Goal: Task Accomplishment & Management: Use online tool/utility

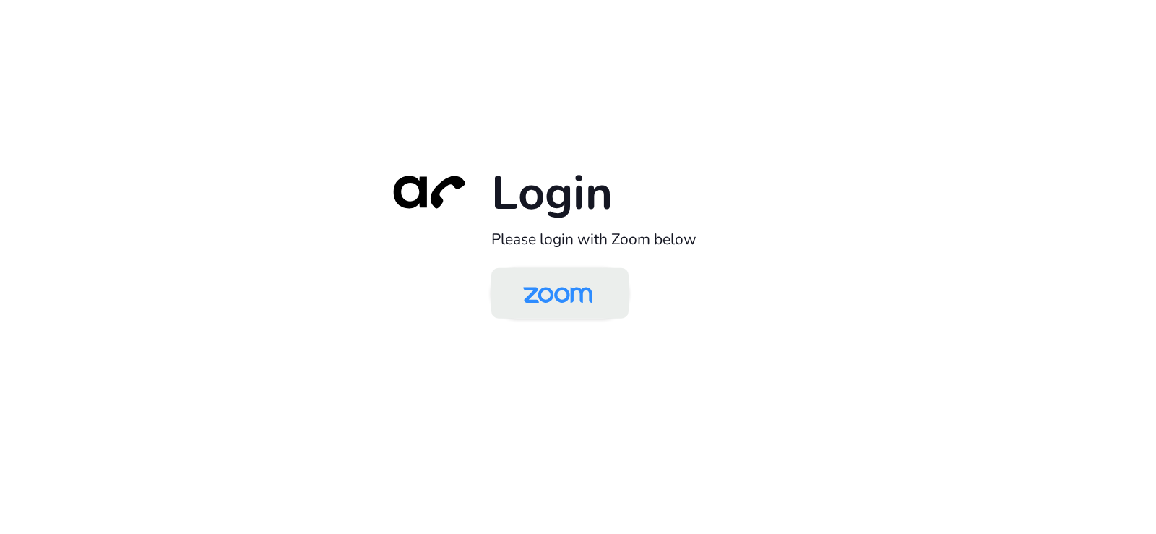
click at [541, 297] on img at bounding box center [558, 294] width 100 height 47
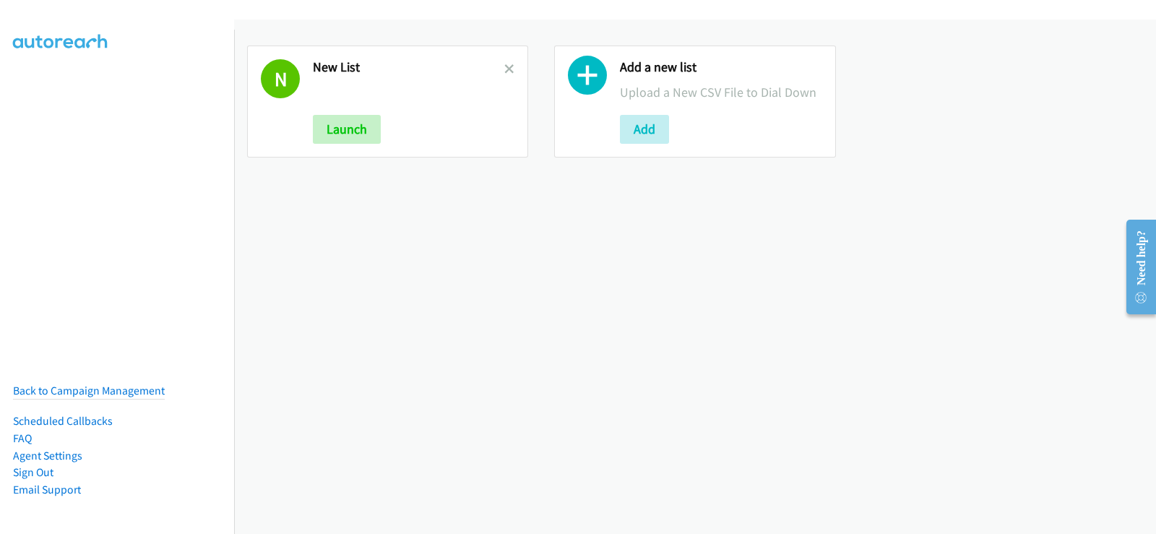
click at [504, 63] on link at bounding box center [509, 69] width 10 height 17
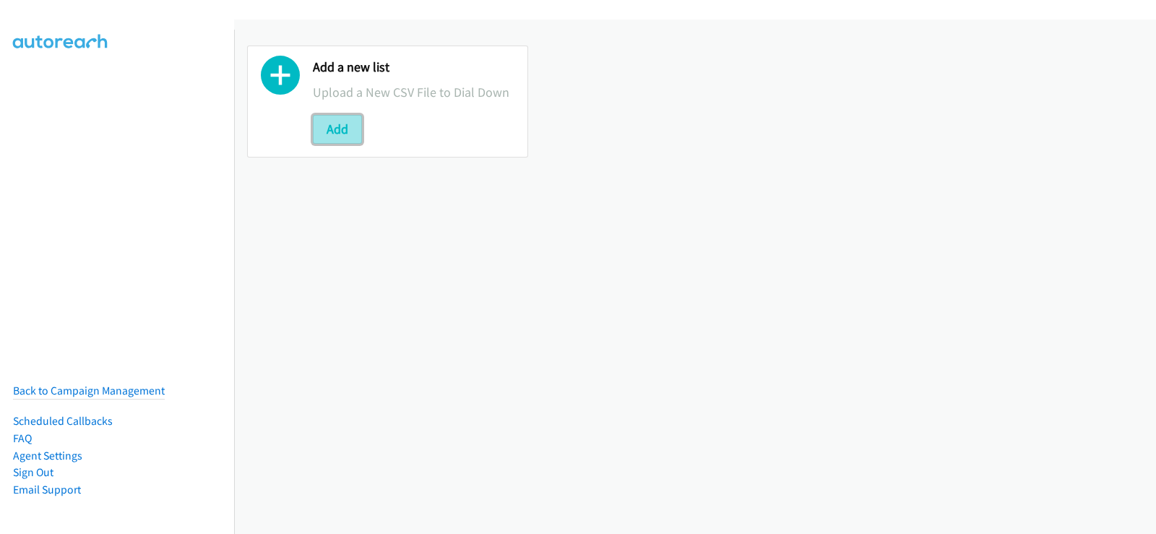
click at [335, 129] on button "Add" at bounding box center [337, 129] width 49 height 29
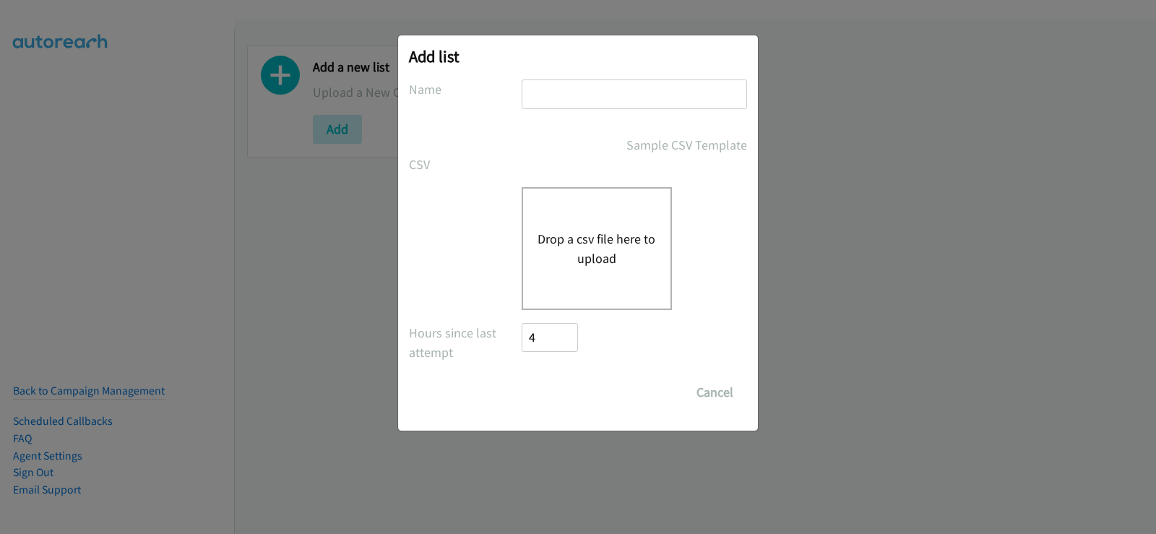
click at [607, 98] on input "text" at bounding box center [634, 94] width 225 height 30
type input "new list"
click at [575, 210] on div "Drop a csv file here to upload" at bounding box center [597, 248] width 150 height 123
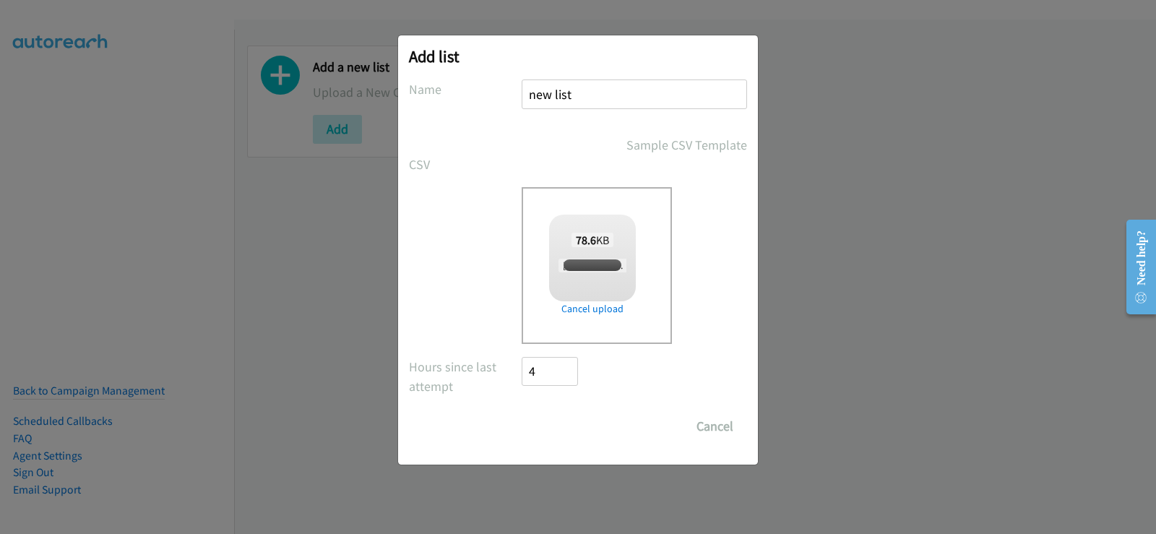
checkbox input "true"
click at [535, 428] on input "Save List" at bounding box center [560, 426] width 76 height 29
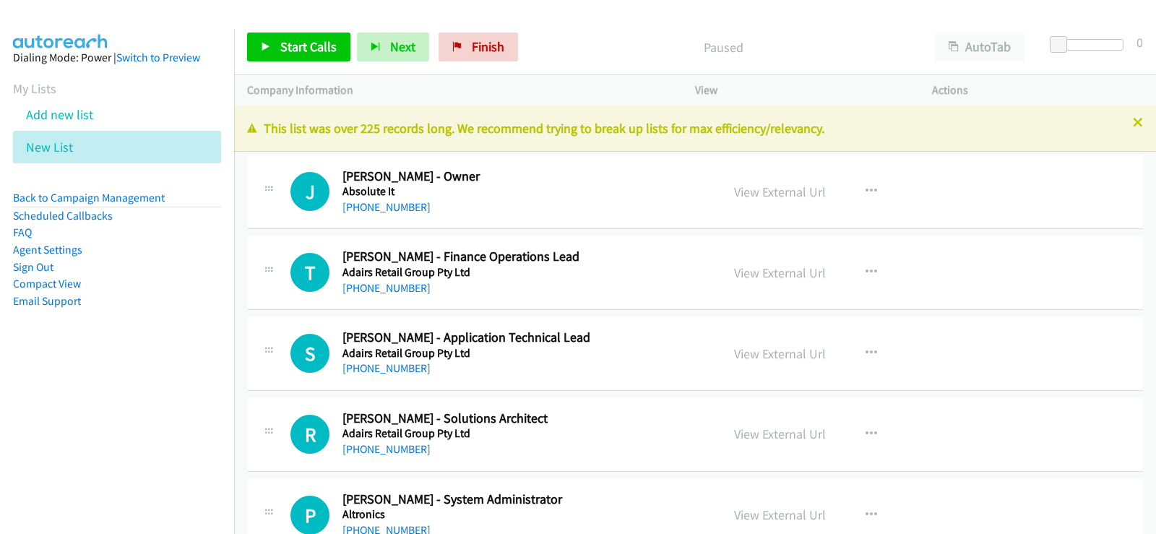
drag, startPoint x: 1127, startPoint y: 121, endPoint x: 801, endPoint y: 71, distance: 329.7
click at [1133, 121] on icon at bounding box center [1138, 124] width 10 height 10
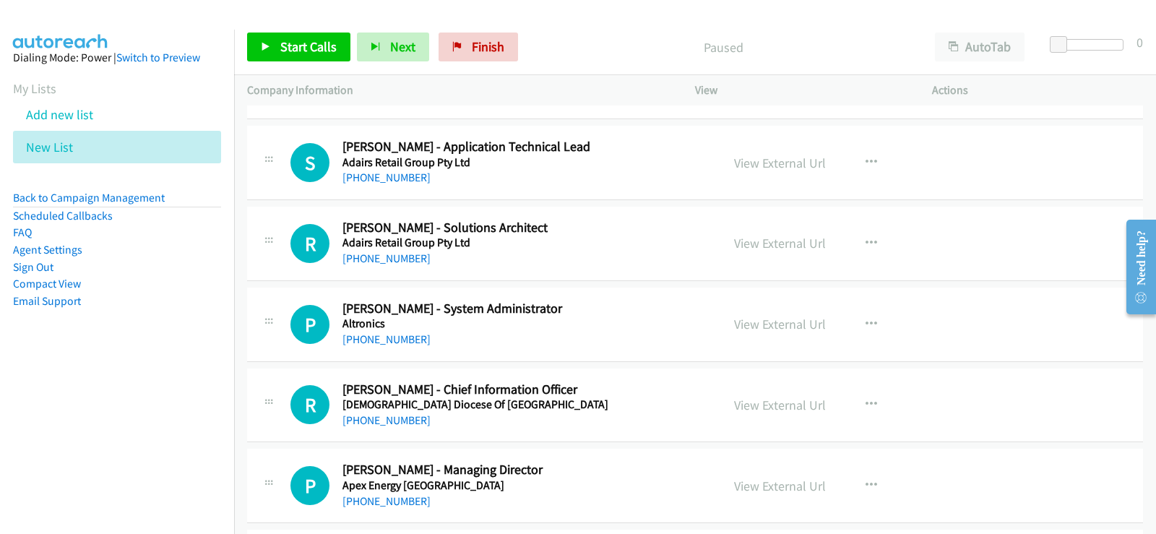
scroll to position [72, 0]
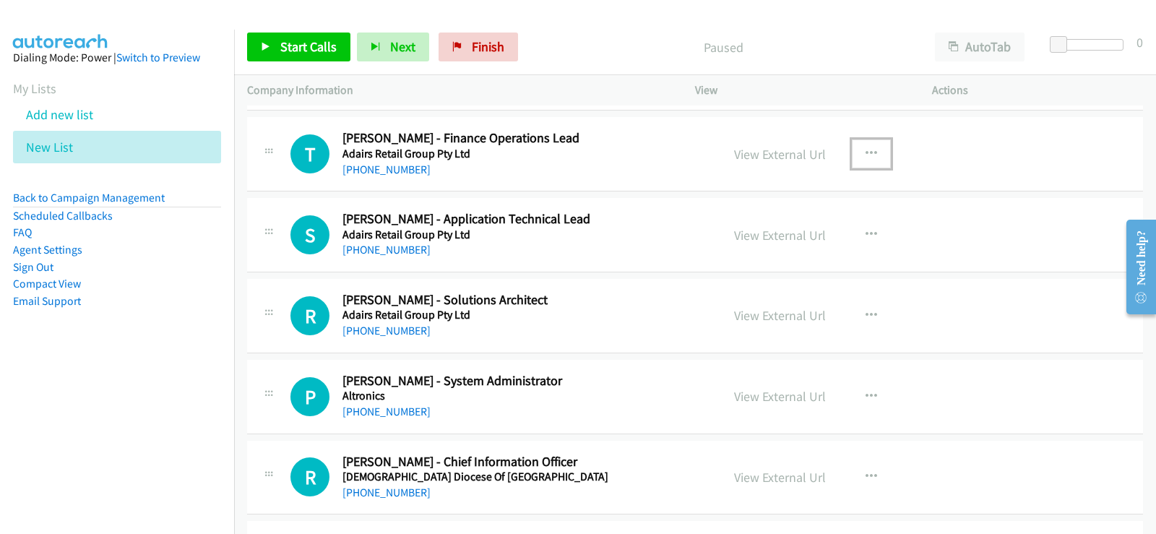
click at [867, 152] on icon "button" at bounding box center [872, 154] width 12 height 12
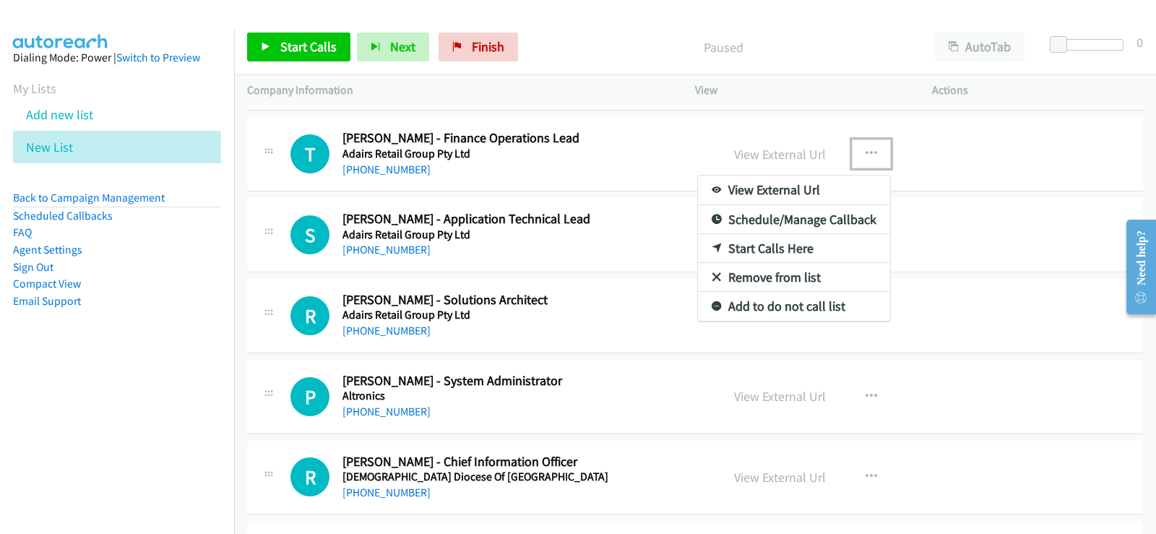
click at [791, 247] on link "Start Calls Here" at bounding box center [794, 248] width 192 height 29
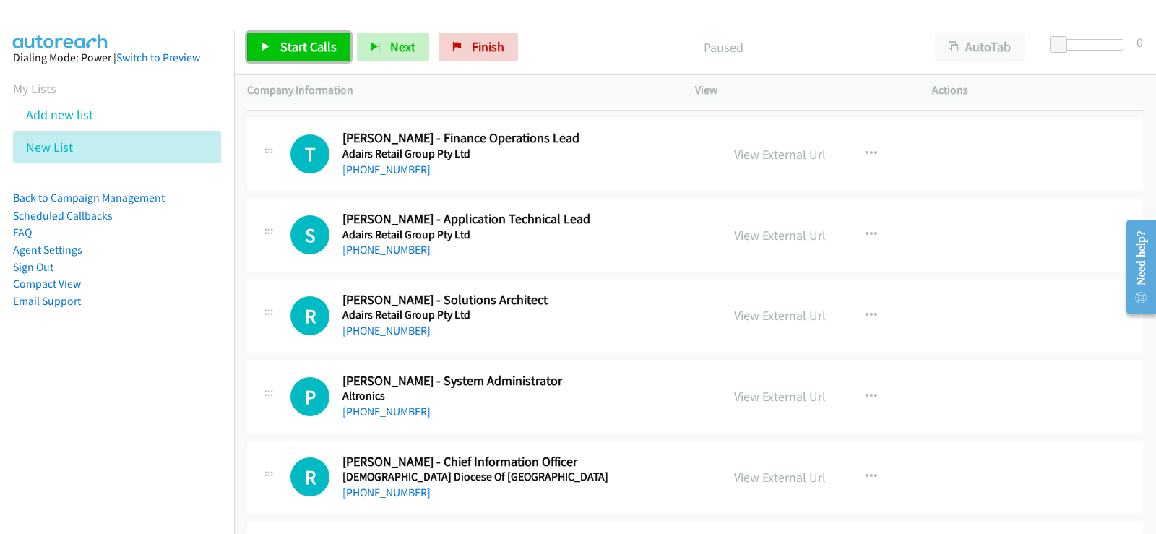
click at [297, 47] on span "Start Calls" at bounding box center [308, 46] width 56 height 17
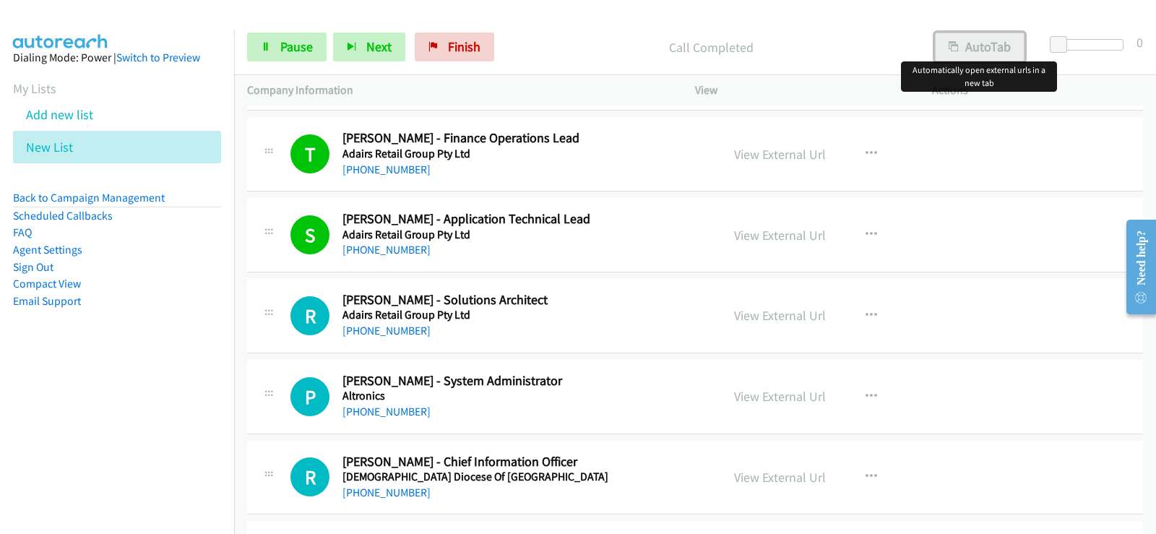
click at [992, 53] on button "AutoTab" at bounding box center [980, 47] width 90 height 29
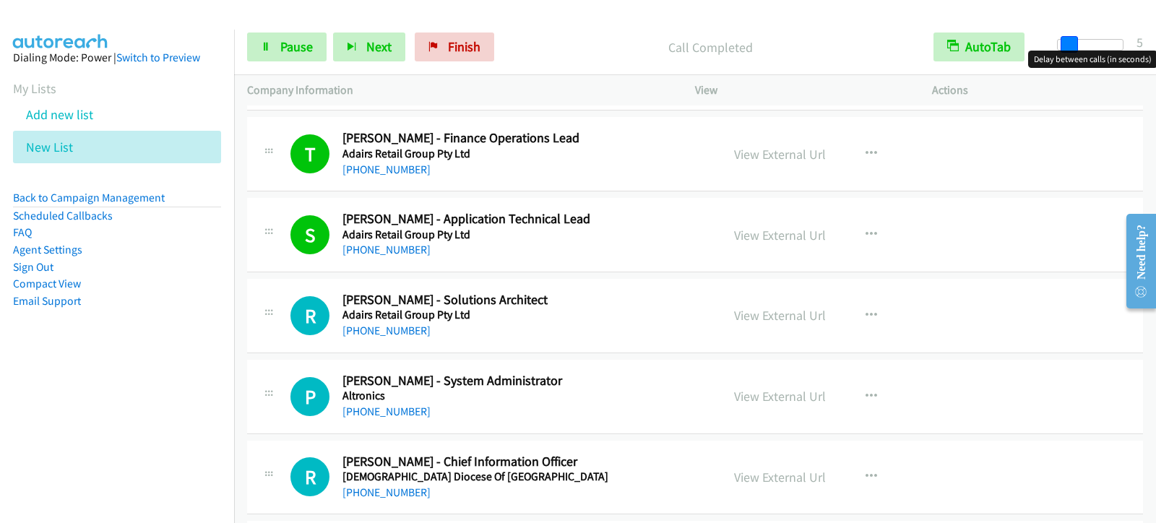
drag, startPoint x: 1062, startPoint y: 45, endPoint x: 1072, endPoint y: 42, distance: 10.5
click at [1072, 42] on span at bounding box center [1069, 44] width 17 height 17
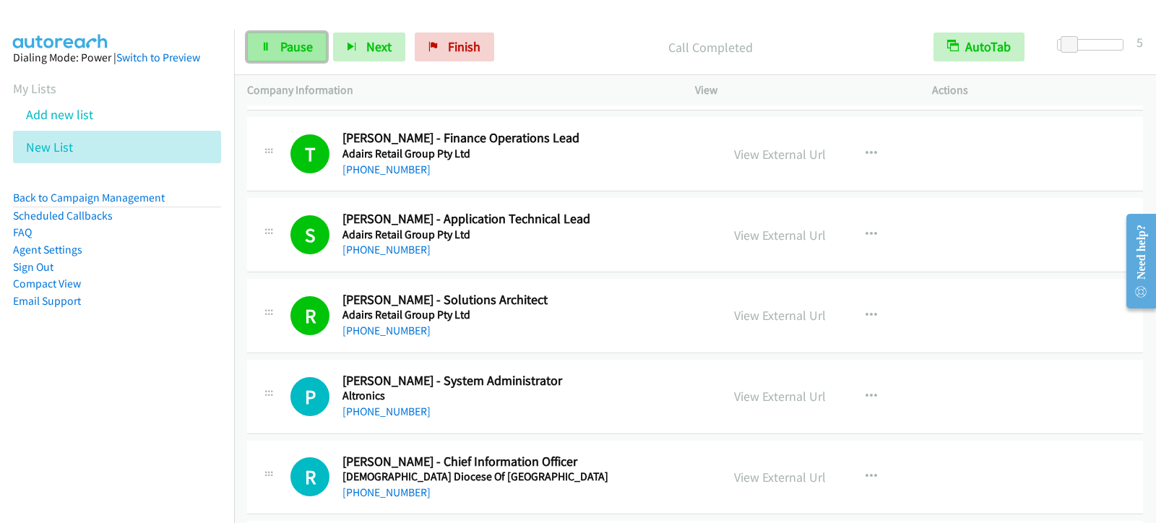
click at [302, 53] on span "Pause" at bounding box center [296, 46] width 33 height 17
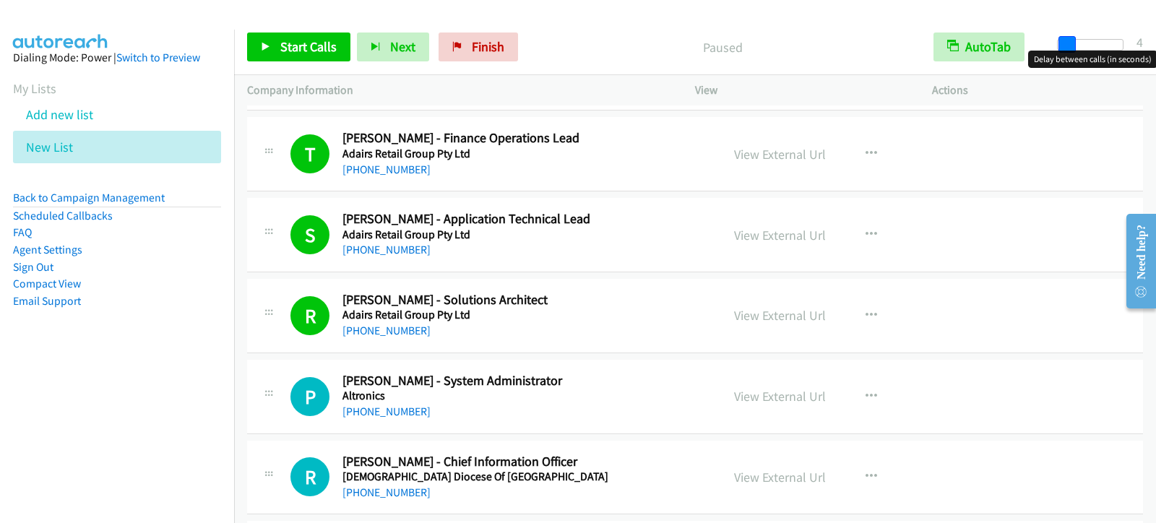
click at [1072, 46] on span at bounding box center [1067, 44] width 17 height 17
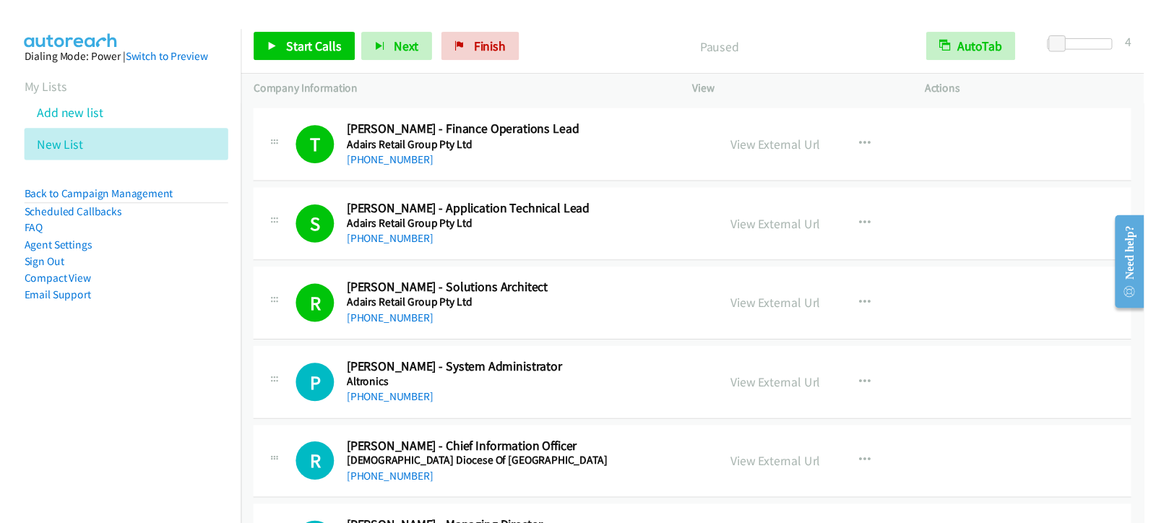
scroll to position [72, 0]
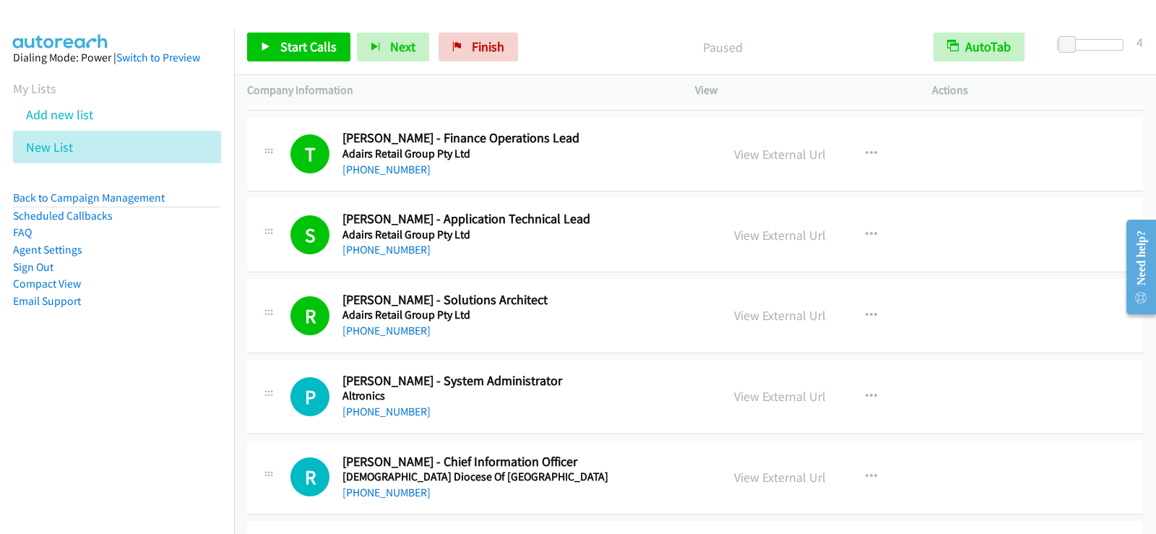
drag, startPoint x: 358, startPoint y: 331, endPoint x: 667, endPoint y: 322, distance: 309.5
click at [358, 331] on link "+61 405 223 487" at bounding box center [387, 331] width 88 height 14
click at [377, 328] on link "+61 405 223 487" at bounding box center [387, 331] width 88 height 14
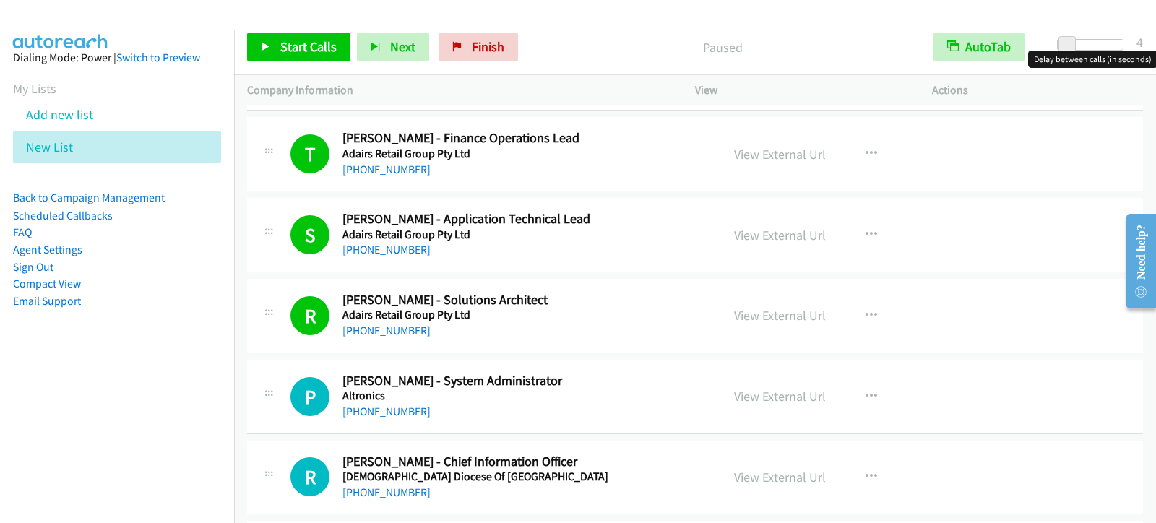
click at [775, 305] on div "View External Url View External Url Schedule/Manage Callback Start Calls Here R…" at bounding box center [846, 316] width 250 height 48
click at [775, 309] on link "View External Url" at bounding box center [780, 315] width 92 height 17
click at [397, 331] on link "+61 405 223 487" at bounding box center [387, 331] width 88 height 14
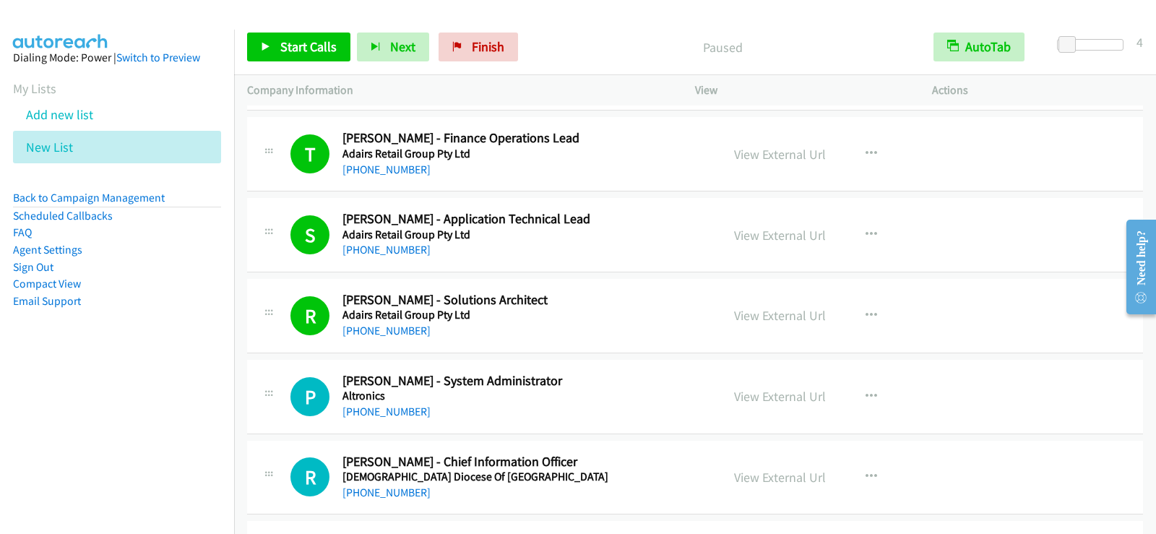
drag, startPoint x: 645, startPoint y: 493, endPoint x: 629, endPoint y: 374, distance: 119.7
click at [645, 493] on div "+61 411 042 150" at bounding box center [523, 492] width 361 height 17
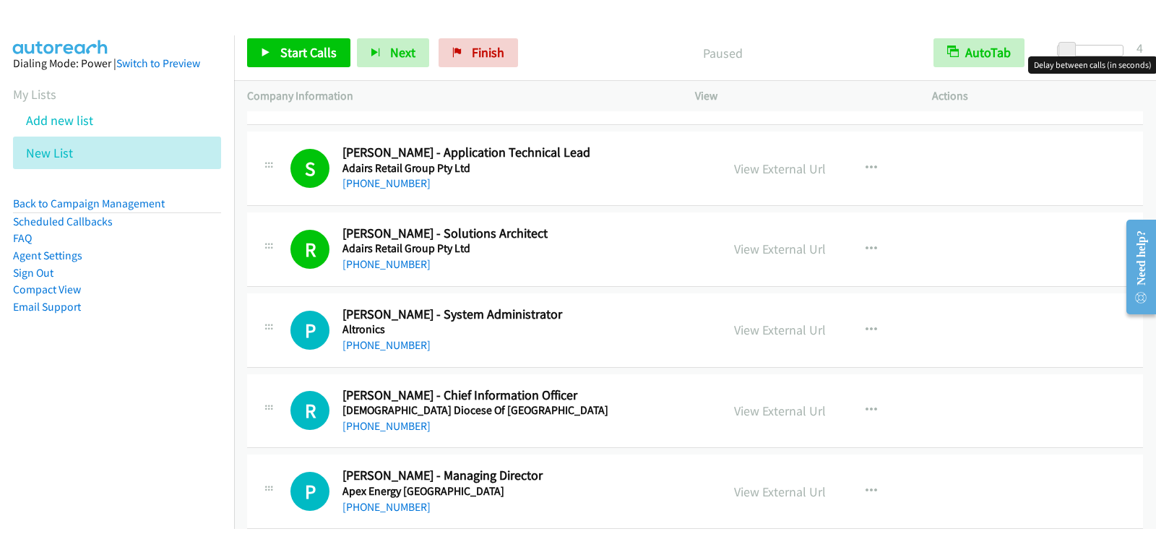
scroll to position [217, 0]
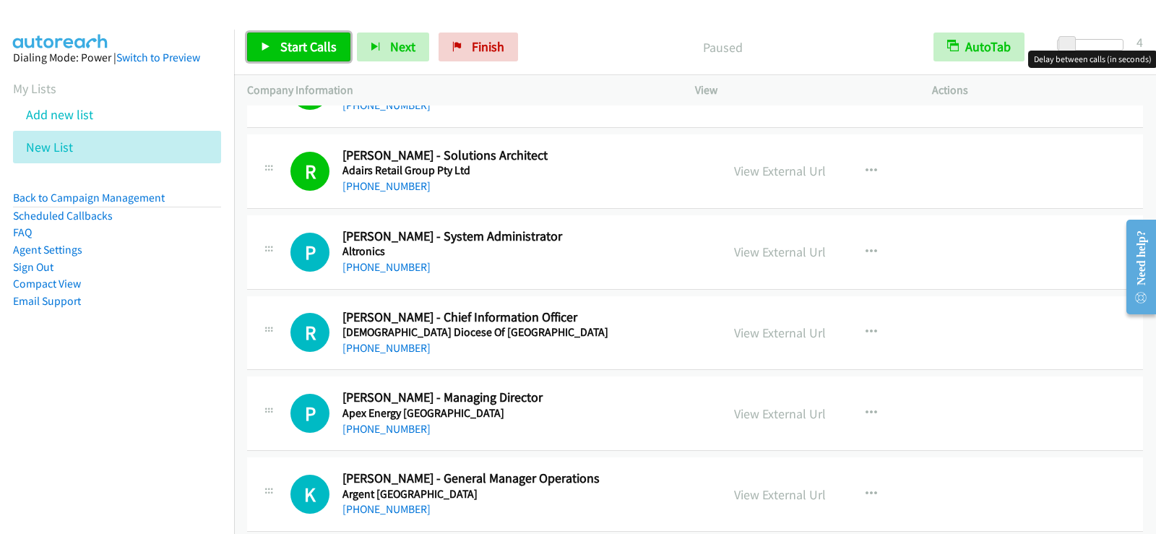
click at [291, 42] on span "Start Calls" at bounding box center [308, 46] width 56 height 17
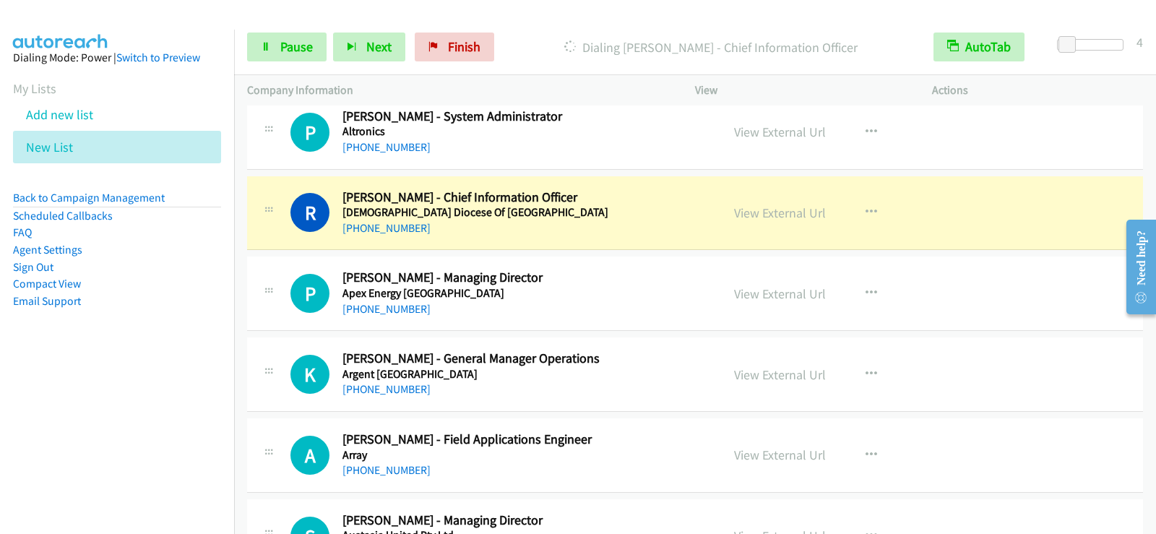
scroll to position [361, 0]
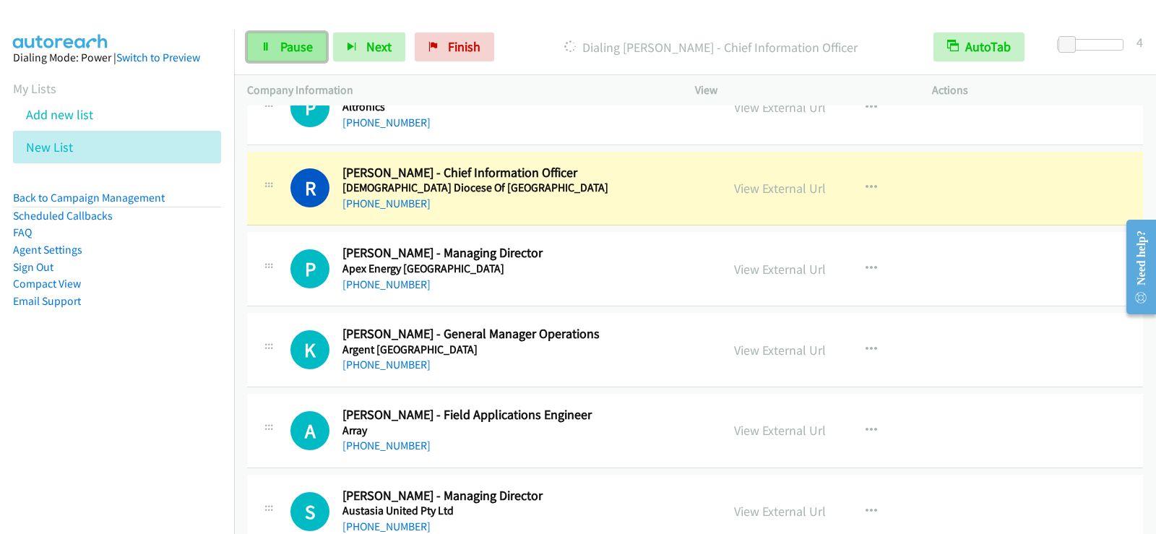
drag, startPoint x: 283, startPoint y: 50, endPoint x: 283, endPoint y: 65, distance: 15.2
click at [283, 50] on span "Pause" at bounding box center [296, 46] width 33 height 17
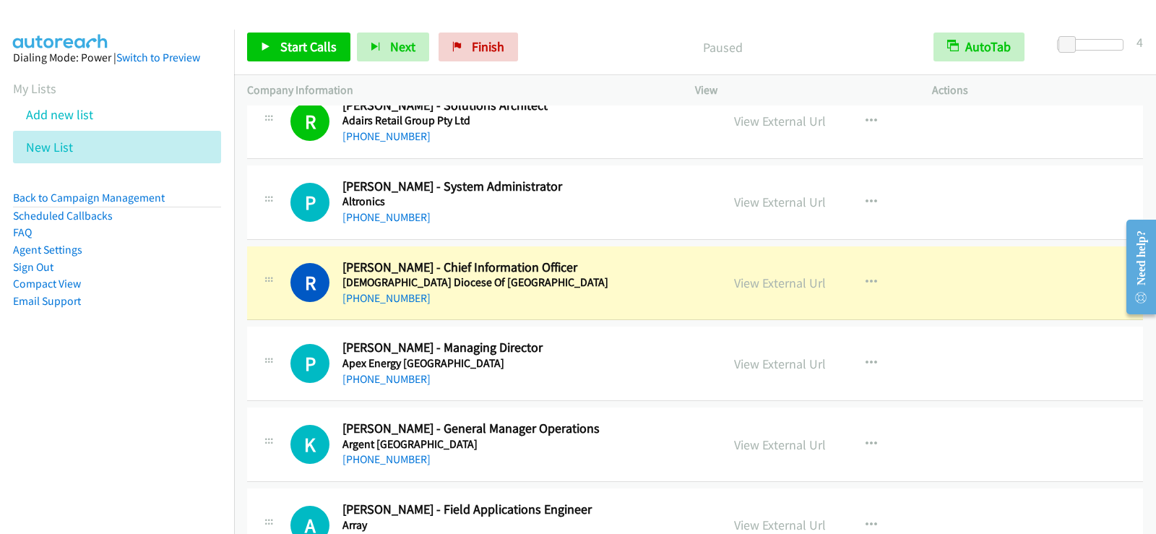
scroll to position [217, 0]
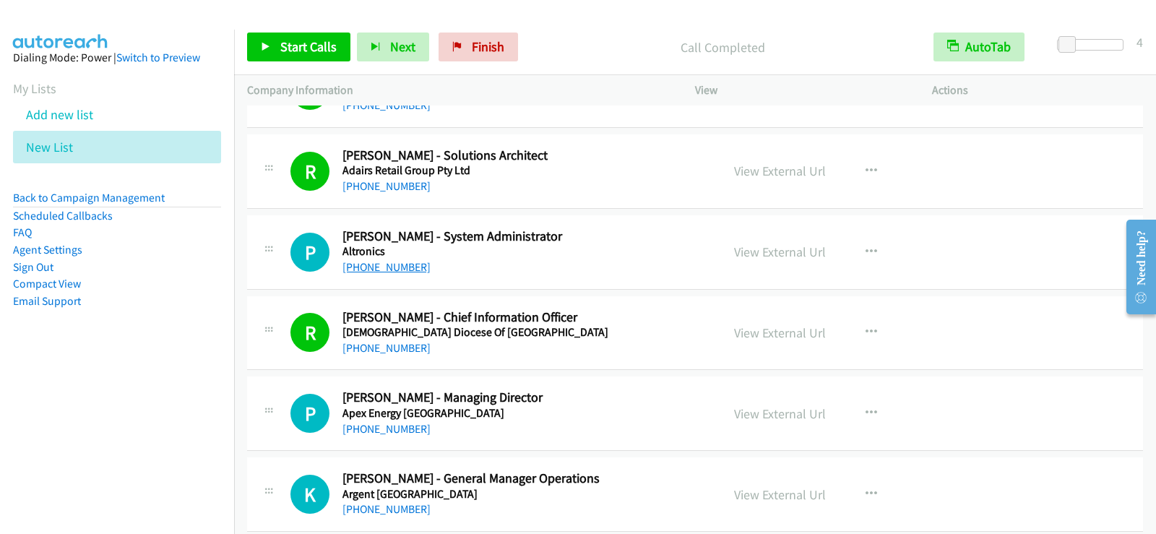
click at [382, 267] on link "+61 8 9428 2199" at bounding box center [387, 267] width 88 height 14
click at [273, 54] on link "Start Calls" at bounding box center [298, 47] width 103 height 29
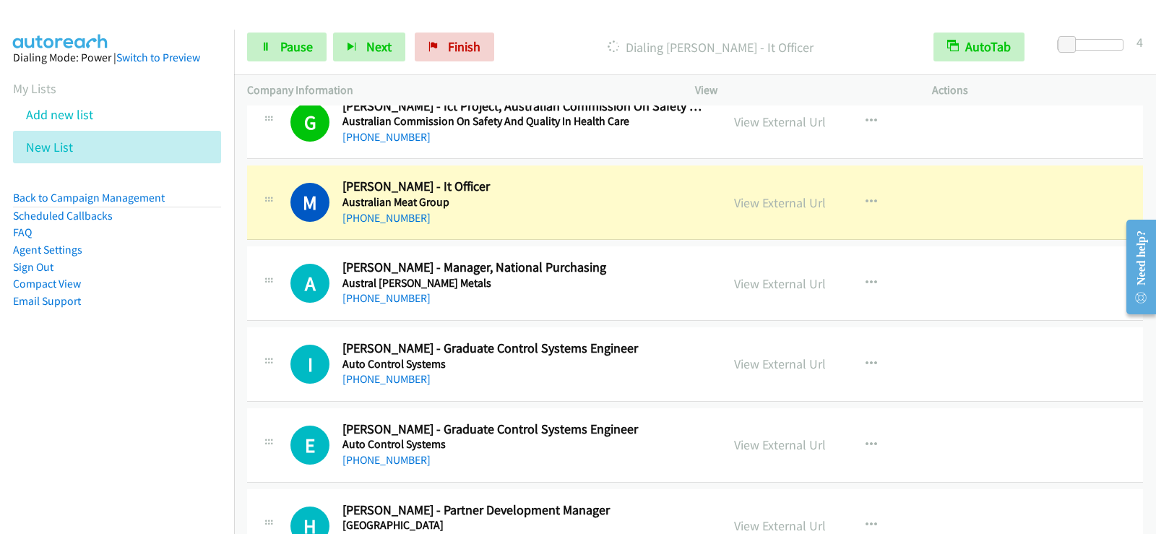
scroll to position [867, 0]
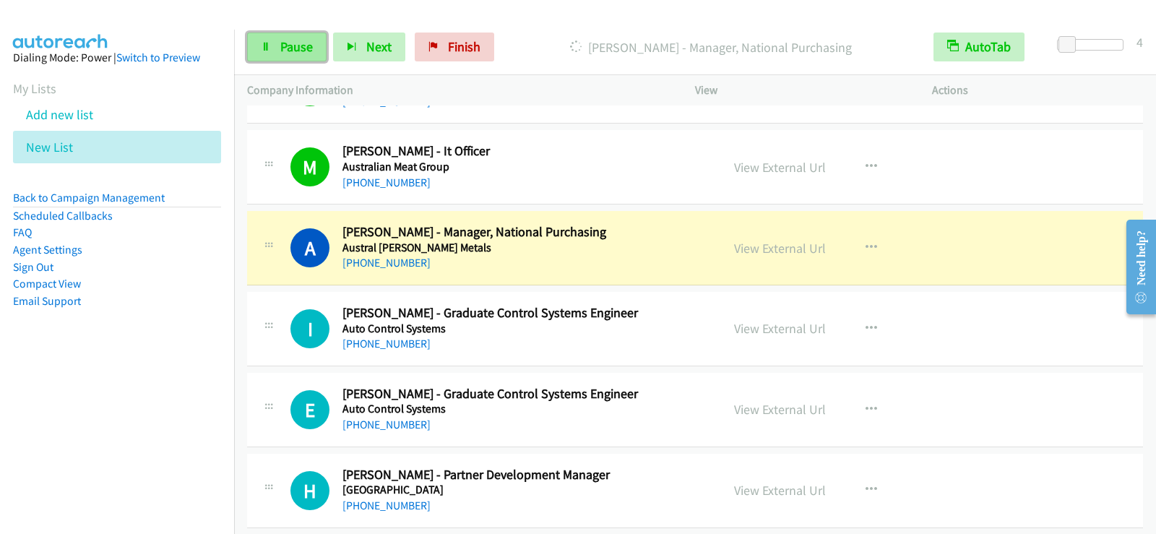
click at [301, 60] on link "Pause" at bounding box center [286, 47] width 79 height 29
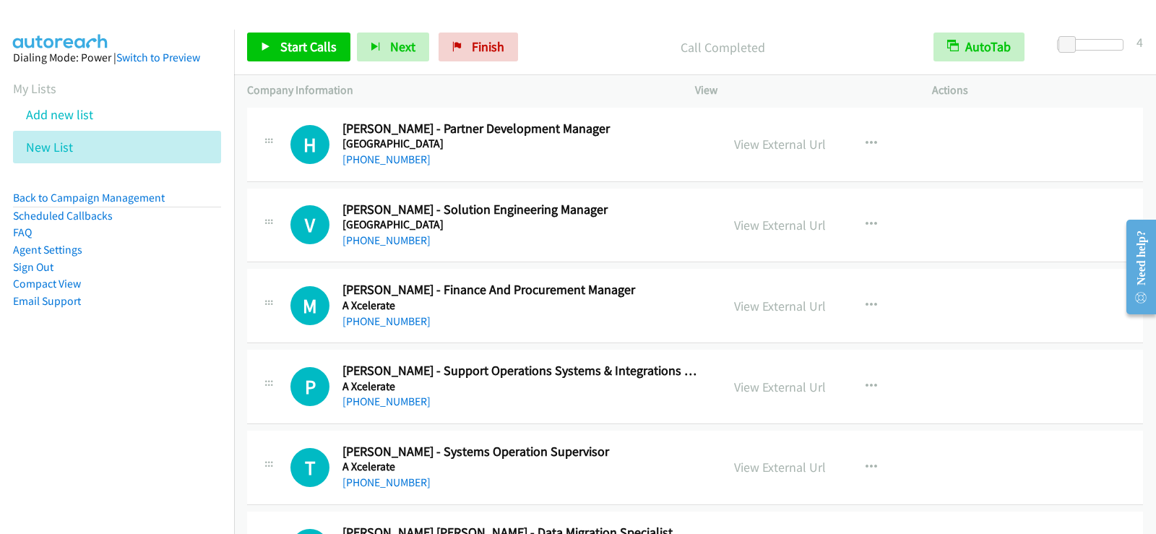
scroll to position [1229, 0]
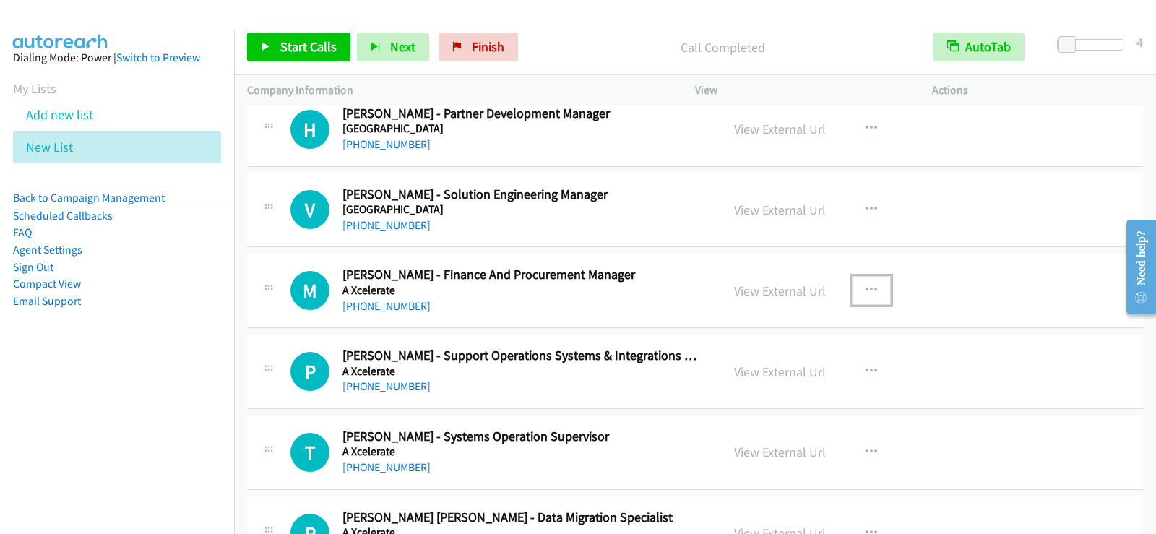
click at [866, 289] on icon "button" at bounding box center [872, 291] width 12 height 12
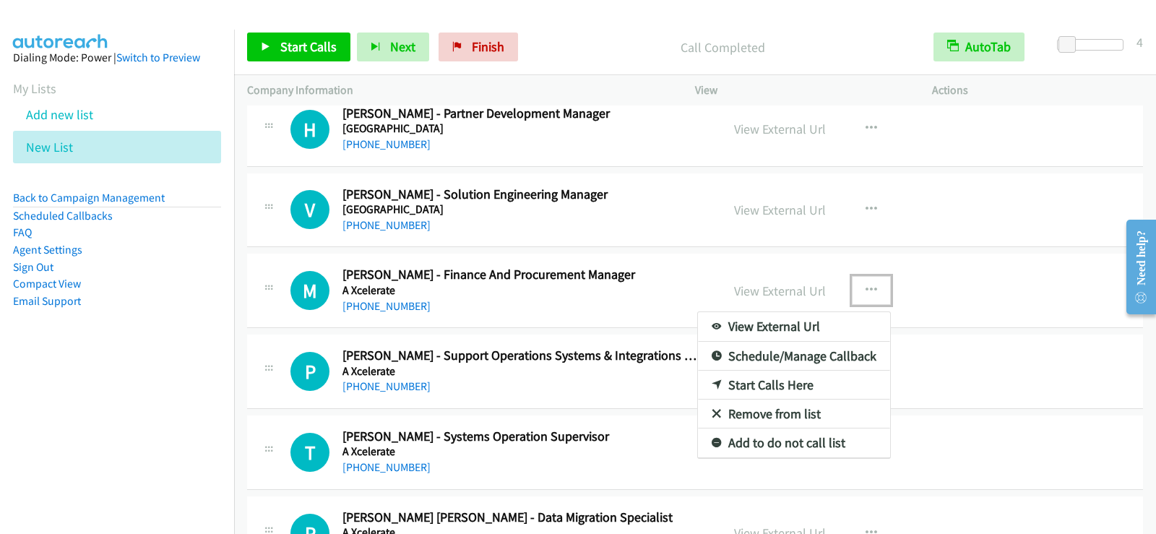
click at [775, 387] on link "Start Calls Here" at bounding box center [794, 385] width 192 height 29
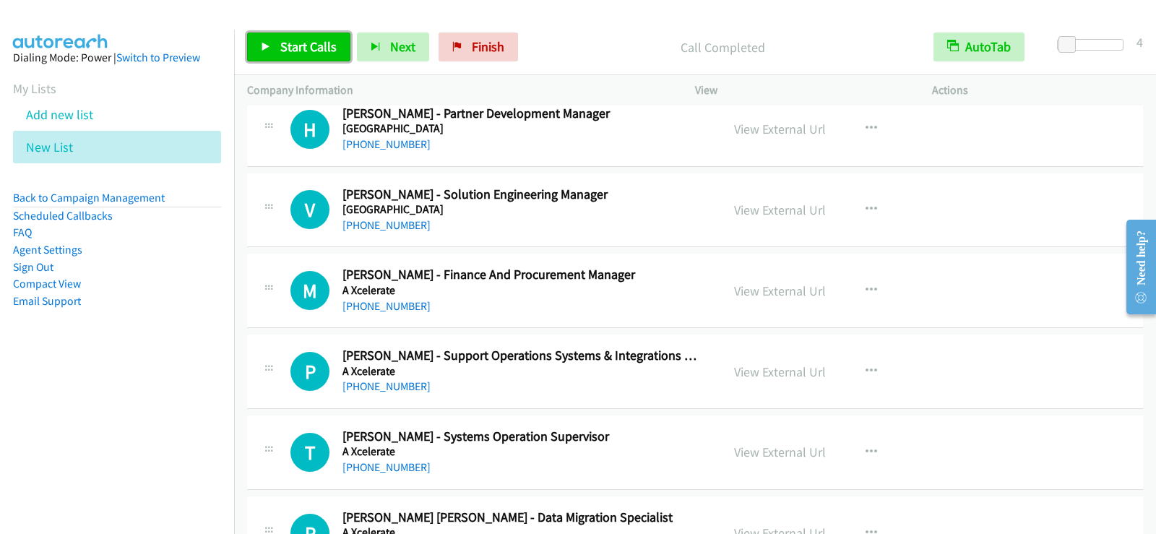
click at [317, 51] on span "Start Calls" at bounding box center [308, 46] width 56 height 17
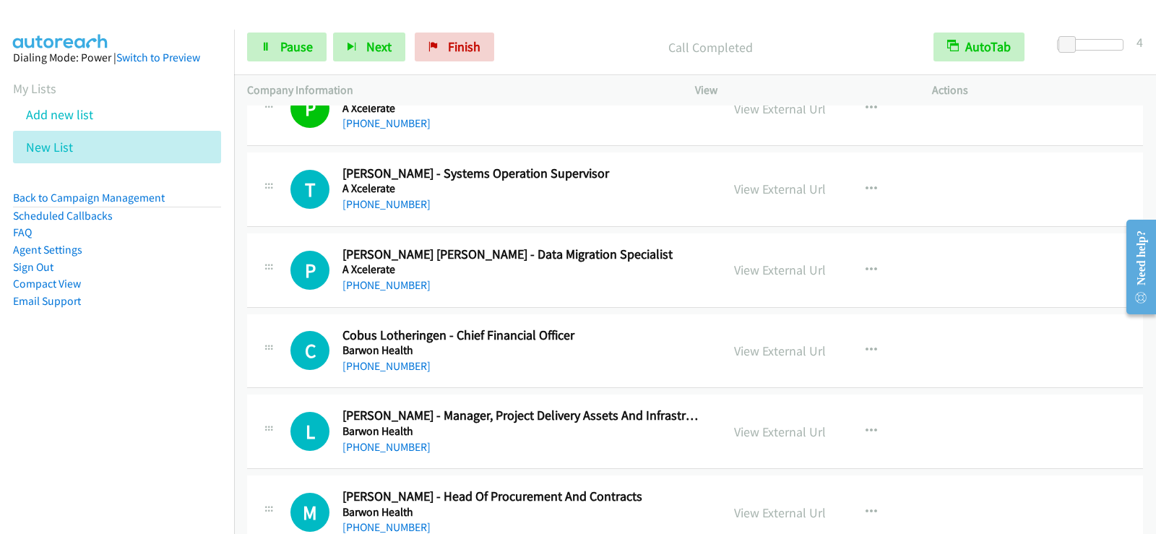
scroll to position [1518, 0]
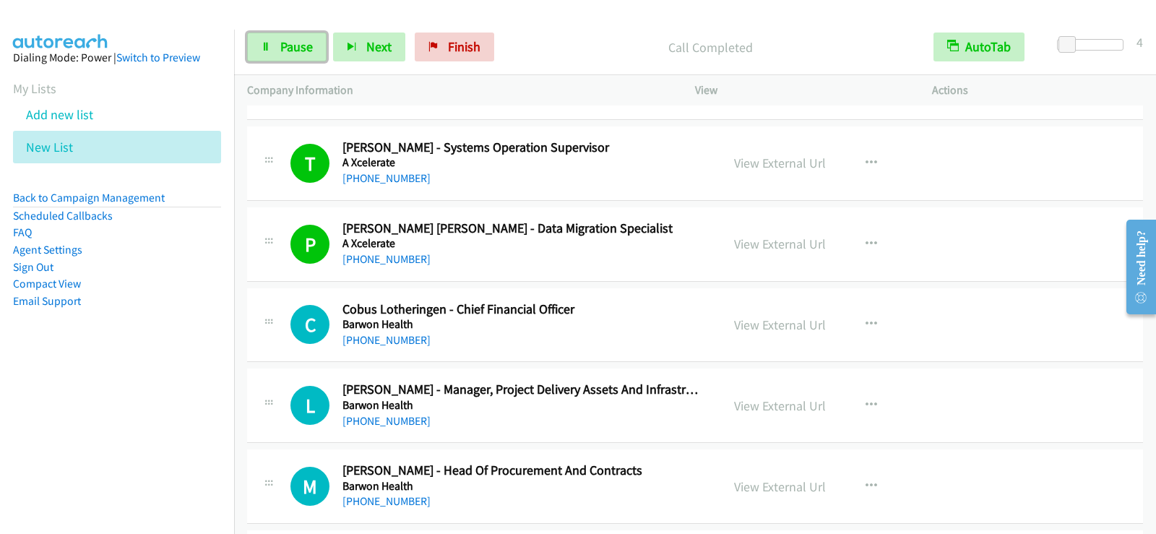
drag, startPoint x: 301, startPoint y: 53, endPoint x: 293, endPoint y: 90, distance: 37.6
click at [301, 53] on span "Pause" at bounding box center [296, 46] width 33 height 17
click at [291, 56] on link "Start Calls" at bounding box center [298, 47] width 103 height 29
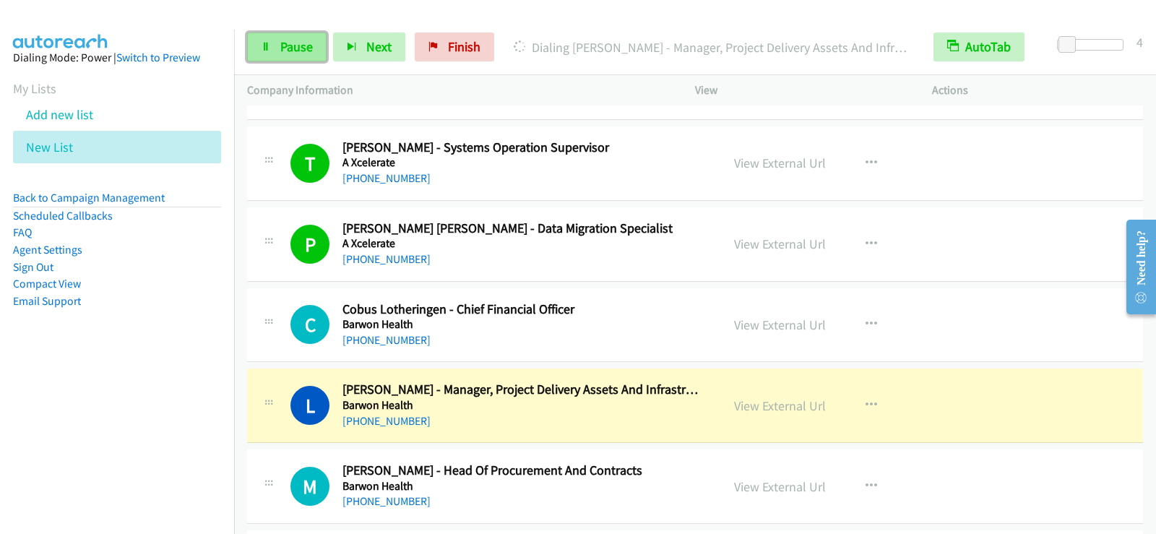
click at [311, 34] on link "Pause" at bounding box center [286, 47] width 79 height 29
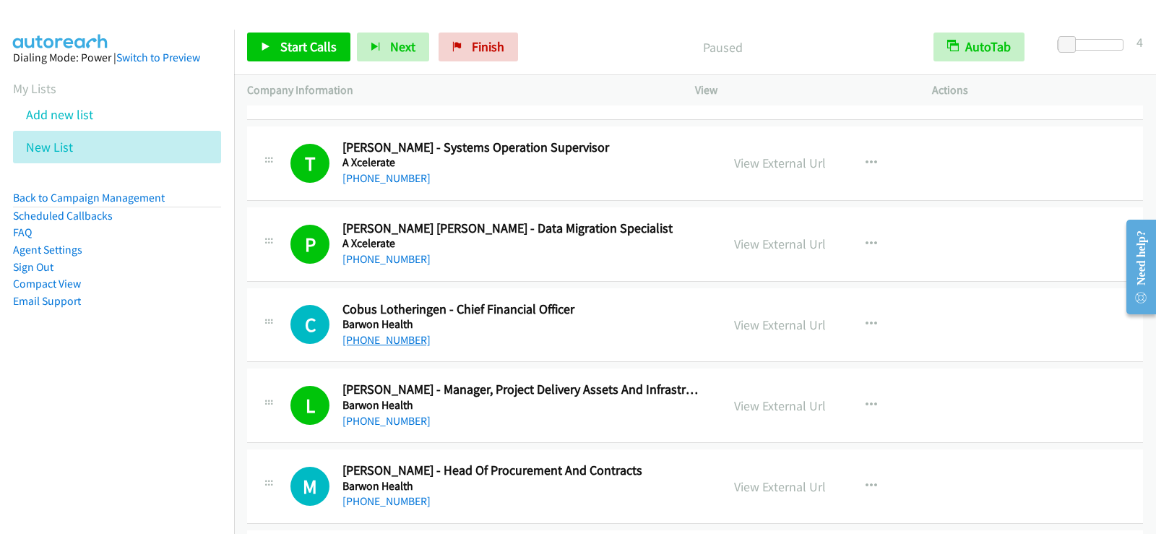
click at [397, 337] on link "+61 458 717 935" at bounding box center [387, 340] width 88 height 14
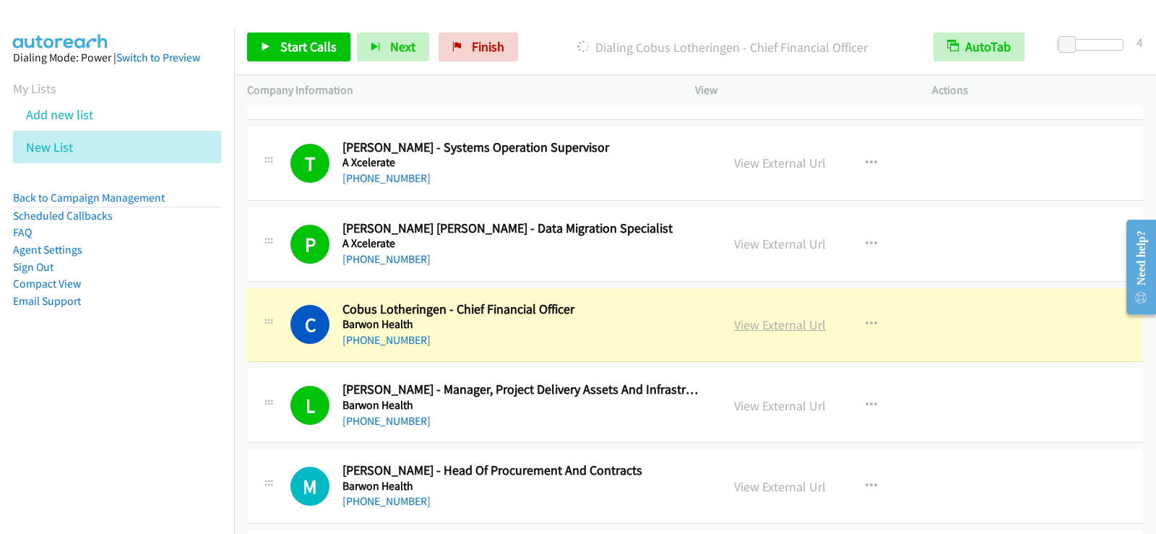
click at [744, 324] on link "View External Url" at bounding box center [780, 325] width 92 height 17
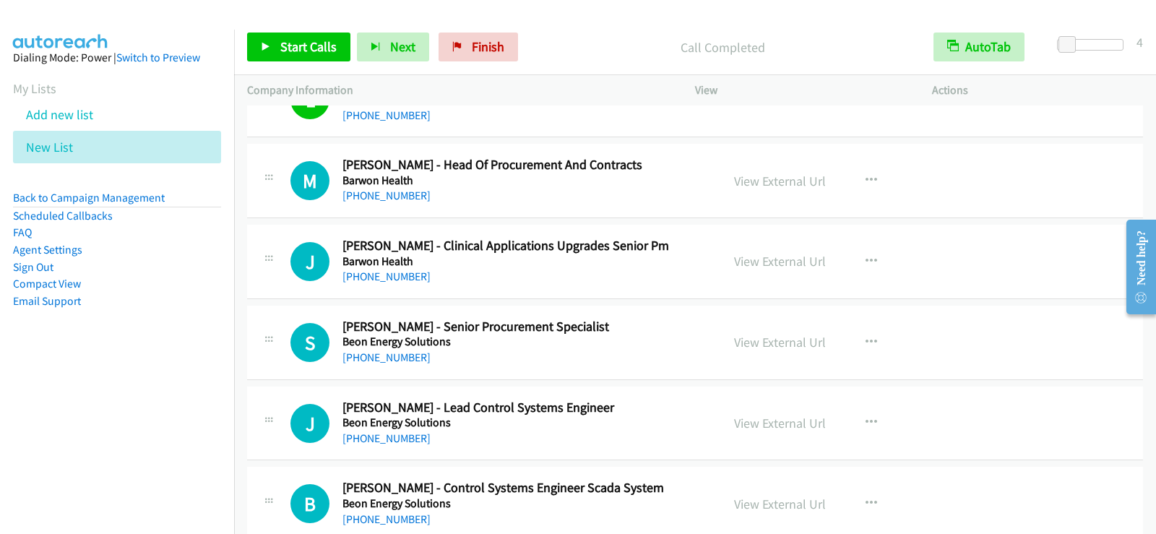
scroll to position [1807, 0]
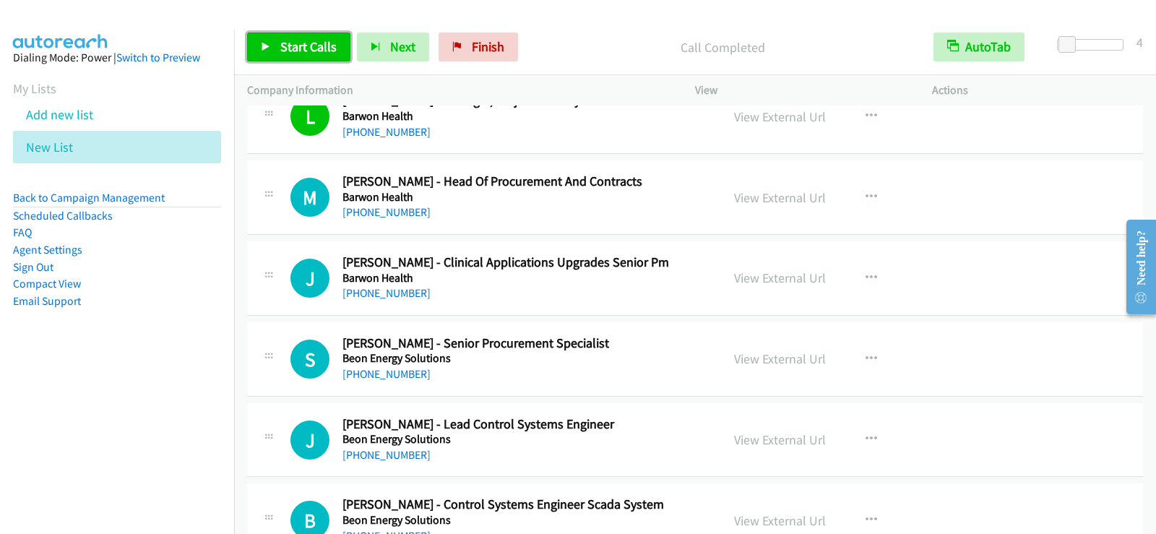
click at [288, 38] on link "Start Calls" at bounding box center [298, 47] width 103 height 29
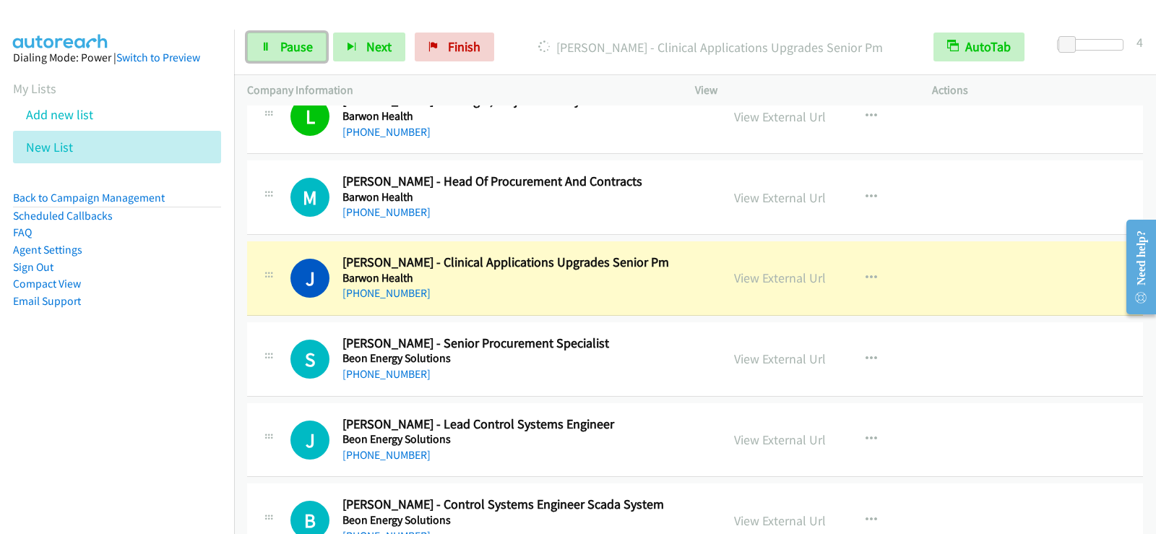
drag, startPoint x: 298, startPoint y: 48, endPoint x: 336, endPoint y: 77, distance: 47.6
click at [298, 48] on span "Pause" at bounding box center [296, 46] width 33 height 17
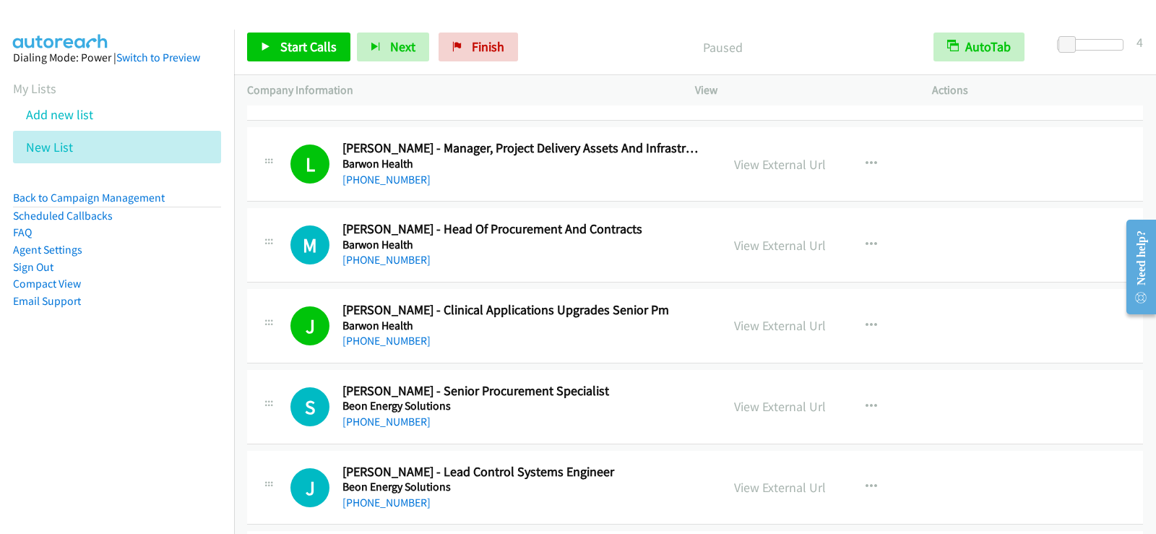
scroll to position [1735, 0]
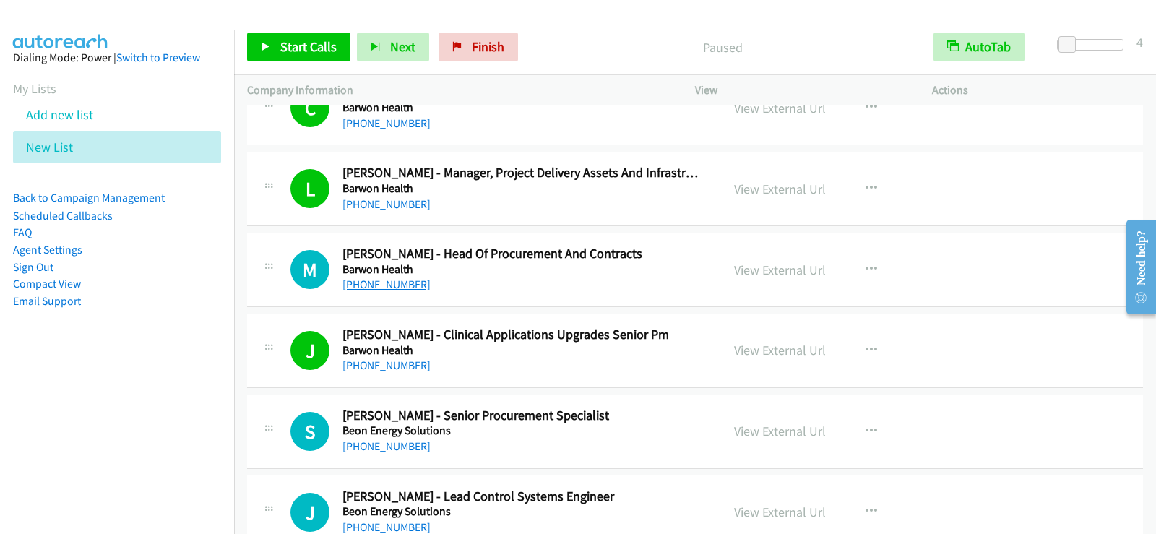
click at [387, 285] on link "+61 3 9925 8879" at bounding box center [387, 285] width 88 height 14
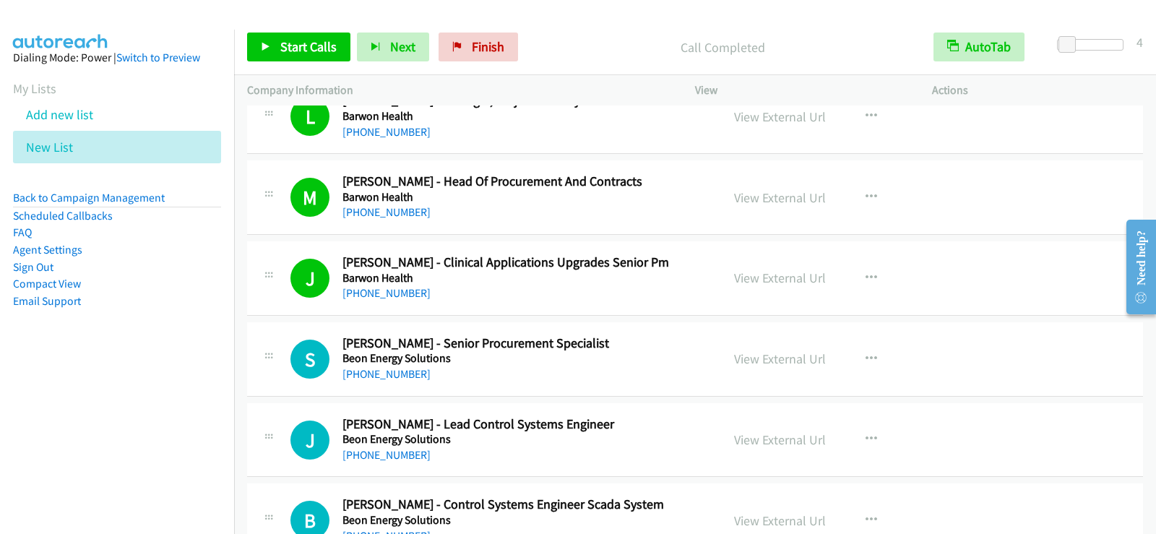
scroll to position [1879, 0]
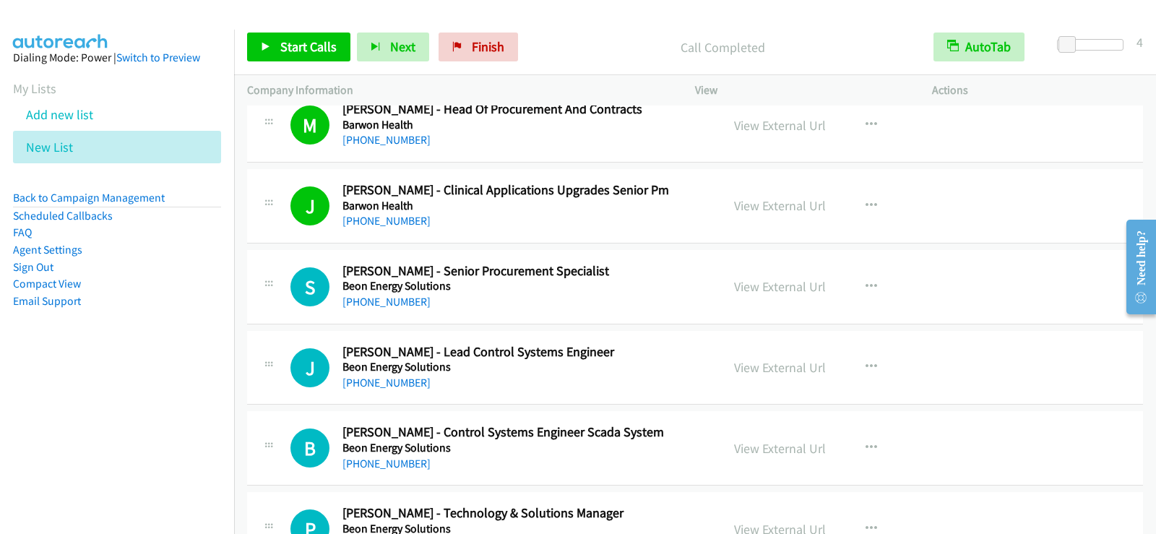
click at [634, 300] on div "+61 3 9683 4643" at bounding box center [523, 301] width 361 height 17
click at [866, 283] on icon "button" at bounding box center [872, 287] width 12 height 12
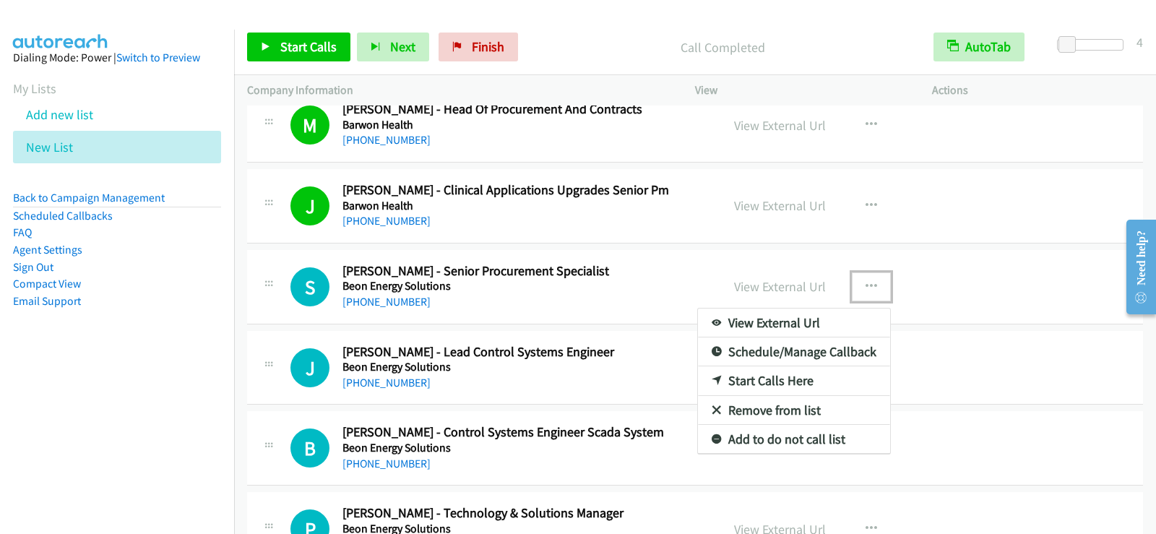
drag, startPoint x: 752, startPoint y: 379, endPoint x: 507, endPoint y: 217, distance: 293.7
click at [771, 384] on link "Start Calls Here" at bounding box center [794, 380] width 192 height 29
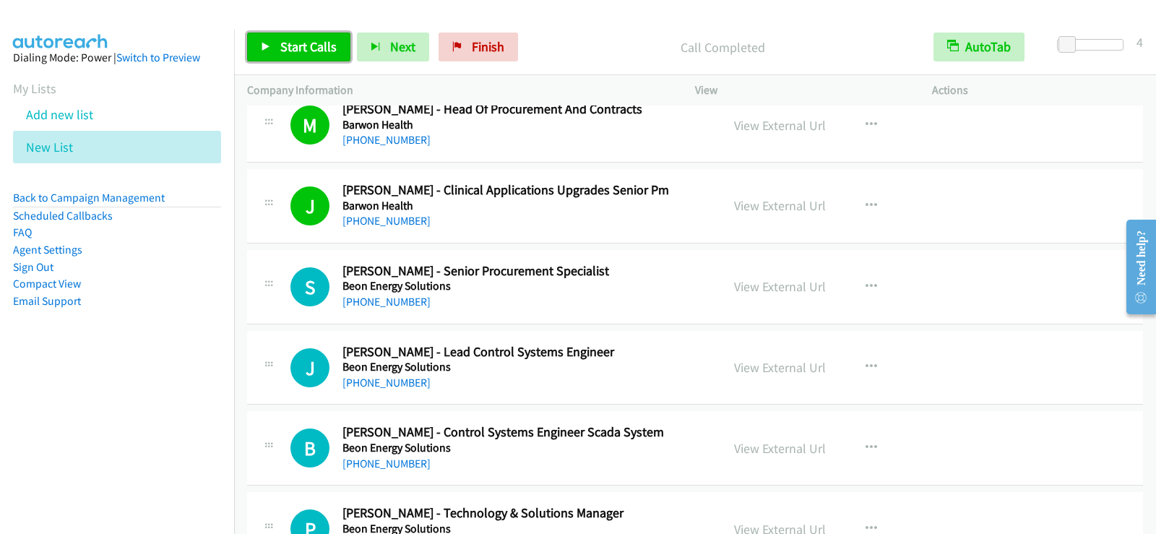
click at [292, 40] on span "Start Calls" at bounding box center [308, 46] width 56 height 17
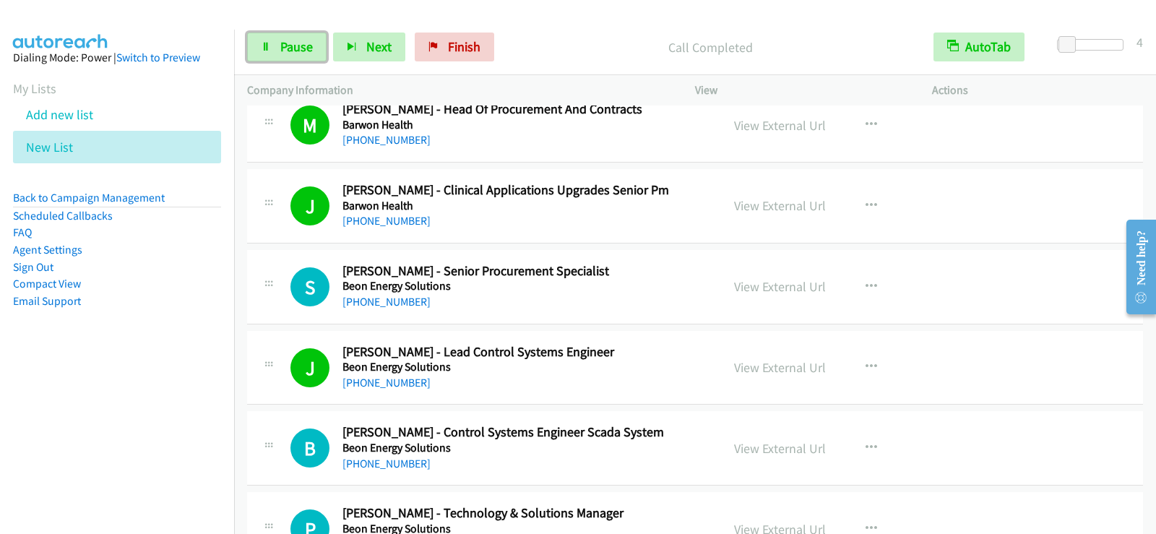
drag, startPoint x: 279, startPoint y: 40, endPoint x: 296, endPoint y: 69, distance: 32.7
click at [279, 40] on link "Pause" at bounding box center [286, 47] width 79 height 29
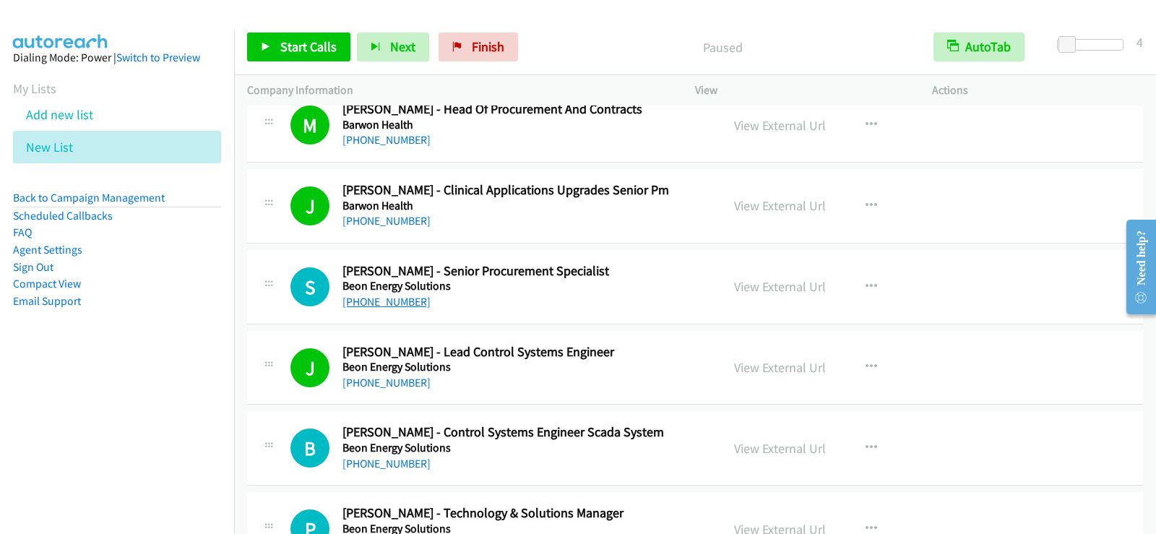
click at [387, 297] on link "+61 3 9683 4643" at bounding box center [387, 302] width 88 height 14
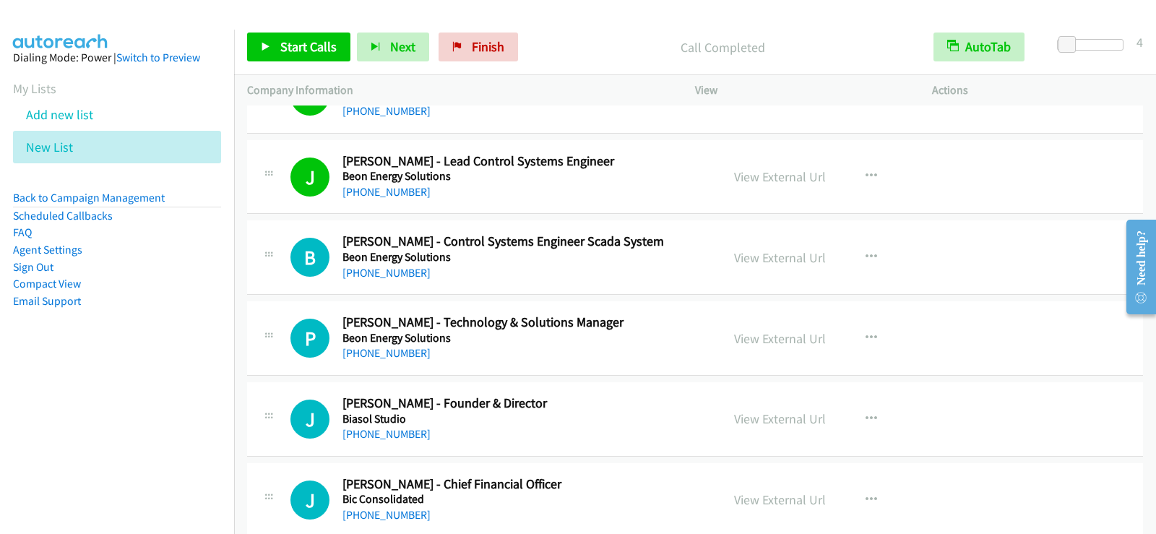
scroll to position [2096, 0]
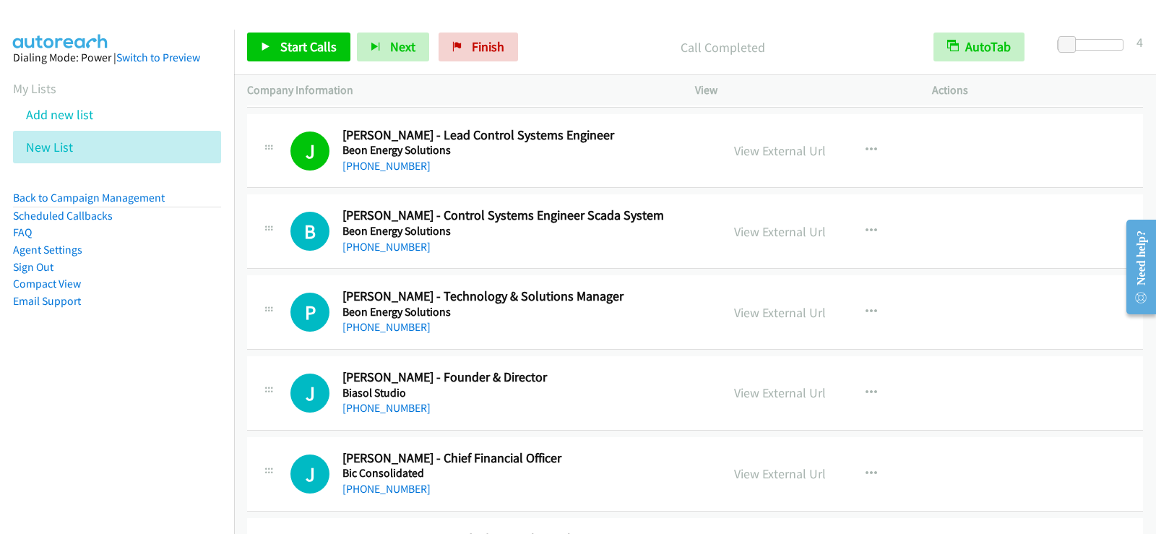
click at [635, 265] on div "B Callback Scheduled Ben Pang - Control Systems Engineer Scada System Beon Ener…" at bounding box center [695, 231] width 896 height 74
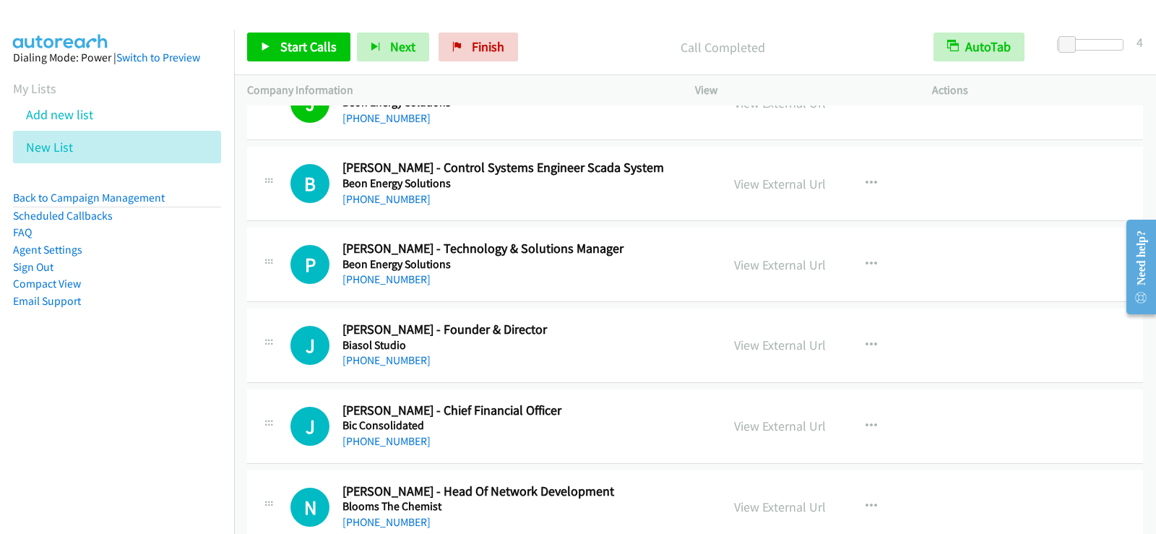
scroll to position [2168, 0]
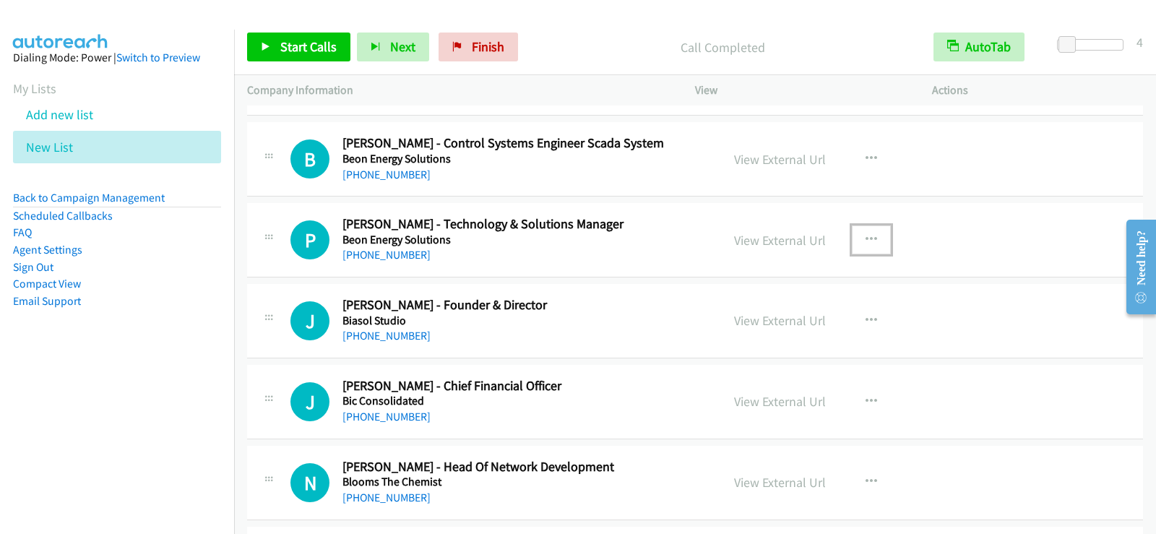
click at [866, 236] on icon "button" at bounding box center [872, 240] width 12 height 12
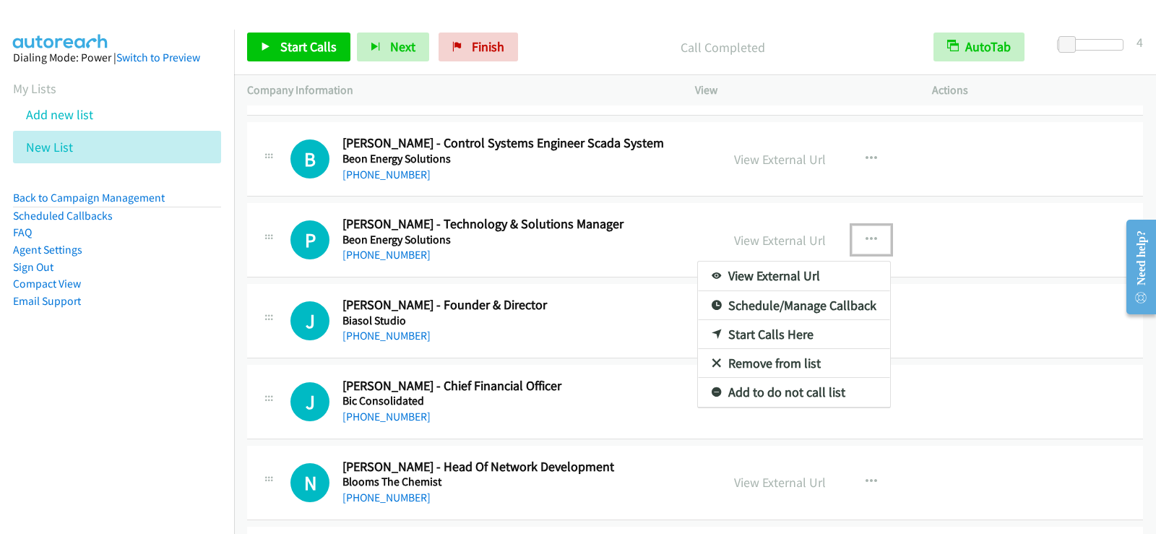
click at [786, 333] on link "Start Calls Here" at bounding box center [794, 334] width 192 height 29
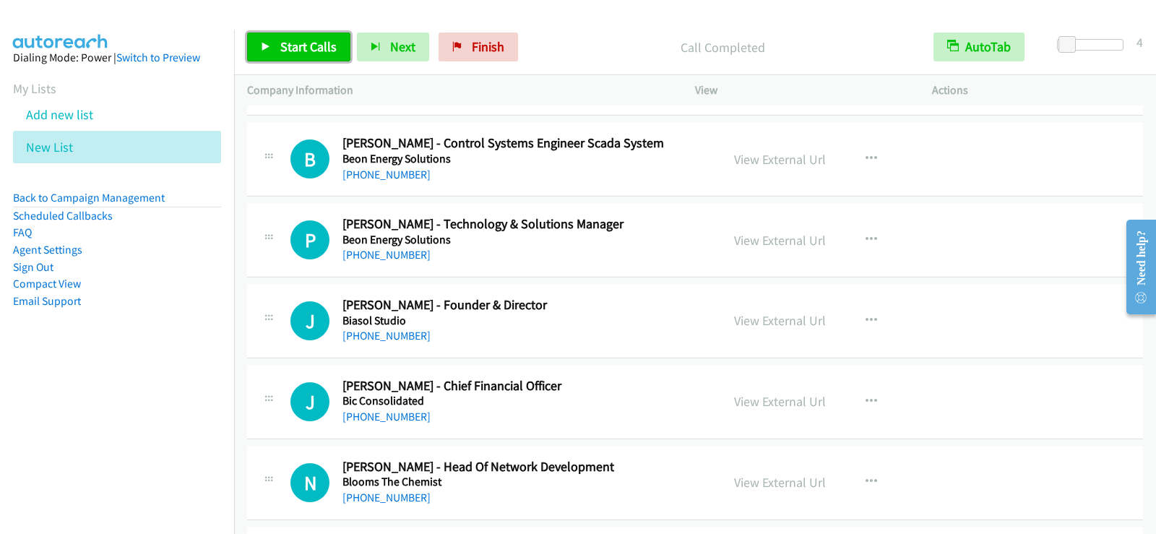
click at [303, 49] on span "Start Calls" at bounding box center [308, 46] width 56 height 17
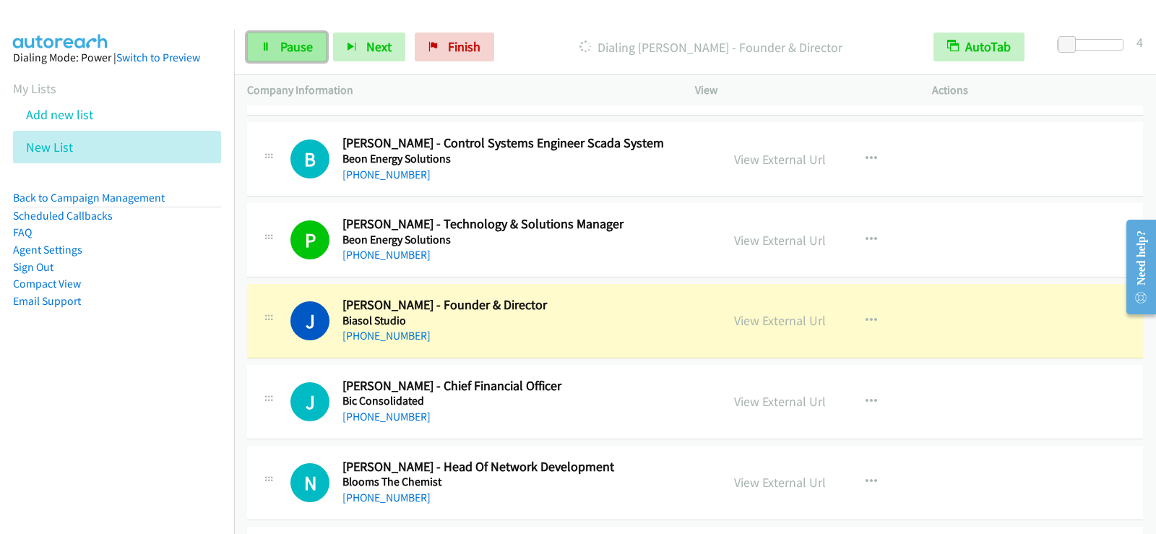
click at [264, 49] on icon at bounding box center [266, 48] width 10 height 10
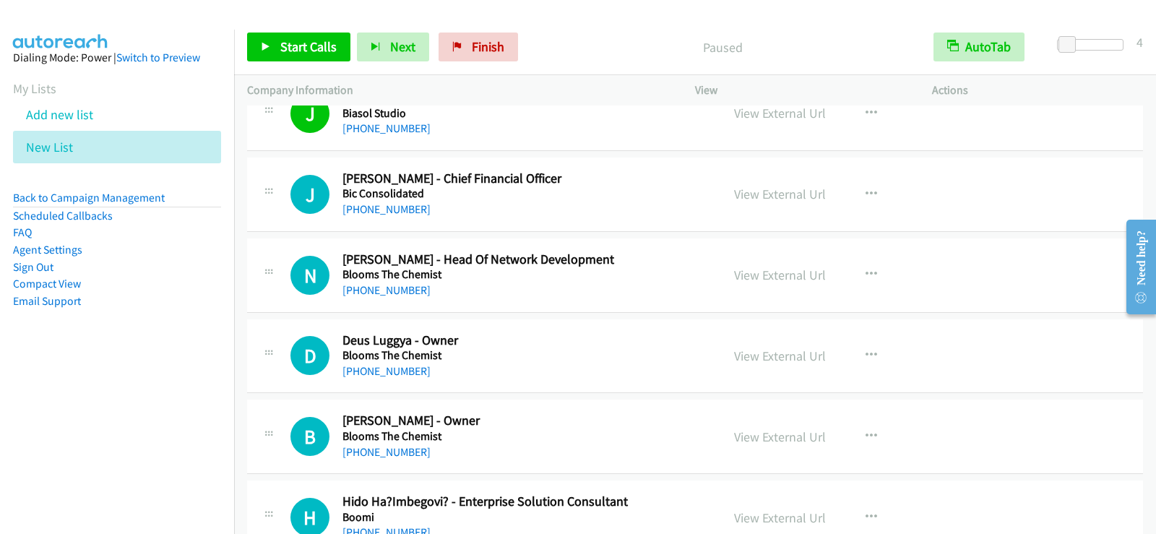
scroll to position [2385, 0]
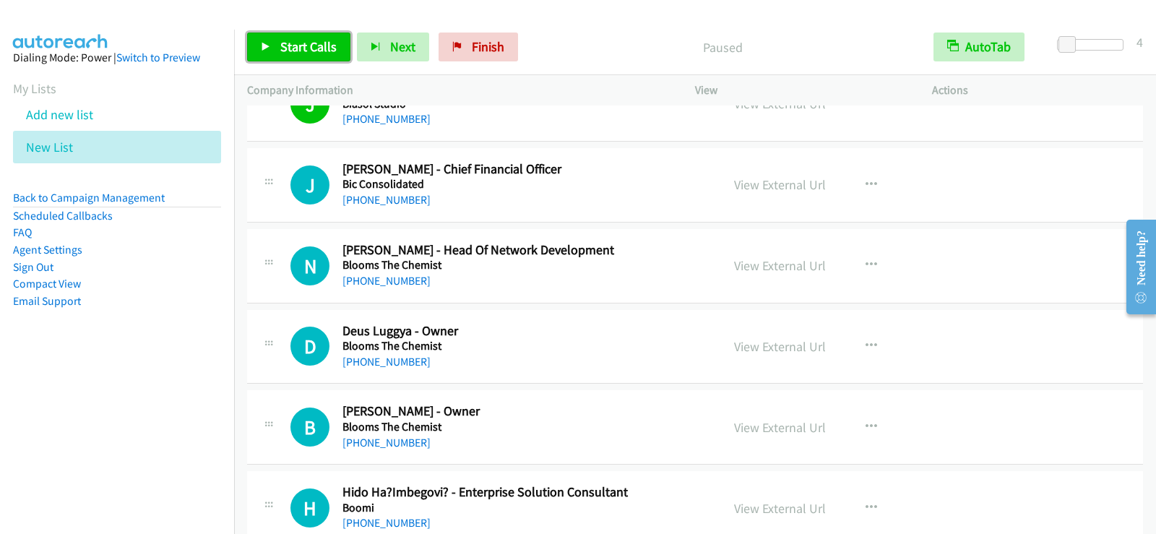
click at [317, 48] on span "Start Calls" at bounding box center [308, 46] width 56 height 17
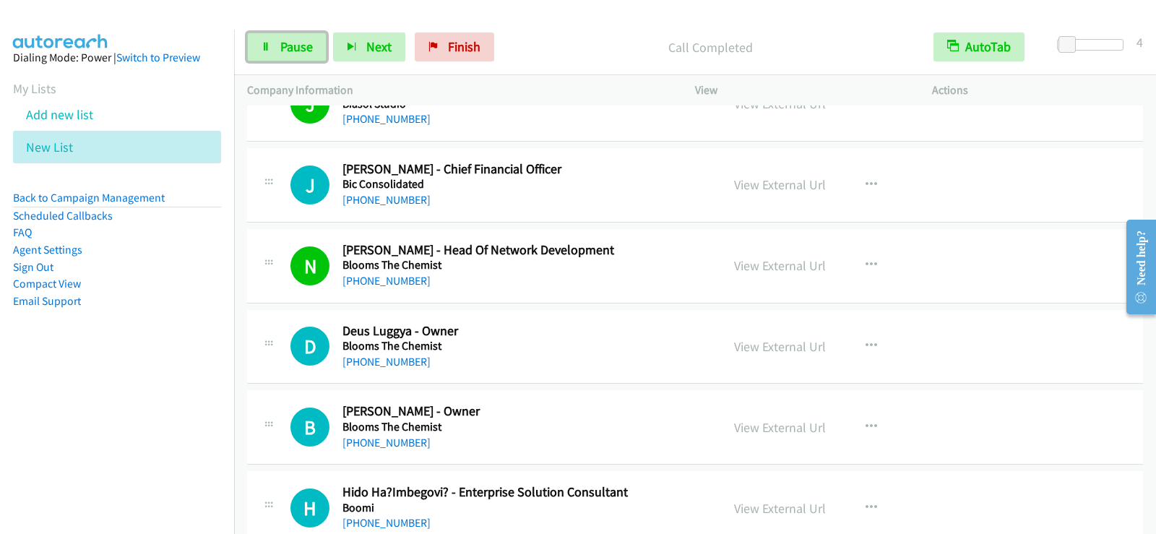
drag, startPoint x: 291, startPoint y: 48, endPoint x: 351, endPoint y: 170, distance: 135.4
click at [291, 48] on span "Pause" at bounding box center [296, 46] width 33 height 17
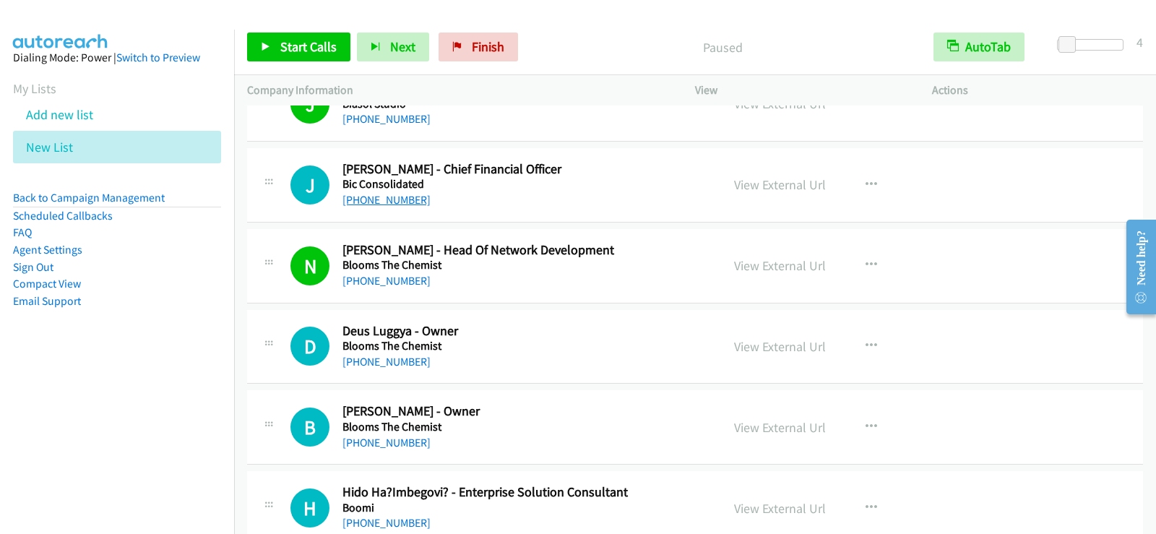
click at [365, 197] on link "+61 499 099 020" at bounding box center [387, 200] width 88 height 14
drag, startPoint x: 297, startPoint y: 43, endPoint x: 301, endPoint y: 73, distance: 30.7
click at [297, 43] on span "Start Calls" at bounding box center [308, 46] width 56 height 17
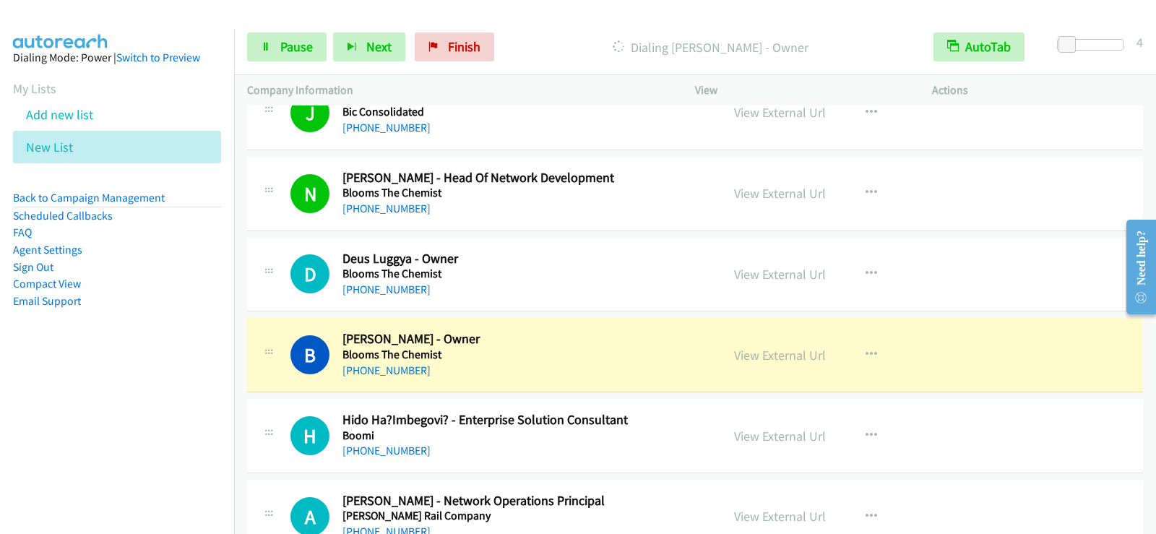
scroll to position [2529, 0]
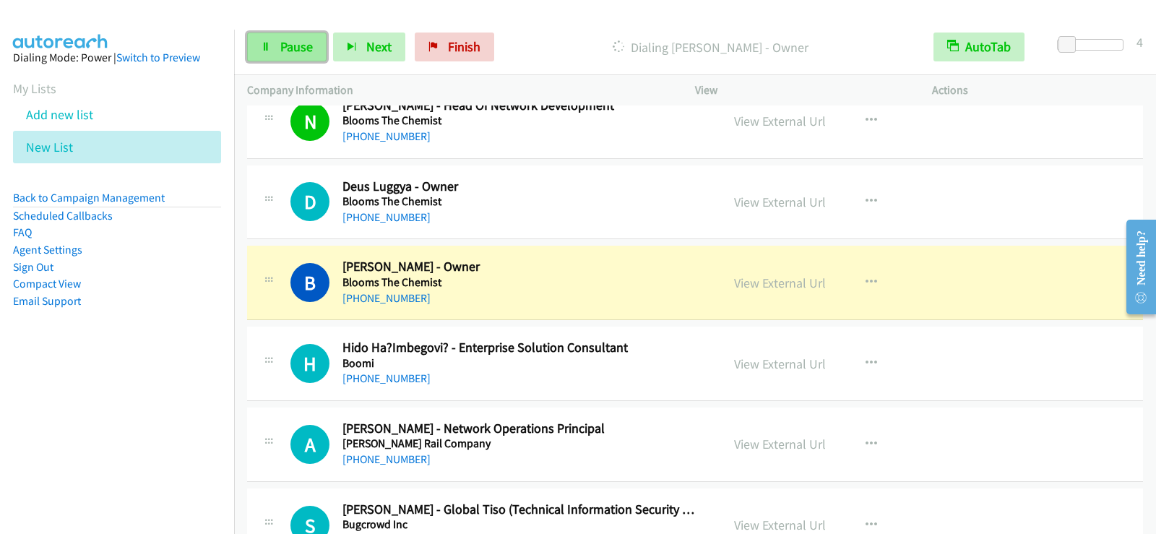
drag, startPoint x: 265, startPoint y: 39, endPoint x: 265, endPoint y: 61, distance: 22.4
click at [265, 39] on link "Pause" at bounding box center [286, 47] width 79 height 29
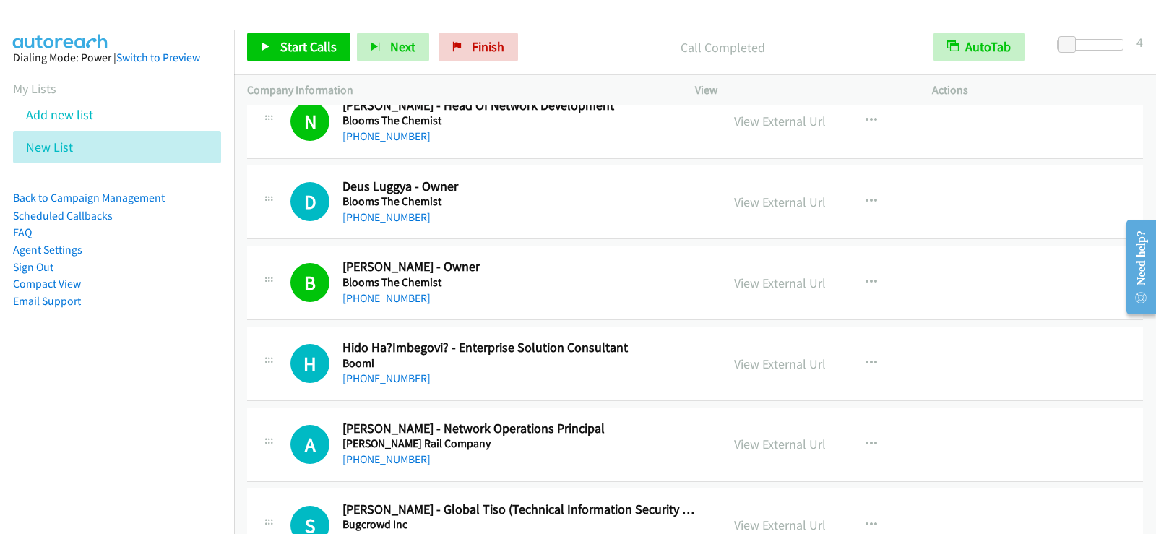
click at [412, 224] on div "+61 432 951 750" at bounding box center [523, 217] width 361 height 17
click at [398, 218] on link "+61 432 951 750" at bounding box center [387, 217] width 88 height 14
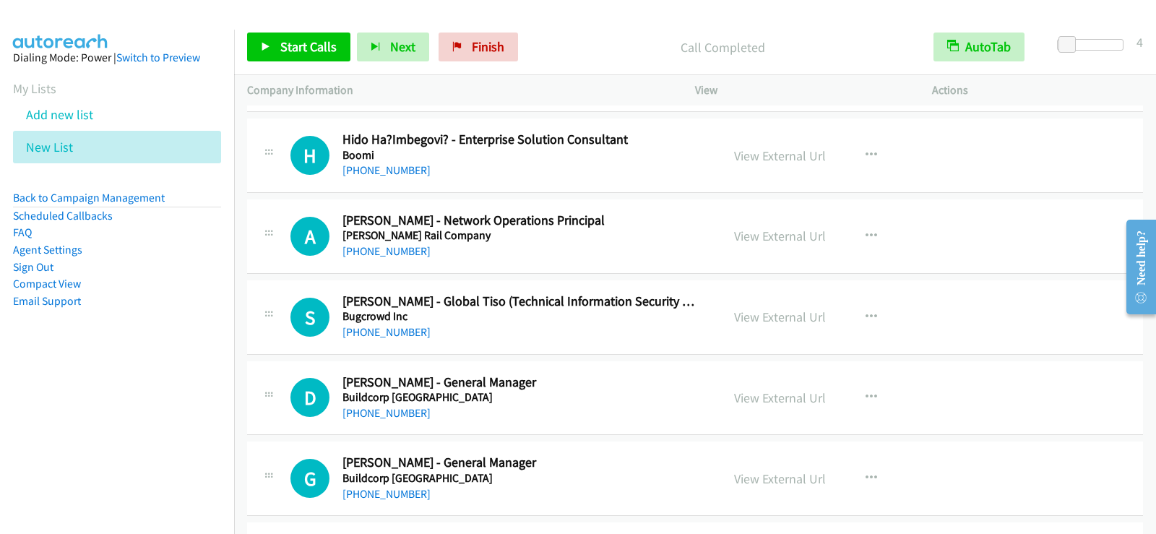
scroll to position [2746, 0]
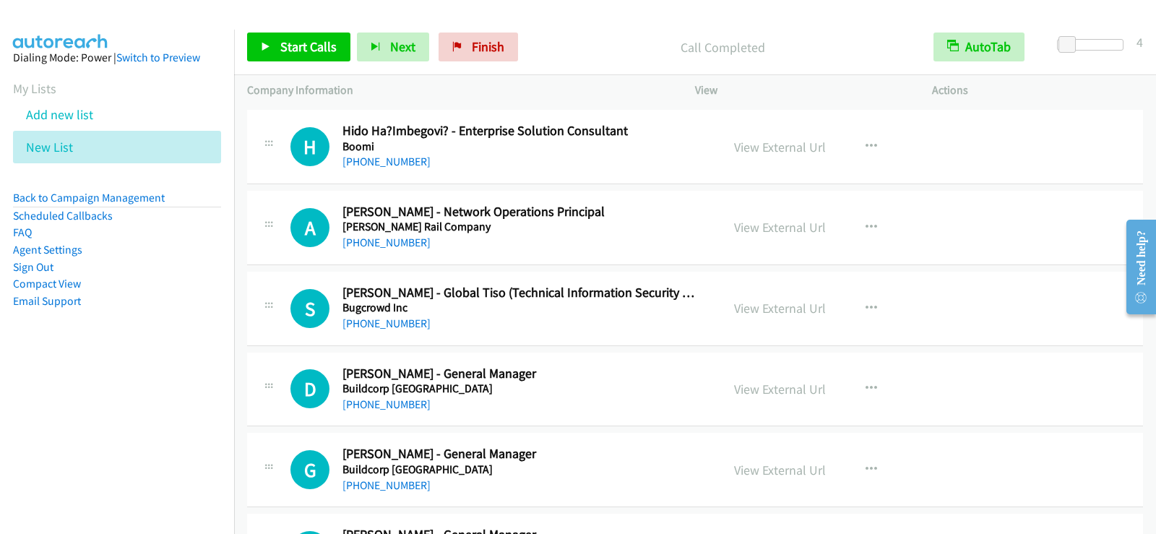
drag, startPoint x: 641, startPoint y: 384, endPoint x: 692, endPoint y: 383, distance: 51.3
click at [641, 384] on h5 "Buildcorp Australia" at bounding box center [523, 389] width 361 height 14
click at [866, 384] on icon "button" at bounding box center [872, 389] width 12 height 12
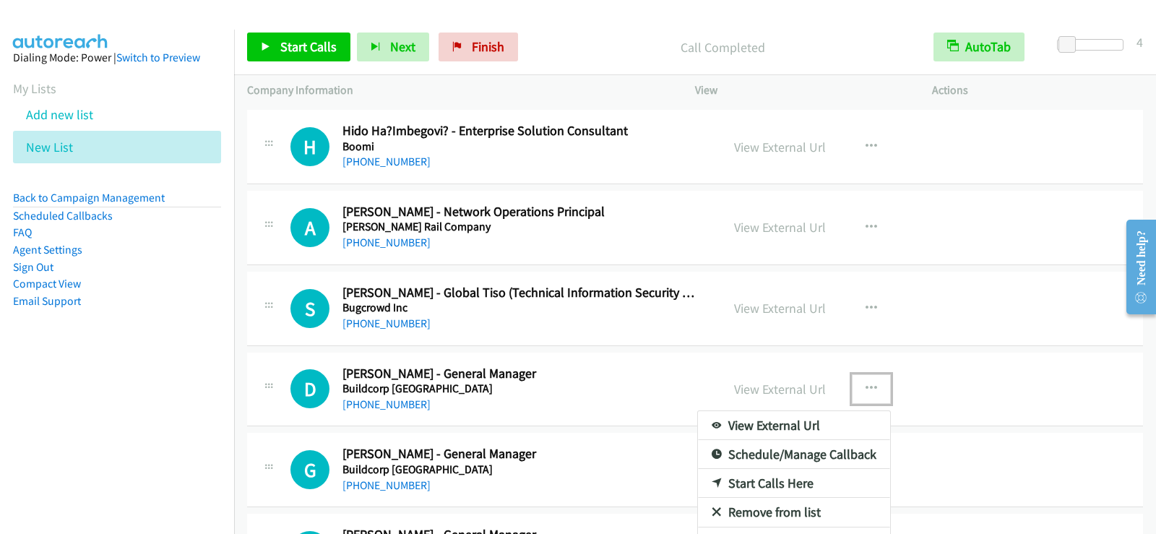
click at [761, 479] on link "Start Calls Here" at bounding box center [794, 483] width 192 height 29
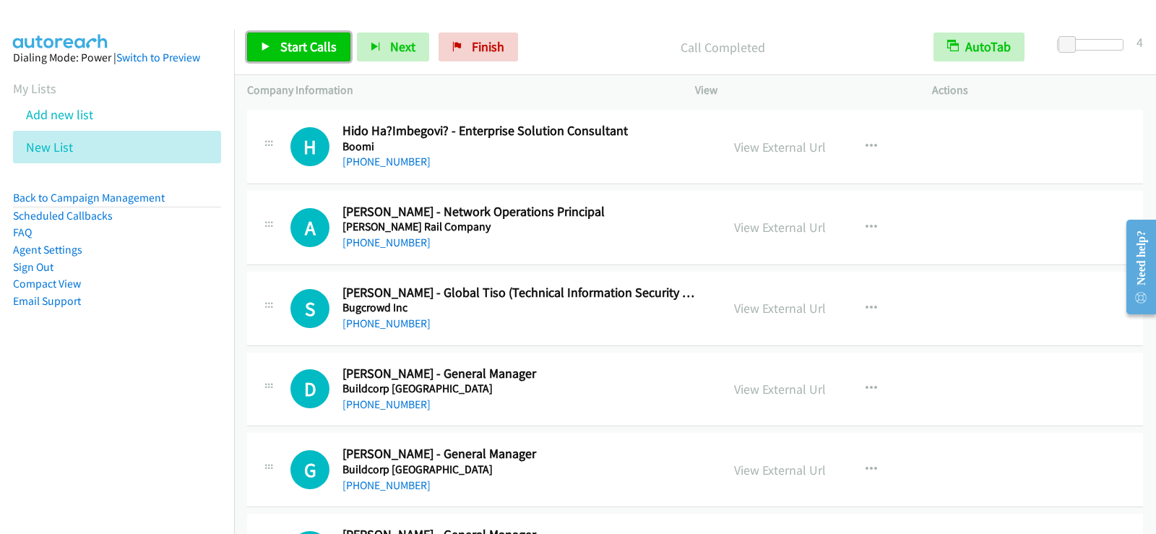
click at [305, 48] on span "Start Calls" at bounding box center [308, 46] width 56 height 17
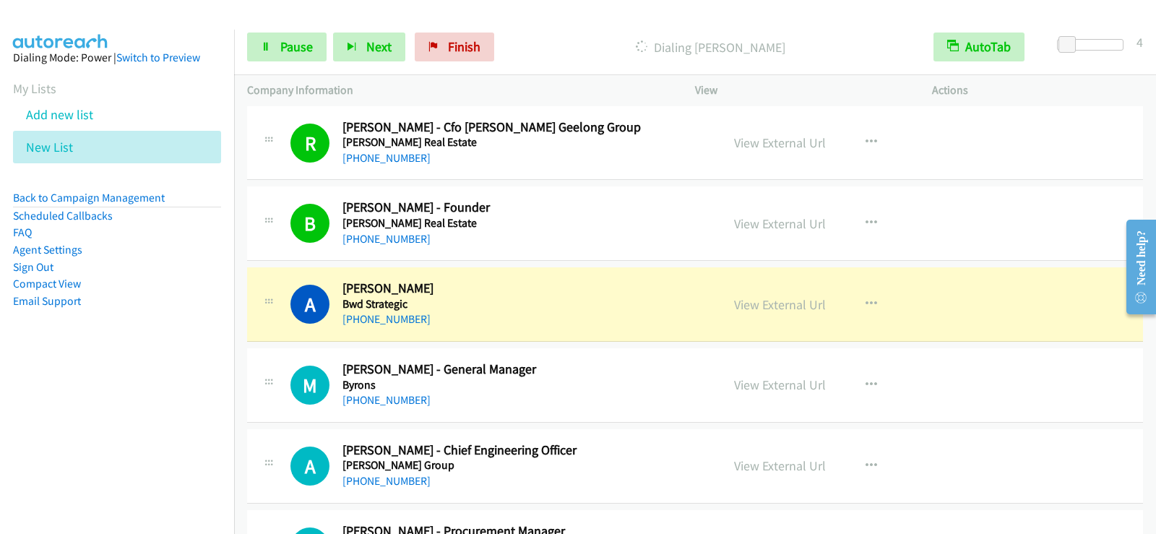
scroll to position [3469, 0]
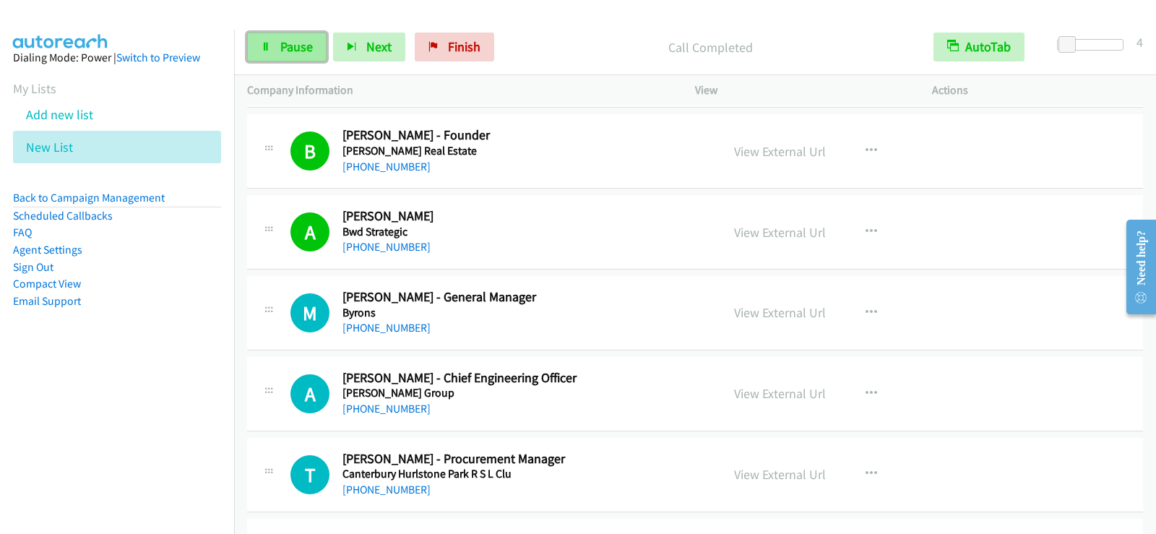
click at [289, 56] on link "Pause" at bounding box center [286, 47] width 79 height 29
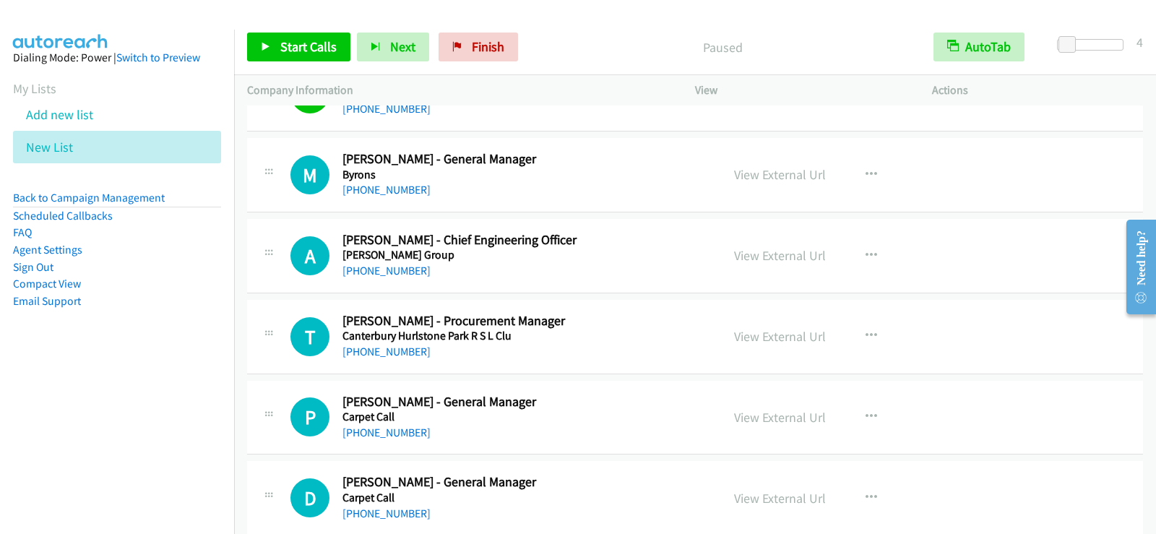
scroll to position [3614, 0]
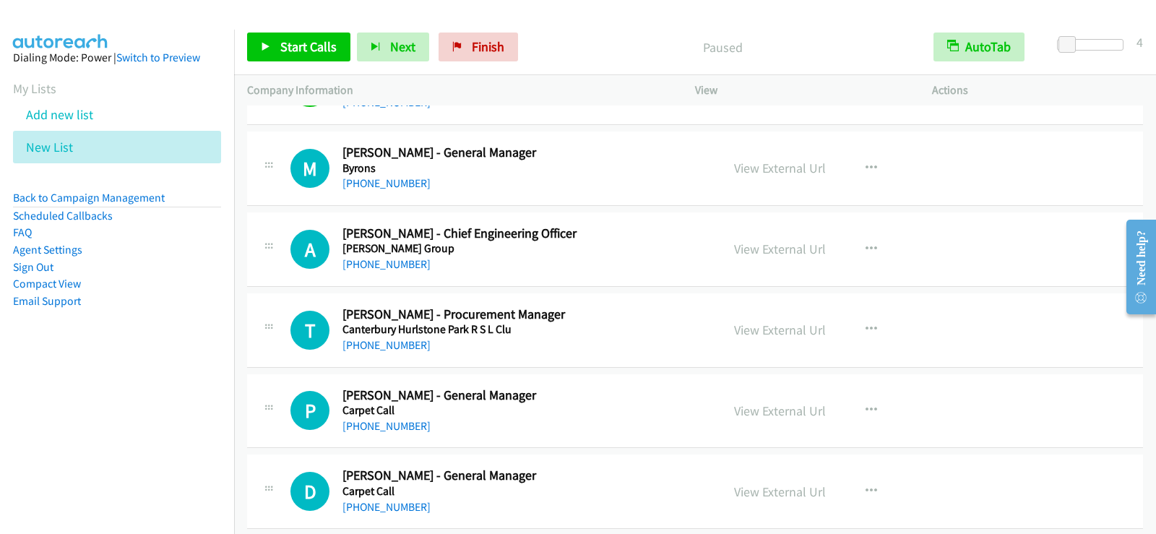
click at [307, 30] on div "Start Calls Pause Next Finish Paused AutoTab AutoTab 4" at bounding box center [695, 48] width 922 height 56
click at [312, 56] on link "Start Calls" at bounding box center [298, 47] width 103 height 29
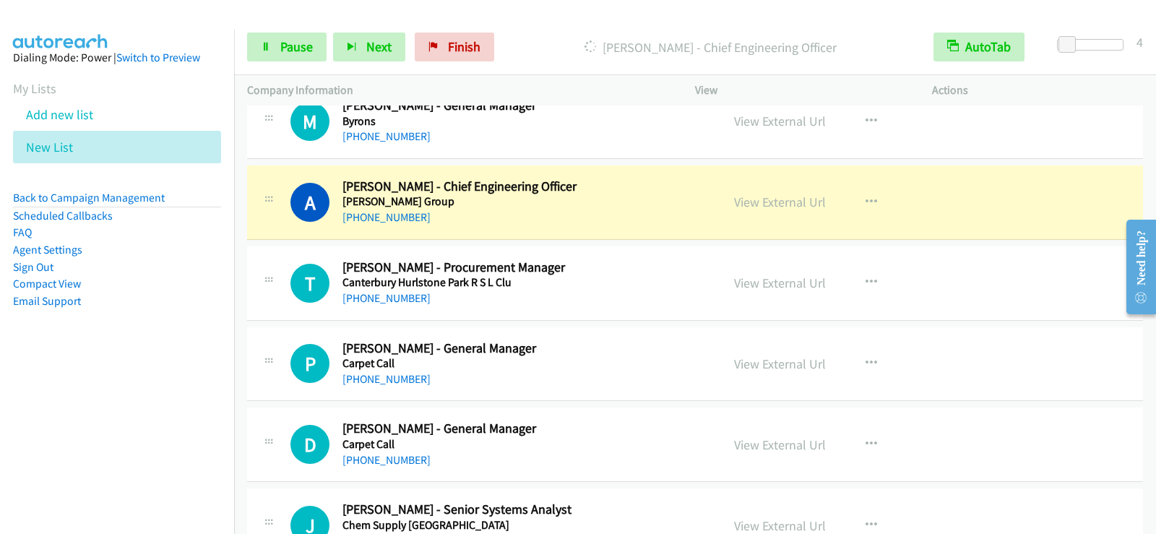
scroll to position [3686, 0]
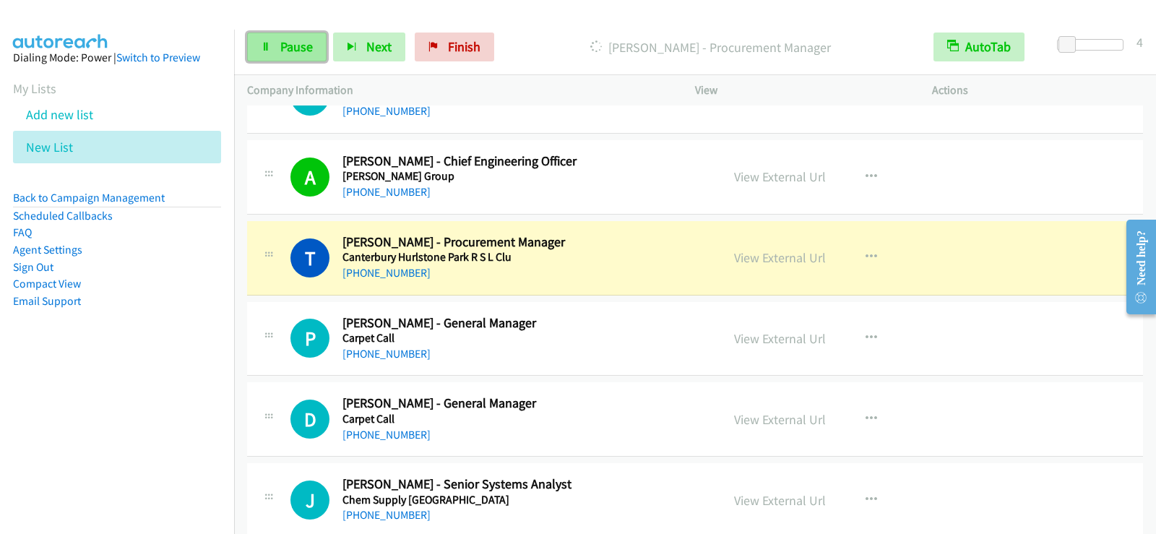
click at [271, 52] on link "Pause" at bounding box center [286, 47] width 79 height 29
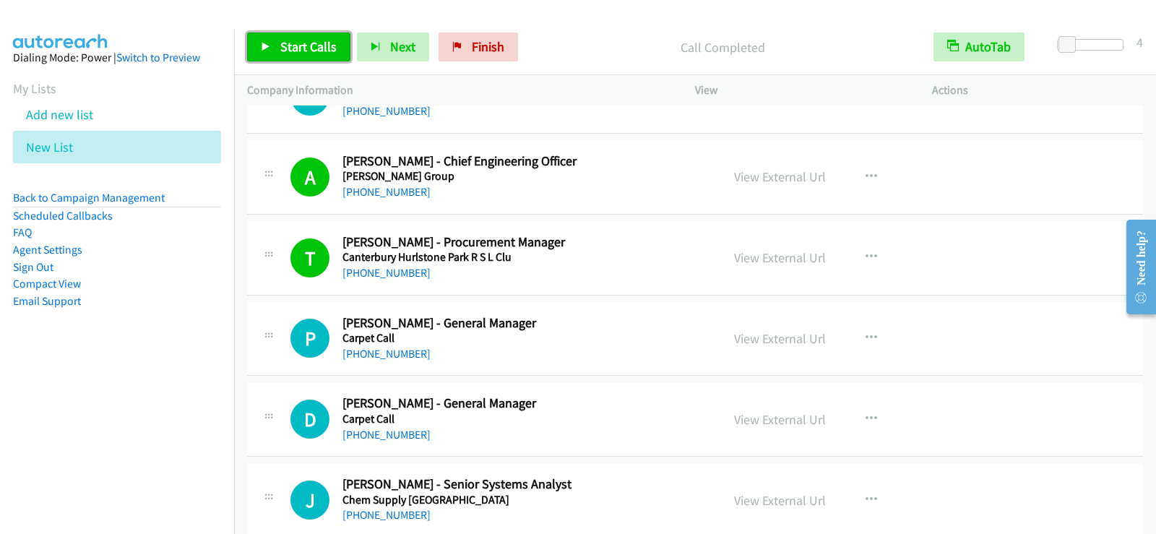
click at [307, 43] on span "Start Calls" at bounding box center [308, 46] width 56 height 17
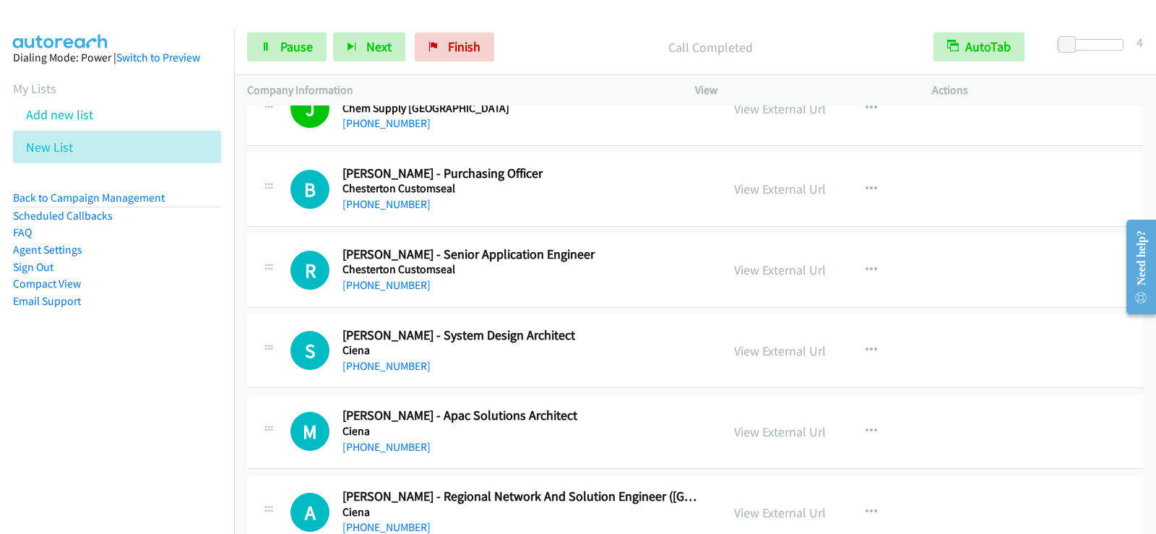
scroll to position [4119, 0]
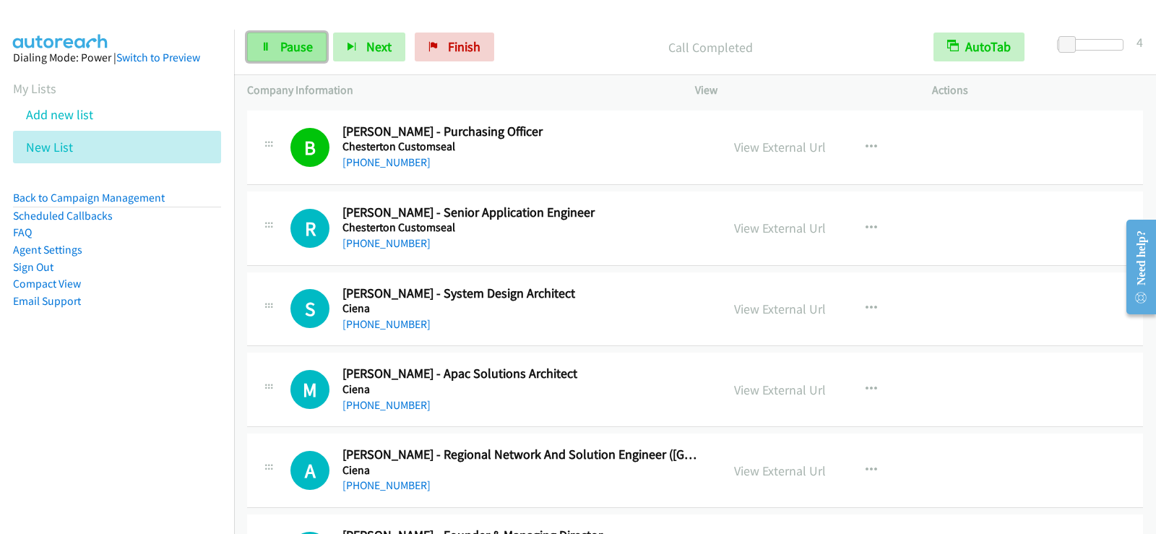
click at [302, 53] on span "Pause" at bounding box center [296, 46] width 33 height 17
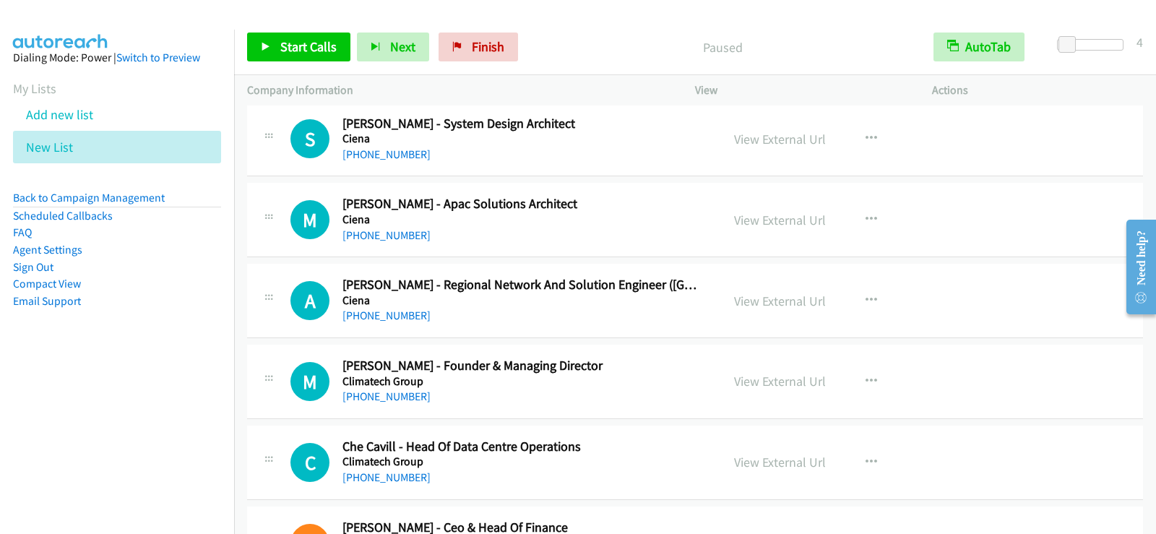
scroll to position [4264, 0]
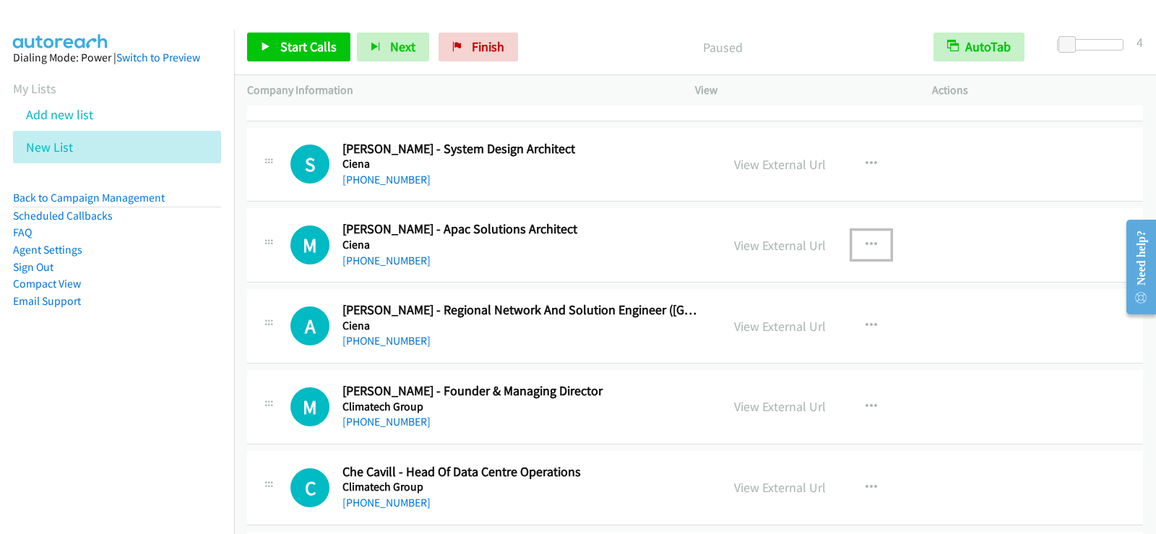
click at [866, 249] on icon "button" at bounding box center [872, 245] width 12 height 12
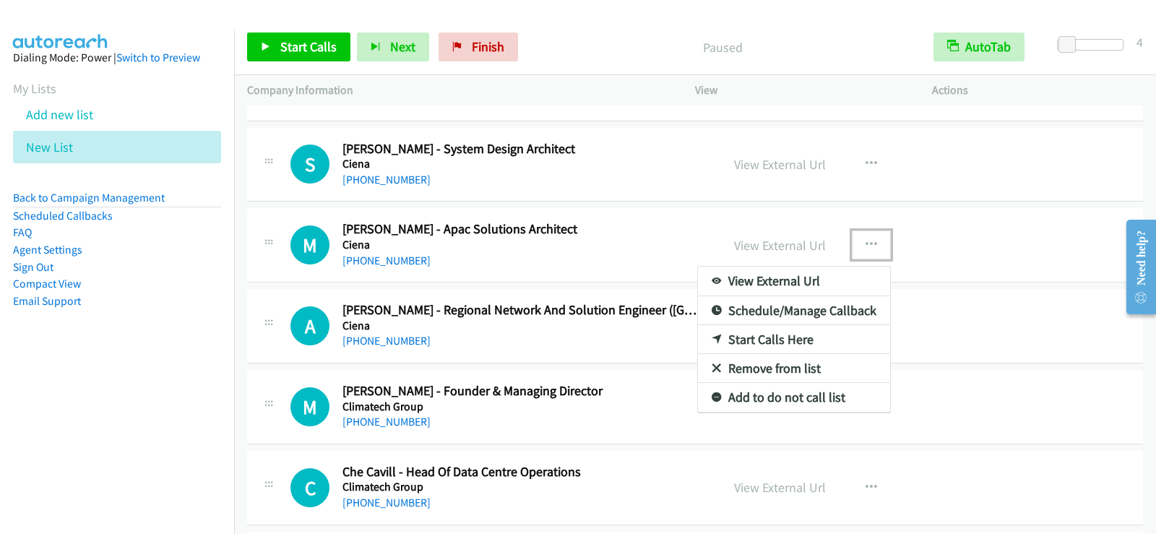
click at [777, 334] on link "Start Calls Here" at bounding box center [794, 339] width 192 height 29
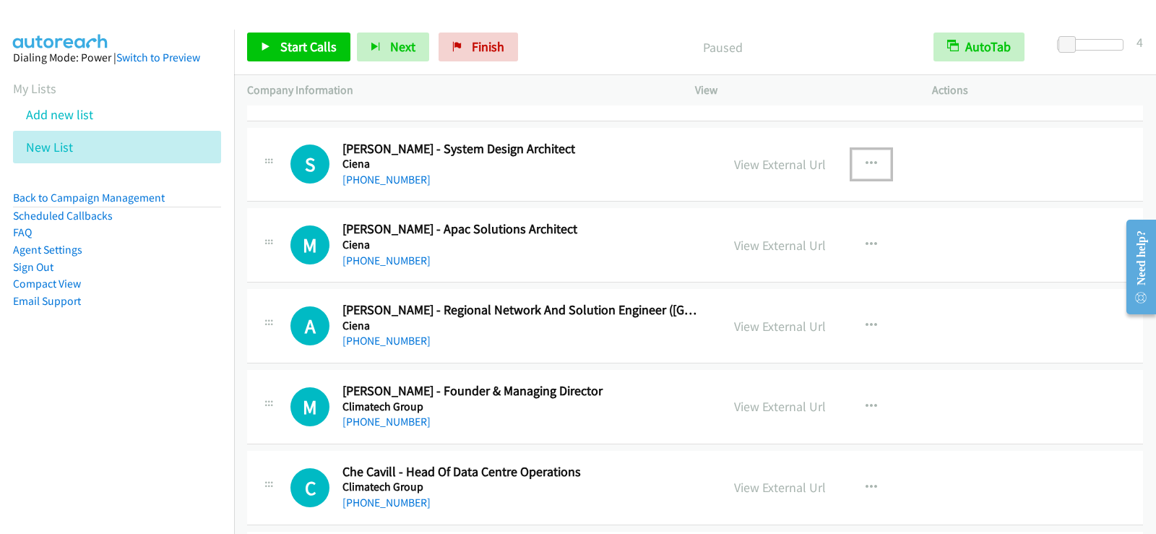
click at [866, 163] on icon "button" at bounding box center [872, 164] width 12 height 12
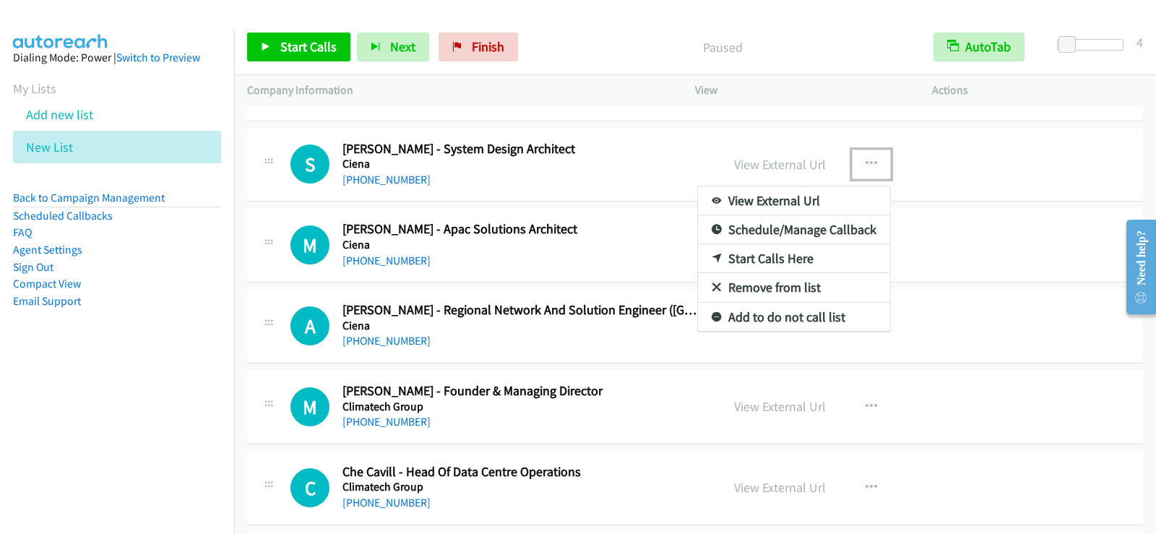
click at [781, 259] on link "Start Calls Here" at bounding box center [794, 258] width 192 height 29
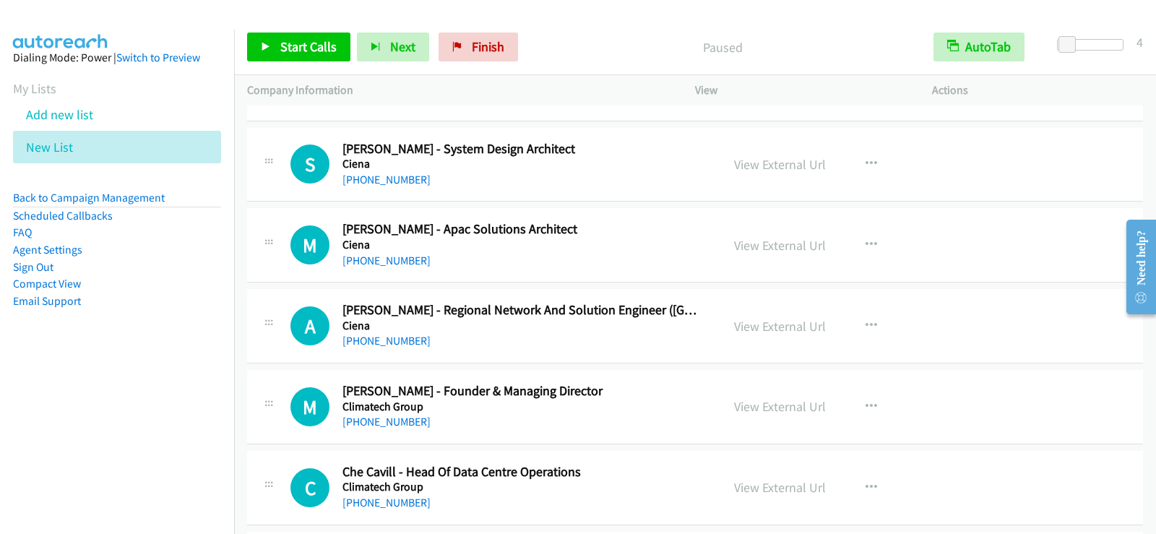
click at [267, 64] on div "Start Calls Pause Next Finish Paused AutoTab AutoTab 4" at bounding box center [695, 48] width 922 height 56
click at [273, 56] on link "Start Calls" at bounding box center [298, 47] width 103 height 29
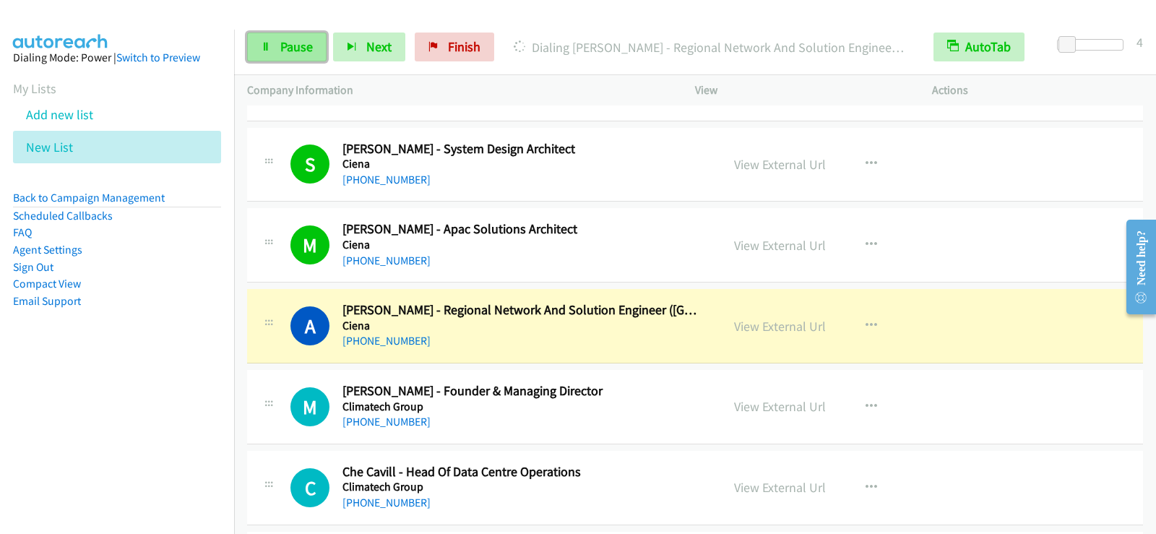
click at [296, 44] on span "Pause" at bounding box center [296, 46] width 33 height 17
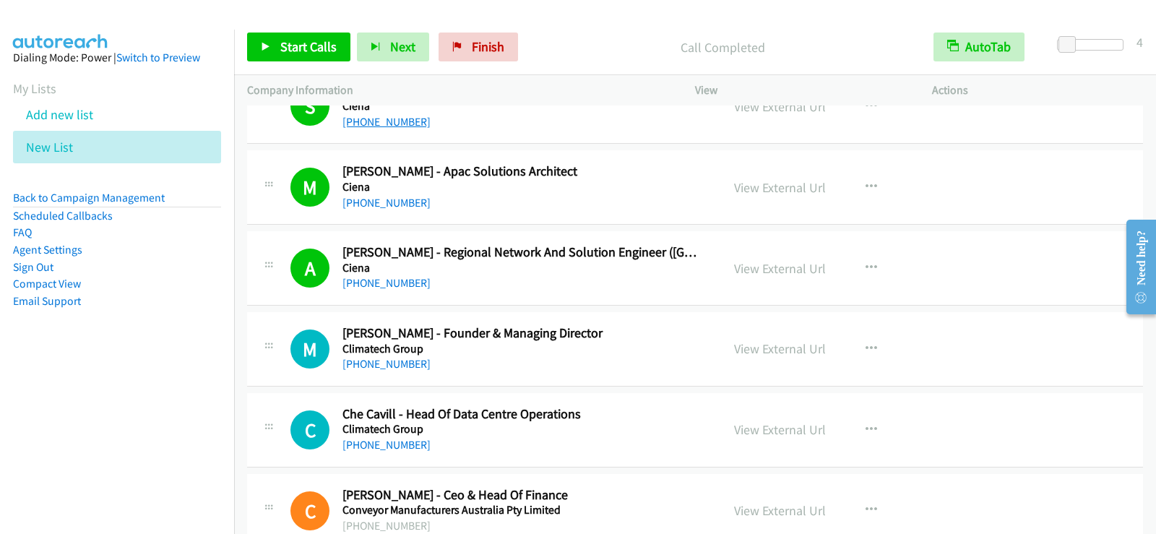
scroll to position [4336, 0]
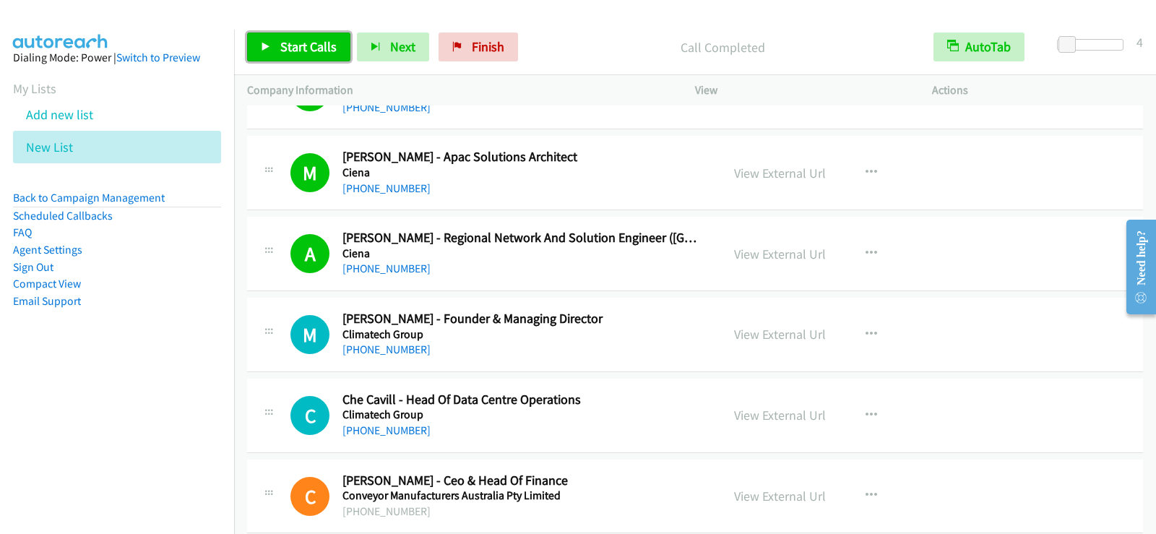
click at [282, 43] on span "Start Calls" at bounding box center [308, 46] width 56 height 17
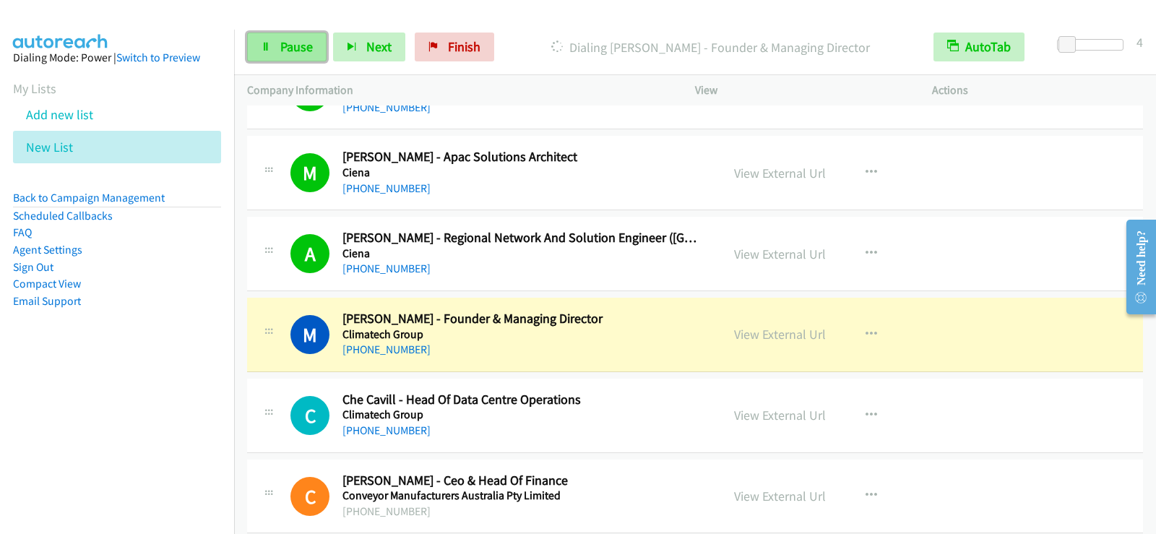
click at [301, 53] on span "Pause" at bounding box center [296, 46] width 33 height 17
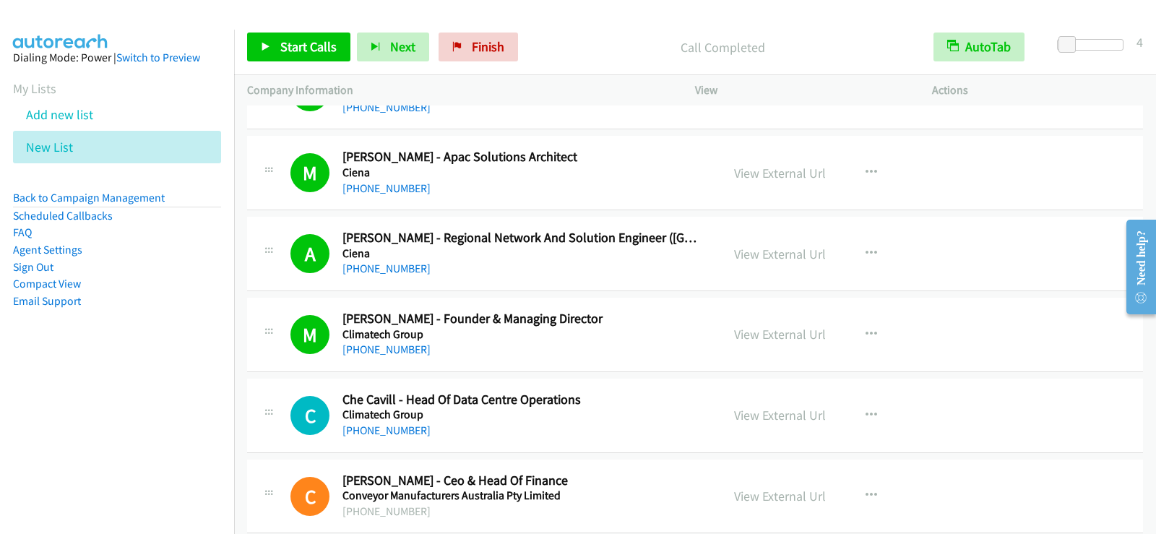
scroll to position [4481, 0]
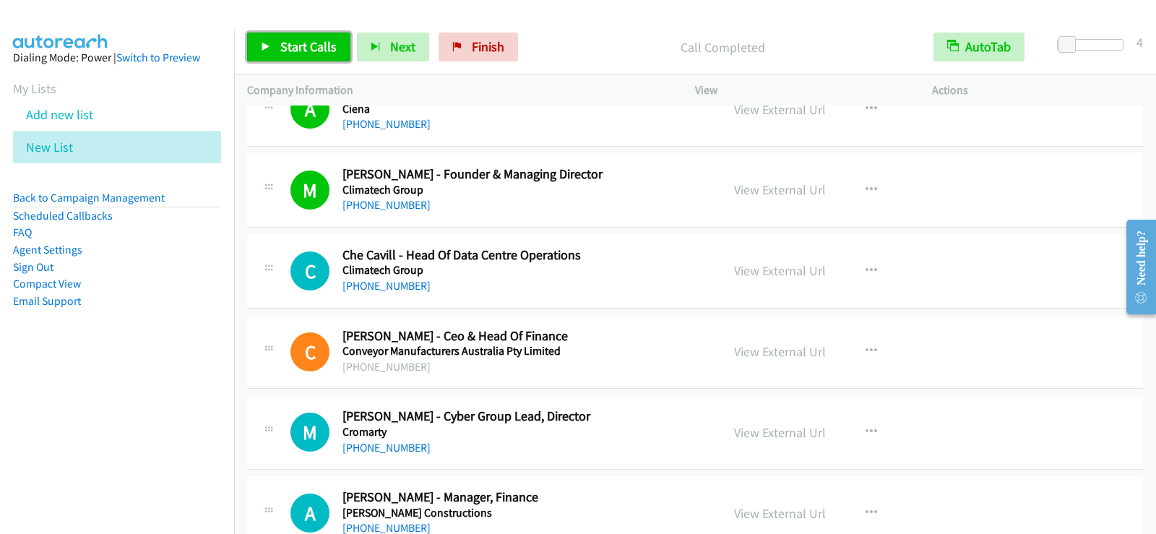
click at [300, 58] on link "Start Calls" at bounding box center [298, 47] width 103 height 29
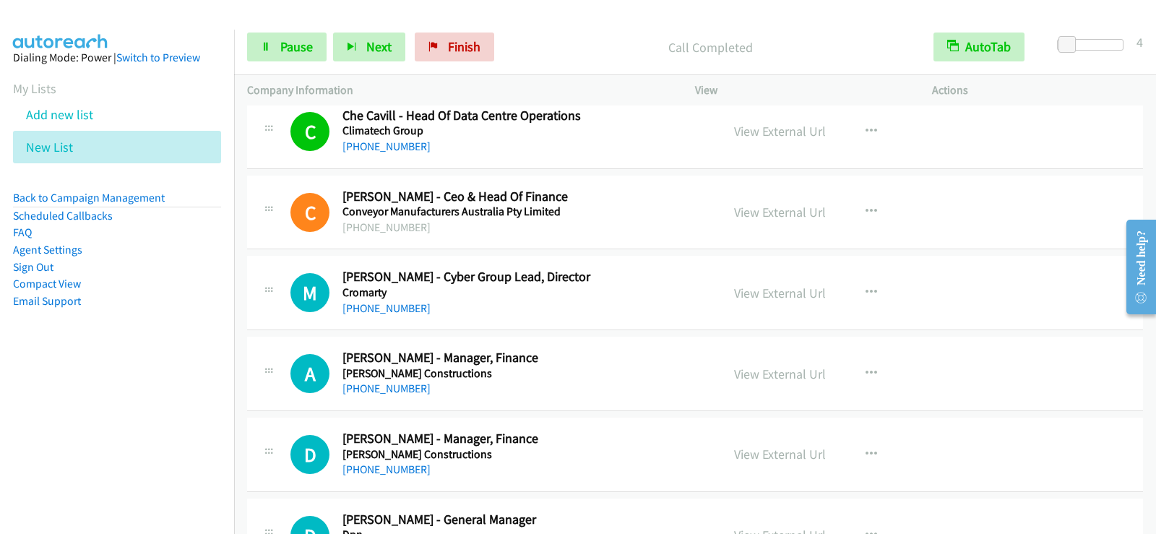
scroll to position [4625, 0]
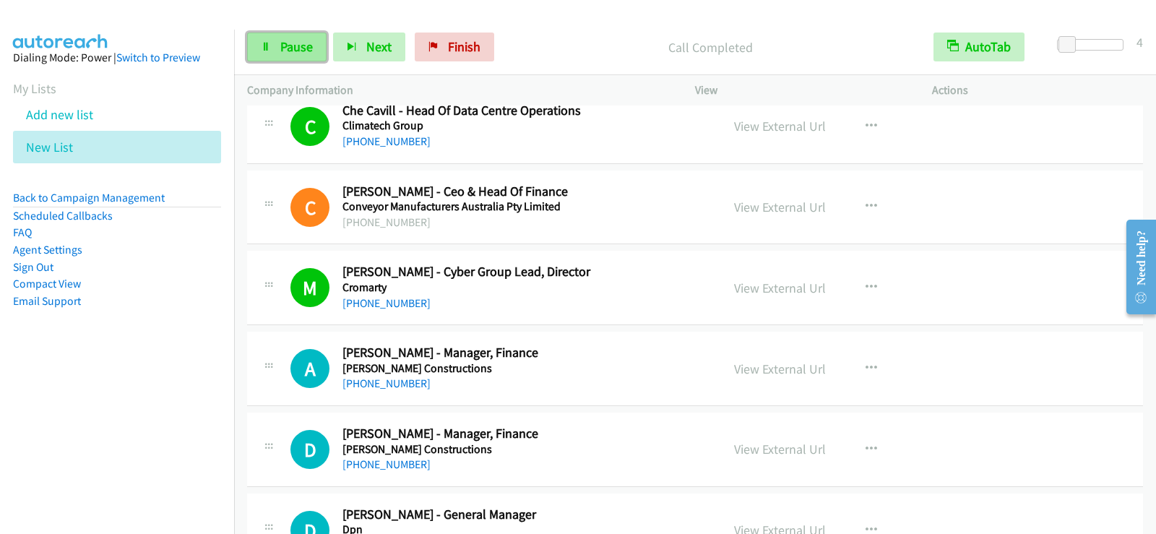
click at [283, 41] on span "Pause" at bounding box center [296, 46] width 33 height 17
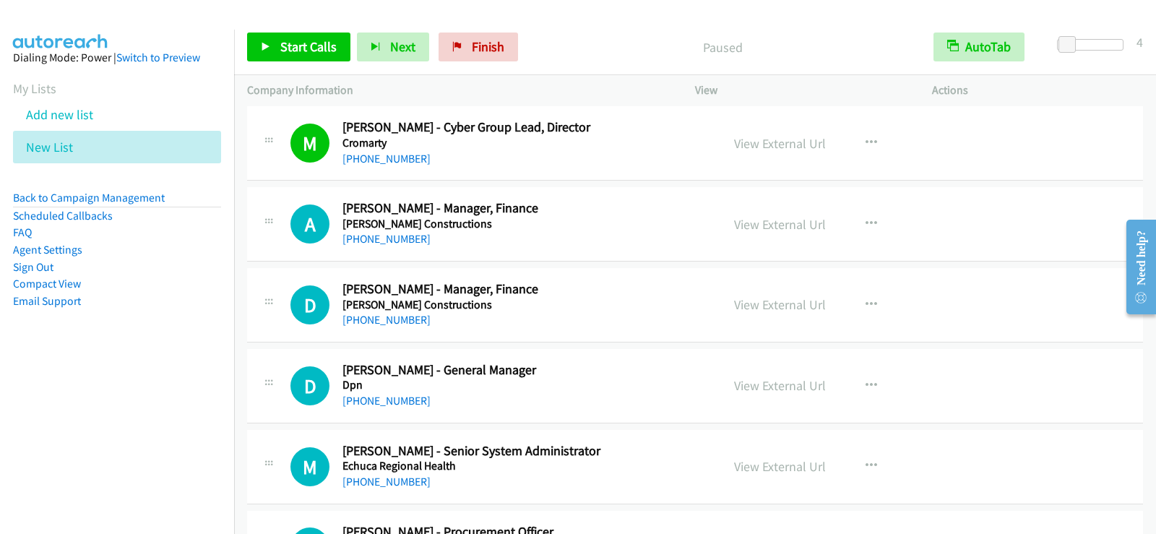
scroll to position [4842, 0]
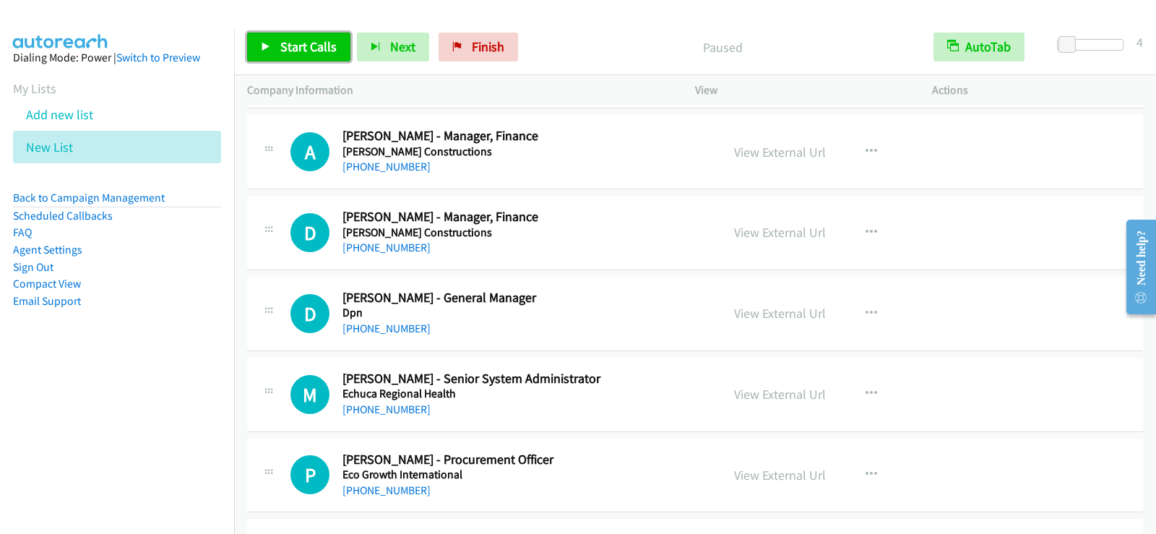
click at [306, 48] on span "Start Calls" at bounding box center [308, 46] width 56 height 17
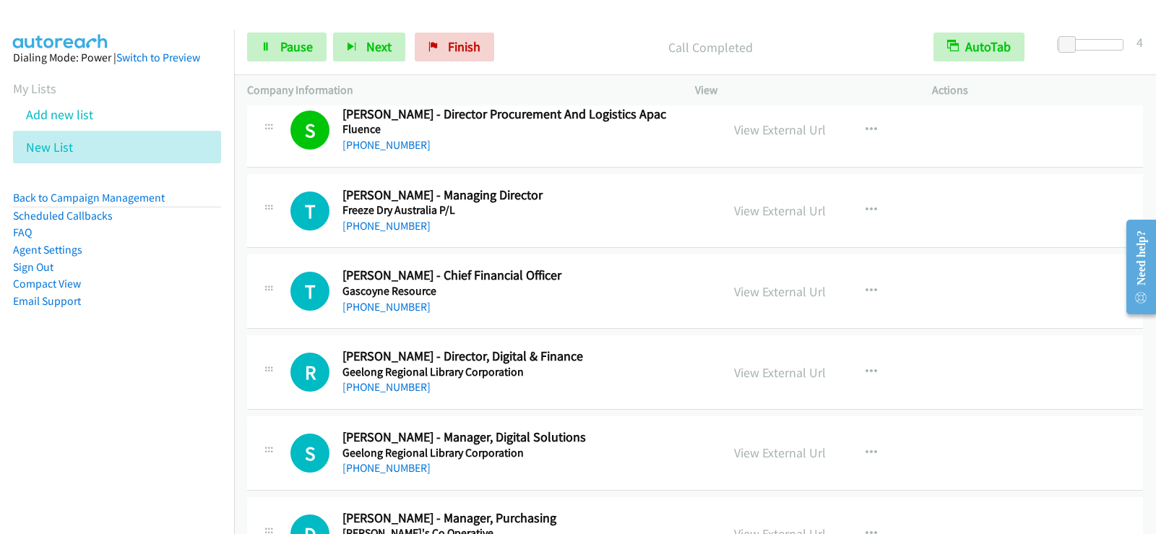
scroll to position [5926, 0]
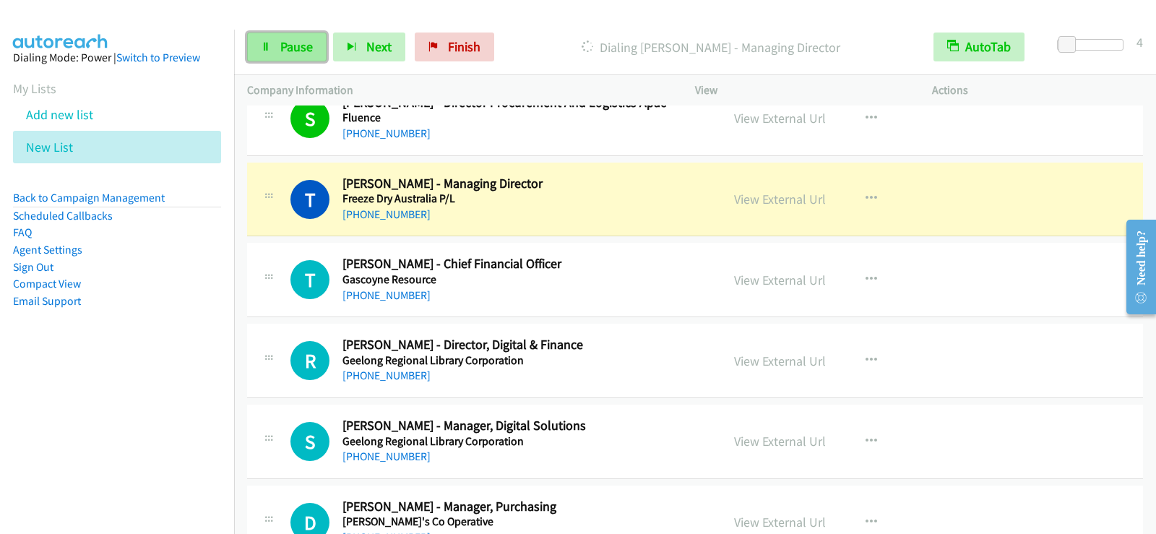
click at [285, 41] on span "Pause" at bounding box center [296, 46] width 33 height 17
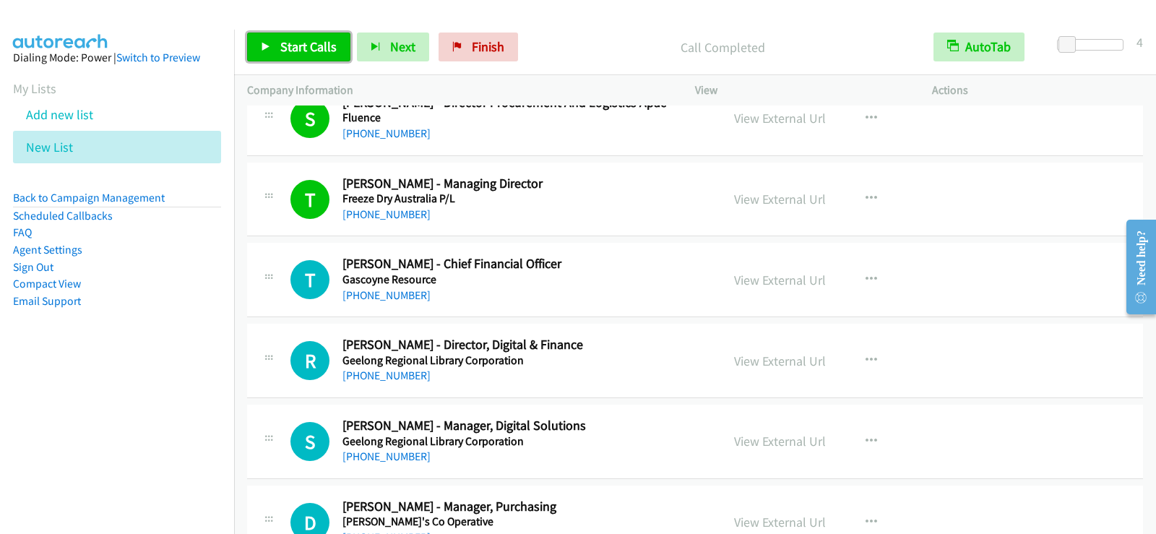
click at [296, 43] on span "Start Calls" at bounding box center [308, 46] width 56 height 17
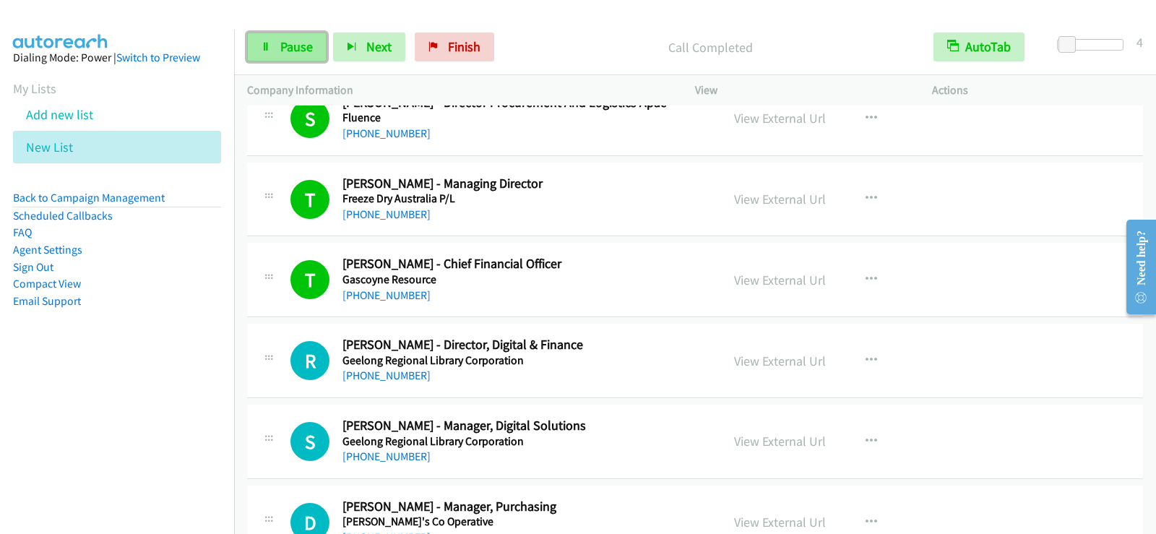
click at [296, 59] on link "Pause" at bounding box center [286, 47] width 79 height 29
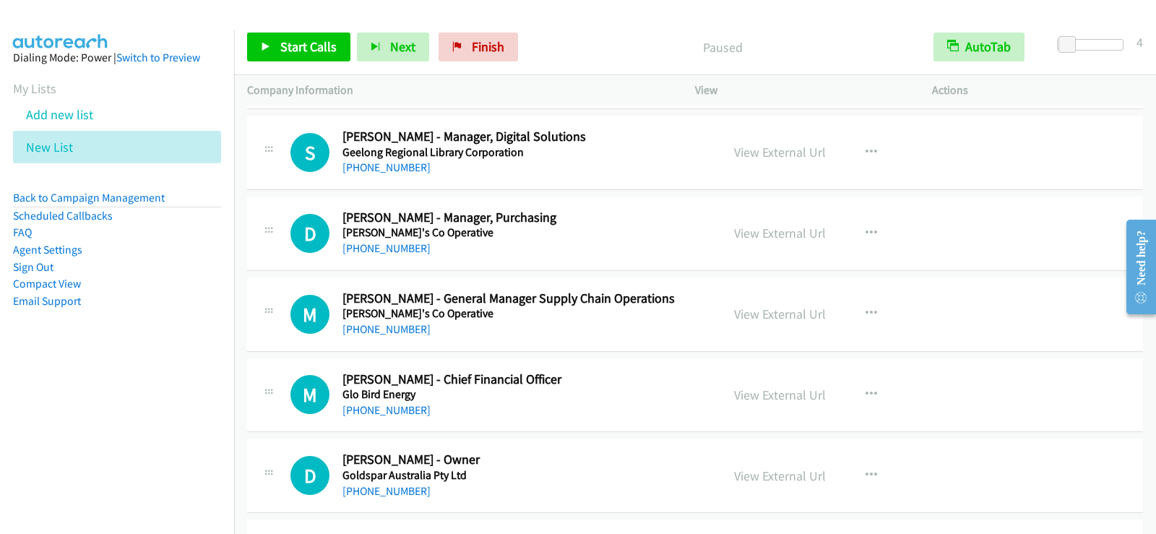
scroll to position [6288, 0]
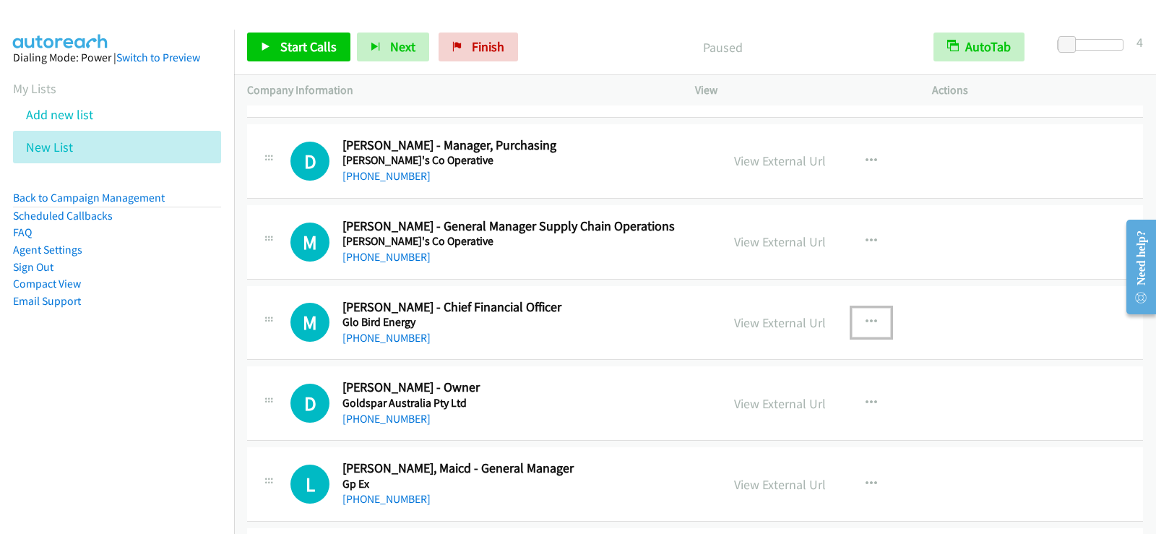
click at [866, 319] on icon "button" at bounding box center [872, 323] width 12 height 12
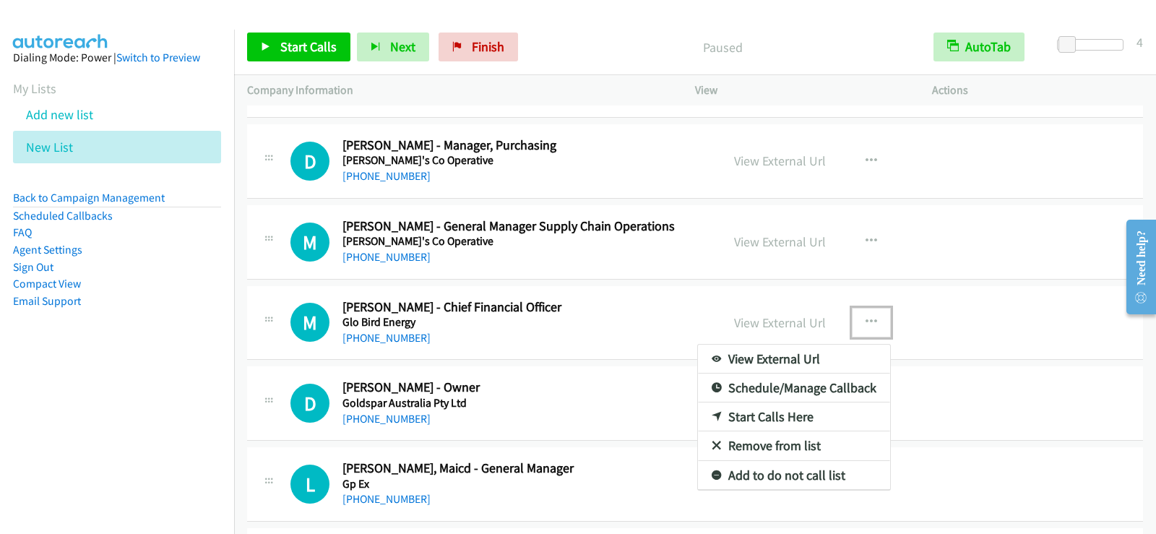
click at [768, 418] on link "Start Calls Here" at bounding box center [794, 417] width 192 height 29
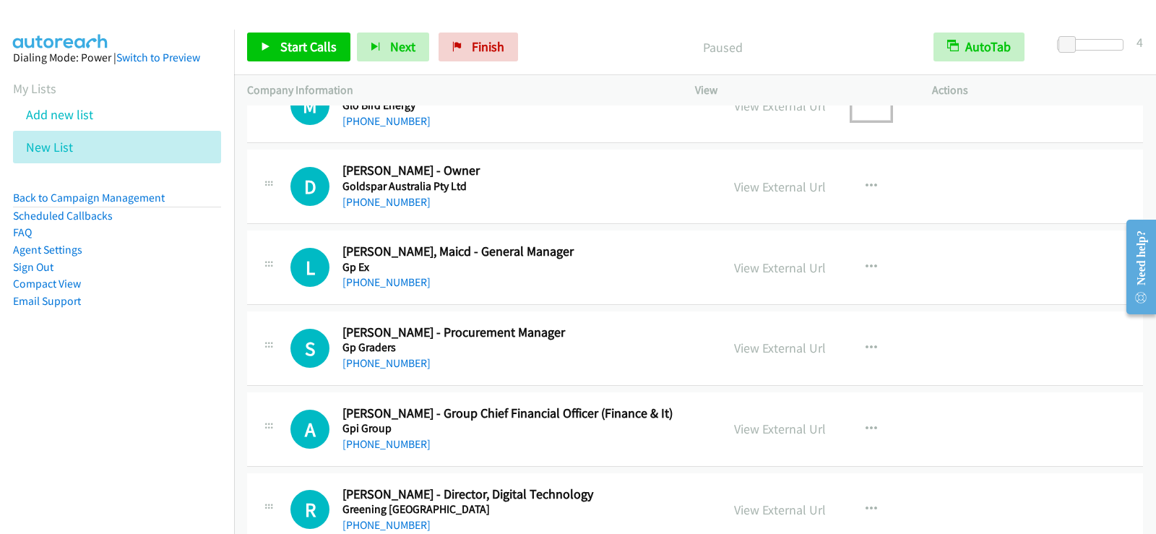
scroll to position [6432, 0]
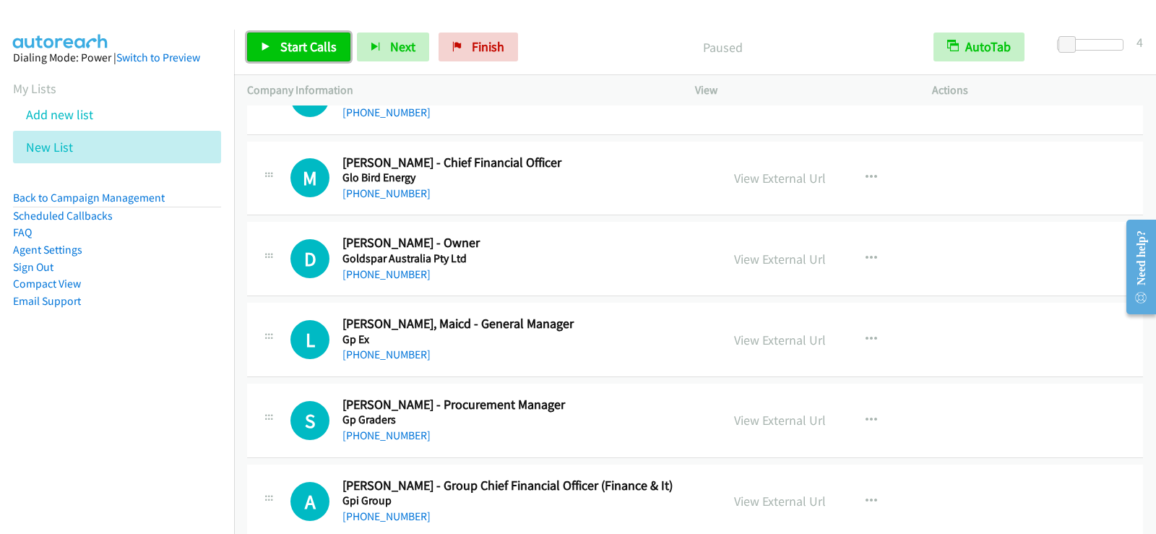
click at [288, 43] on span "Start Calls" at bounding box center [308, 46] width 56 height 17
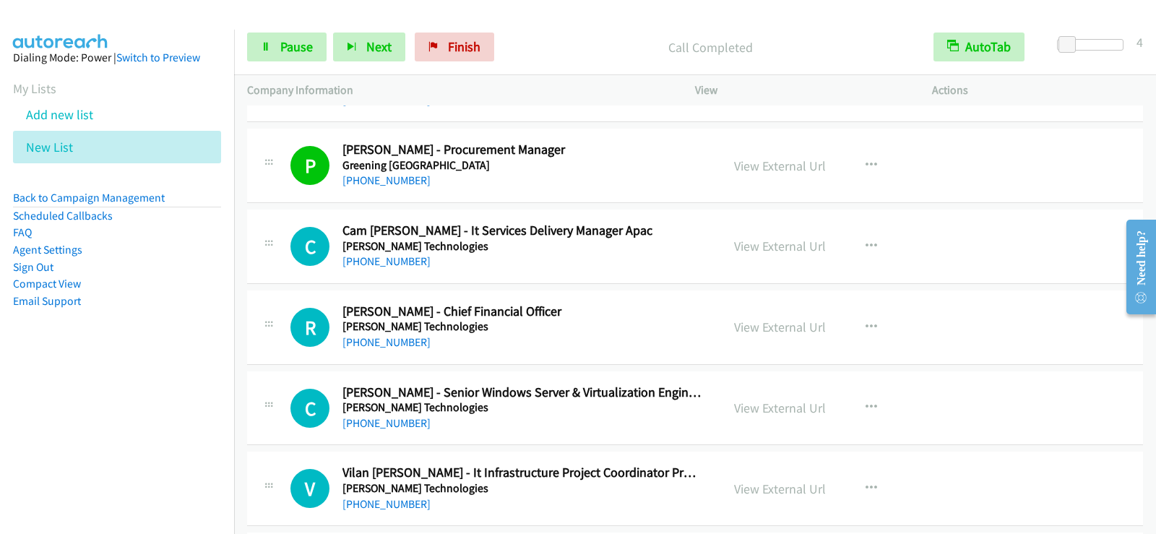
scroll to position [7083, 0]
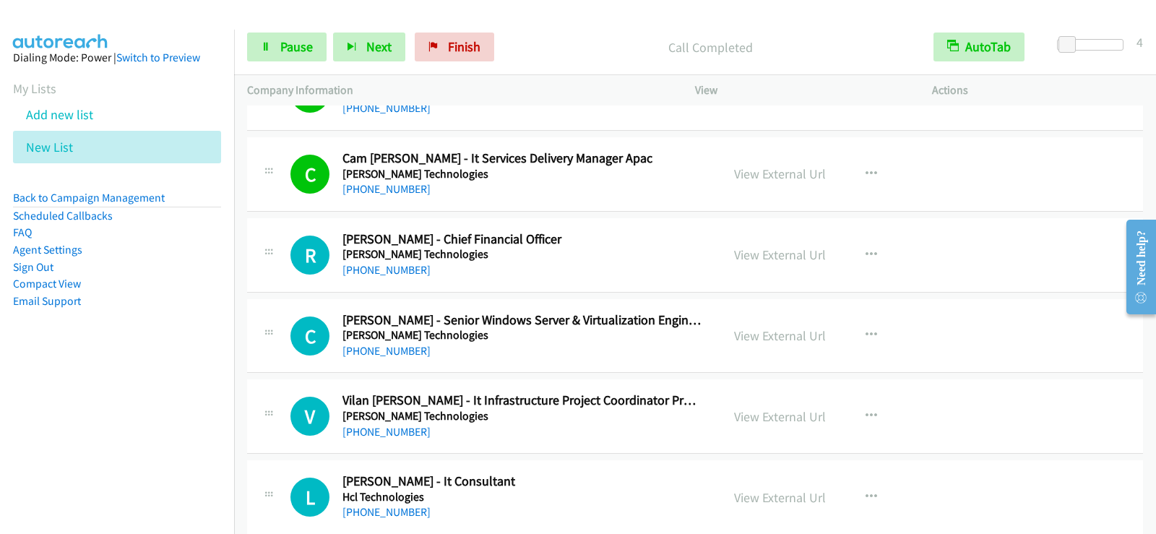
drag, startPoint x: 137, startPoint y: 345, endPoint x: 168, endPoint y: 359, distance: 33.3
click at [137, 345] on aside "Dialing Mode: Power | Switch to Preview My Lists Add new list New List Back to …" at bounding box center [117, 202] width 234 height 345
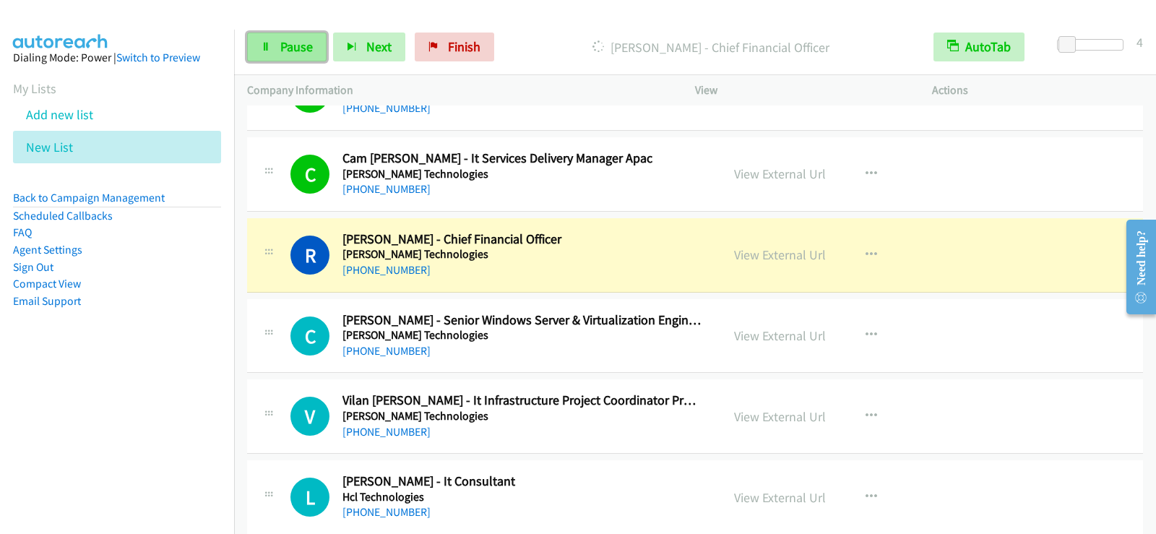
click at [270, 51] on icon at bounding box center [266, 48] width 10 height 10
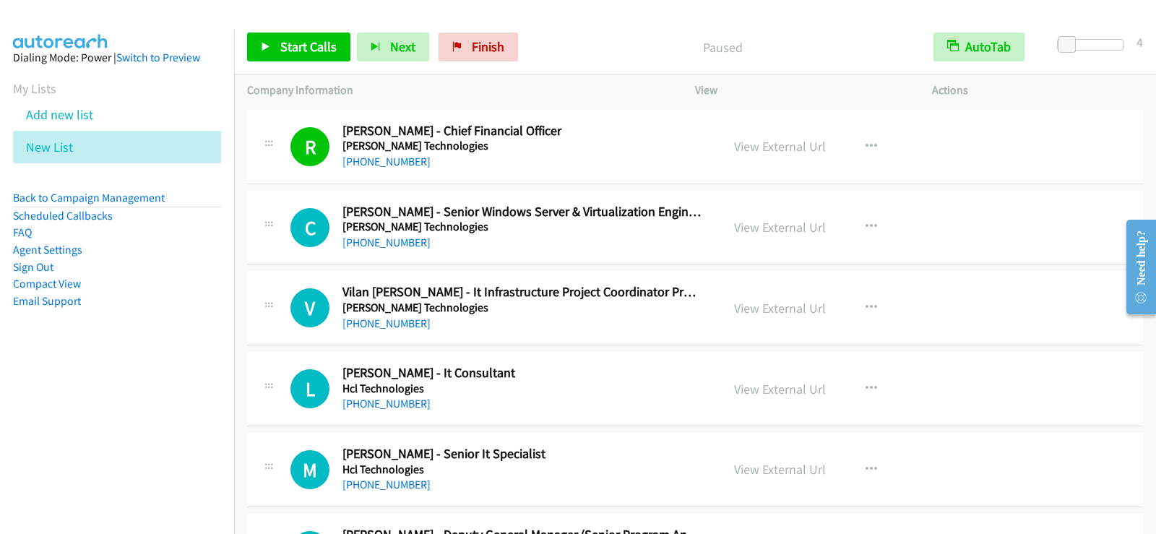
scroll to position [7227, 0]
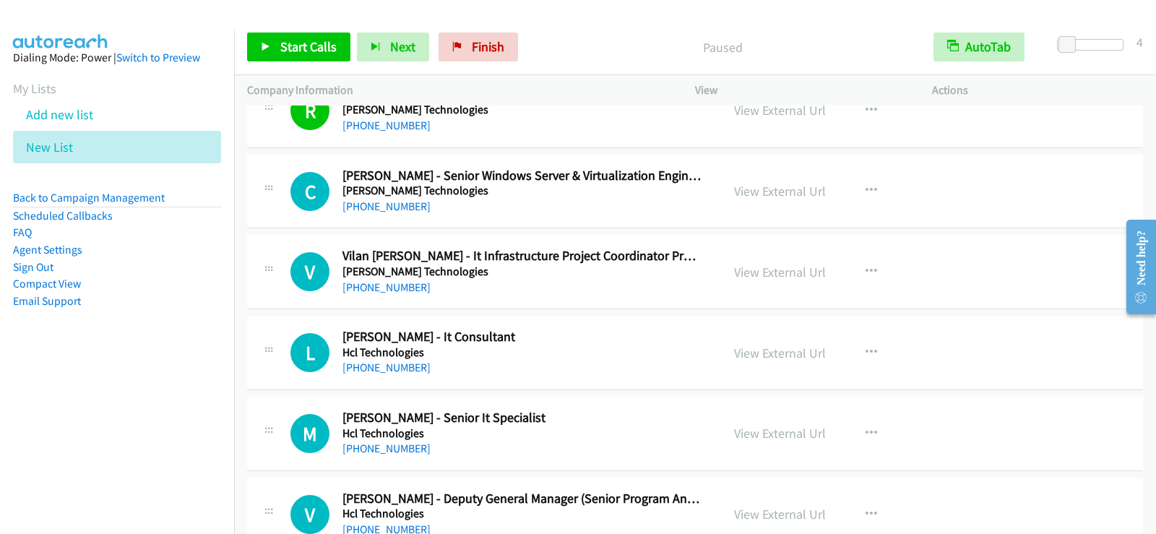
click at [312, 77] on div "Company Information" at bounding box center [458, 90] width 448 height 30
click at [317, 31] on div "Start Calls Pause Next Finish Paused AutoTab AutoTab 4" at bounding box center [695, 48] width 922 height 56
click at [309, 61] on link "Start Calls" at bounding box center [298, 47] width 103 height 29
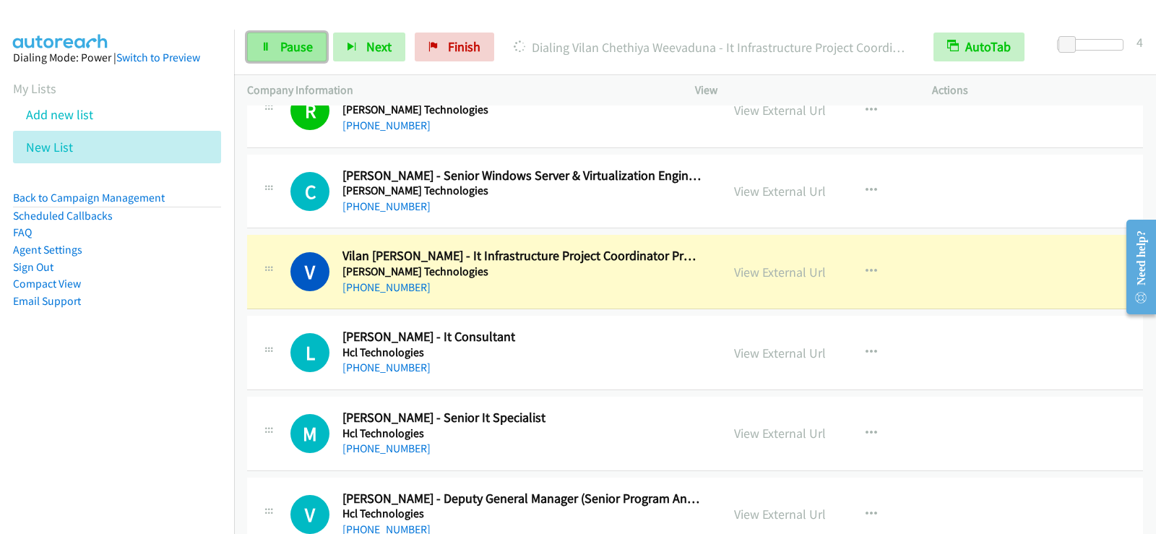
click at [261, 51] on icon at bounding box center [266, 48] width 10 height 10
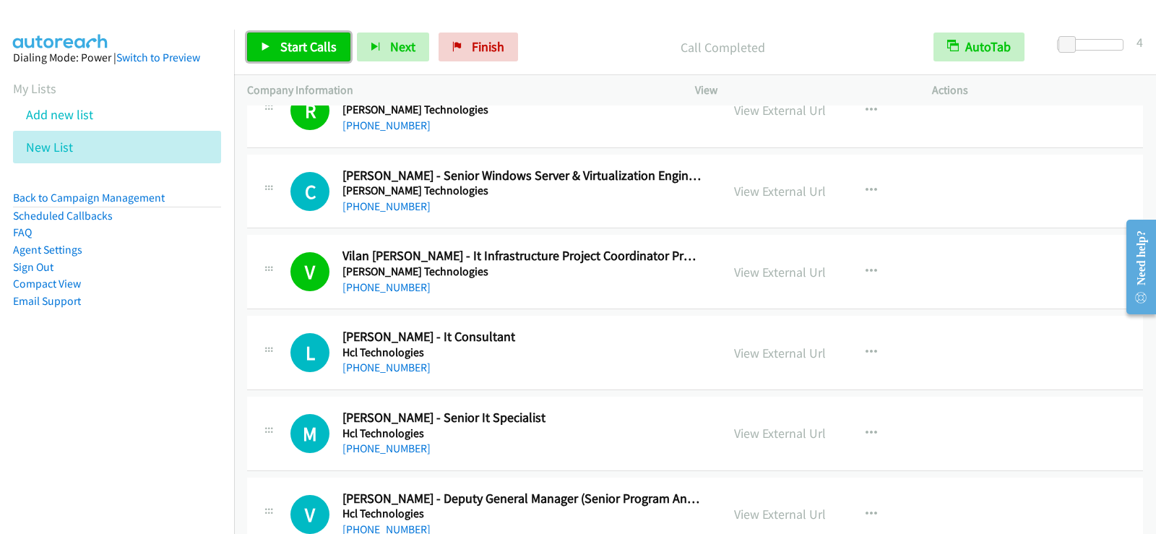
click at [292, 38] on link "Start Calls" at bounding box center [298, 47] width 103 height 29
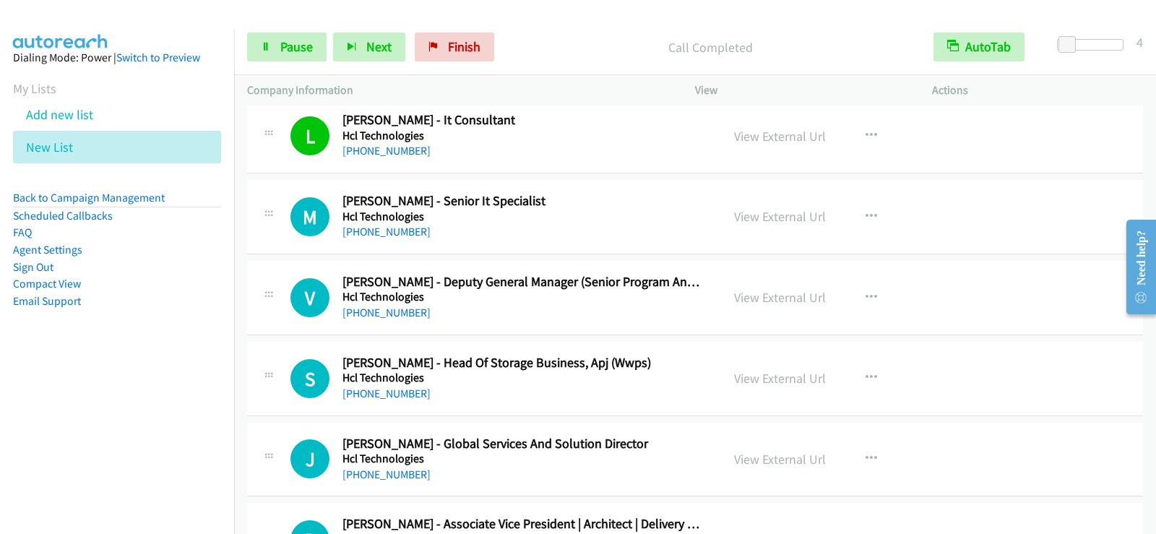
scroll to position [7516, 0]
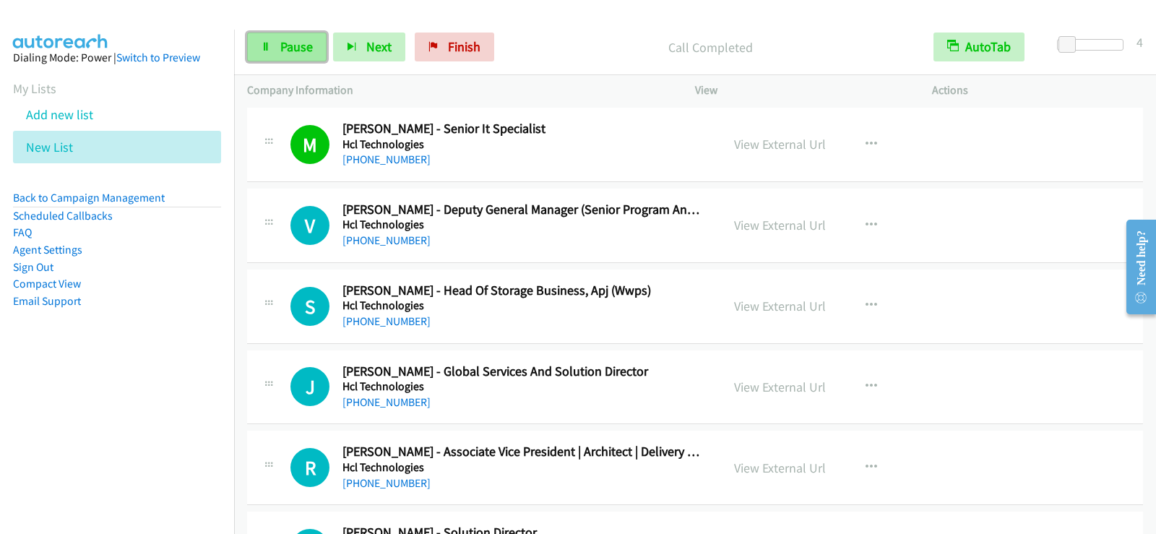
click at [309, 48] on span "Pause" at bounding box center [296, 46] width 33 height 17
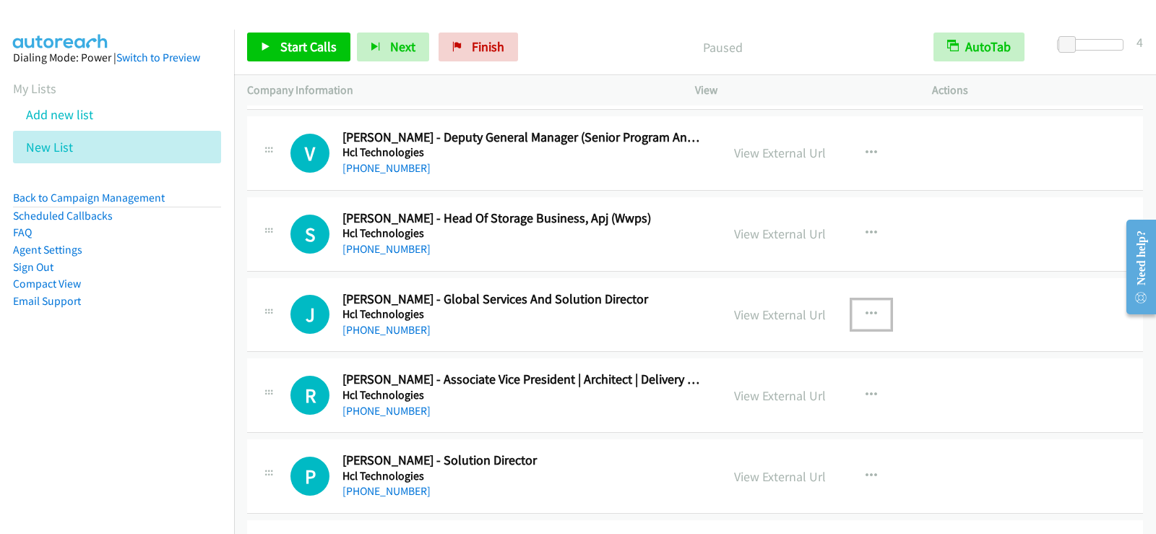
click at [867, 309] on icon "button" at bounding box center [872, 315] width 12 height 12
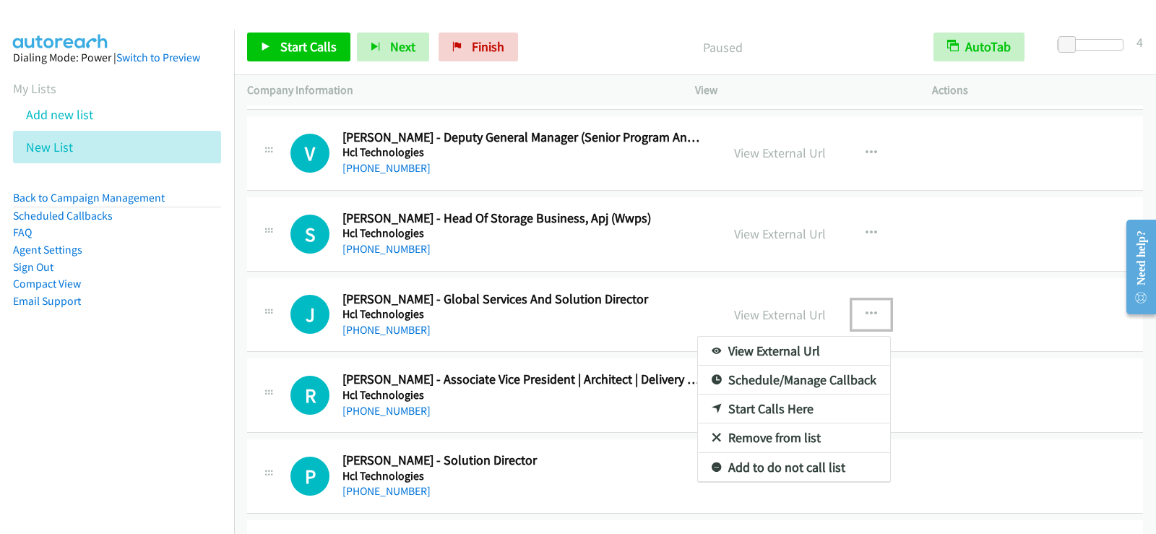
click at [742, 412] on link "Start Calls Here" at bounding box center [794, 409] width 192 height 29
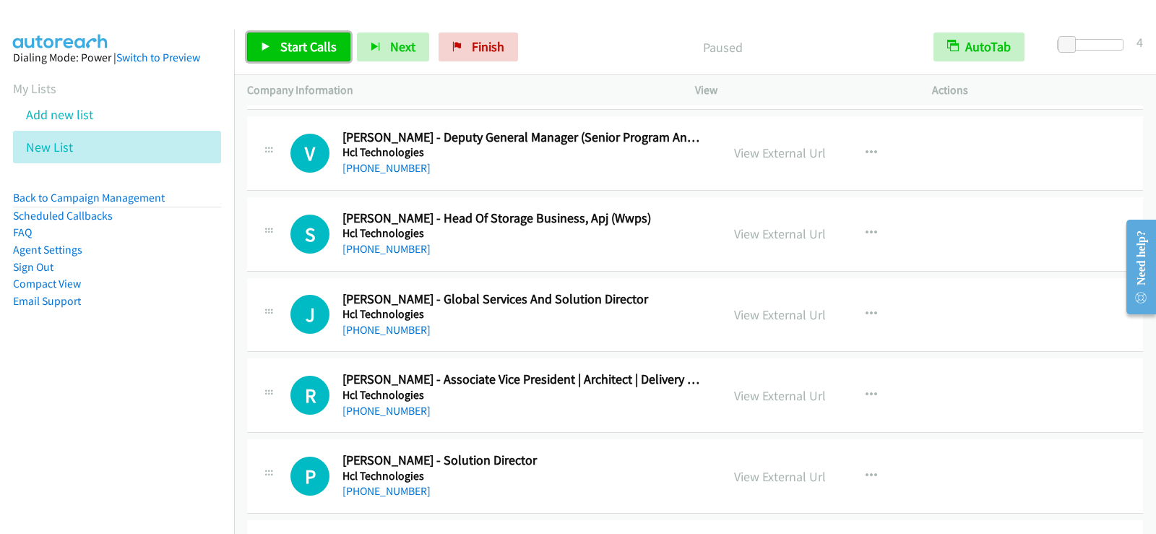
click at [309, 58] on link "Start Calls" at bounding box center [298, 47] width 103 height 29
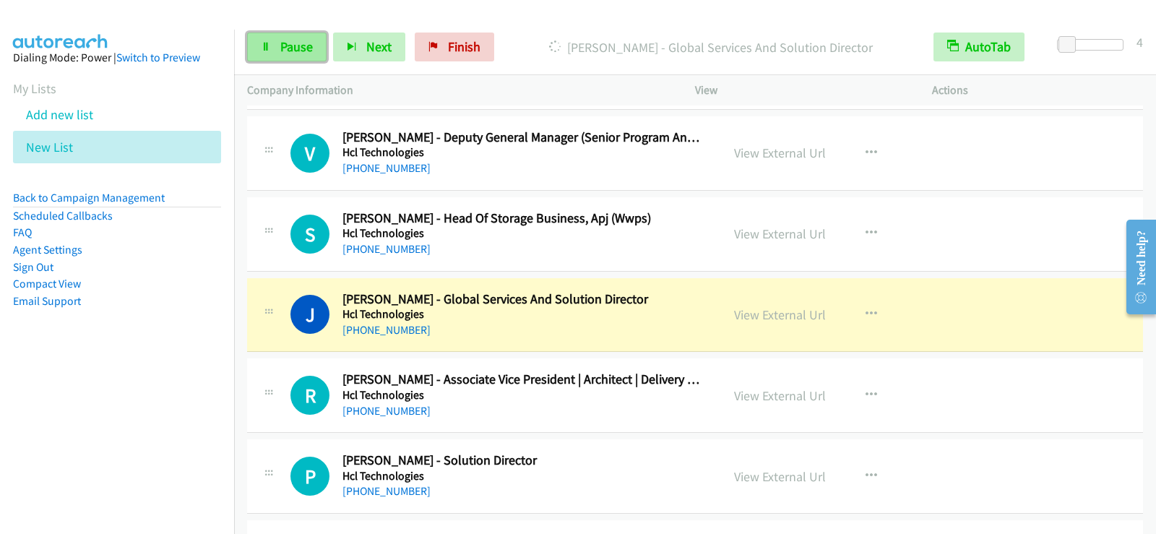
click at [297, 35] on link "Pause" at bounding box center [286, 47] width 79 height 29
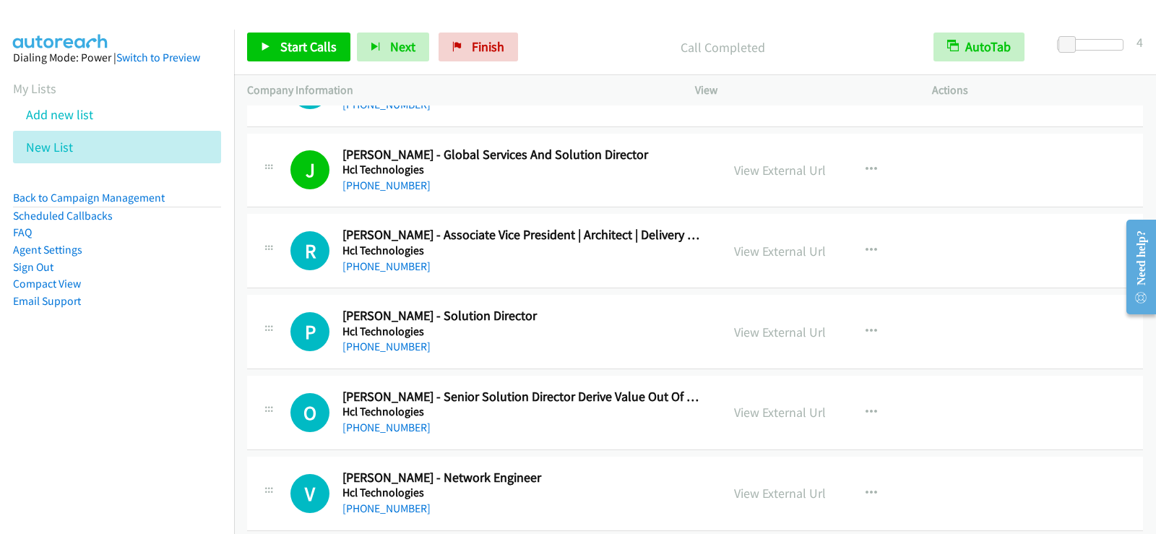
scroll to position [7805, 0]
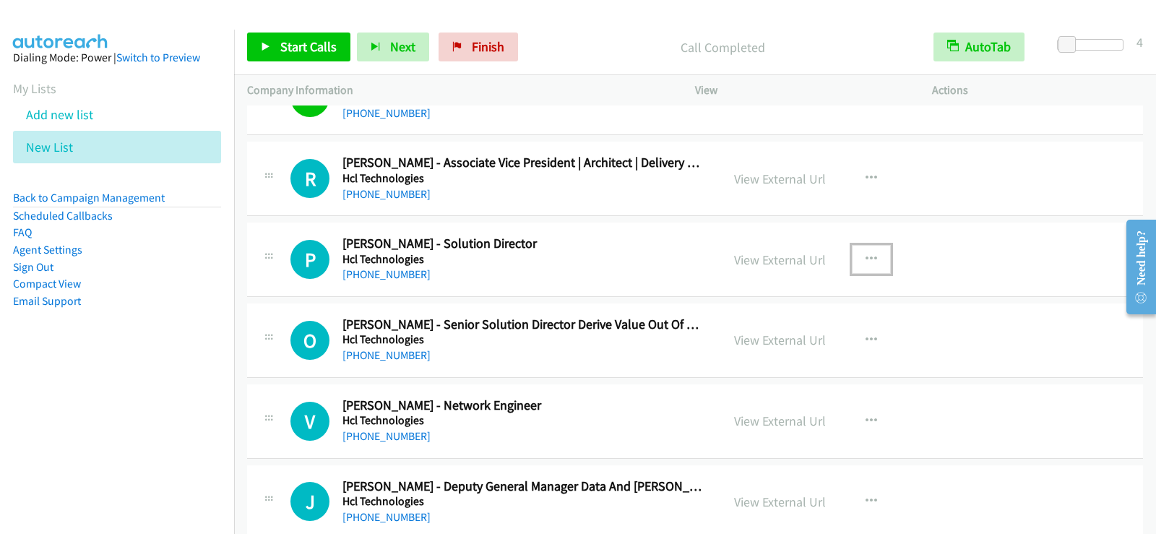
click at [866, 262] on icon "button" at bounding box center [872, 260] width 12 height 12
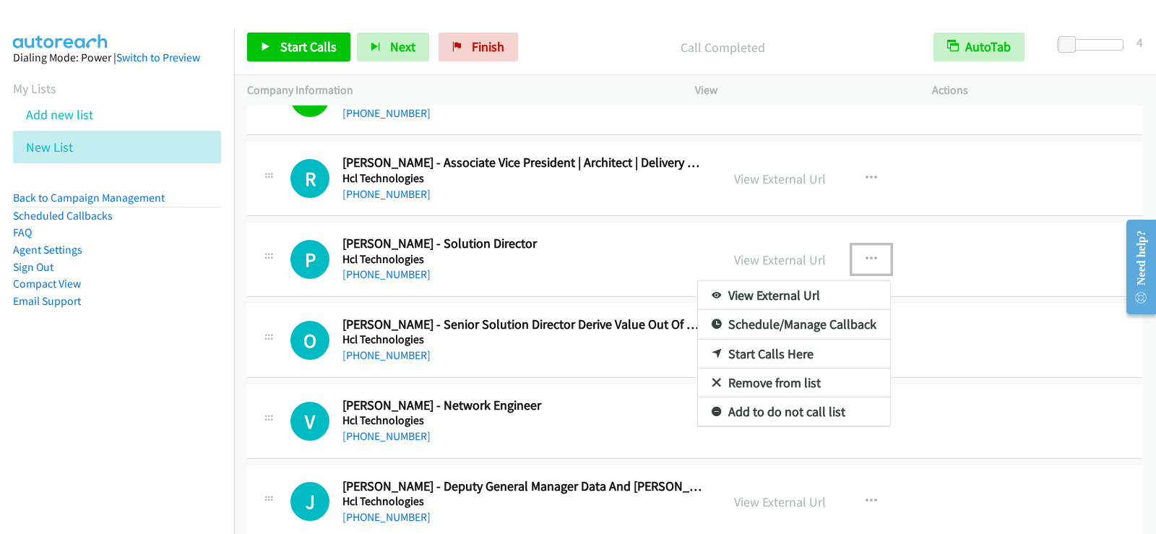
click at [771, 353] on link "Start Calls Here" at bounding box center [794, 354] width 192 height 29
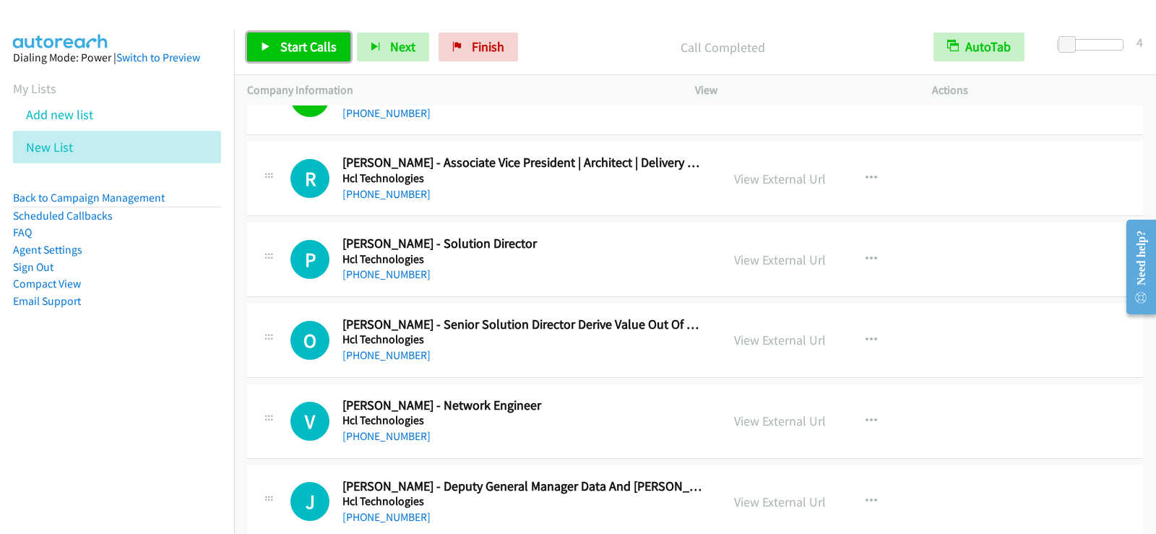
click at [312, 47] on span "Start Calls" at bounding box center [308, 46] width 56 height 17
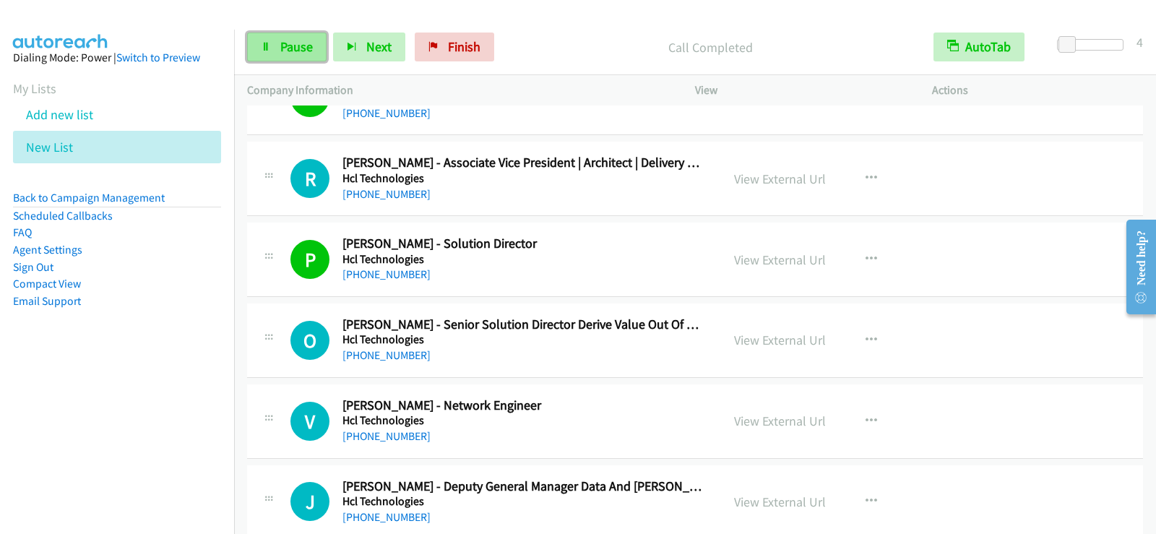
click at [296, 43] on span "Pause" at bounding box center [296, 46] width 33 height 17
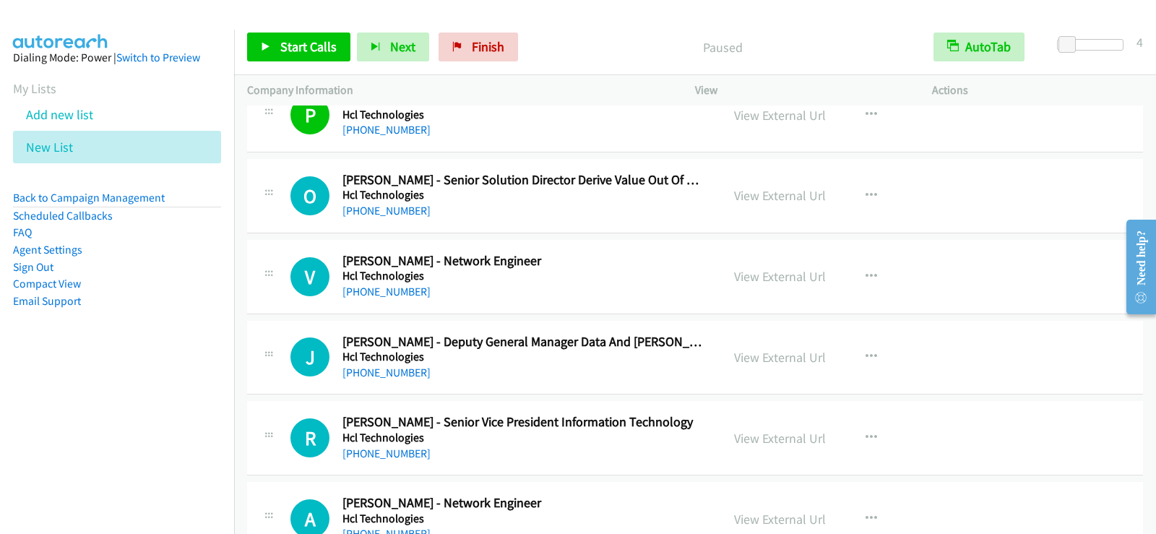
scroll to position [8022, 0]
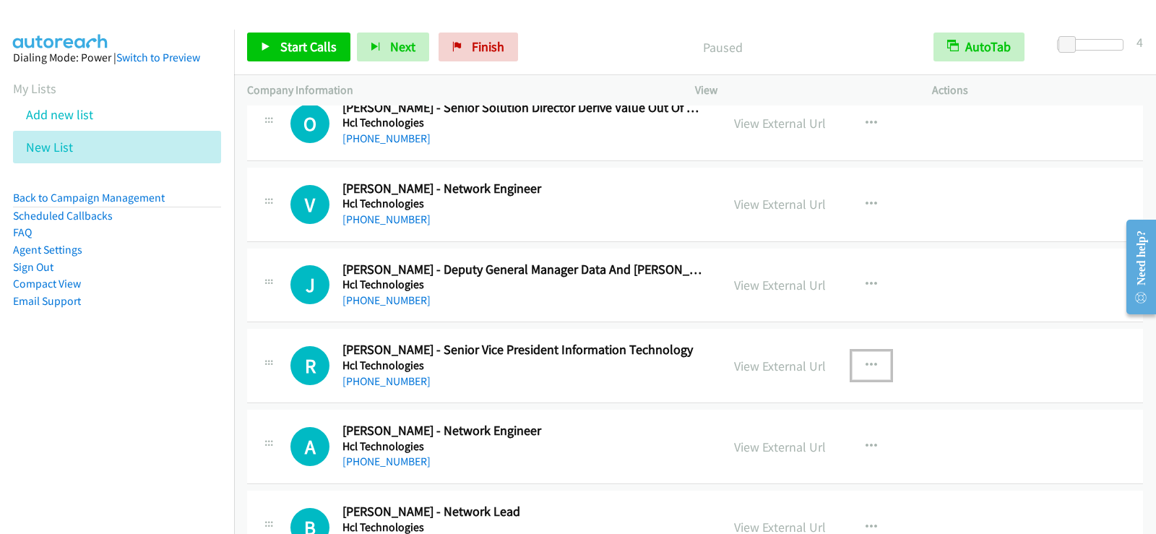
click at [867, 363] on icon "button" at bounding box center [872, 366] width 12 height 12
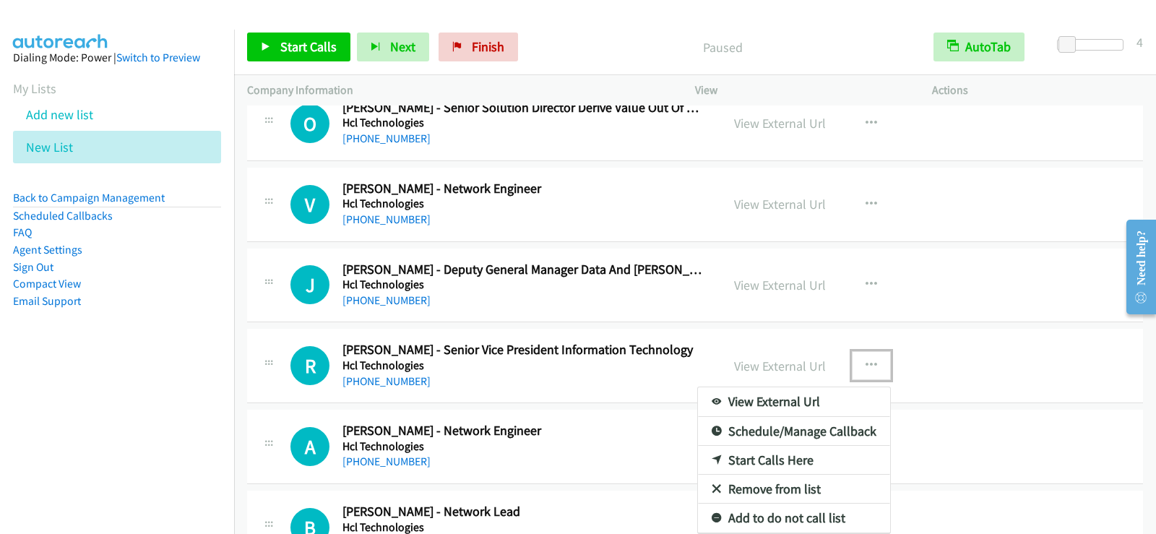
click at [747, 455] on link "Start Calls Here" at bounding box center [794, 460] width 192 height 29
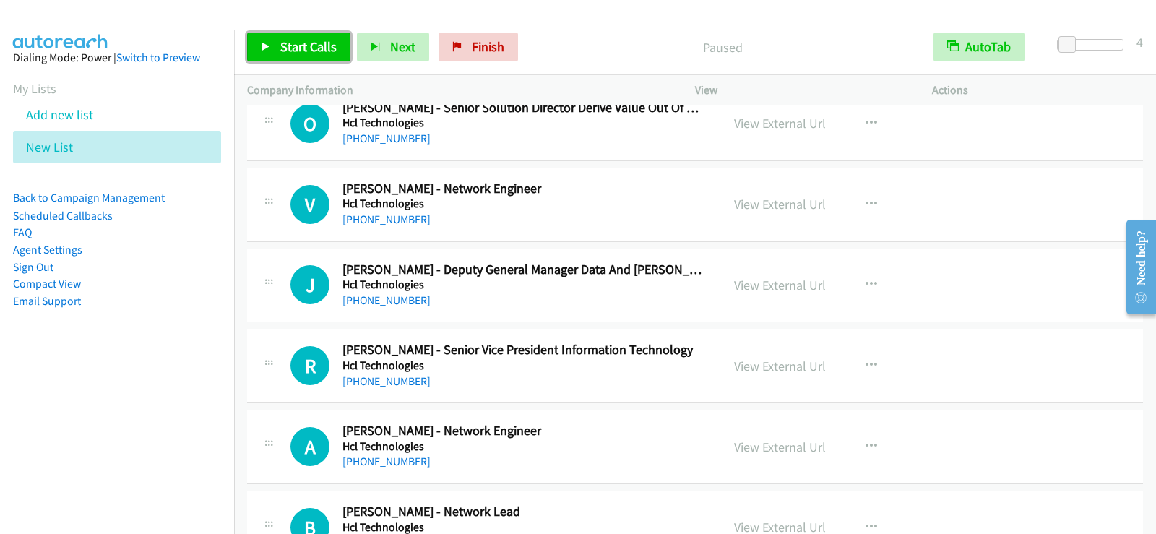
click at [314, 56] on link "Start Calls" at bounding box center [298, 47] width 103 height 29
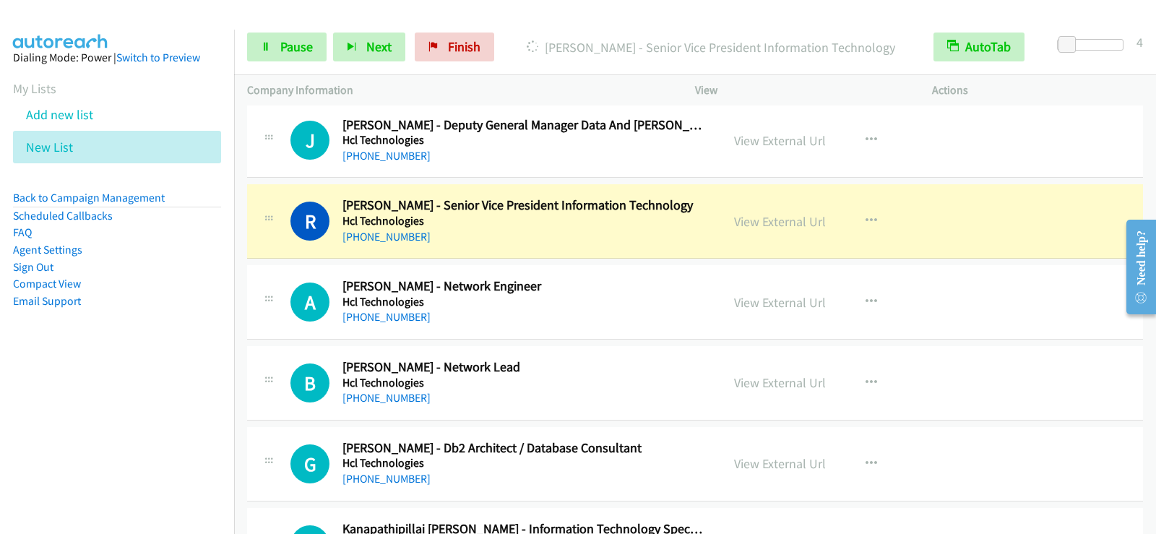
scroll to position [8239, 0]
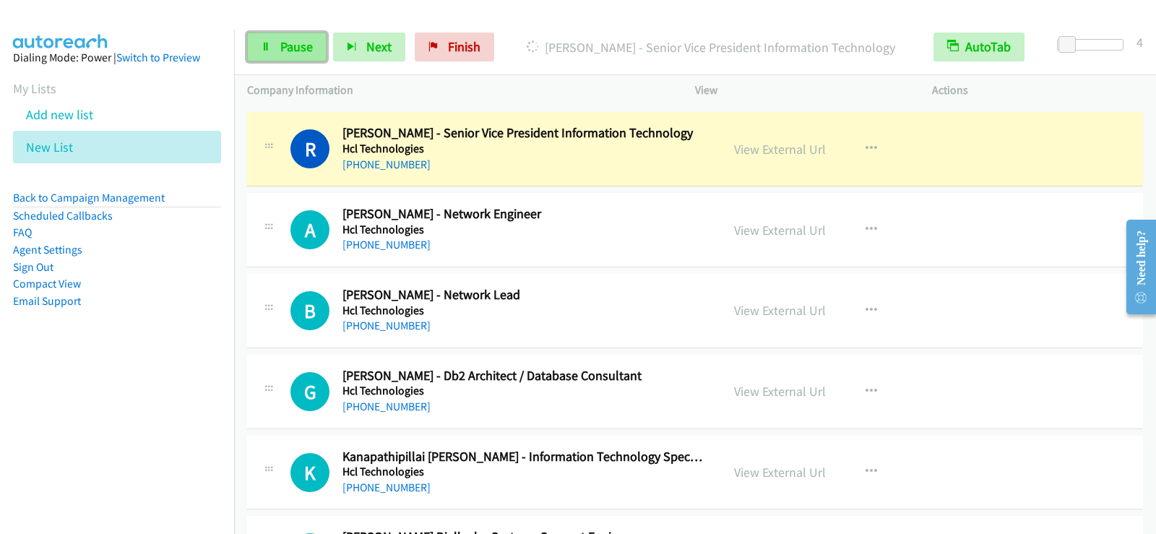
click at [268, 48] on icon at bounding box center [266, 48] width 10 height 10
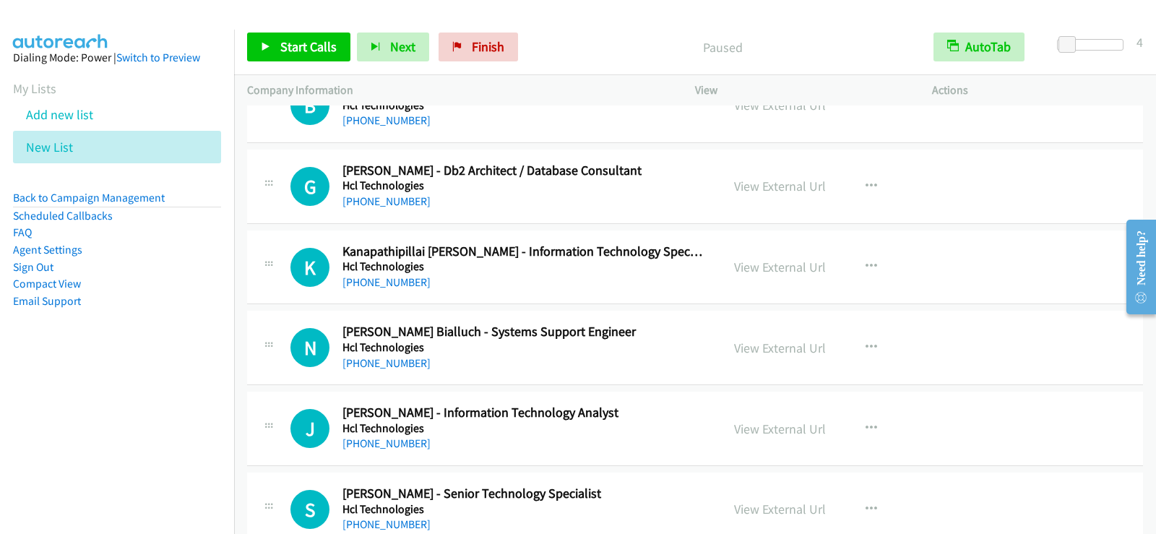
scroll to position [8456, 0]
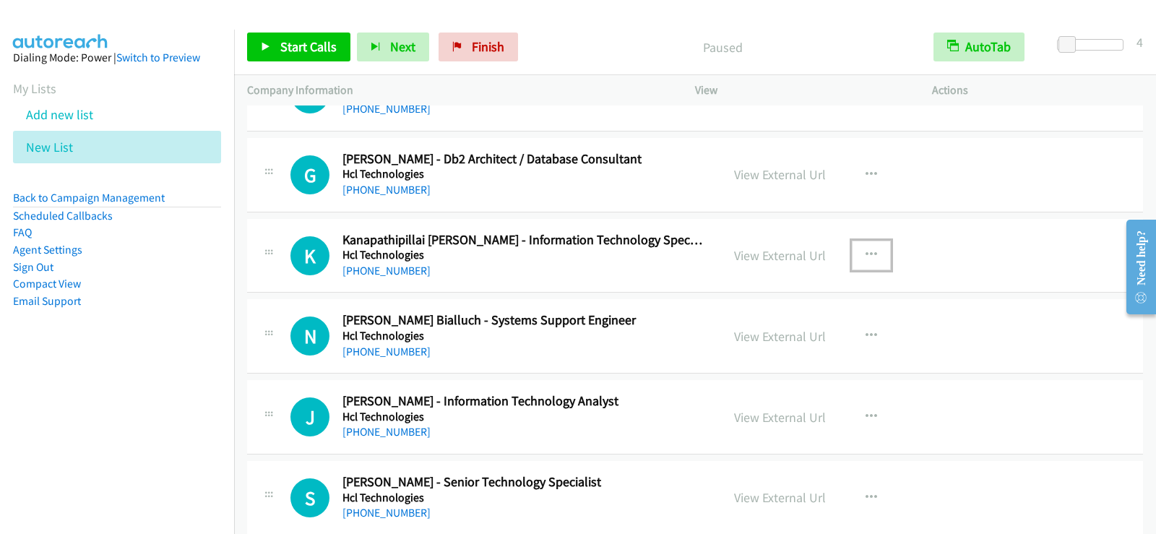
click at [866, 256] on icon "button" at bounding box center [872, 255] width 12 height 12
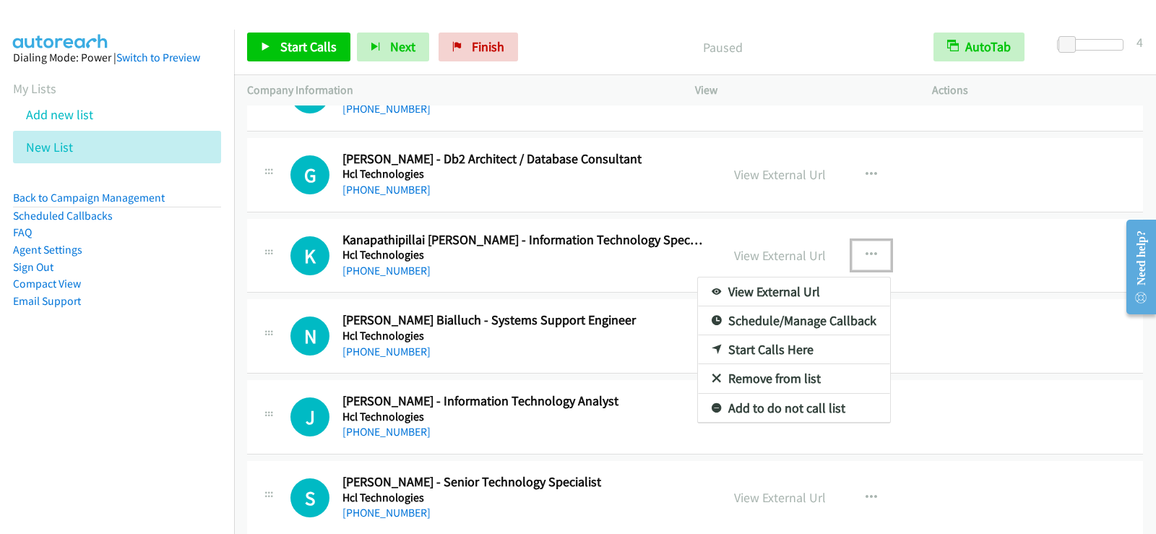
click at [770, 351] on link "Start Calls Here" at bounding box center [794, 349] width 192 height 29
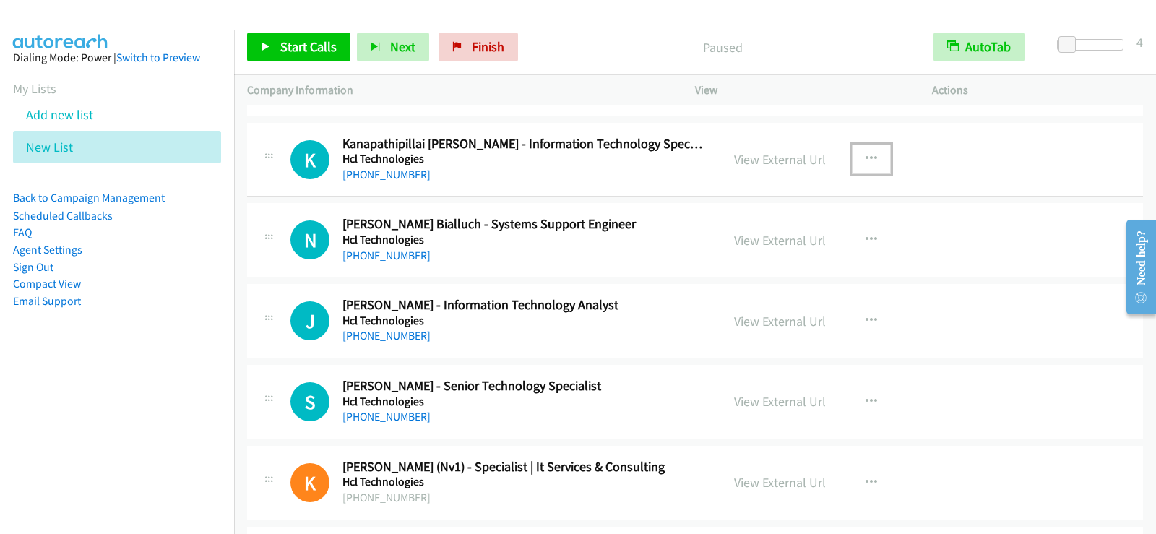
scroll to position [8528, 0]
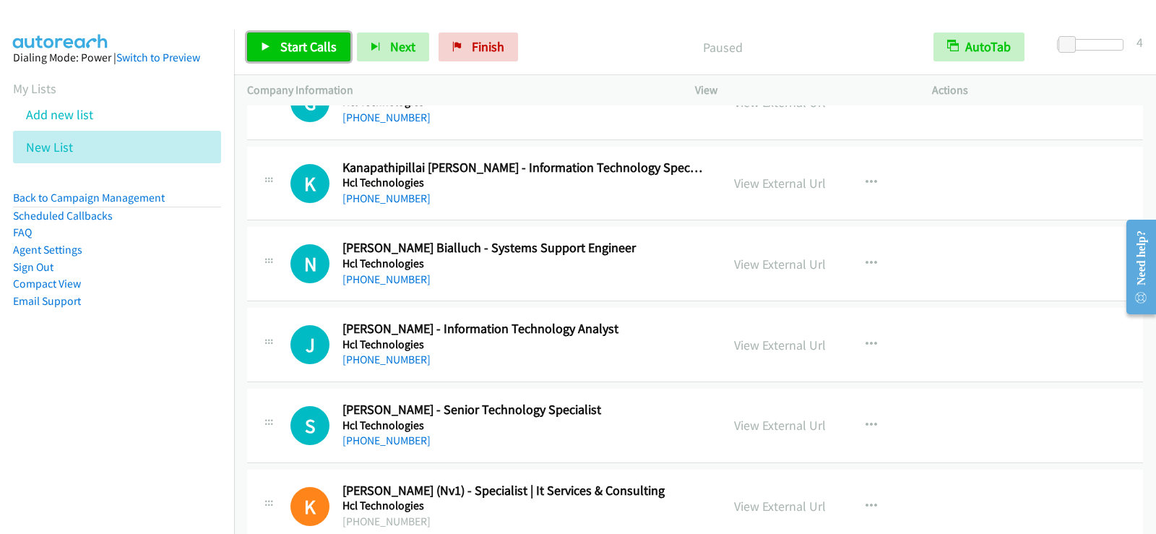
click at [271, 42] on link "Start Calls" at bounding box center [298, 47] width 103 height 29
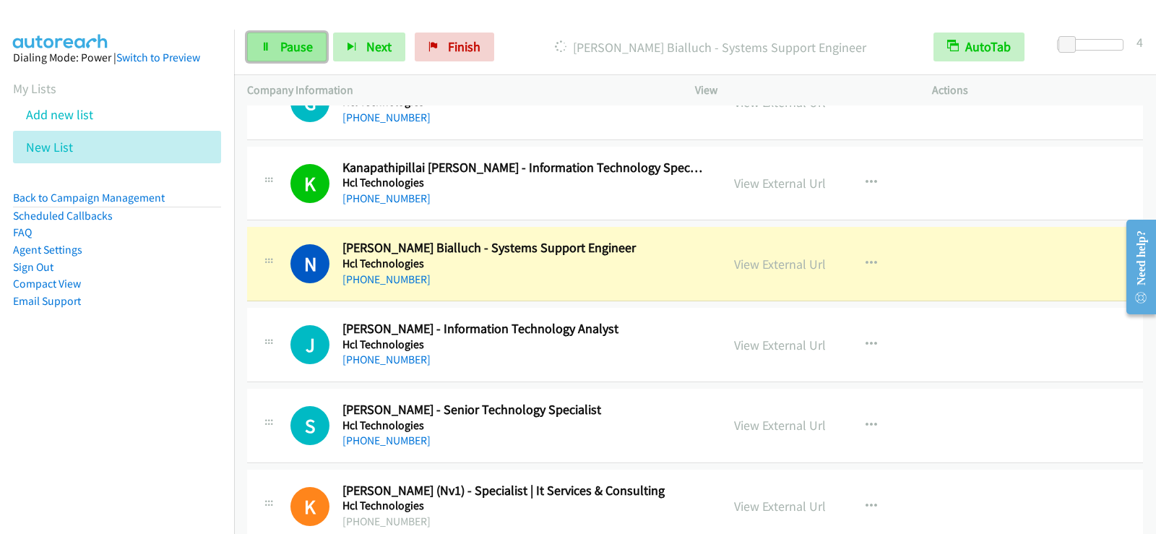
click at [303, 56] on link "Pause" at bounding box center [286, 47] width 79 height 29
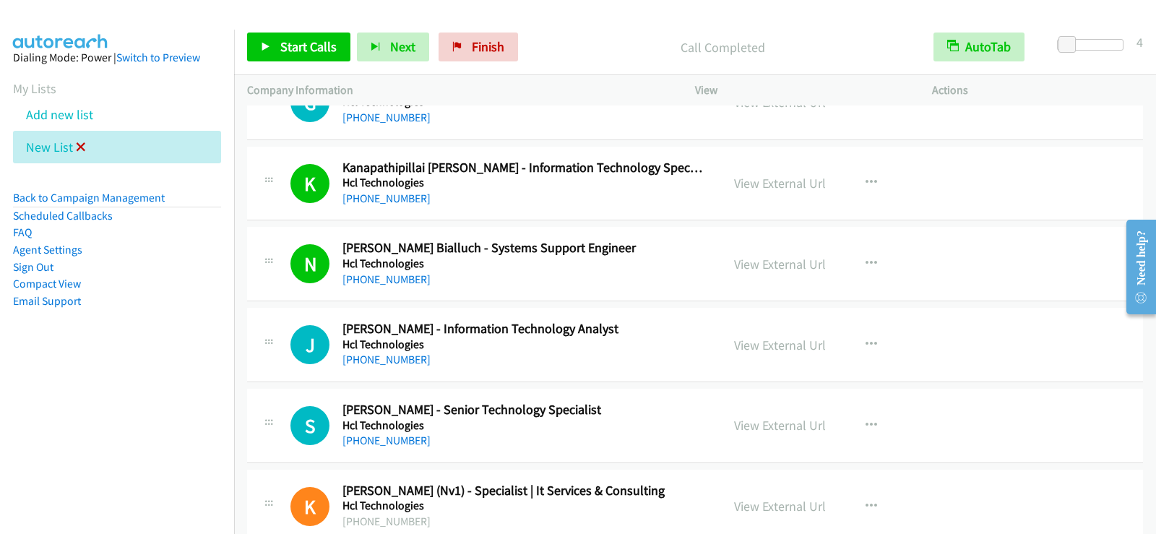
click at [84, 145] on icon at bounding box center [81, 148] width 10 height 10
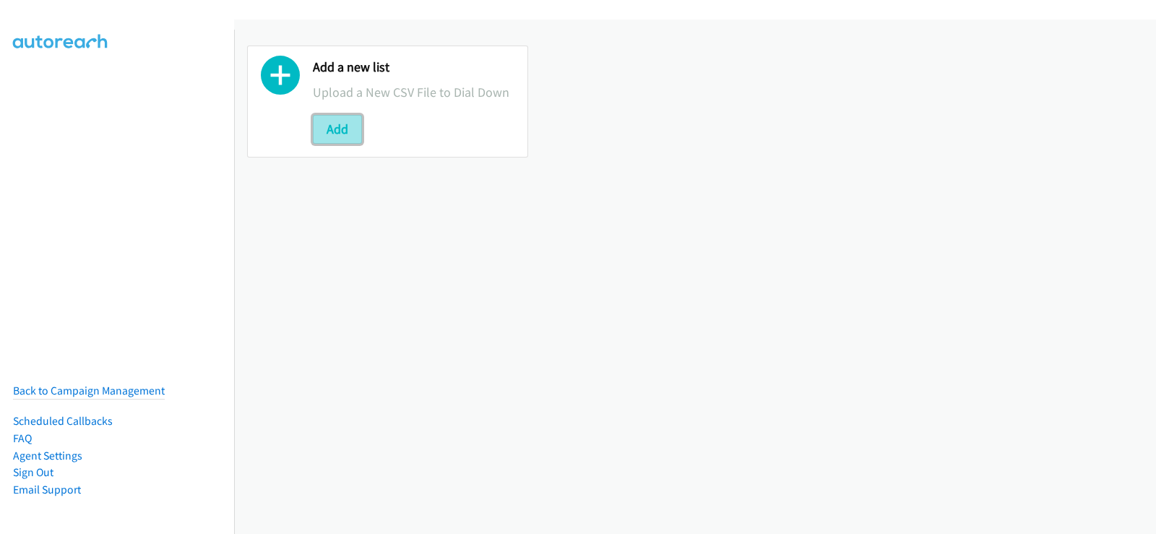
click at [341, 129] on button "Add" at bounding box center [337, 129] width 49 height 29
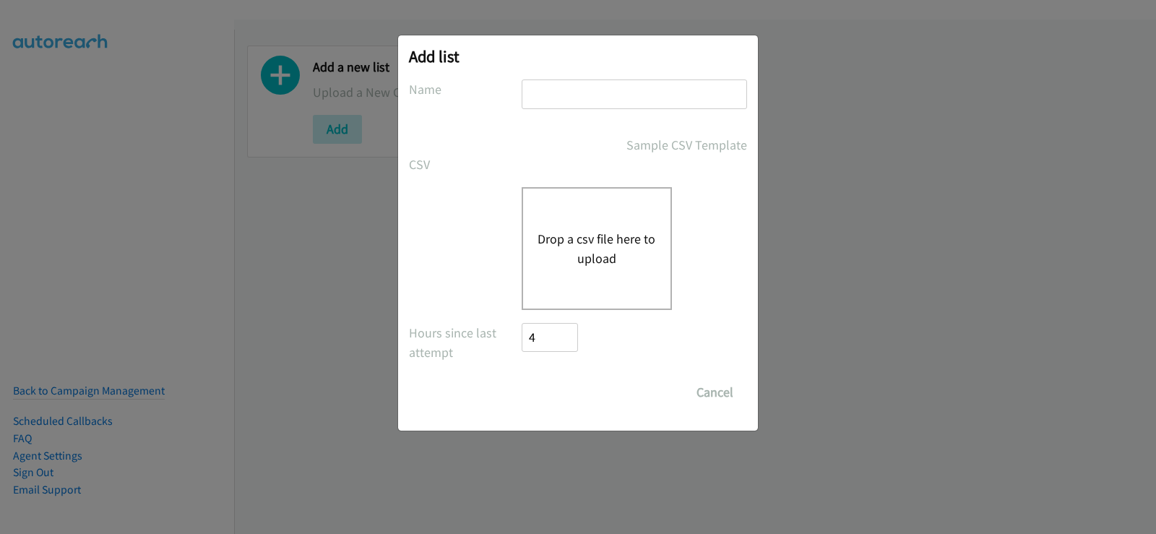
click at [567, 90] on input "text" at bounding box center [634, 94] width 225 height 30
type input "new list"
click at [580, 234] on button "Drop a csv file here to upload" at bounding box center [597, 248] width 119 height 39
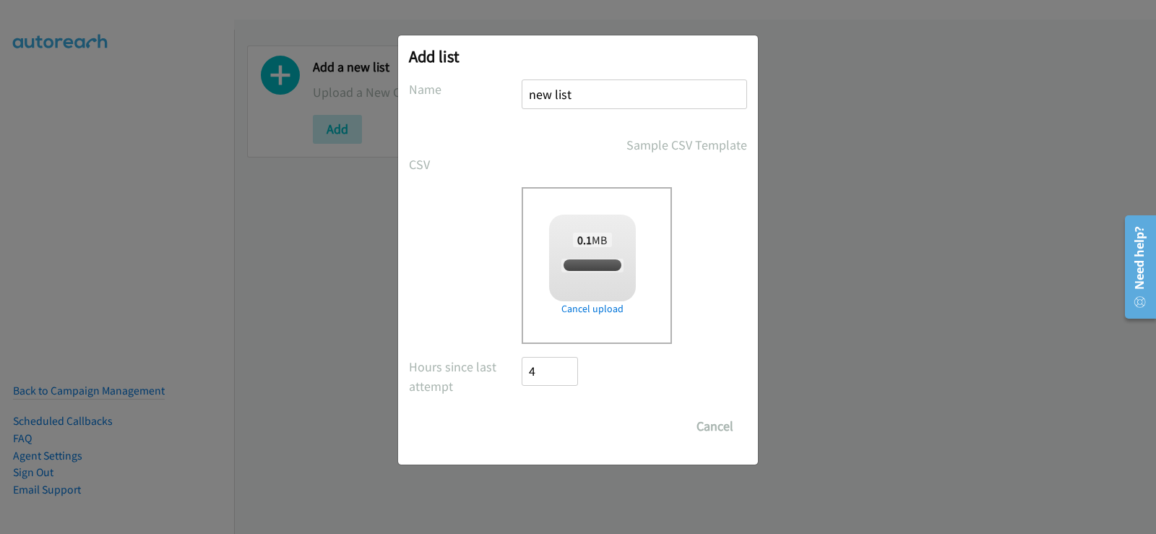
checkbox input "true"
drag, startPoint x: 556, startPoint y: 424, endPoint x: 593, endPoint y: 107, distance: 318.7
click at [556, 424] on input "Save List" at bounding box center [560, 426] width 76 height 29
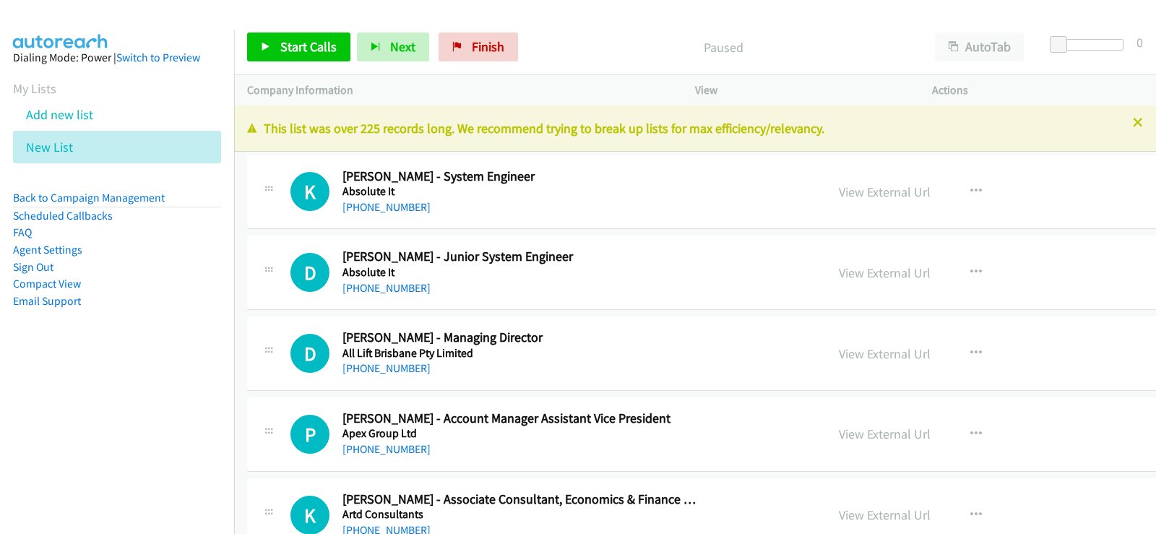
click at [573, 431] on h5 "Apex Group Ltd" at bounding box center [523, 433] width 361 height 14
click at [628, 85] on p "Company Information" at bounding box center [458, 90] width 422 height 17
click at [627, 104] on div "Company Information" at bounding box center [458, 90] width 448 height 30
click at [625, 98] on p "Company Information" at bounding box center [458, 90] width 422 height 17
click at [826, 429] on div "View External Url View External Url Schedule/Manage Callback Start Calls Here R…" at bounding box center [977, 434] width 302 height 48
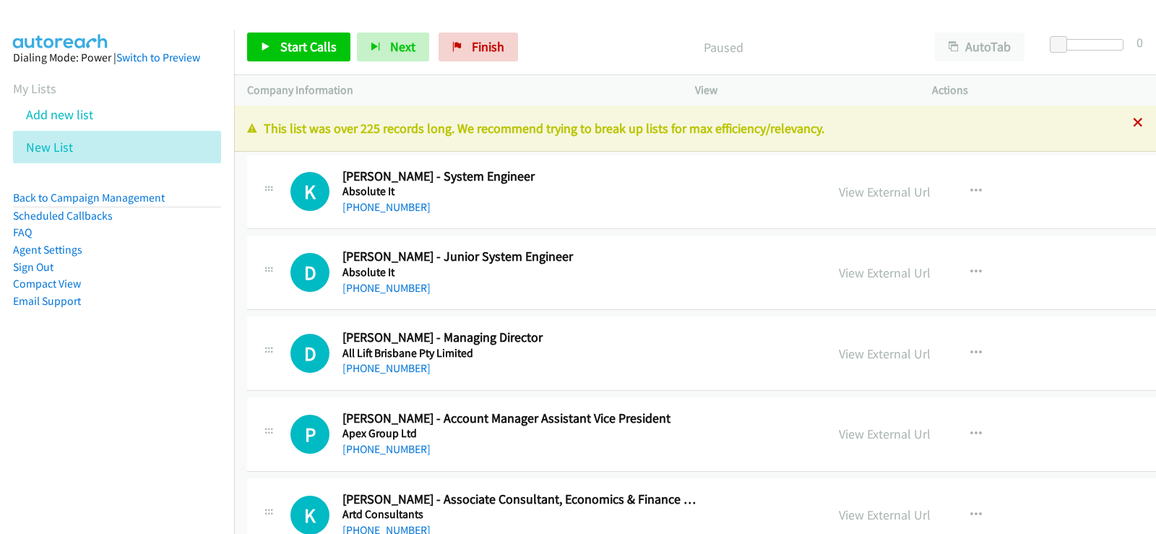
click at [1133, 126] on icon at bounding box center [1138, 124] width 10 height 10
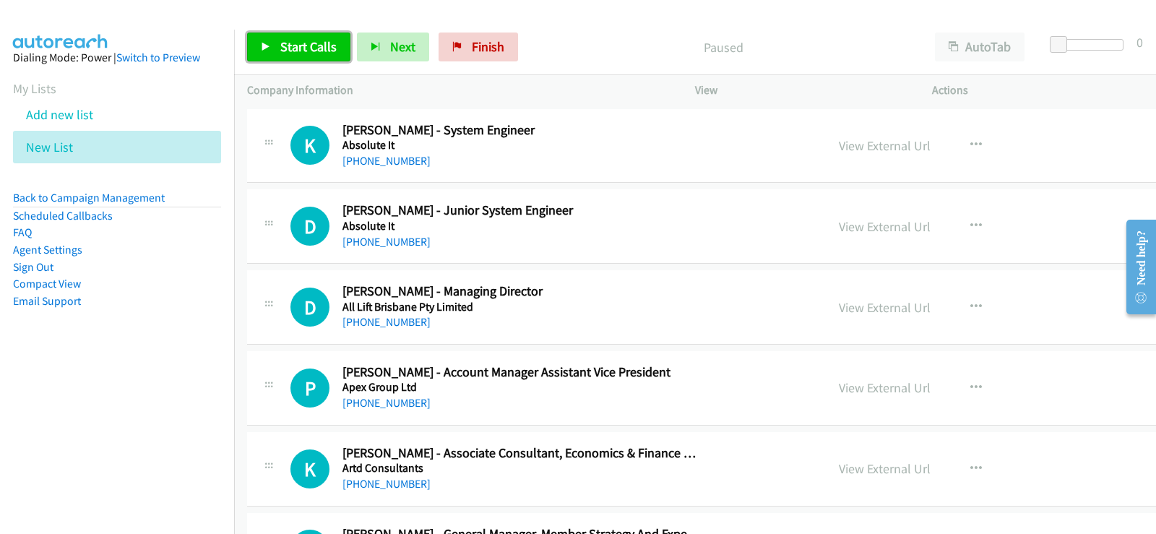
click at [279, 38] on link "Start Calls" at bounding box center [298, 47] width 103 height 29
drag, startPoint x: 310, startPoint y: 52, endPoint x: 314, endPoint y: 126, distance: 74.6
click at [310, 52] on span "Pause" at bounding box center [296, 46] width 33 height 17
drag, startPoint x: 627, startPoint y: 35, endPoint x: 654, endPoint y: 49, distance: 30.7
click at [627, 35] on div "Paused" at bounding box center [723, 47] width 397 height 29
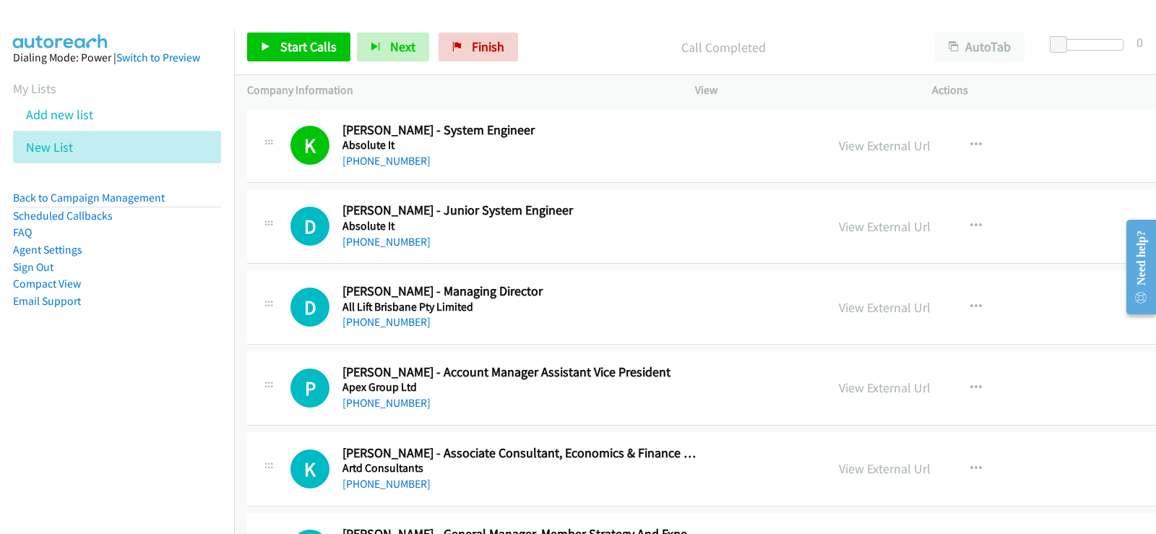
drag, startPoint x: 586, startPoint y: 55, endPoint x: 769, endPoint y: 68, distance: 183.3
click at [586, 55] on p "Call Completed" at bounding box center [723, 48] width 371 height 20
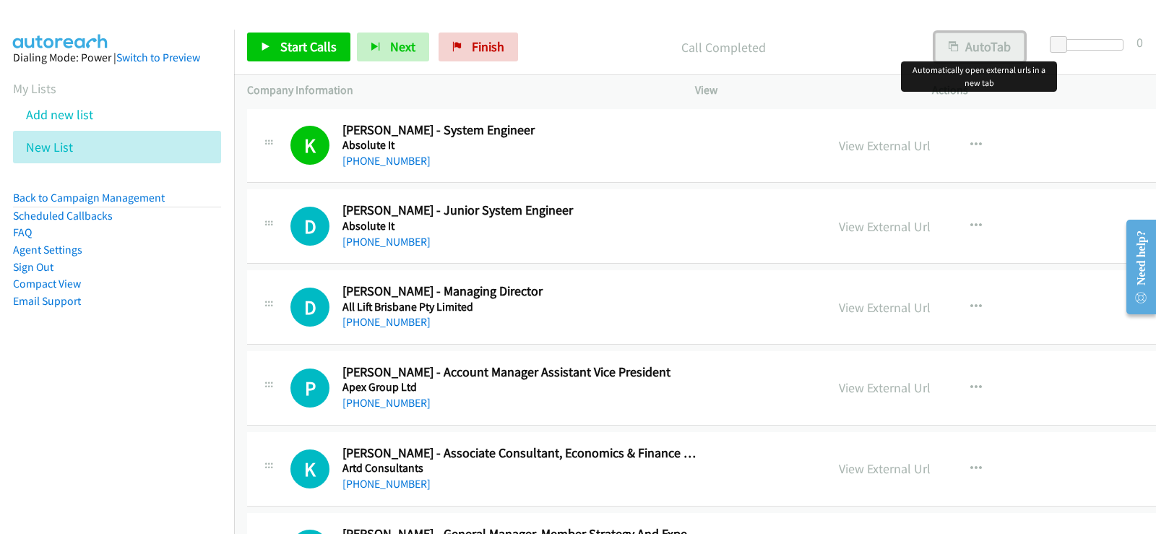
click at [975, 43] on button "AutoTab" at bounding box center [980, 47] width 90 height 29
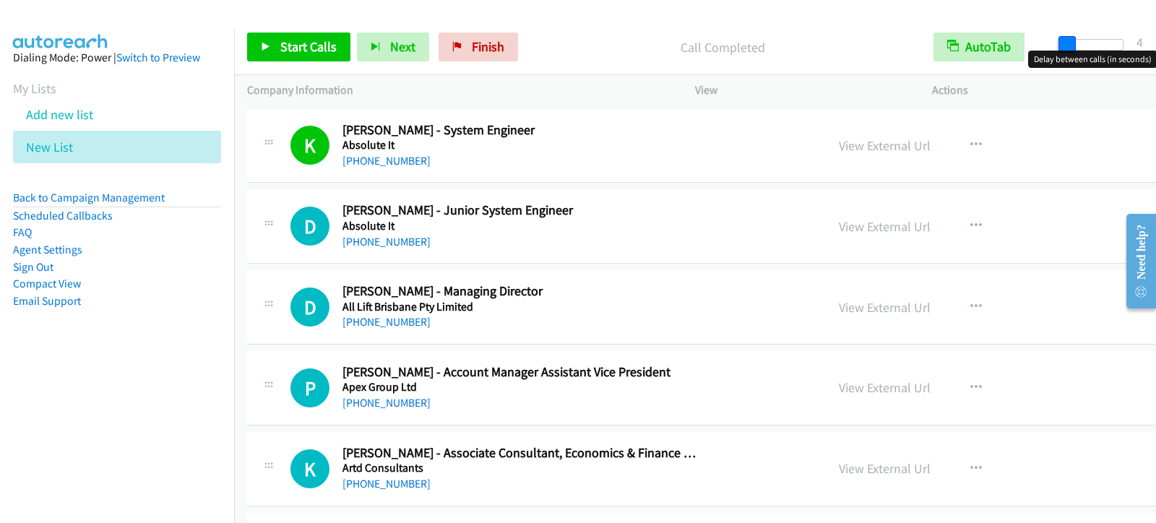
drag, startPoint x: 1052, startPoint y: 43, endPoint x: 1061, endPoint y: 44, distance: 8.8
click at [1061, 44] on span at bounding box center [1067, 44] width 17 height 17
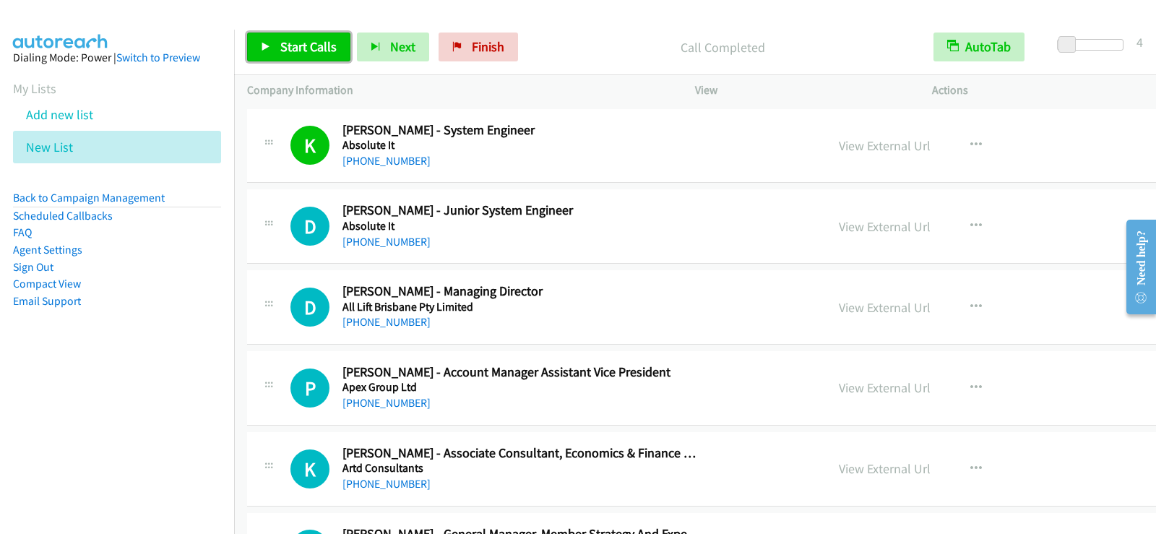
click at [321, 42] on span "Start Calls" at bounding box center [308, 46] width 56 height 17
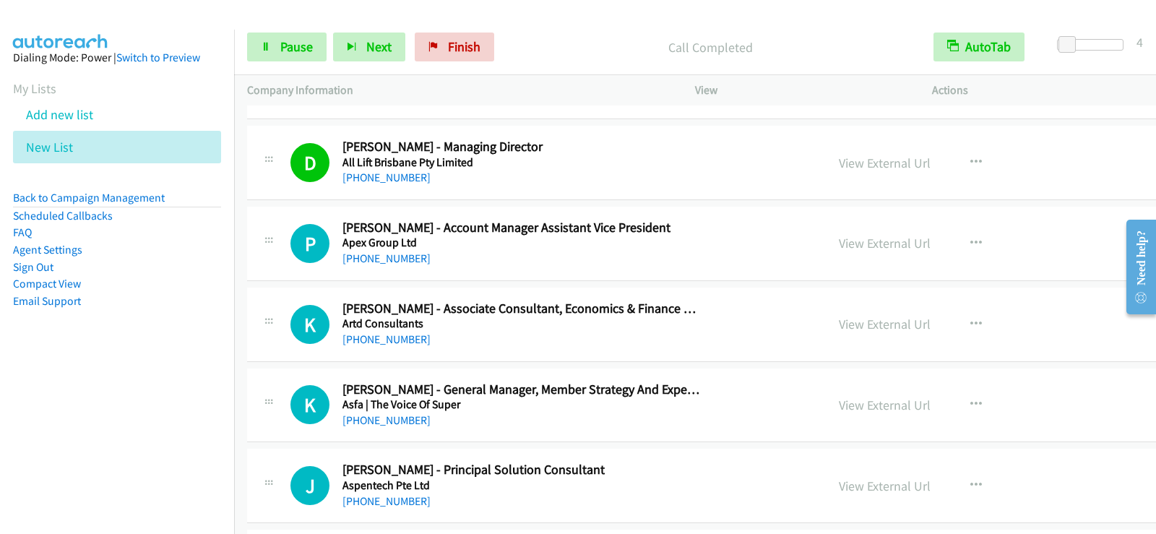
scroll to position [217, 0]
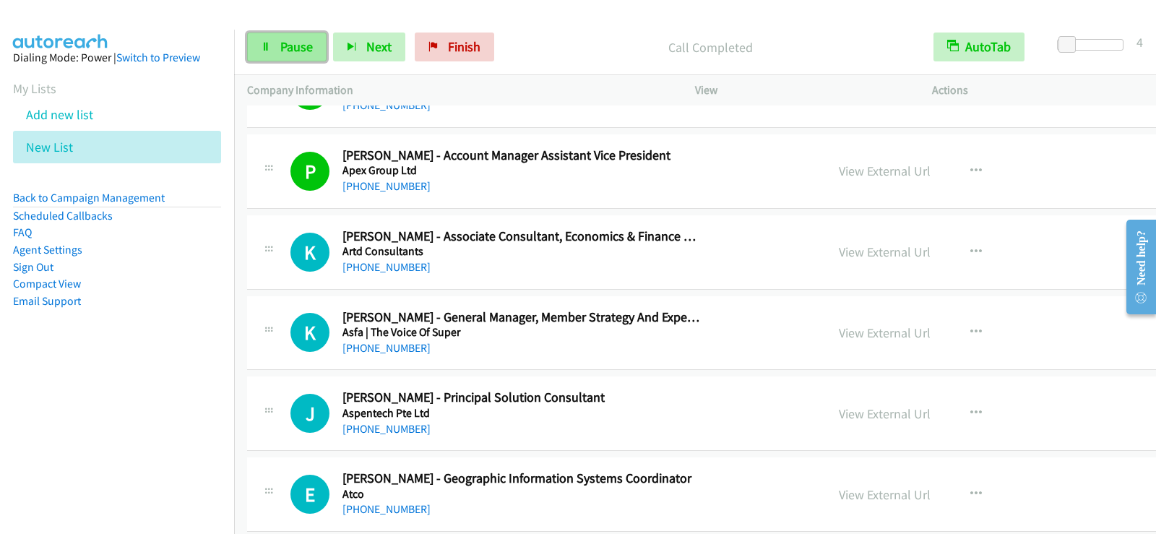
click at [316, 51] on link "Pause" at bounding box center [286, 47] width 79 height 29
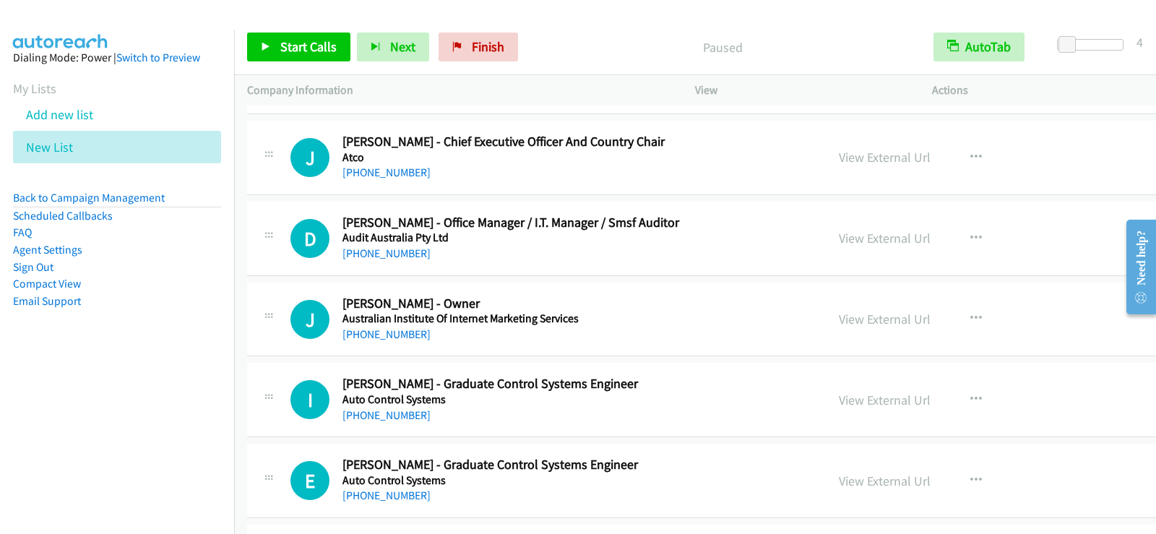
scroll to position [650, 0]
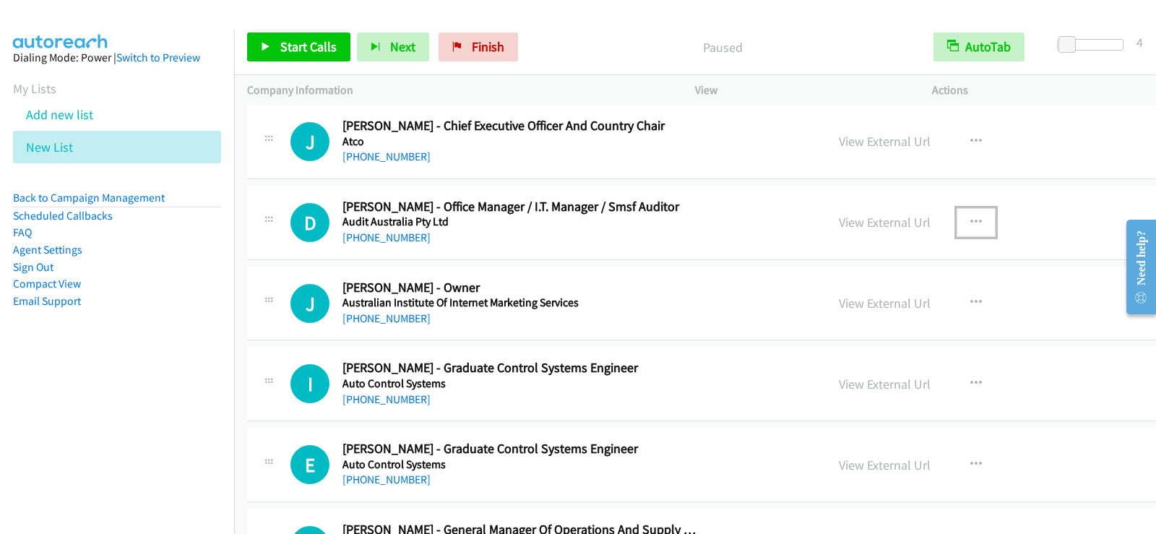
click at [971, 223] on icon "button" at bounding box center [977, 223] width 12 height 12
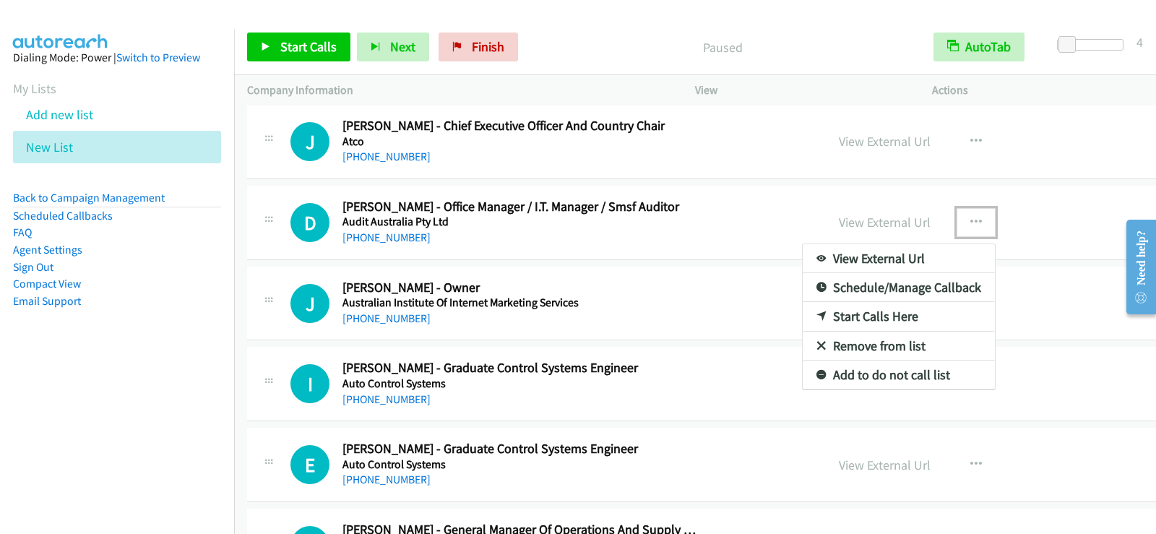
click at [803, 313] on link "Start Calls Here" at bounding box center [899, 316] width 192 height 29
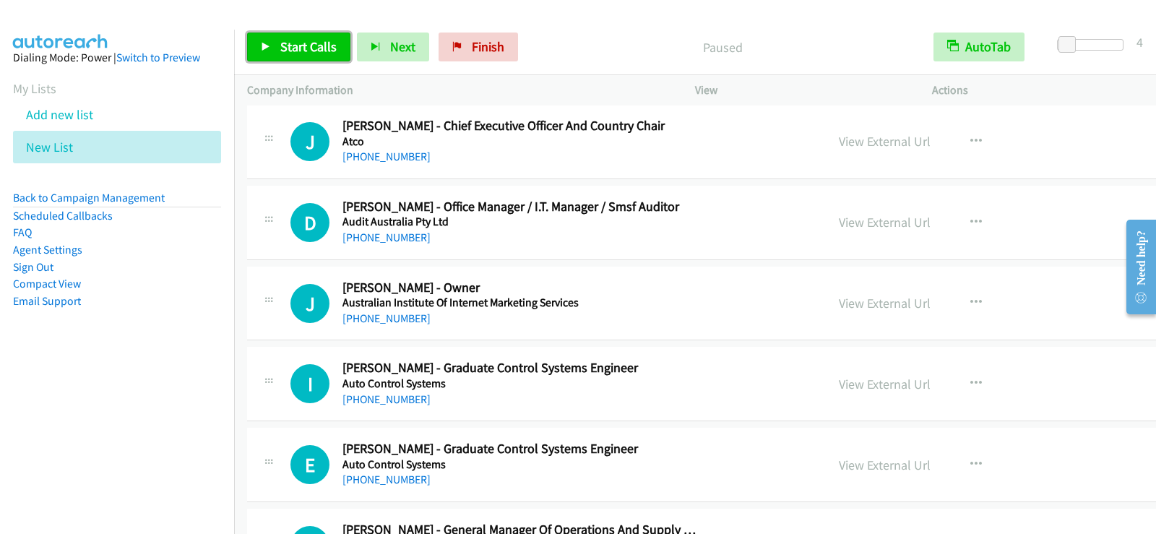
click at [313, 40] on span "Start Calls" at bounding box center [308, 46] width 56 height 17
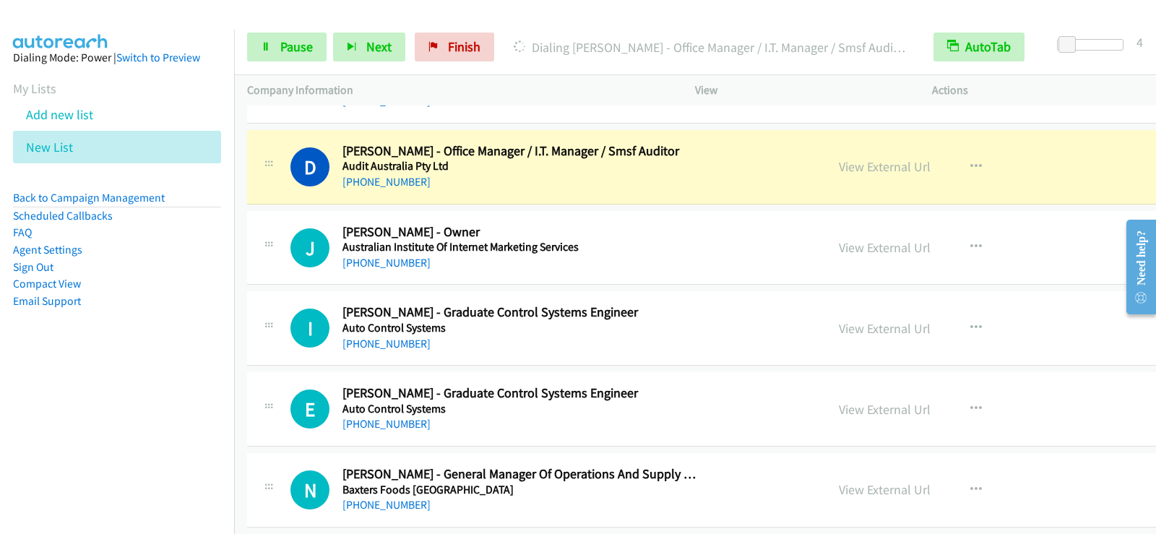
scroll to position [723, 0]
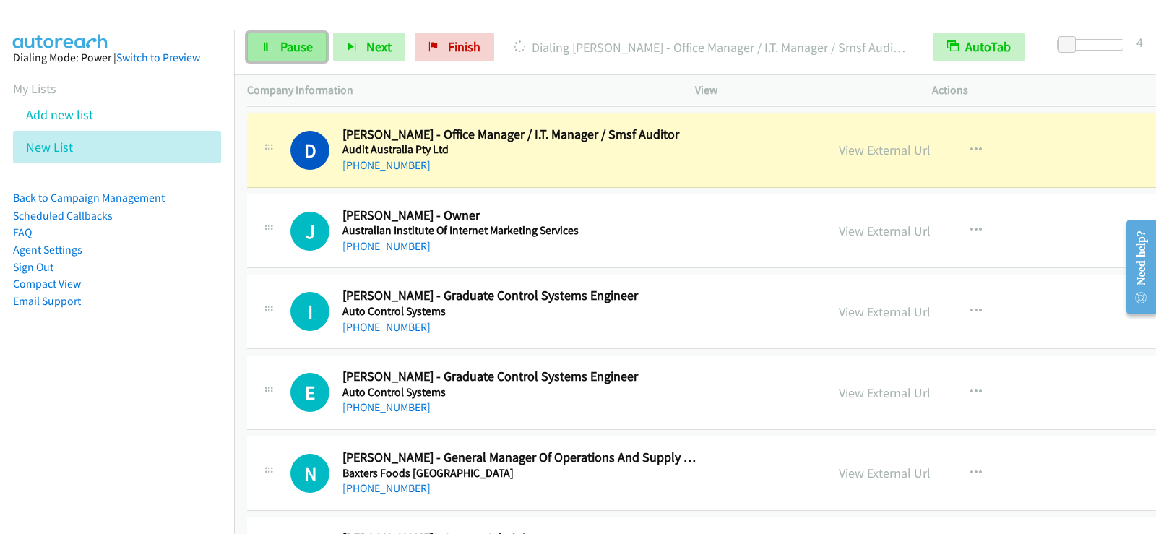
click at [294, 52] on span "Pause" at bounding box center [296, 46] width 33 height 17
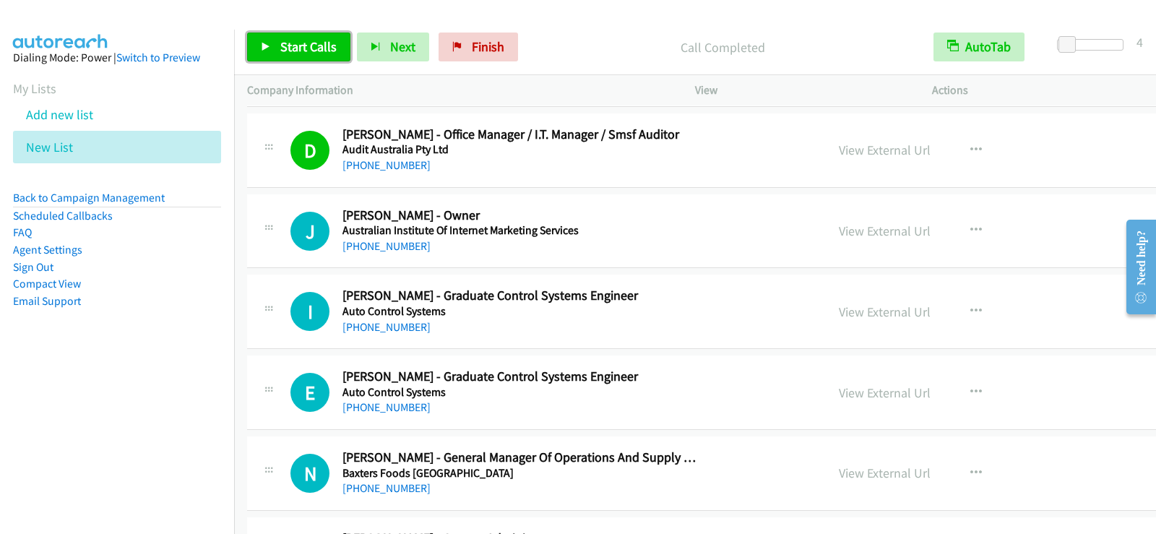
click at [281, 38] on link "Start Calls" at bounding box center [298, 47] width 103 height 29
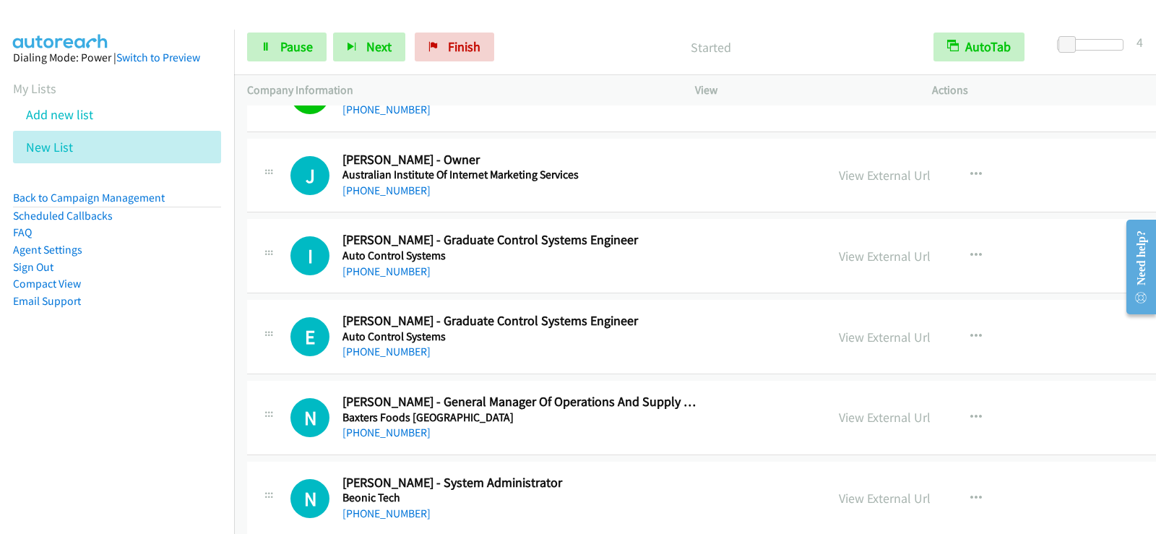
scroll to position [795, 0]
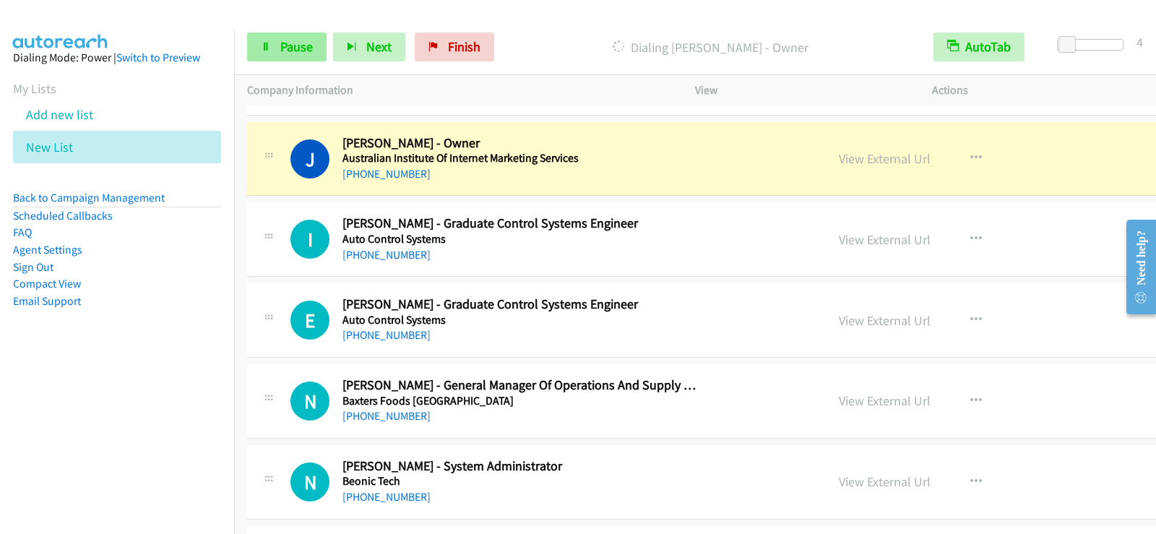
click at [288, 65] on div "Start Calls Pause Next Finish Dialing [PERSON_NAME] - Owner AutoTab AutoTab 4" at bounding box center [695, 48] width 922 height 56
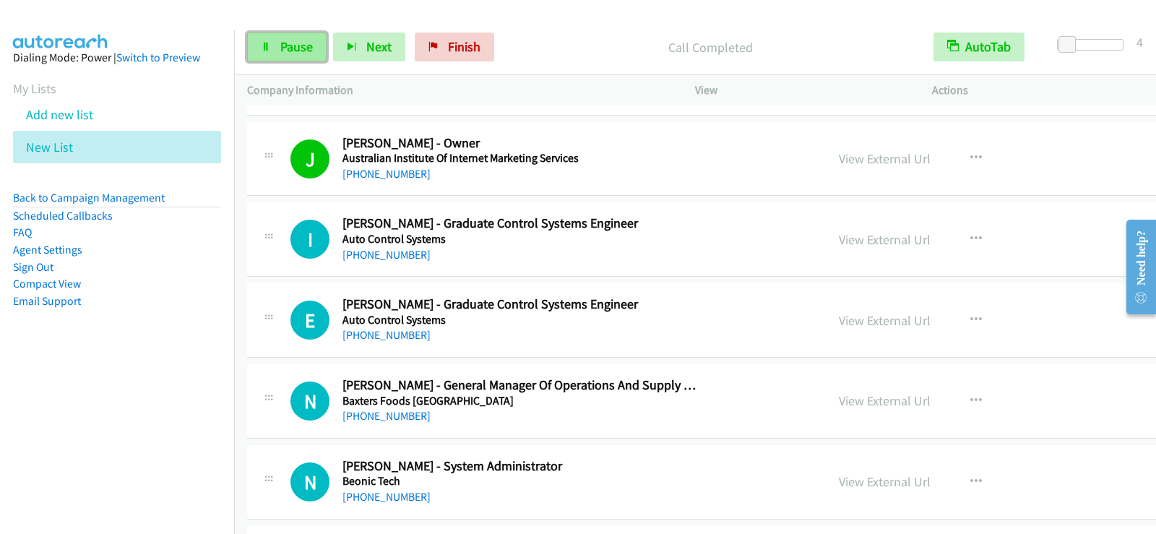
click at [289, 60] on link "Pause" at bounding box center [286, 47] width 79 height 29
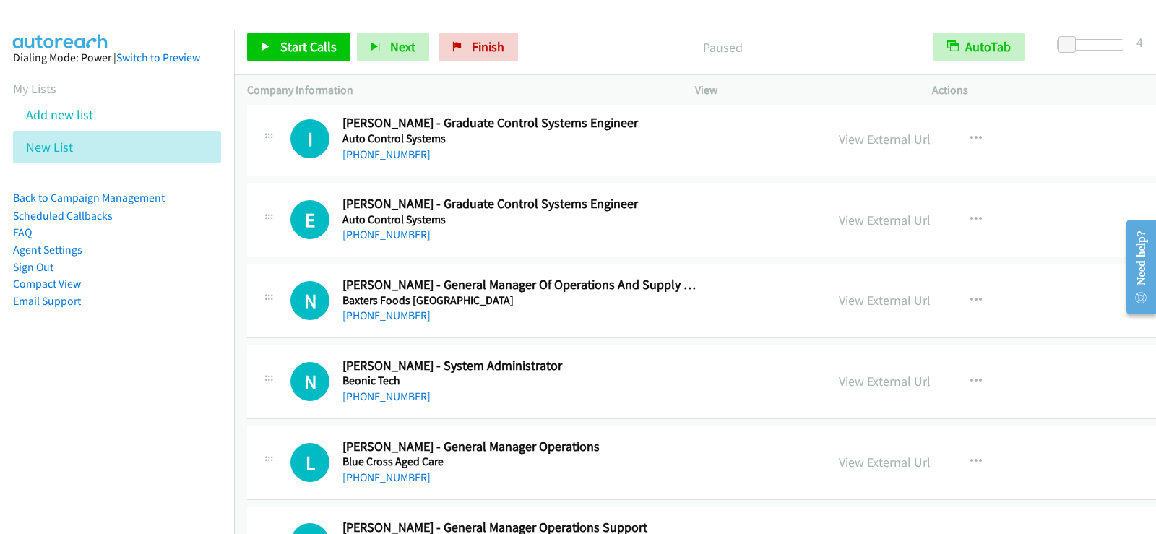
scroll to position [940, 0]
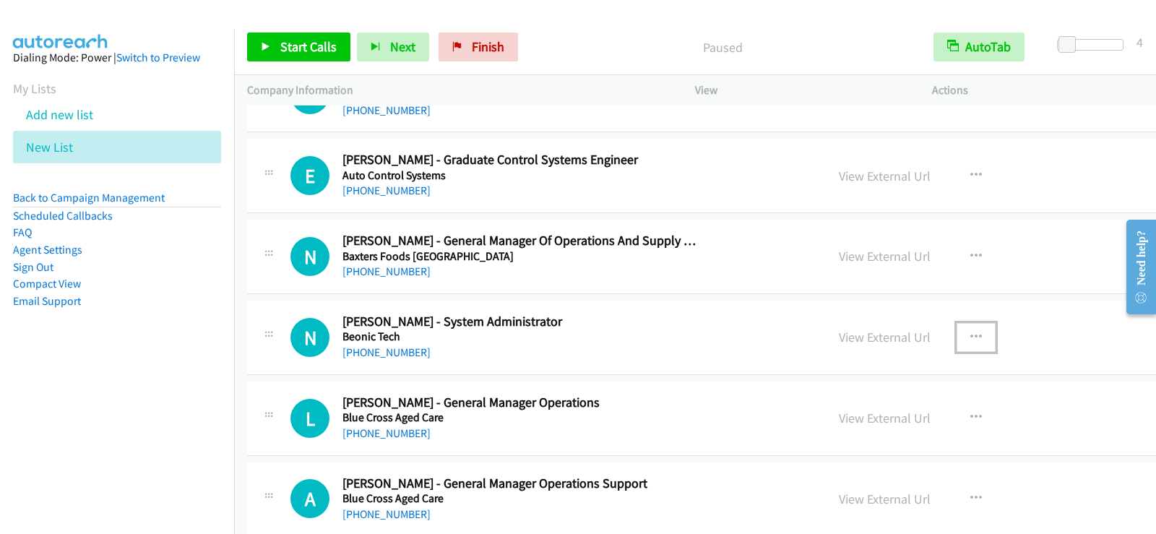
click at [971, 339] on icon "button" at bounding box center [977, 338] width 12 height 12
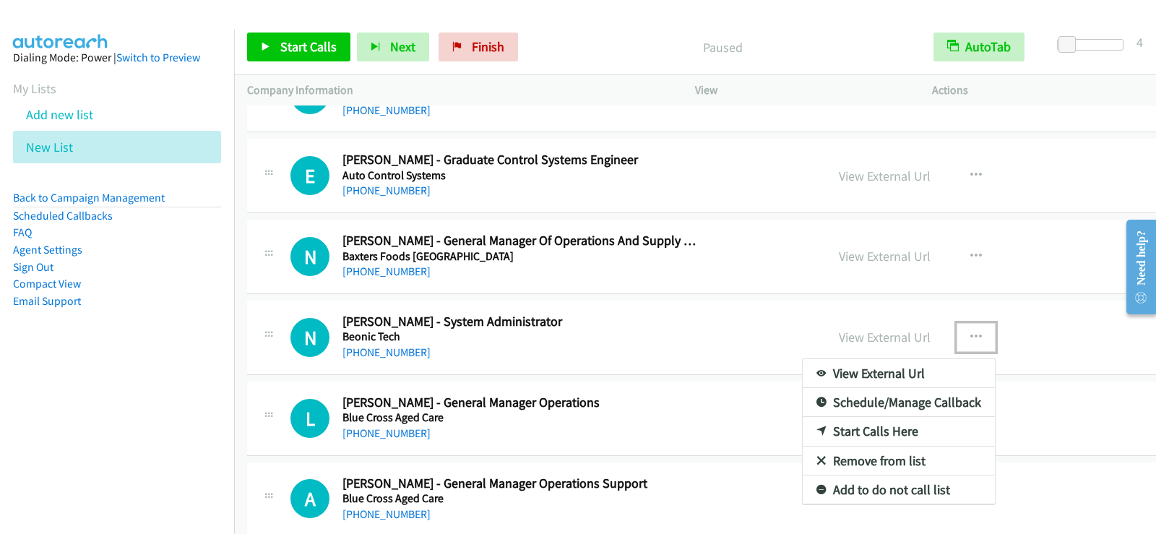
click at [803, 433] on link "Start Calls Here" at bounding box center [899, 431] width 192 height 29
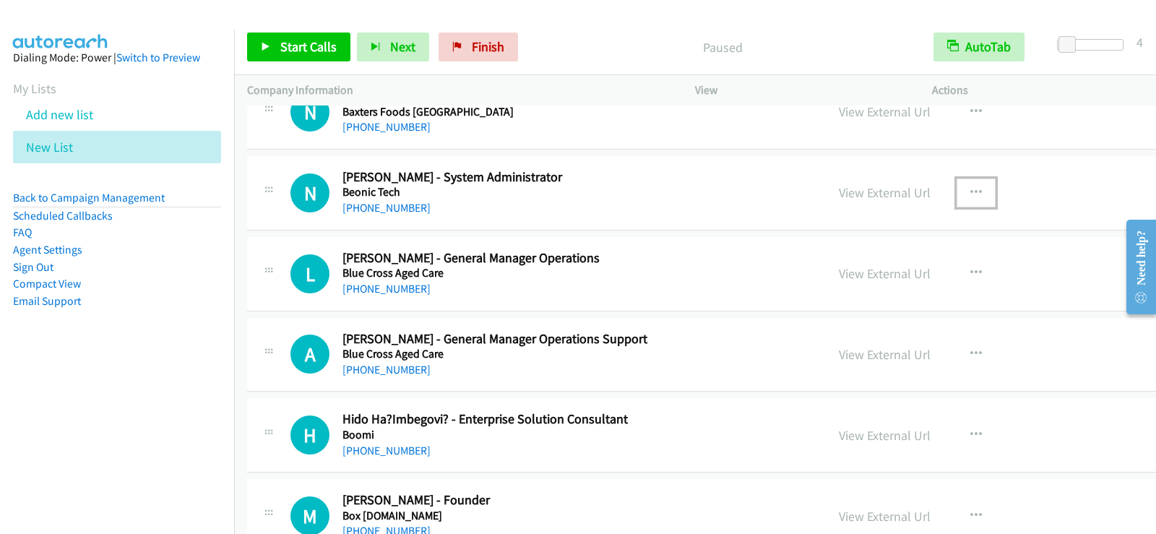
scroll to position [1012, 0]
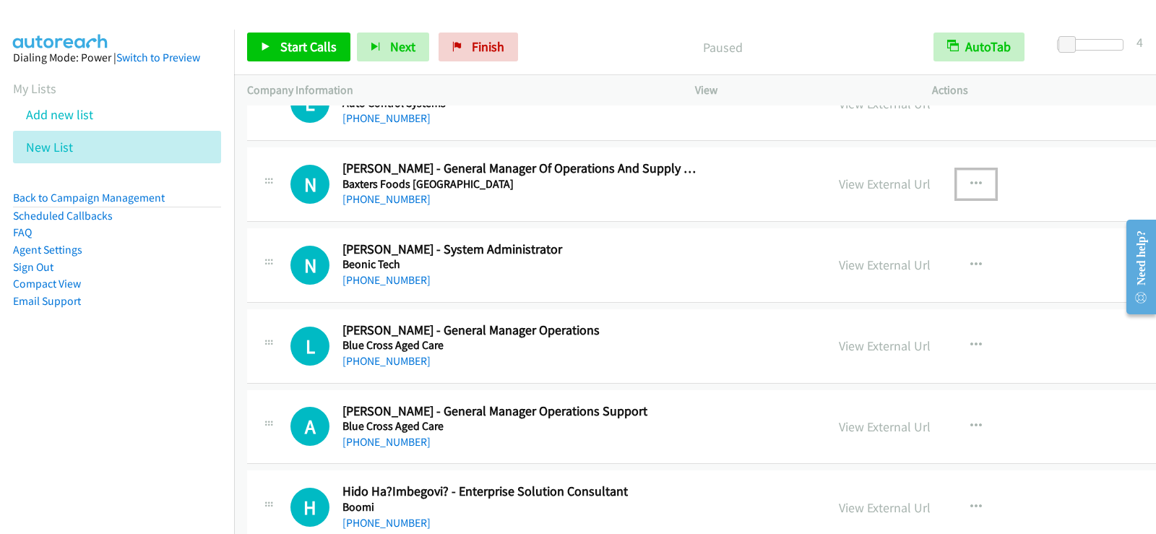
click at [957, 177] on button "button" at bounding box center [976, 184] width 39 height 29
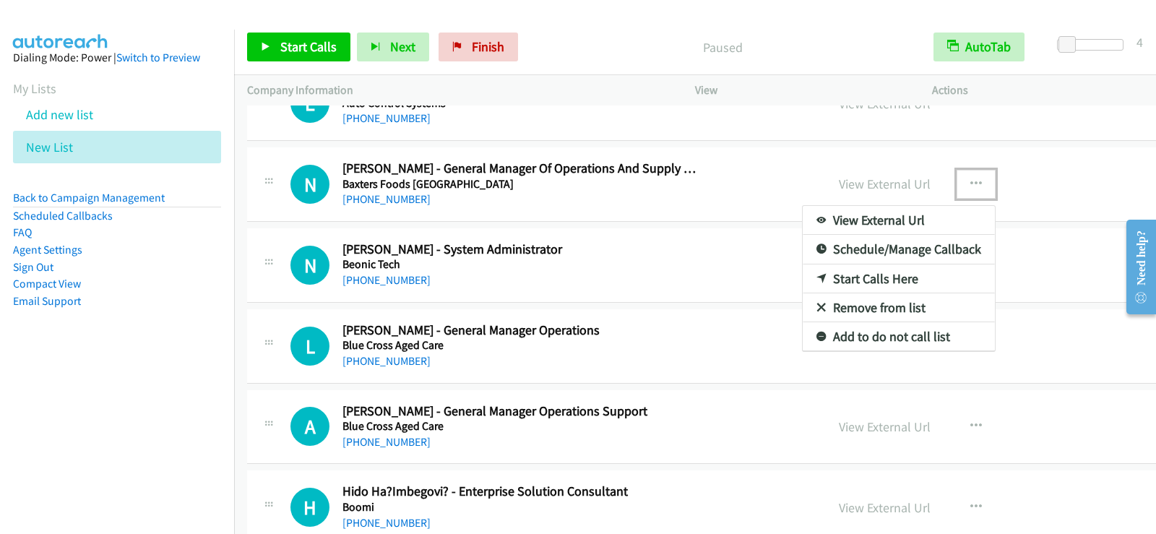
click at [803, 272] on link "Start Calls Here" at bounding box center [899, 279] width 192 height 29
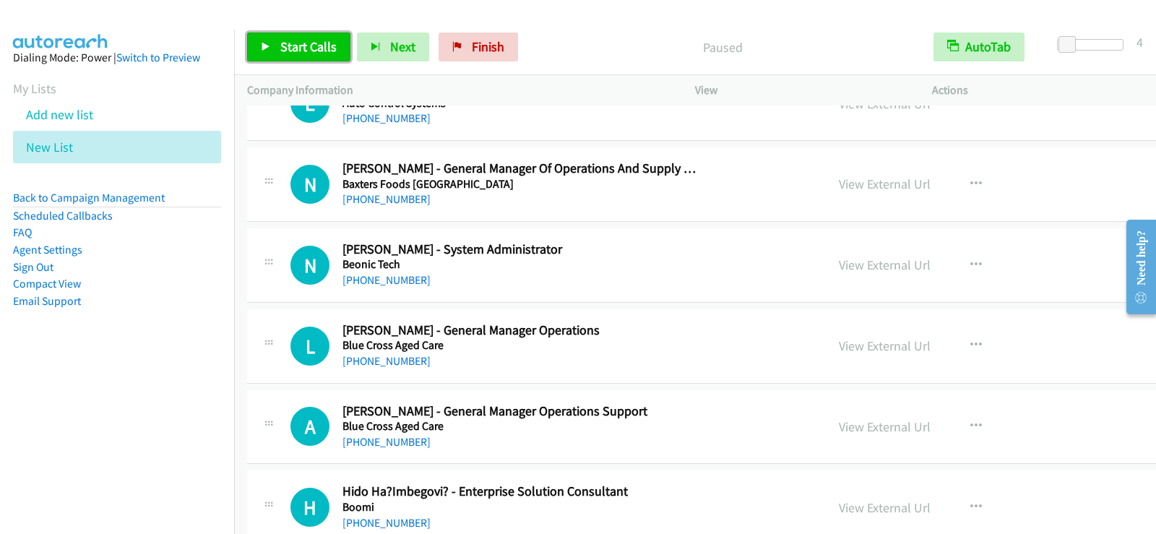
click at [284, 41] on span "Start Calls" at bounding box center [308, 46] width 56 height 17
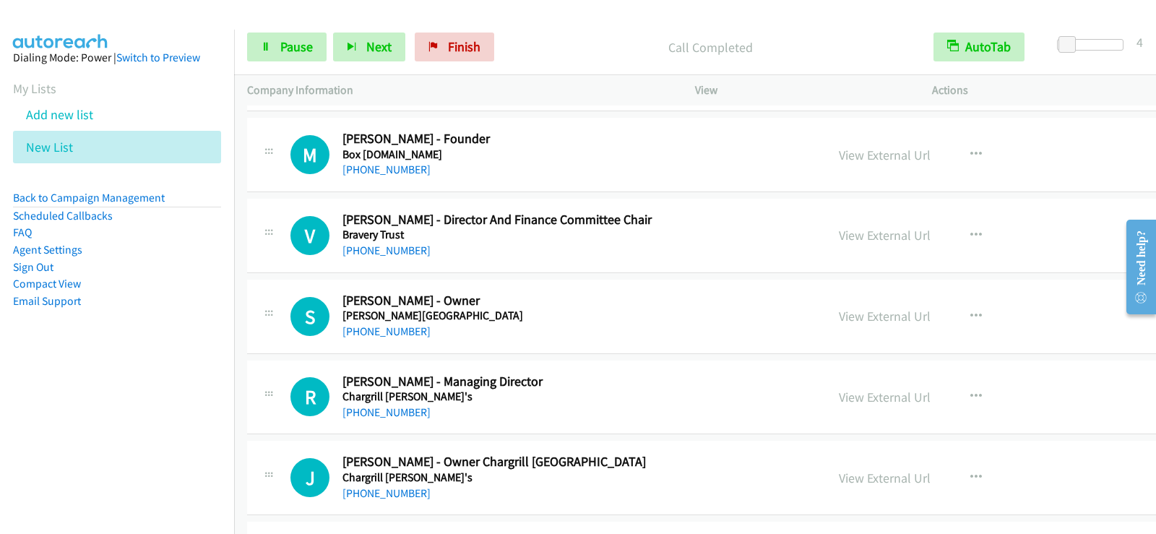
scroll to position [1373, 0]
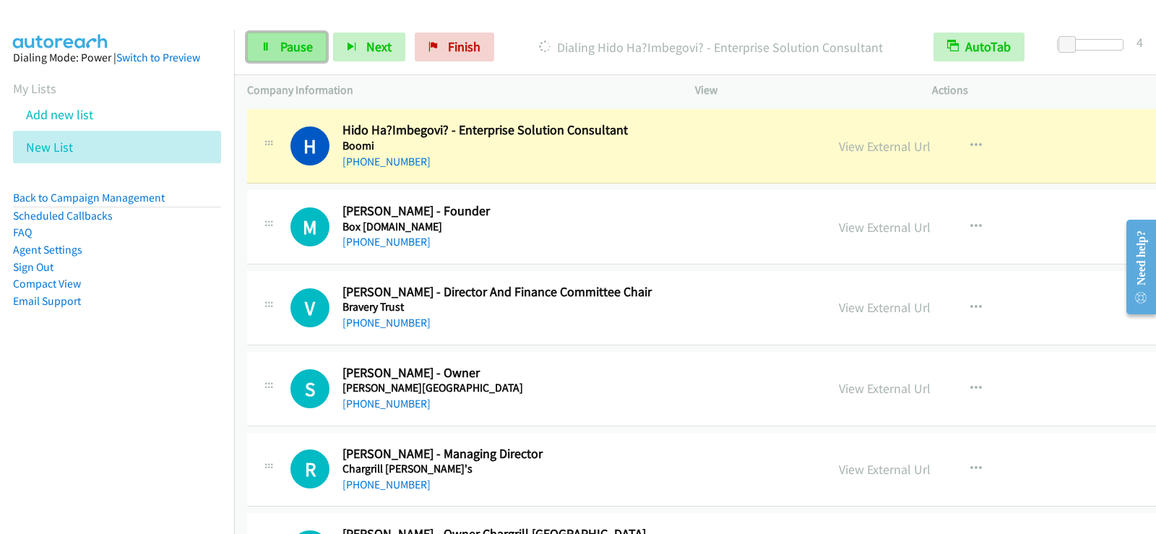
click at [262, 49] on icon at bounding box center [266, 48] width 10 height 10
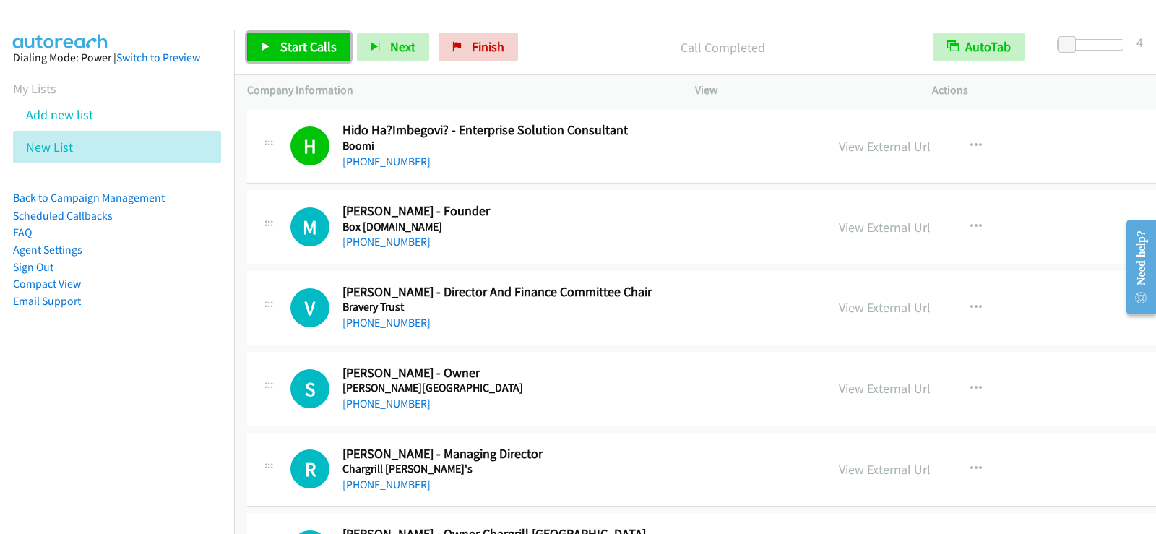
click at [286, 39] on span "Start Calls" at bounding box center [308, 46] width 56 height 17
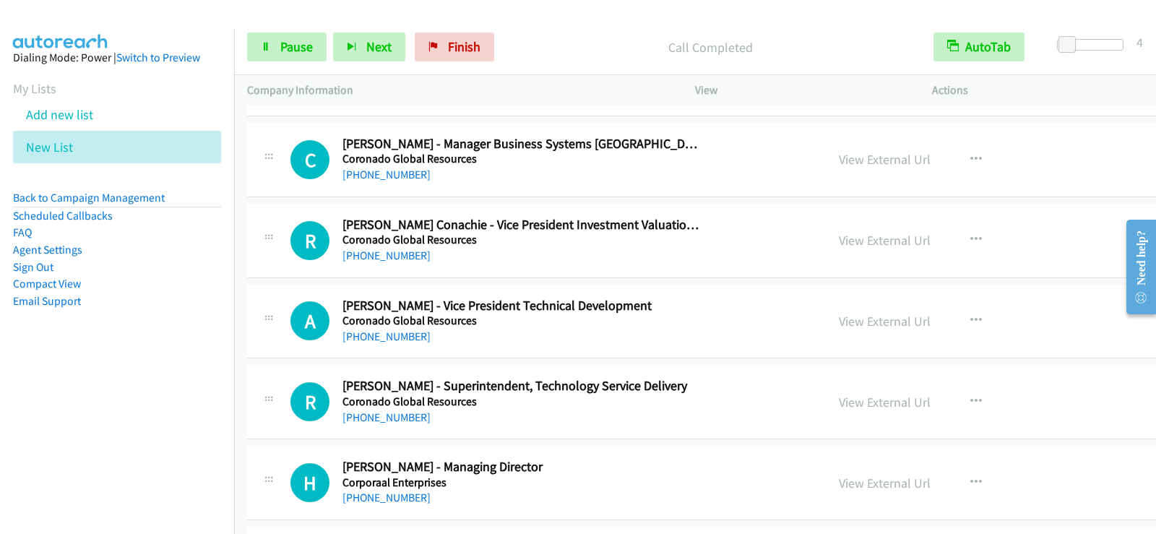
scroll to position [2385, 0]
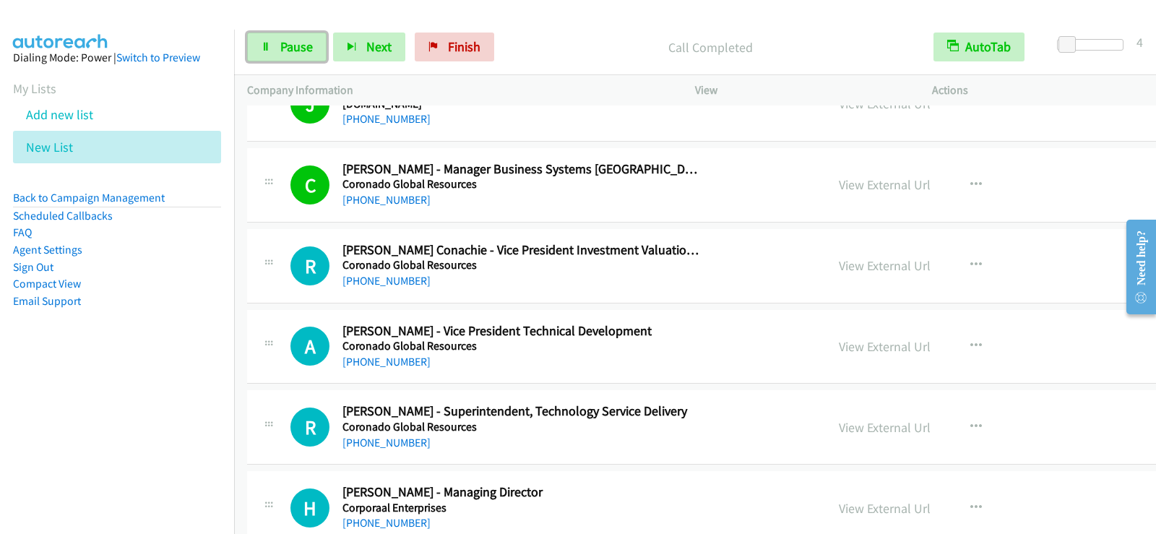
drag, startPoint x: 286, startPoint y: 51, endPoint x: 385, endPoint y: 160, distance: 147.4
click at [286, 51] on span "Pause" at bounding box center [296, 46] width 33 height 17
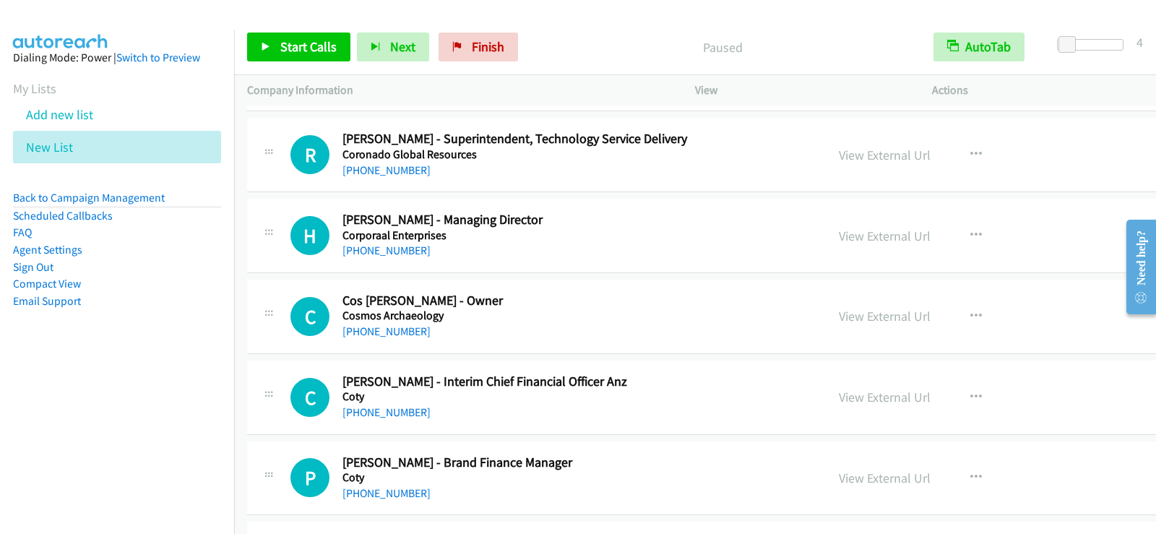
scroll to position [2674, 0]
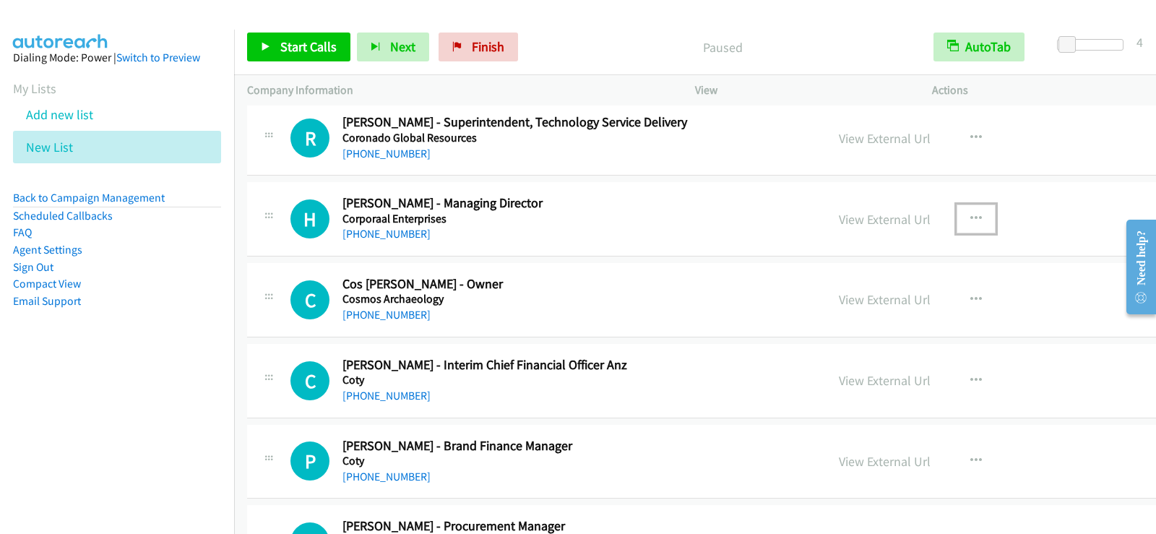
click at [957, 215] on button "button" at bounding box center [976, 219] width 39 height 29
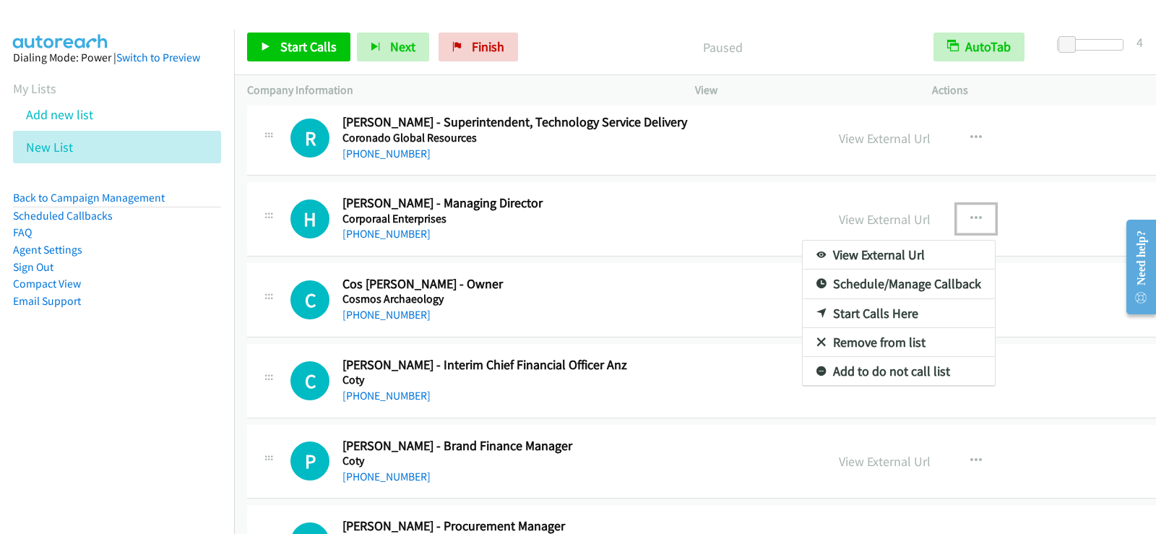
click at [803, 315] on link "Start Calls Here" at bounding box center [899, 313] width 192 height 29
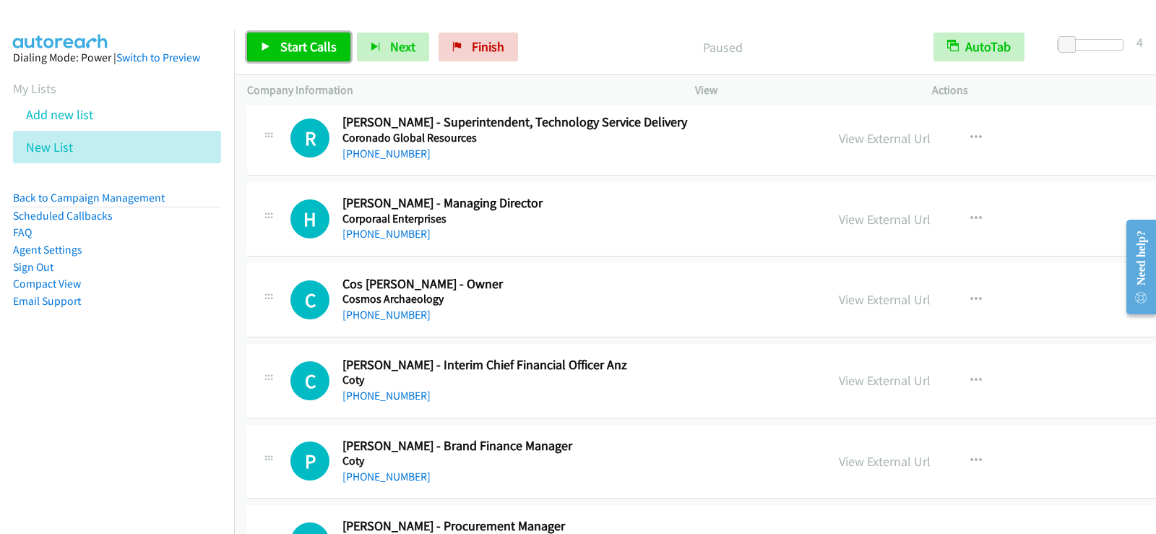
click at [324, 56] on link "Start Calls" at bounding box center [298, 47] width 103 height 29
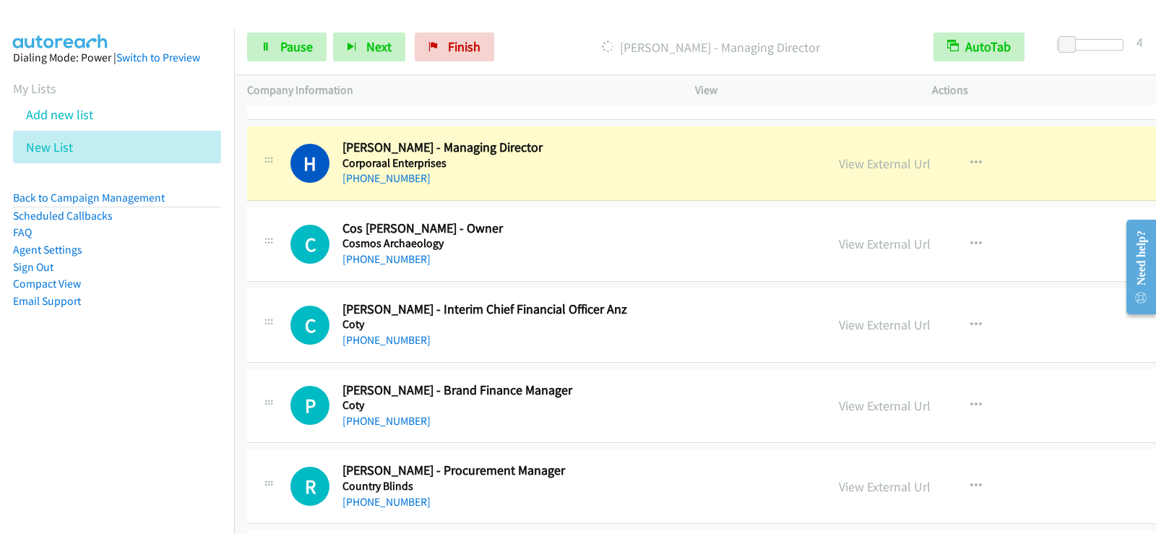
scroll to position [2746, 0]
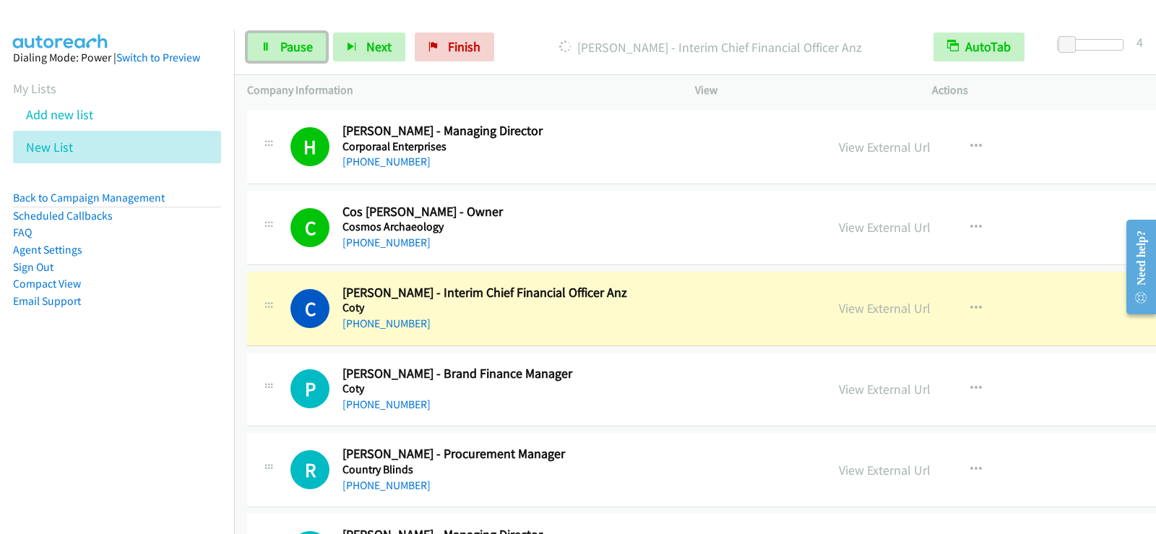
drag, startPoint x: 288, startPoint y: 43, endPoint x: 273, endPoint y: 189, distance: 146.7
click at [288, 43] on span "Pause" at bounding box center [296, 46] width 33 height 17
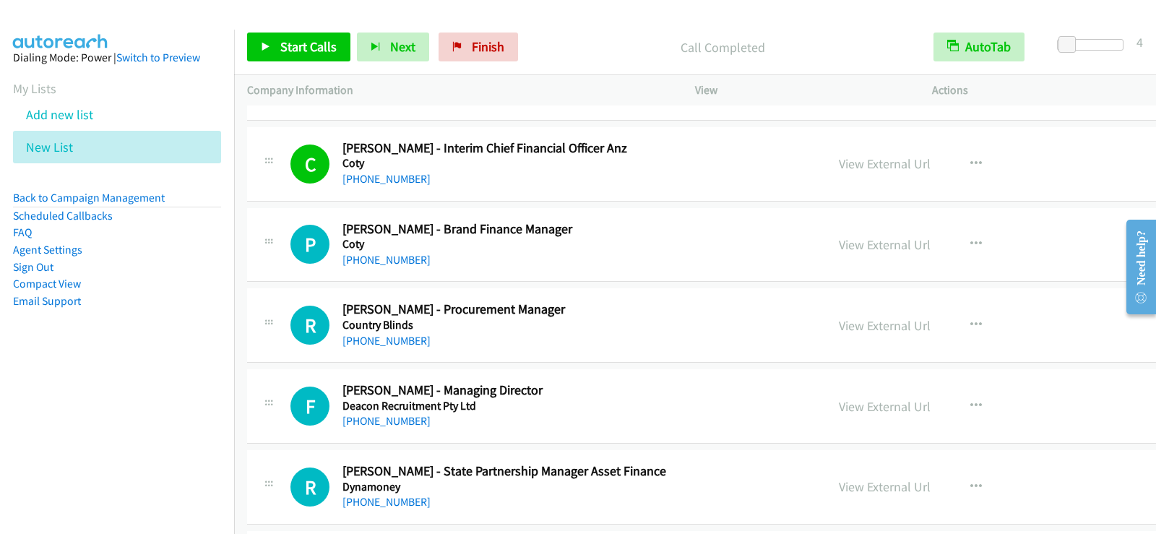
scroll to position [2963, 0]
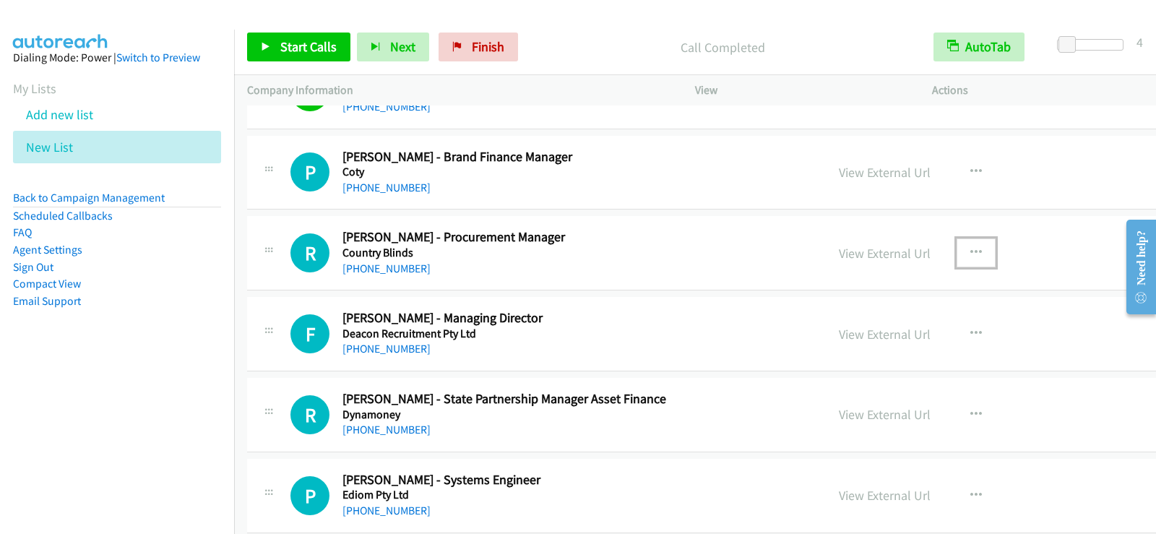
click at [971, 249] on icon "button" at bounding box center [977, 253] width 12 height 12
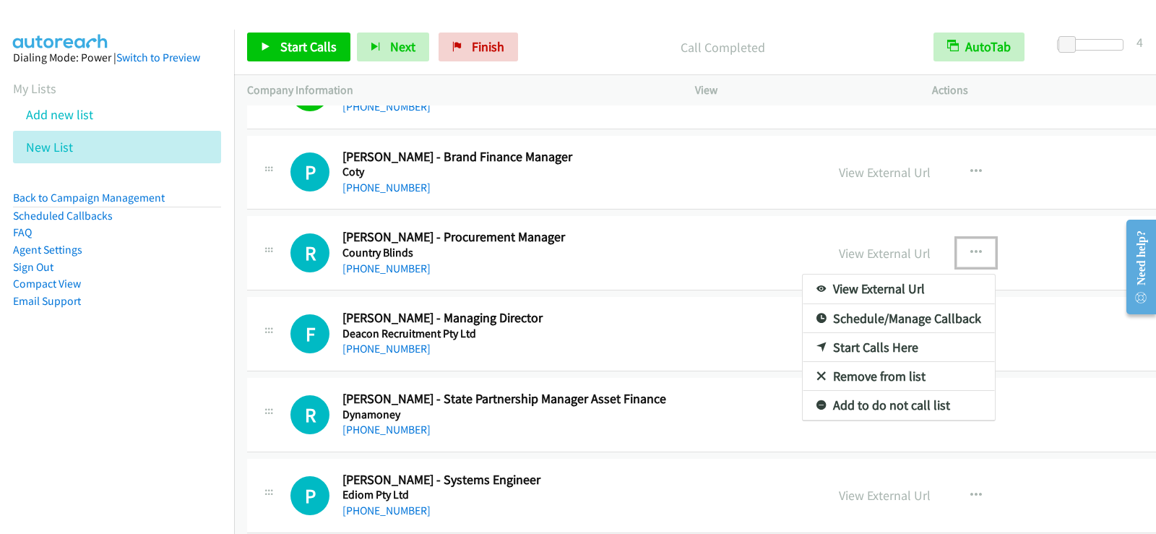
click at [803, 348] on link "Start Calls Here" at bounding box center [899, 347] width 192 height 29
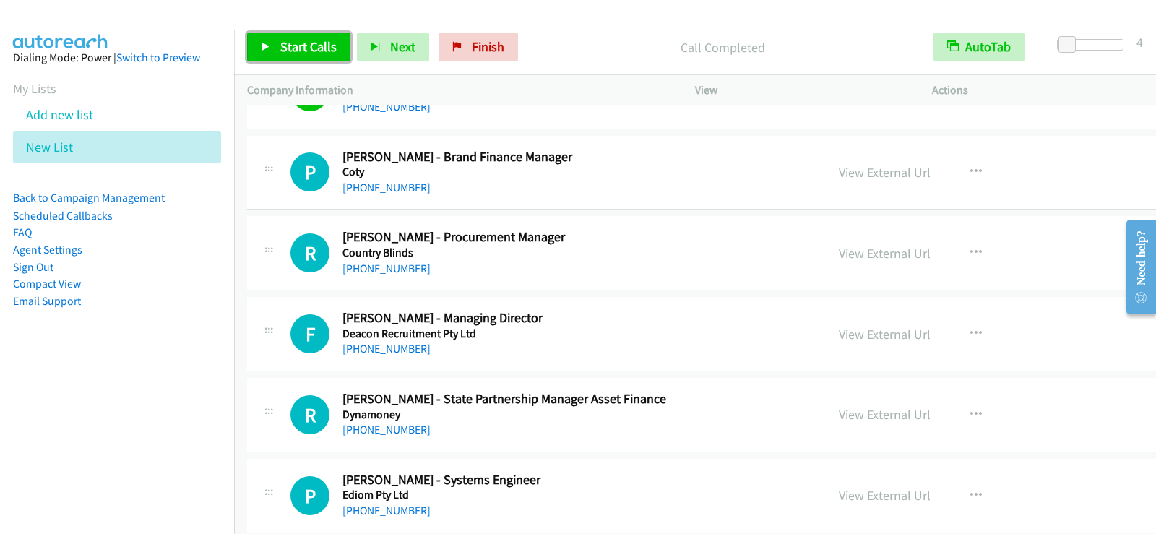
click at [310, 40] on span "Start Calls" at bounding box center [308, 46] width 56 height 17
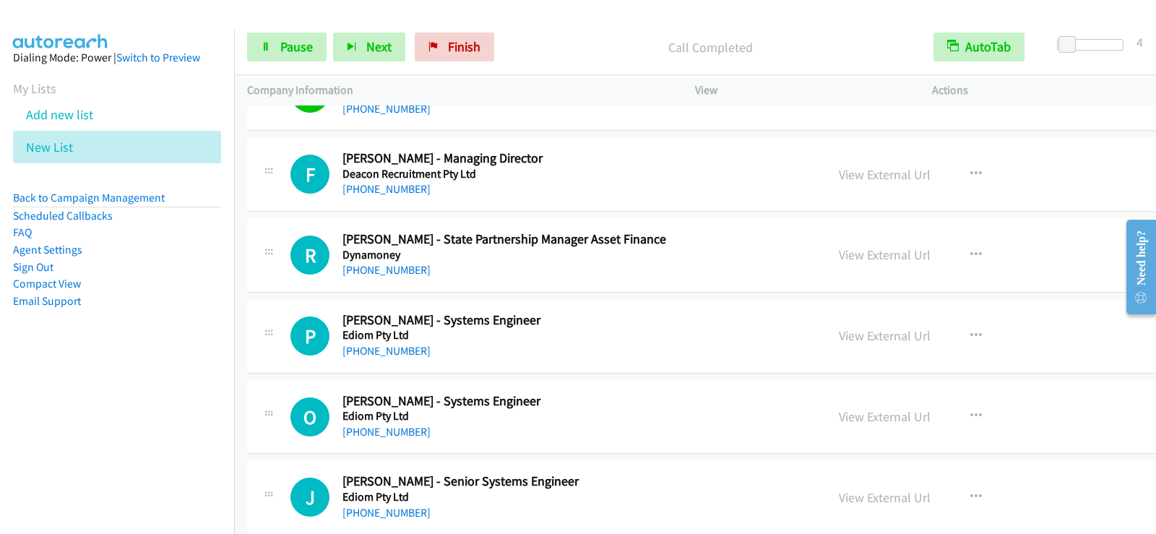
scroll to position [3108, 0]
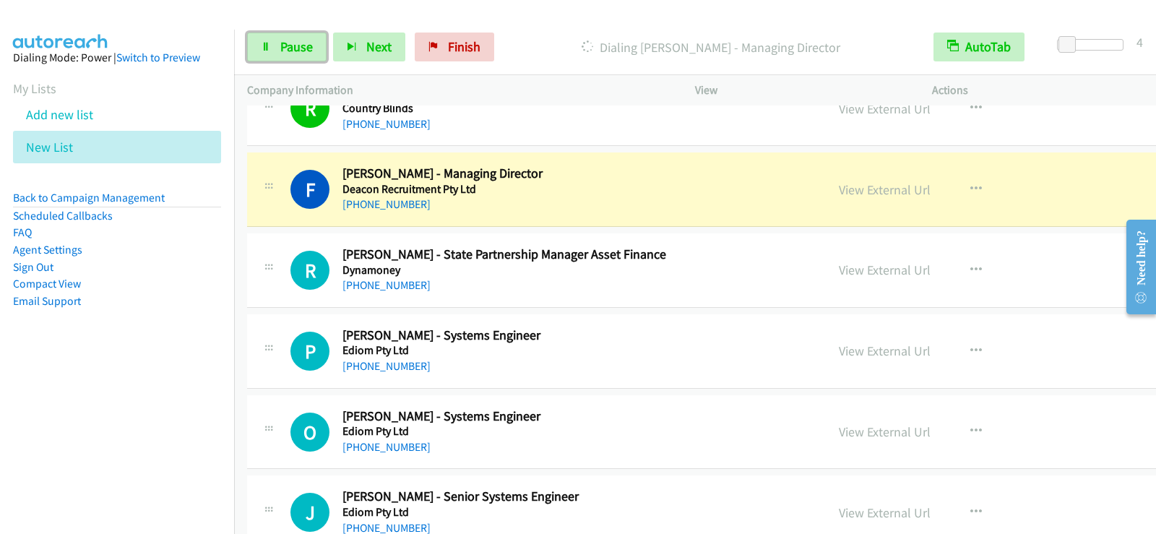
click at [294, 51] on span "Pause" at bounding box center [296, 46] width 33 height 17
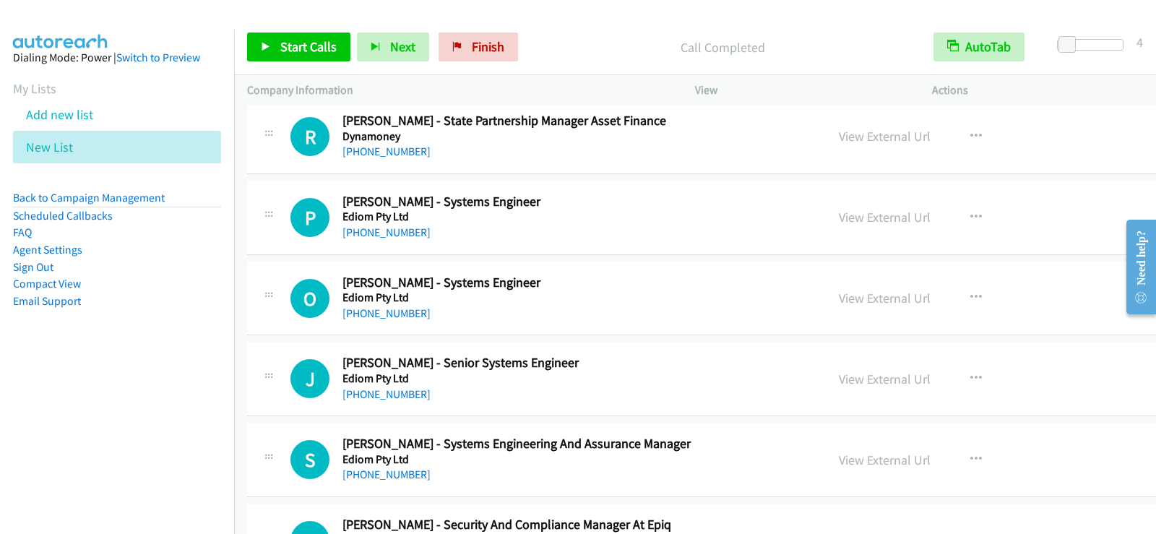
scroll to position [3252, 0]
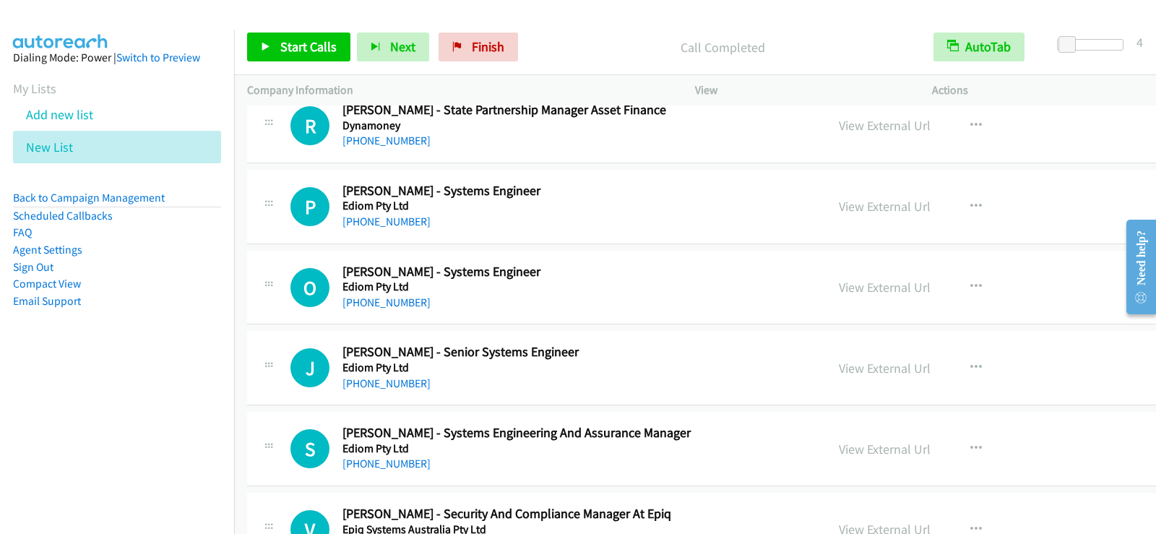
drag, startPoint x: 592, startPoint y: 230, endPoint x: 619, endPoint y: 226, distance: 27.0
click at [592, 230] on div "[PHONE_NUMBER]" at bounding box center [523, 221] width 361 height 17
click at [971, 202] on icon "button" at bounding box center [977, 207] width 12 height 12
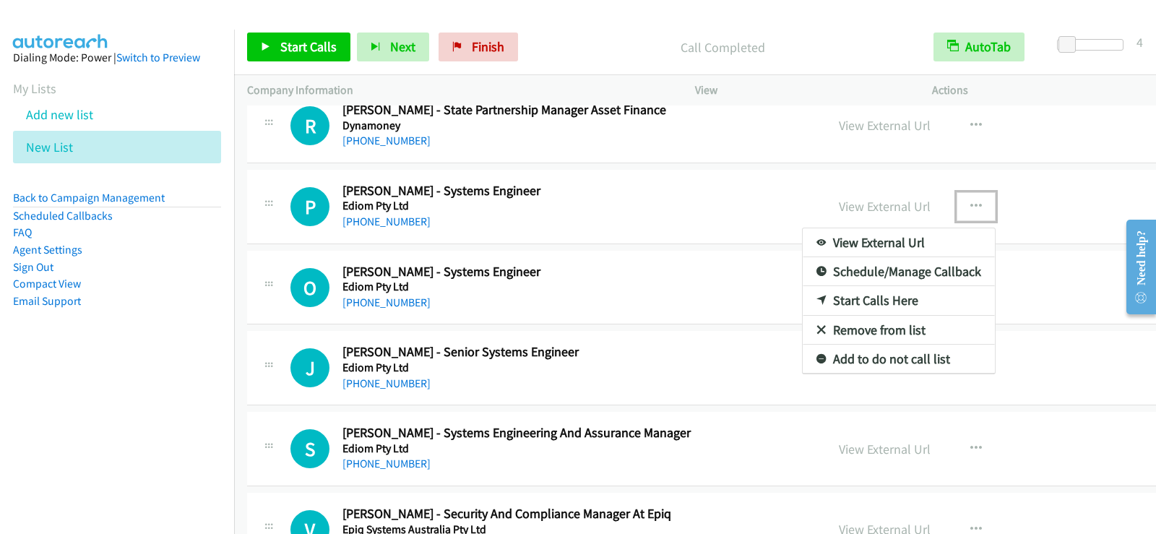
click at [803, 301] on link "Start Calls Here" at bounding box center [899, 300] width 192 height 29
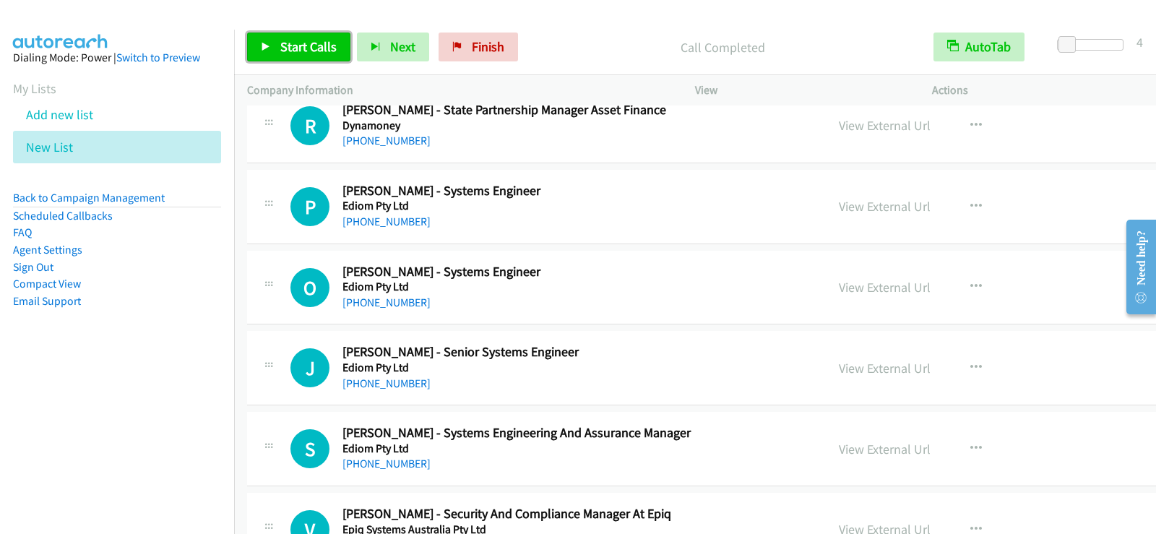
click at [270, 45] on icon at bounding box center [266, 48] width 10 height 10
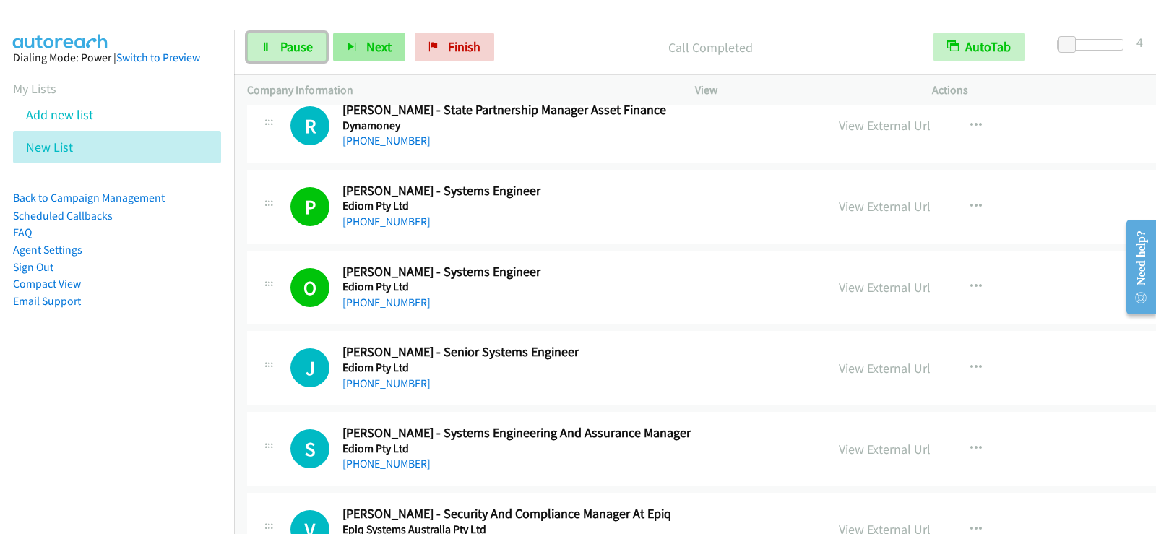
drag, startPoint x: 296, startPoint y: 49, endPoint x: 341, endPoint y: 59, distance: 45.8
click at [296, 49] on span "Pause" at bounding box center [296, 46] width 33 height 17
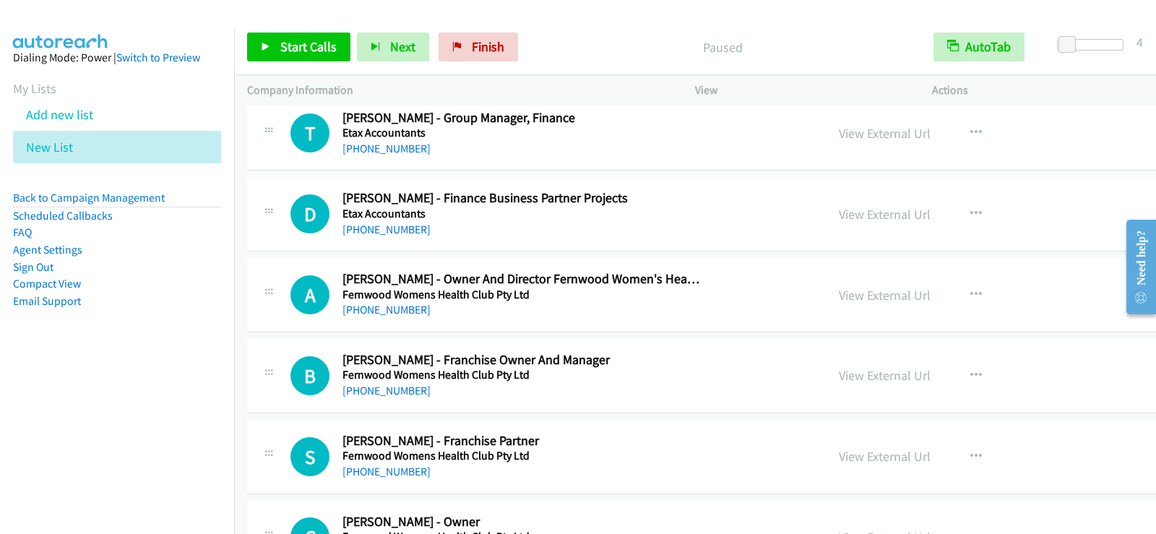
scroll to position [3903, 0]
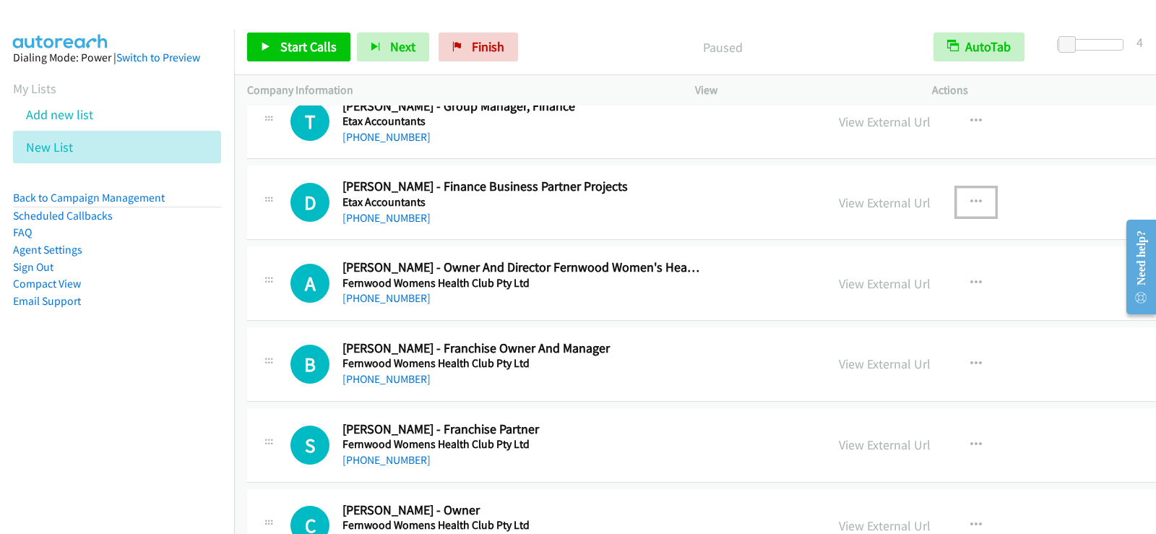
click at [971, 197] on icon "button" at bounding box center [977, 203] width 12 height 12
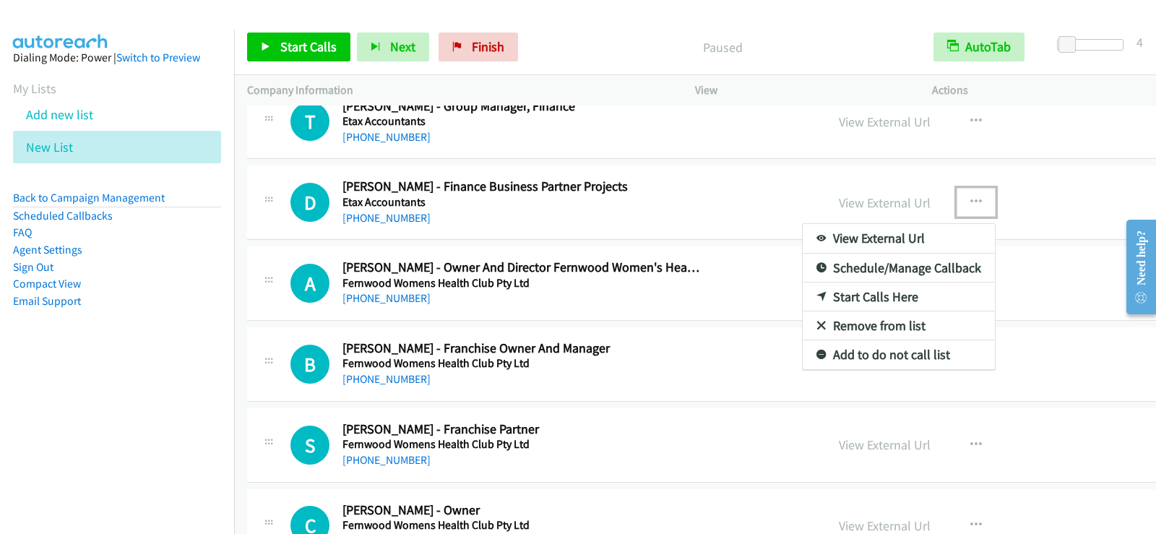
click at [803, 291] on link "Start Calls Here" at bounding box center [899, 297] width 192 height 29
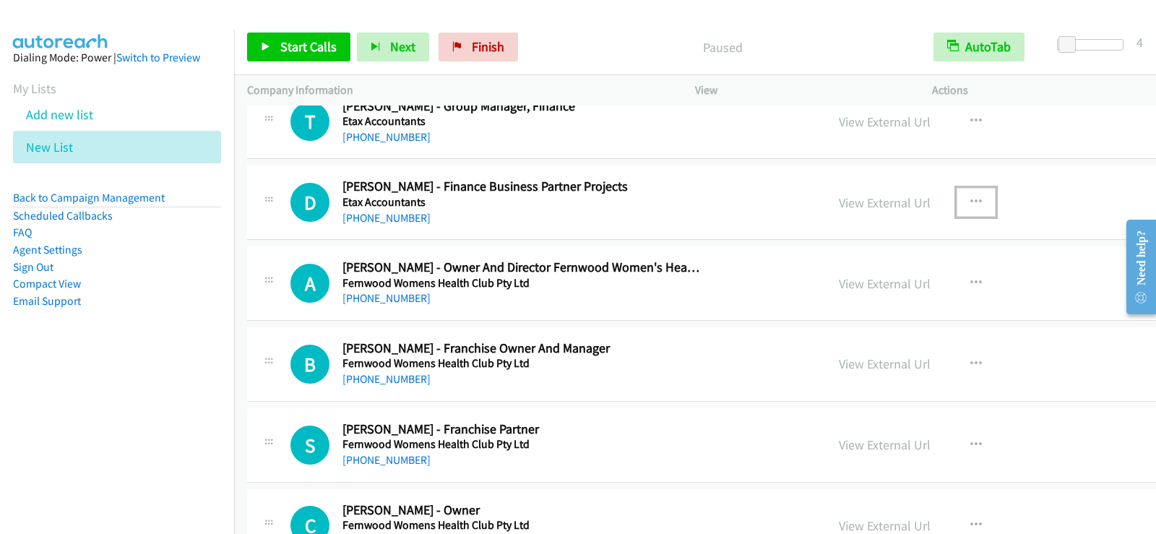
click at [957, 193] on button "button" at bounding box center [976, 202] width 39 height 29
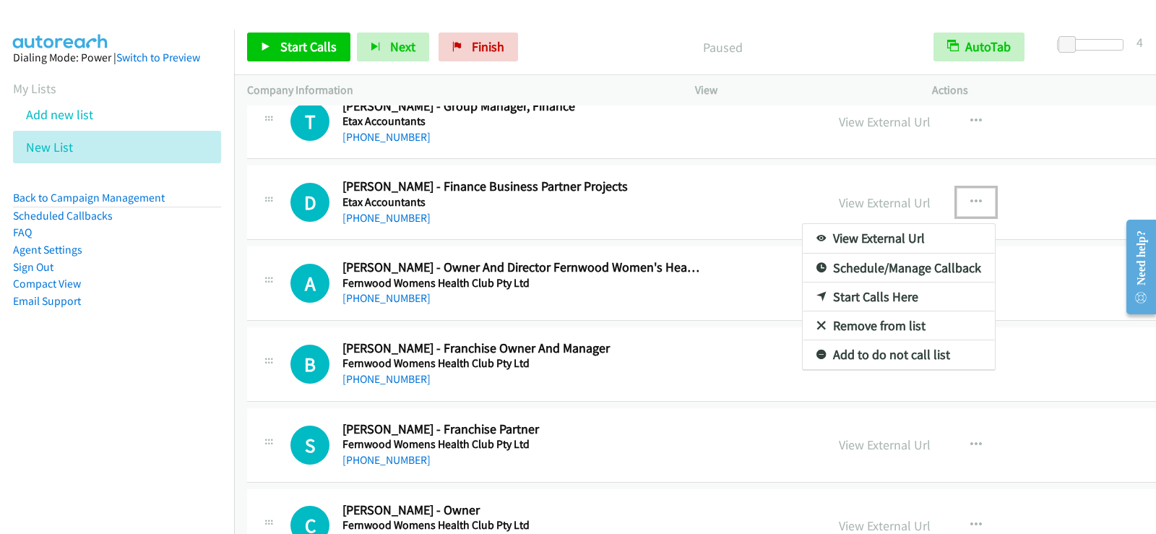
click at [803, 297] on link "Start Calls Here" at bounding box center [899, 297] width 192 height 29
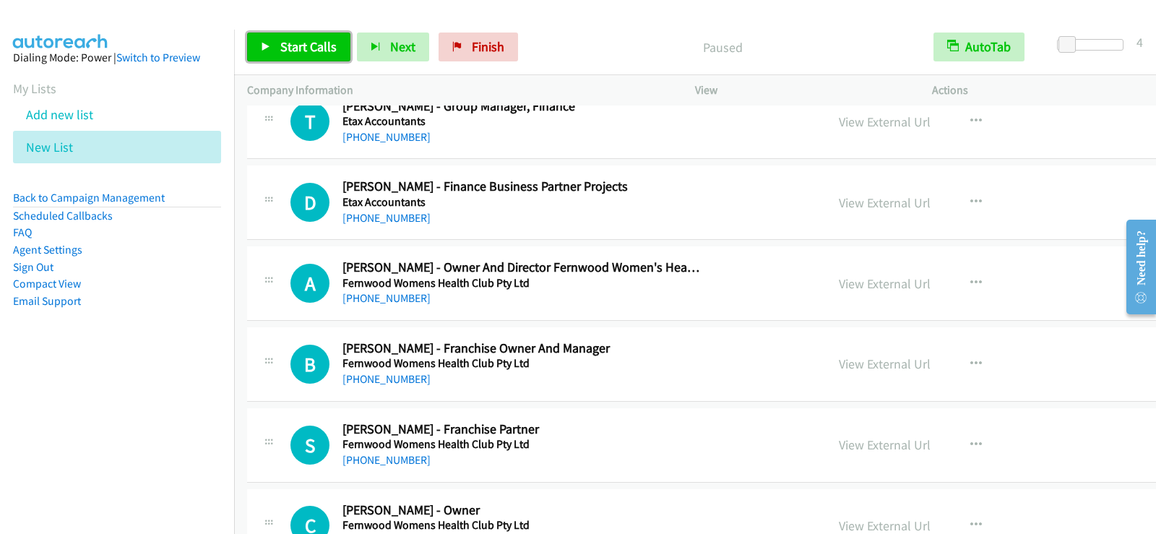
click at [306, 56] on link "Start Calls" at bounding box center [298, 47] width 103 height 29
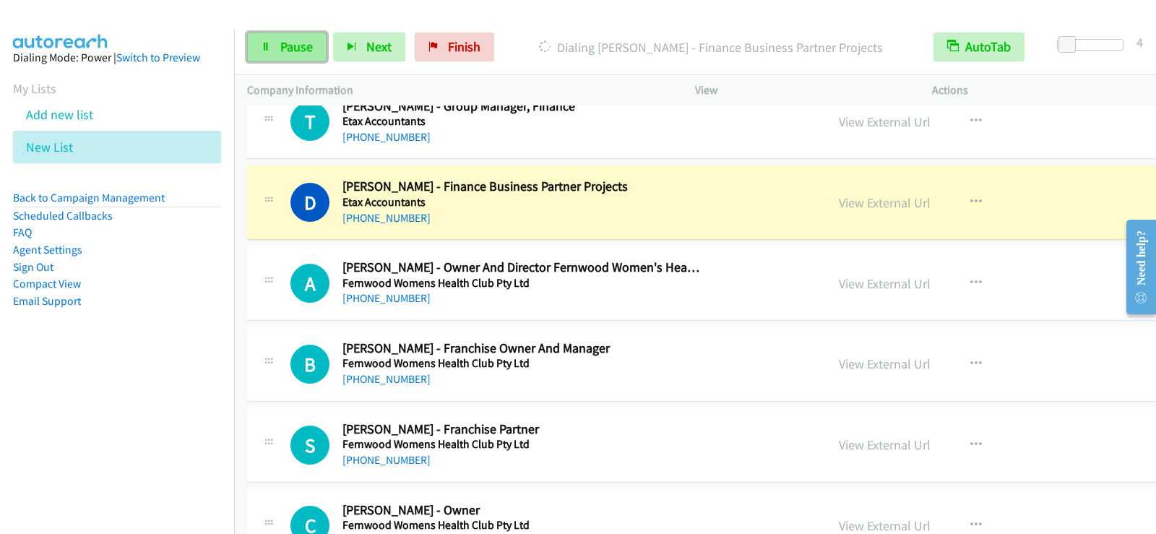
click at [304, 46] on span "Pause" at bounding box center [296, 46] width 33 height 17
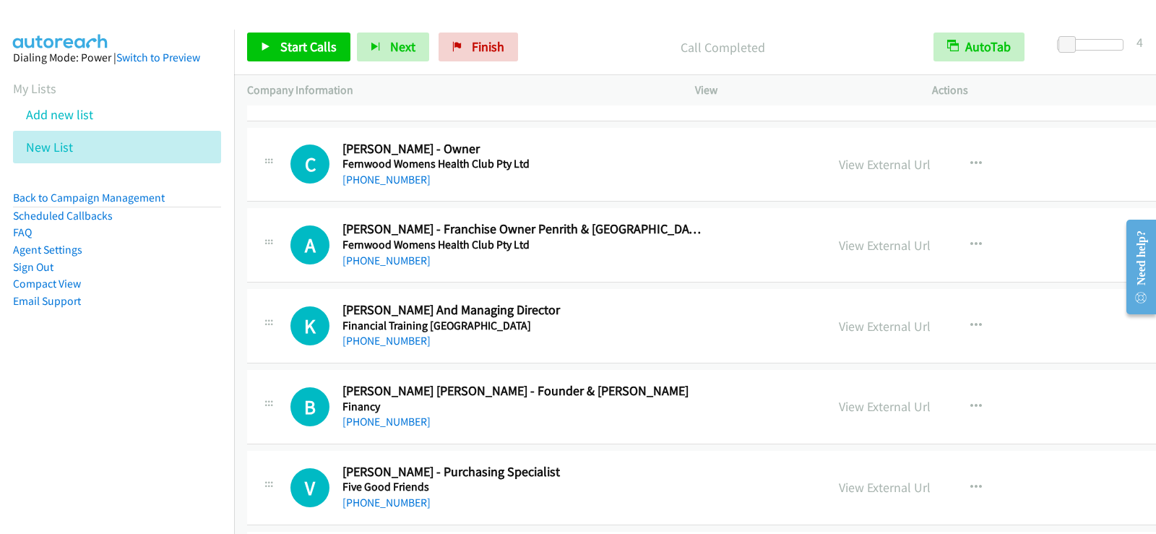
scroll to position [4336, 0]
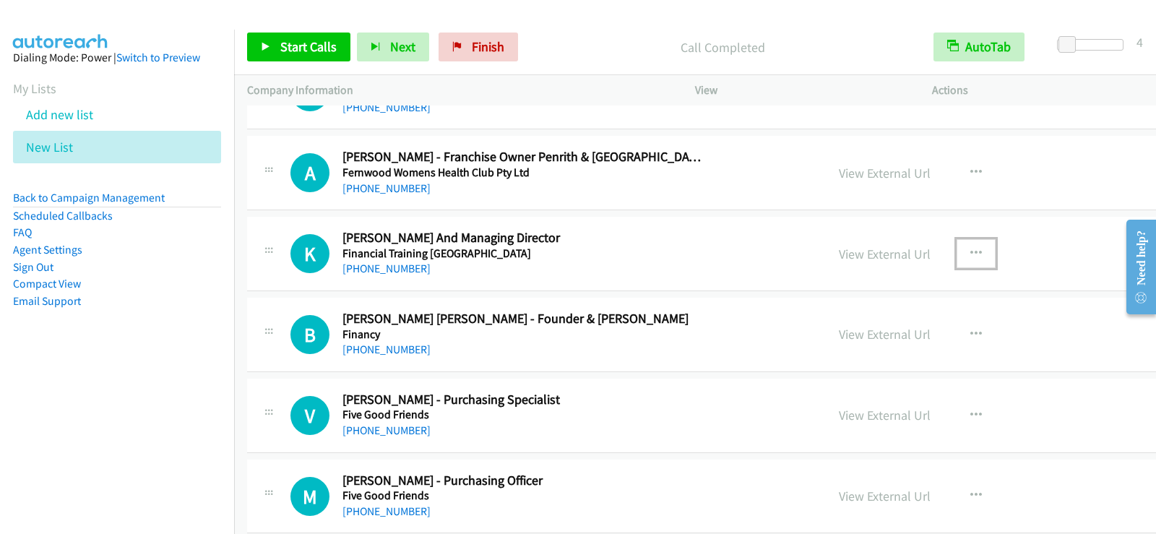
click at [971, 248] on icon "button" at bounding box center [977, 254] width 12 height 12
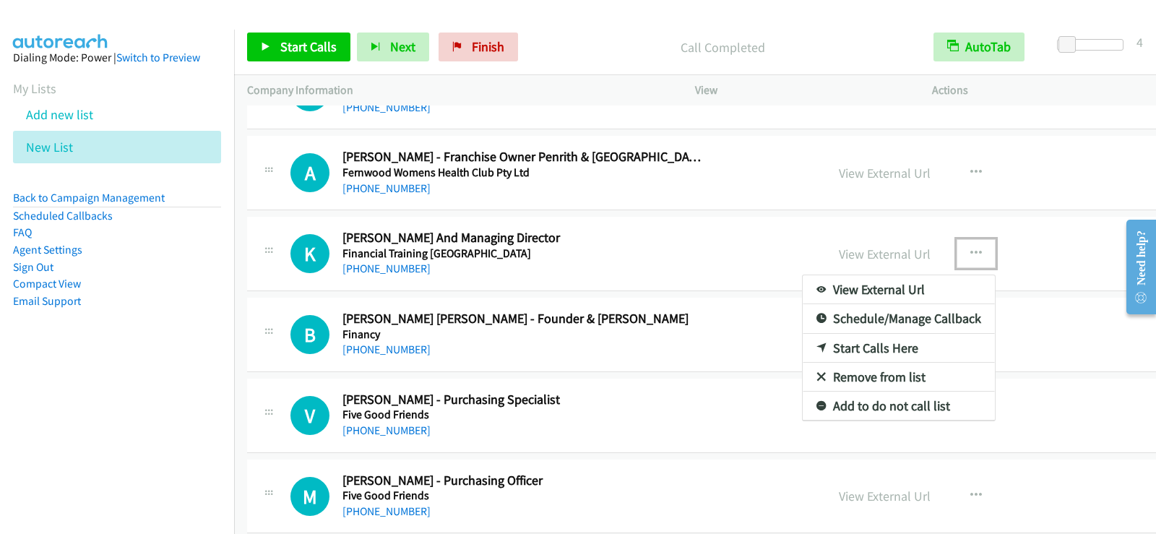
click at [803, 346] on link "Start Calls Here" at bounding box center [899, 348] width 192 height 29
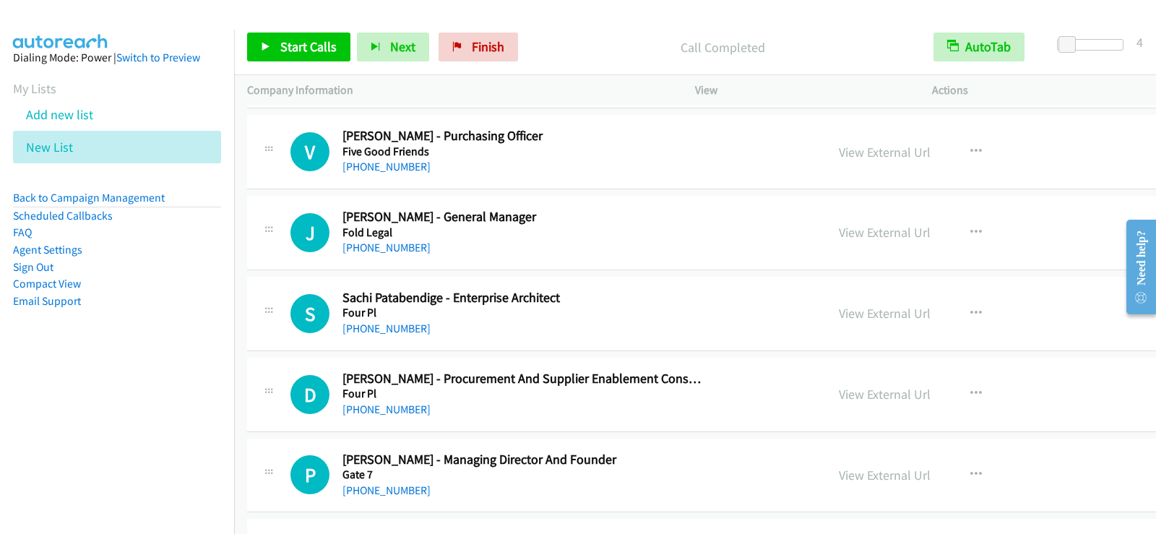
scroll to position [4914, 0]
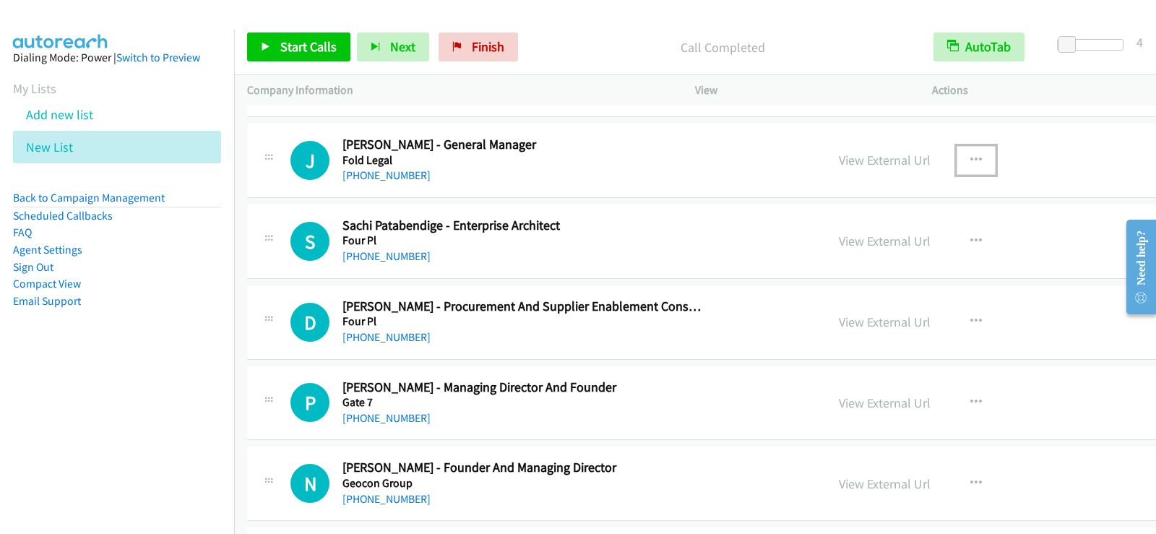
click at [971, 155] on icon "button" at bounding box center [977, 161] width 12 height 12
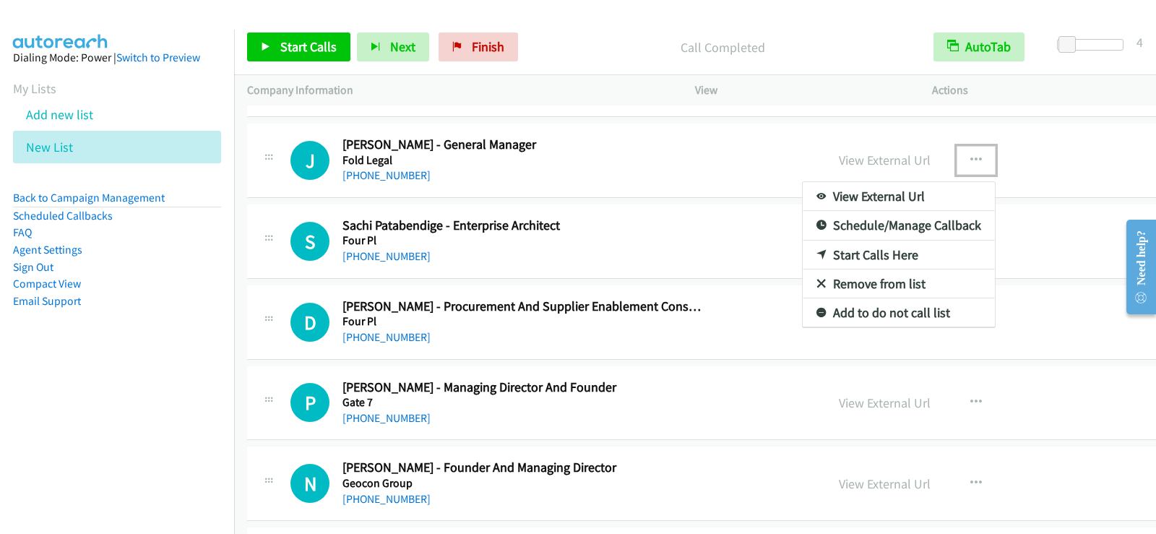
click at [803, 249] on link "Start Calls Here" at bounding box center [899, 255] width 192 height 29
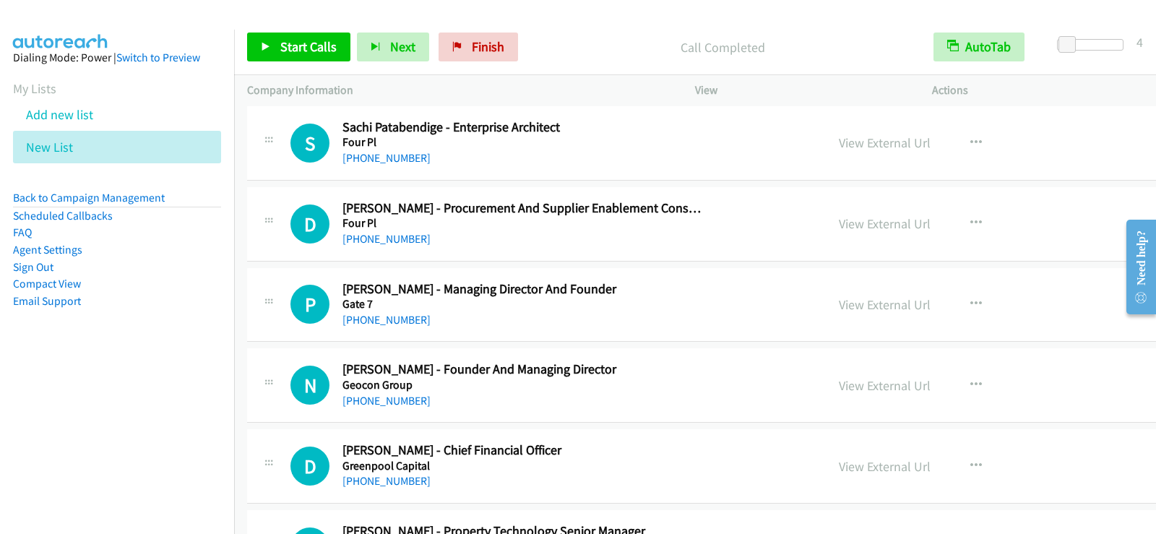
scroll to position [4987, 0]
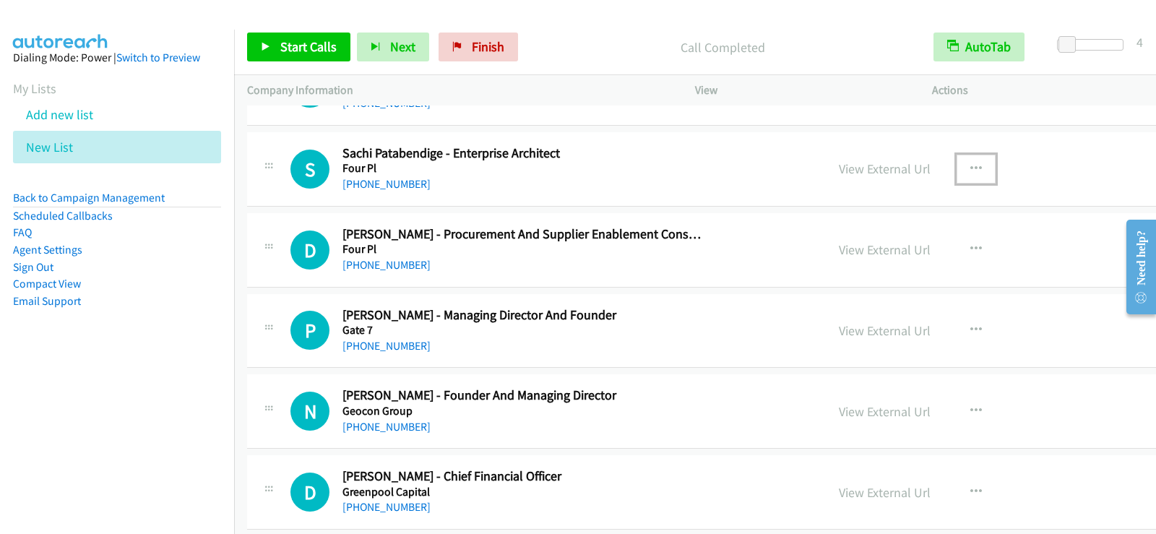
click at [957, 166] on button "button" at bounding box center [976, 169] width 39 height 29
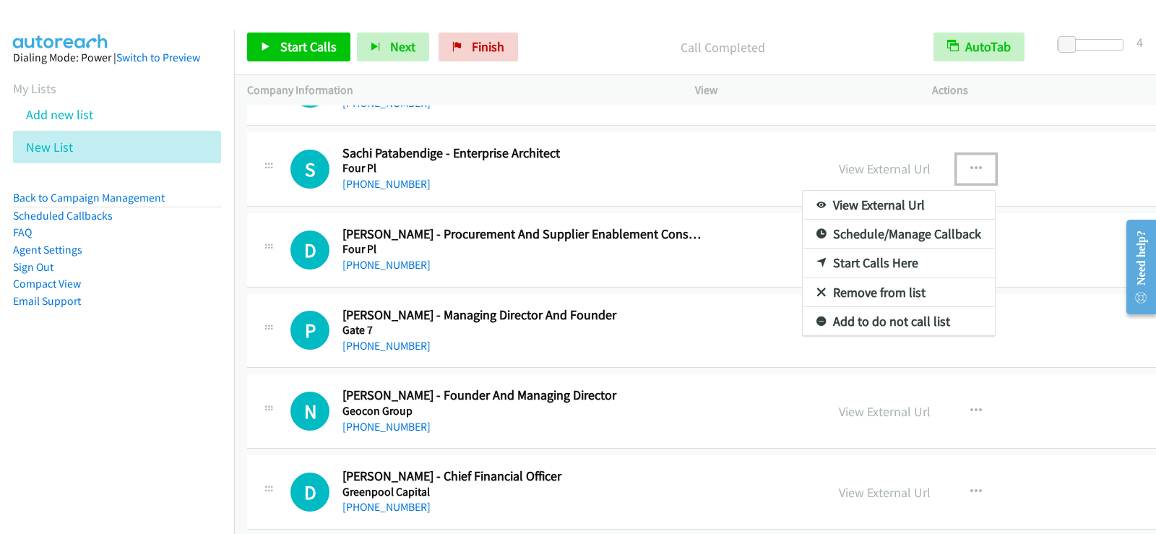
click at [803, 262] on link "Start Calls Here" at bounding box center [899, 263] width 192 height 29
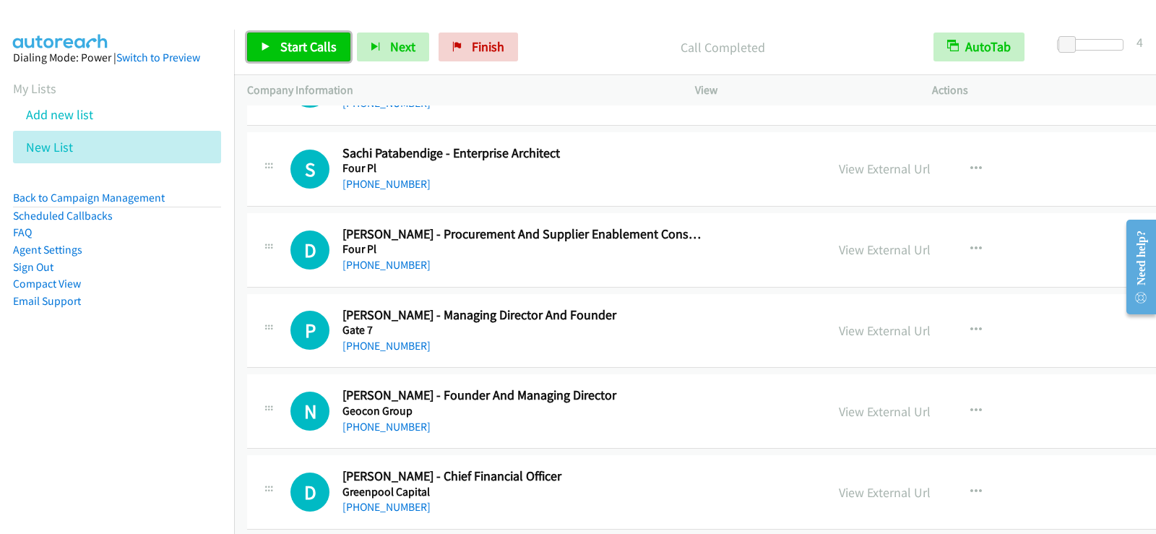
click at [306, 53] on span "Start Calls" at bounding box center [308, 46] width 56 height 17
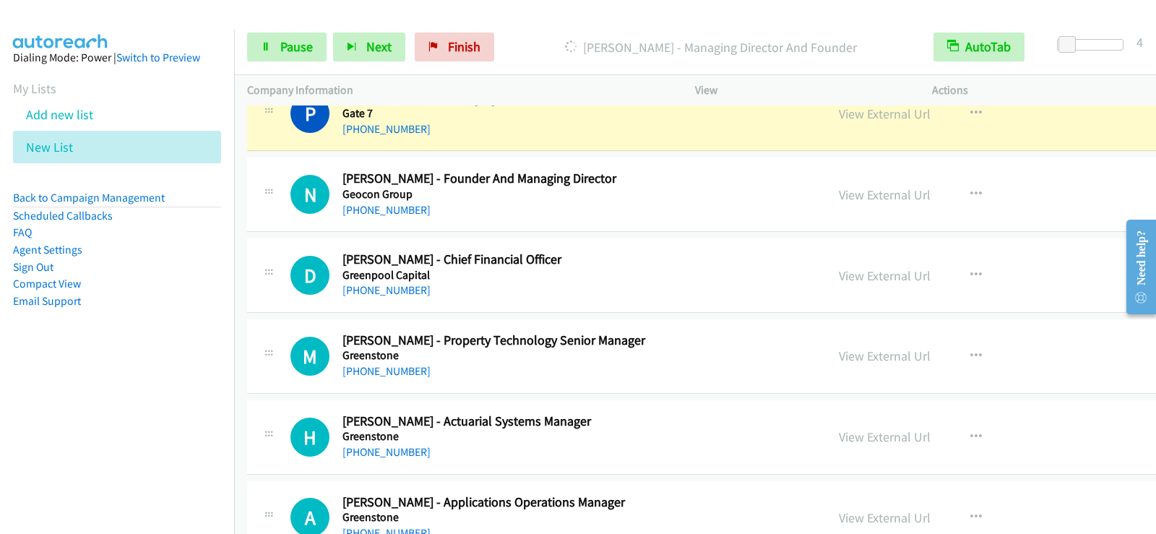
scroll to position [5131, 0]
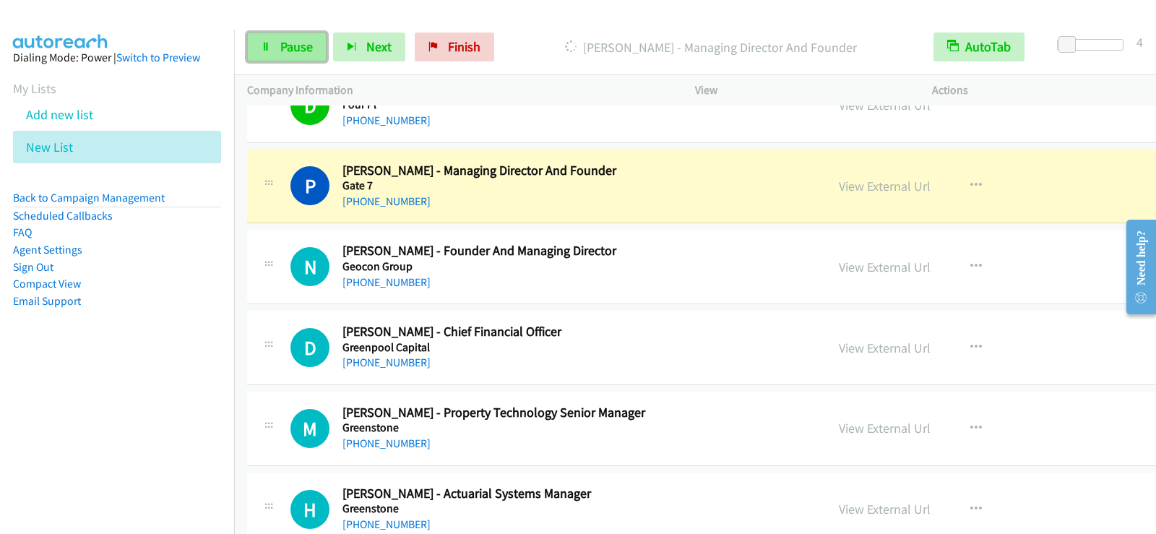
click at [285, 45] on span "Pause" at bounding box center [296, 46] width 33 height 17
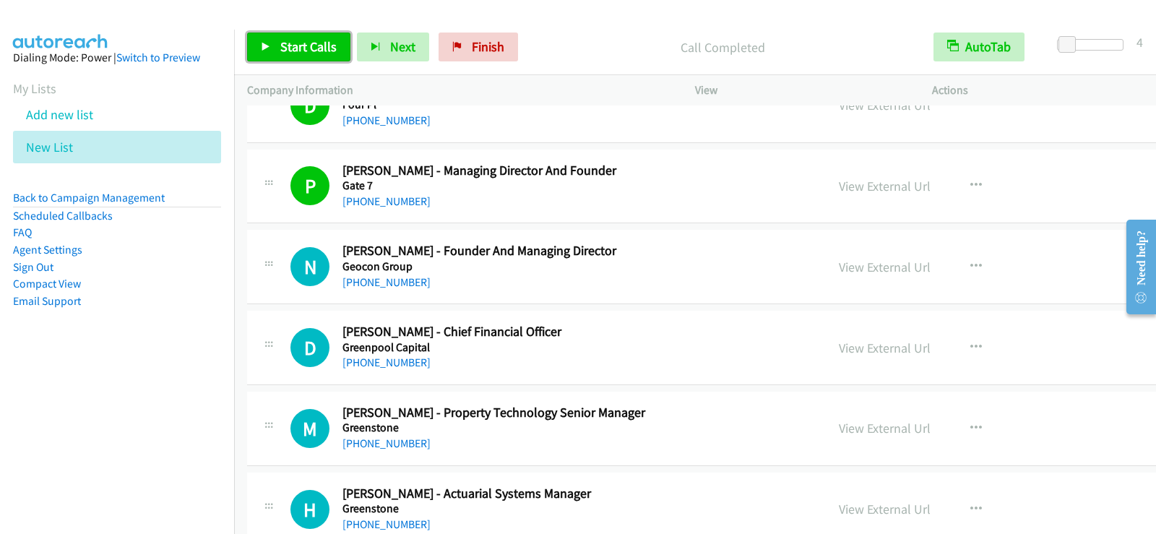
click at [305, 50] on span "Start Calls" at bounding box center [308, 46] width 56 height 17
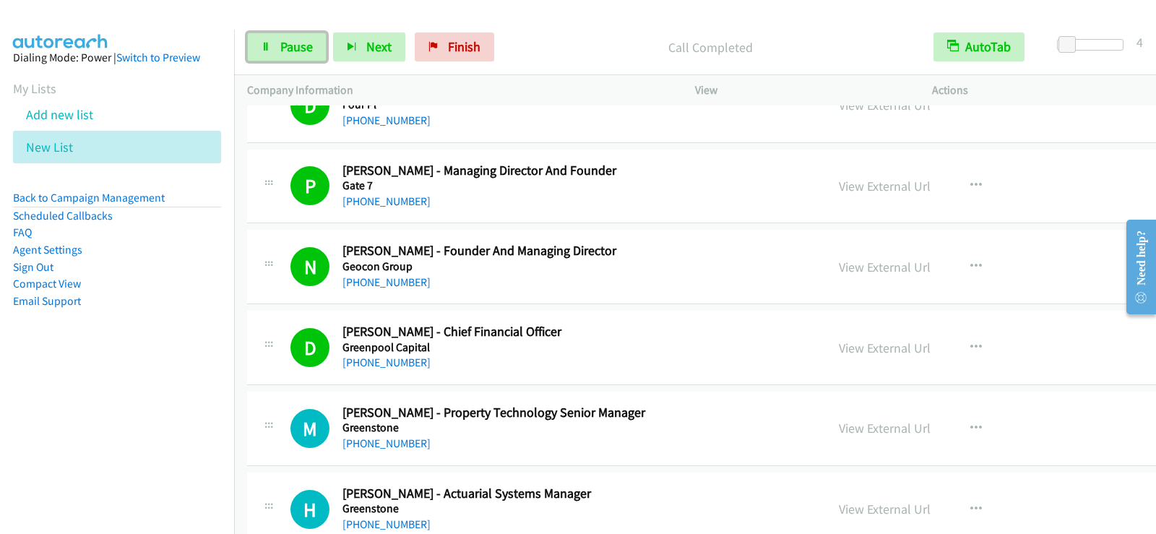
click at [269, 49] on icon at bounding box center [266, 48] width 10 height 10
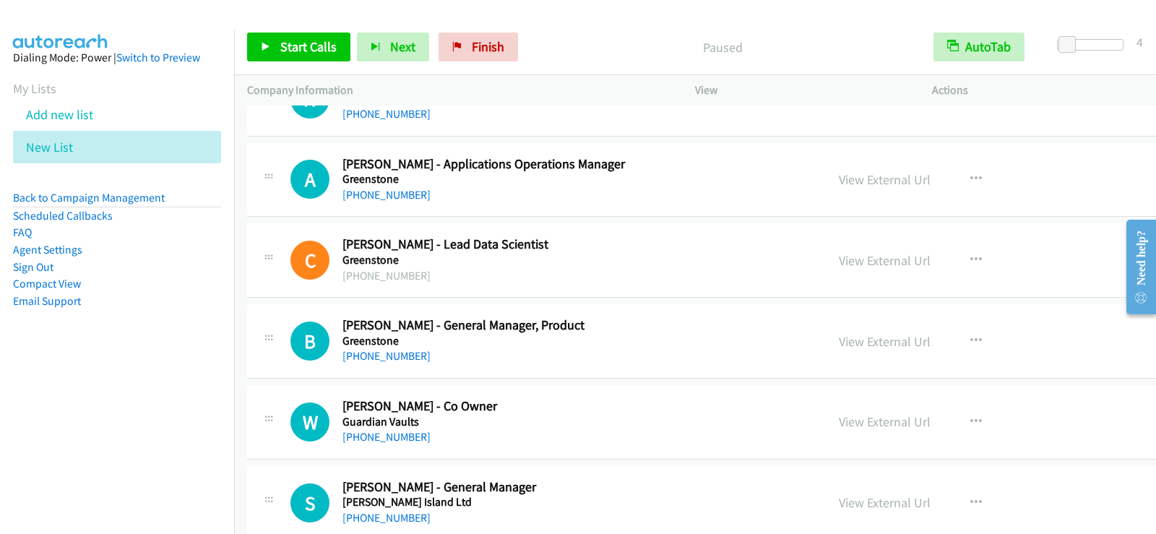
scroll to position [5565, 0]
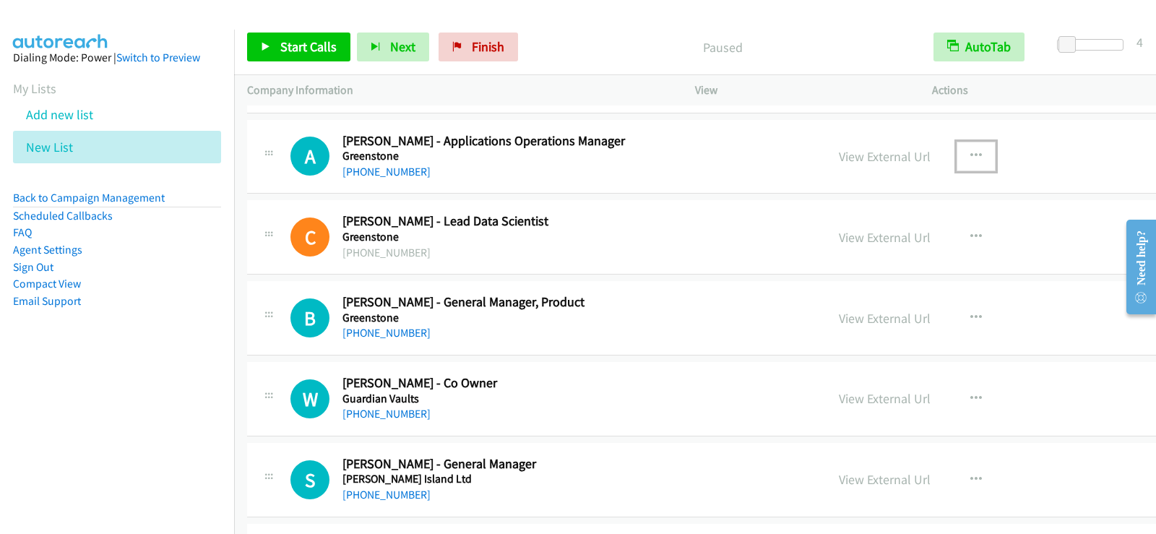
click at [971, 156] on icon "button" at bounding box center [977, 156] width 12 height 12
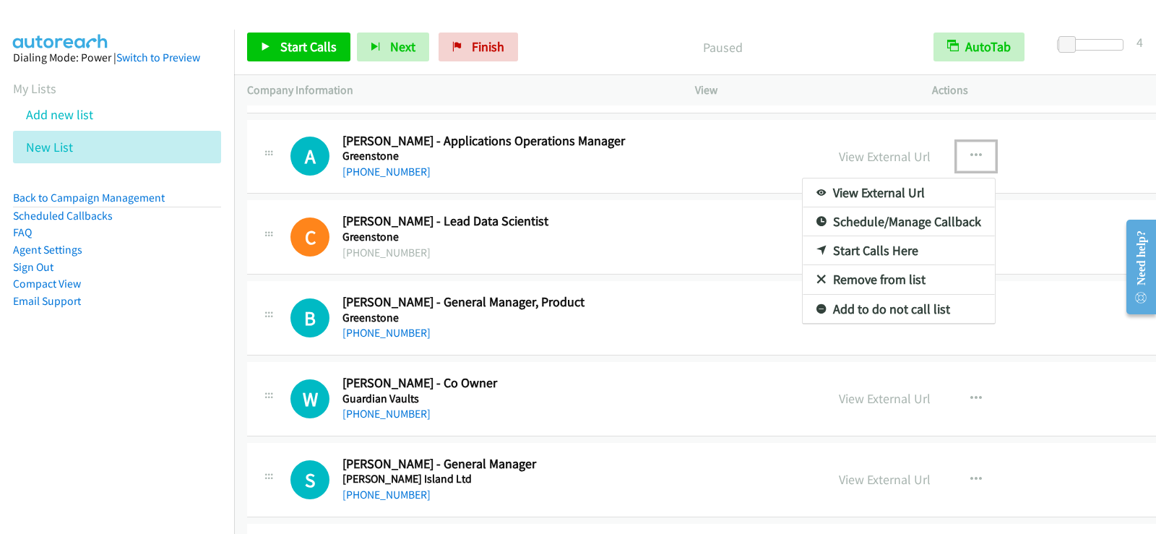
click at [803, 249] on link "Start Calls Here" at bounding box center [899, 250] width 192 height 29
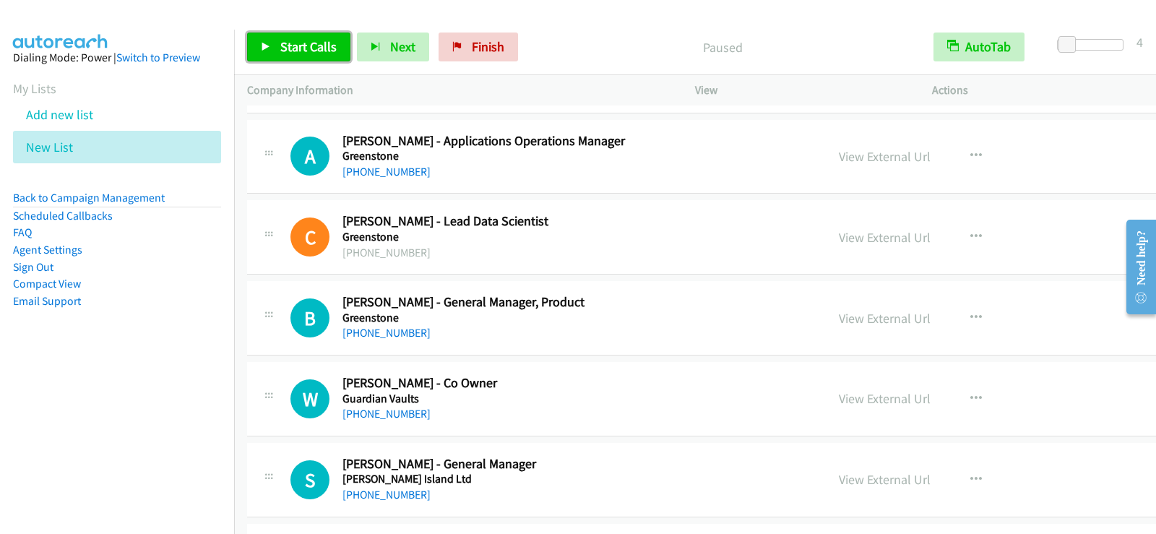
drag, startPoint x: 304, startPoint y: 49, endPoint x: 290, endPoint y: 152, distance: 103.5
click at [304, 49] on span "Start Calls" at bounding box center [308, 46] width 56 height 17
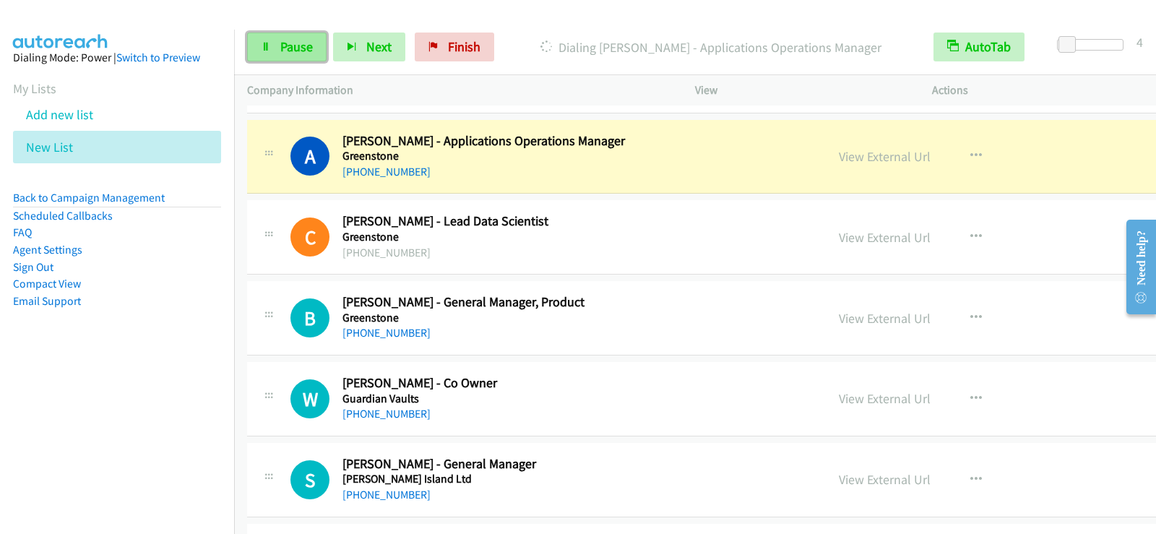
click at [291, 43] on span "Pause" at bounding box center [296, 46] width 33 height 17
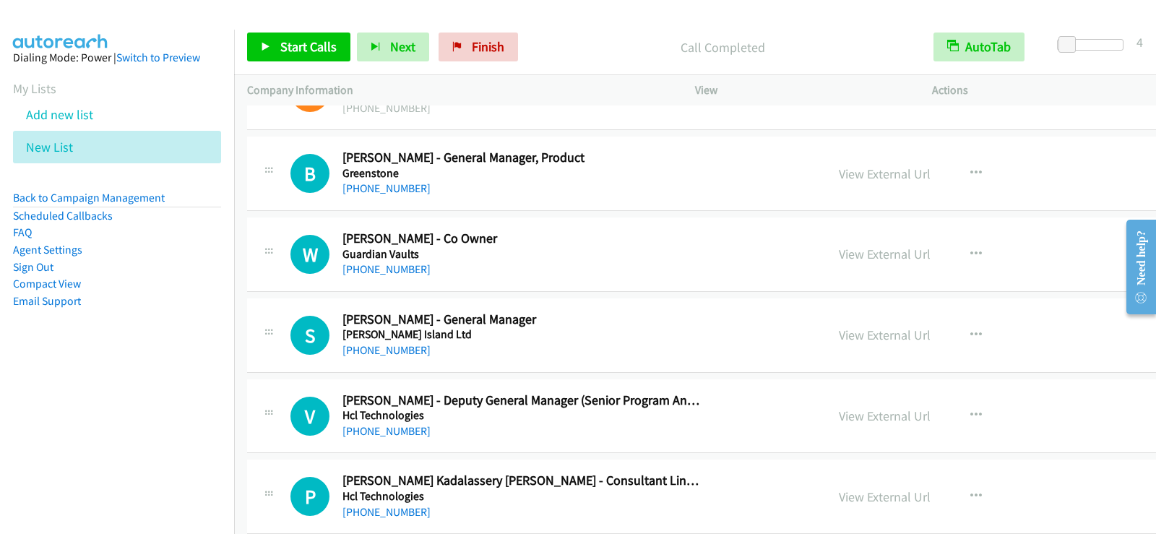
scroll to position [5782, 0]
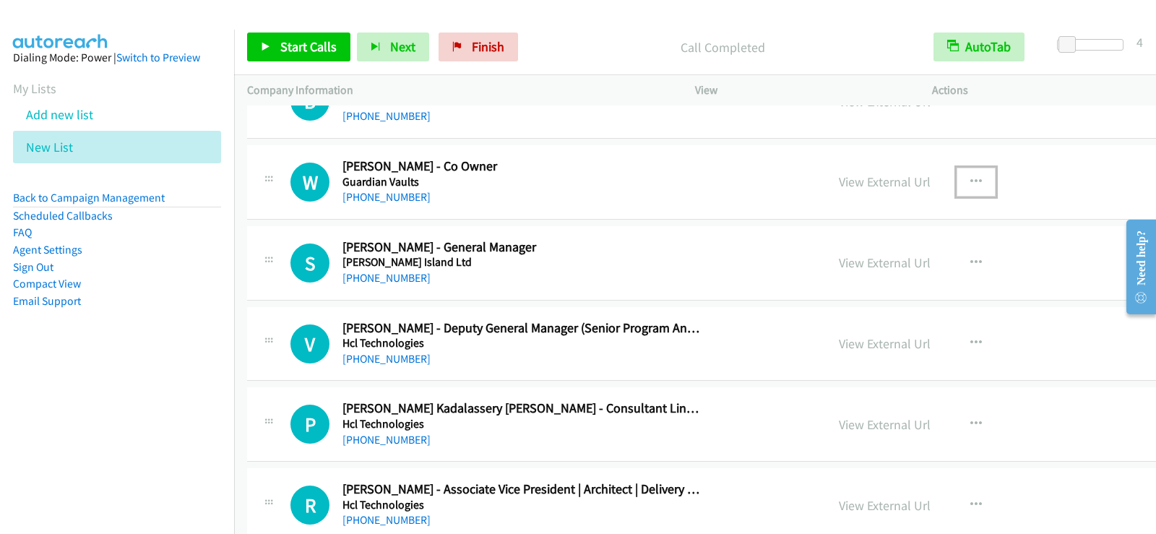
click at [971, 178] on icon "button" at bounding box center [977, 182] width 12 height 12
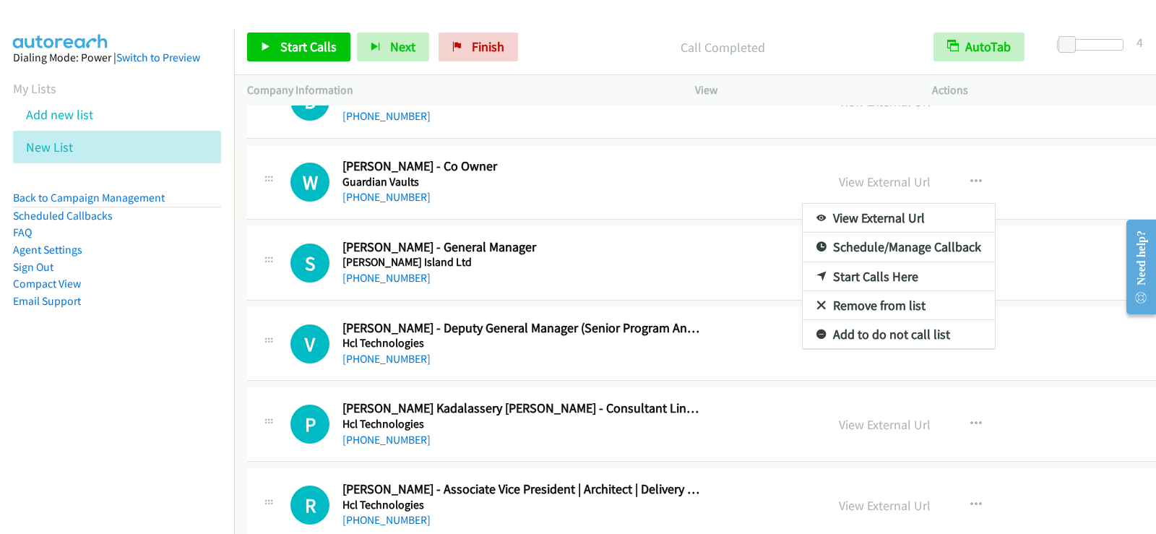
click at [803, 280] on link "Start Calls Here" at bounding box center [899, 276] width 192 height 29
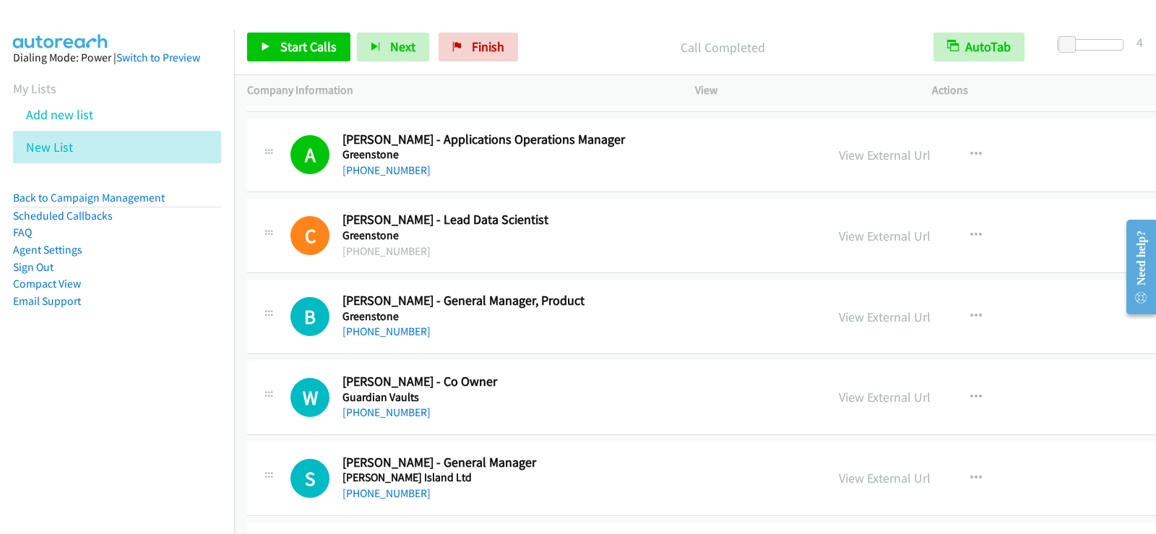
scroll to position [5565, 0]
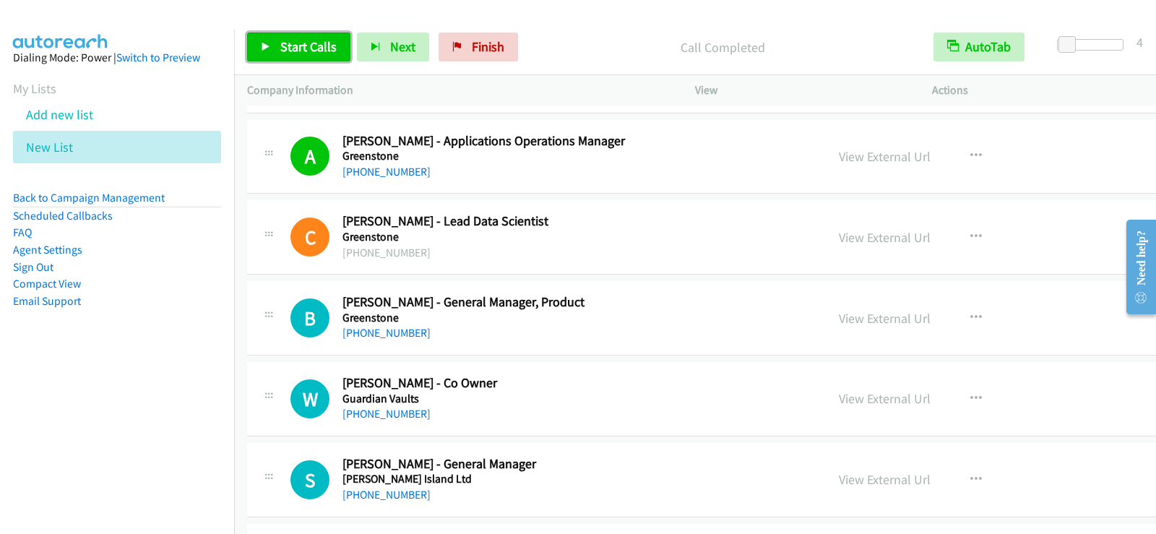
click at [322, 48] on span "Start Calls" at bounding box center [308, 46] width 56 height 17
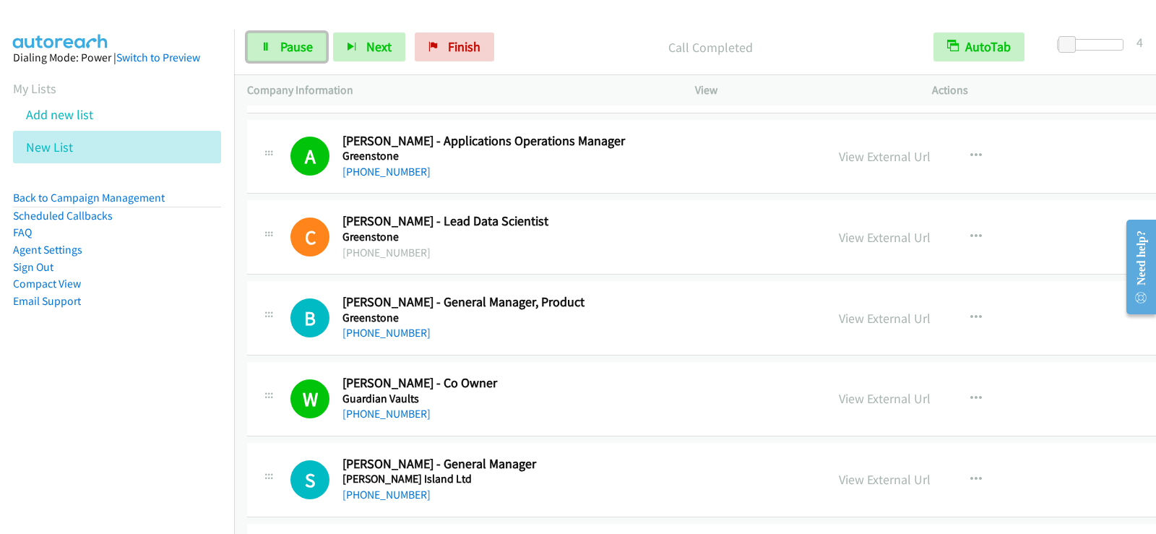
drag, startPoint x: 294, startPoint y: 49, endPoint x: 279, endPoint y: 152, distance: 103.7
click at [294, 49] on span "Pause" at bounding box center [296, 46] width 33 height 17
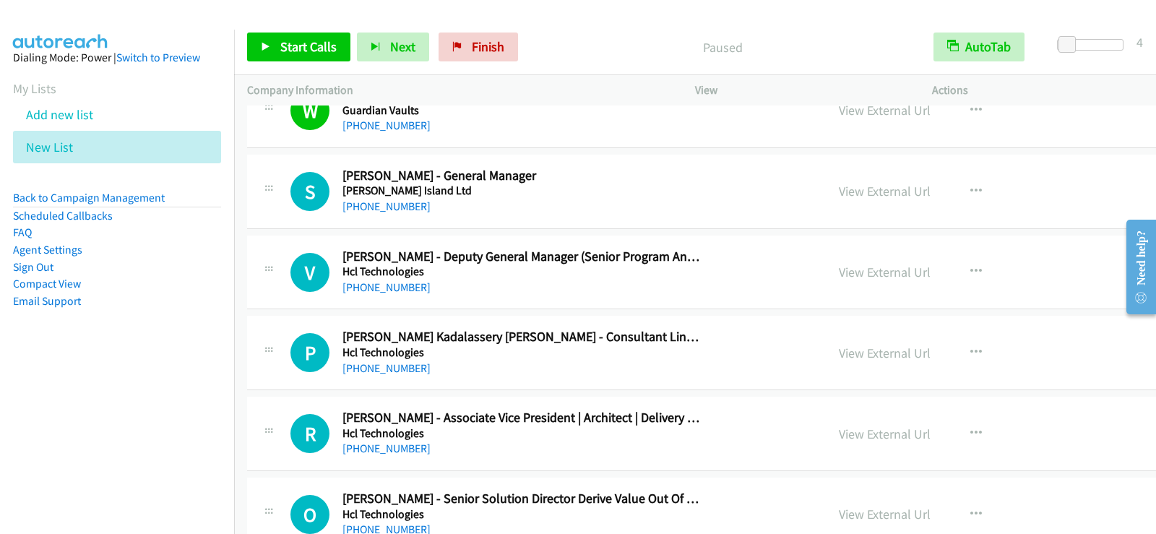
scroll to position [5854, 0]
click at [305, 52] on span "Start Calls" at bounding box center [308, 46] width 56 height 17
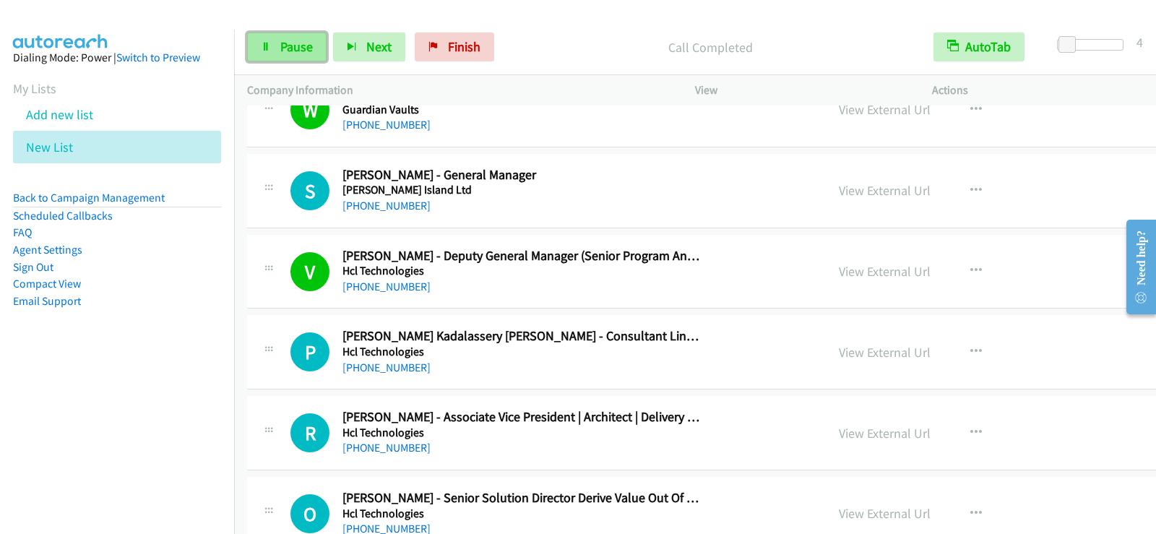
click at [314, 53] on link "Pause" at bounding box center [286, 47] width 79 height 29
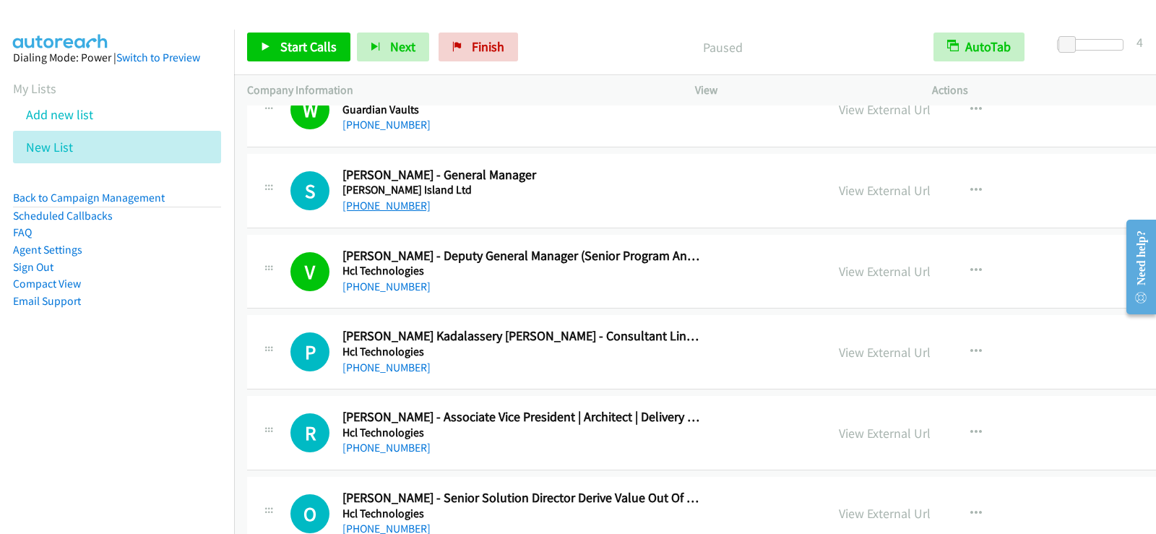
click at [368, 199] on link "[PHONE_NUMBER]" at bounding box center [387, 206] width 88 height 14
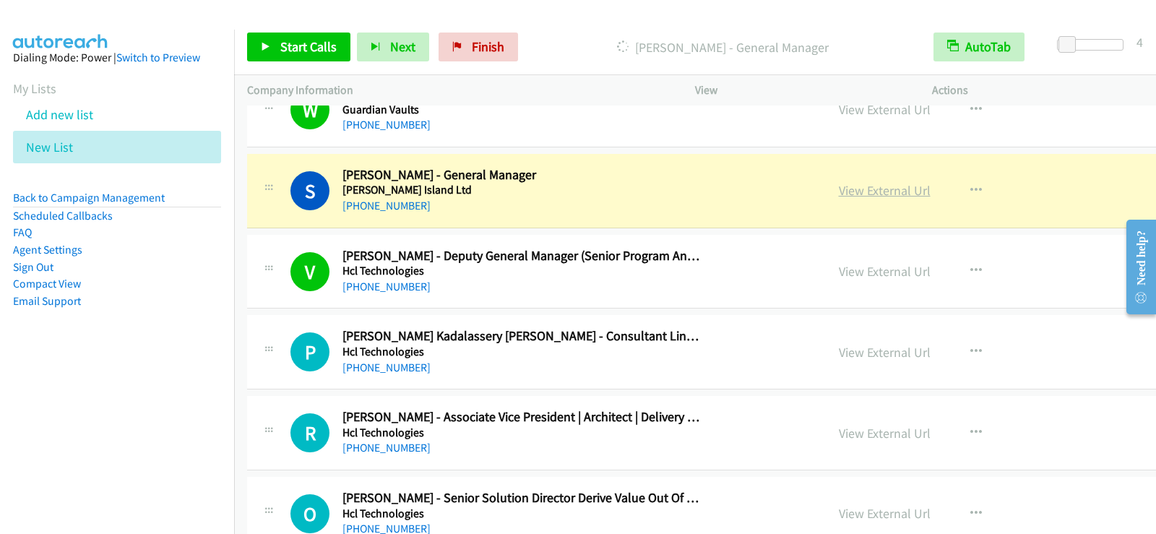
click at [839, 192] on link "View External Url" at bounding box center [885, 190] width 92 height 17
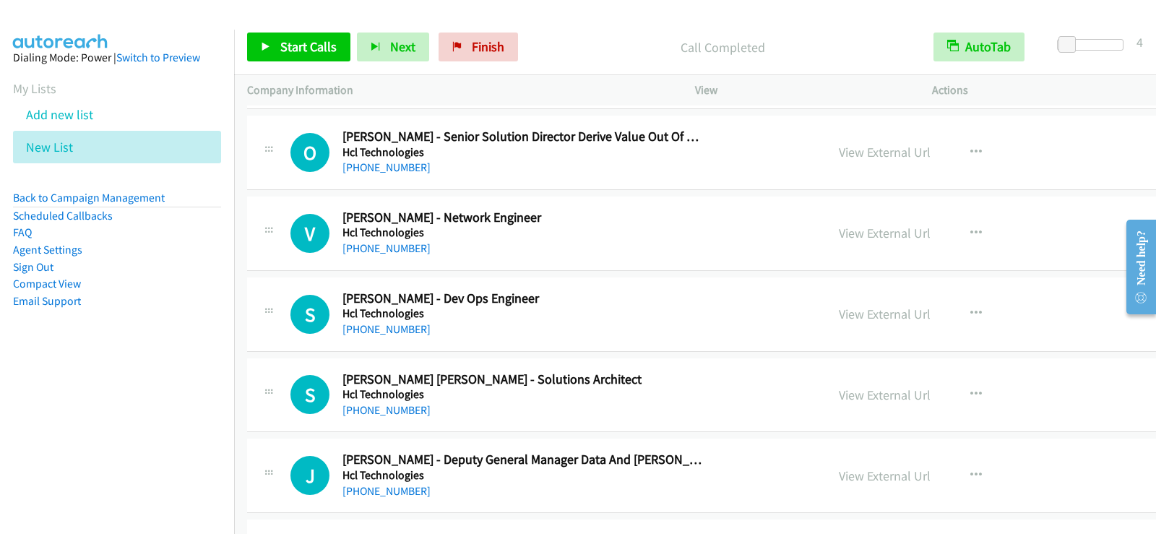
scroll to position [6288, 0]
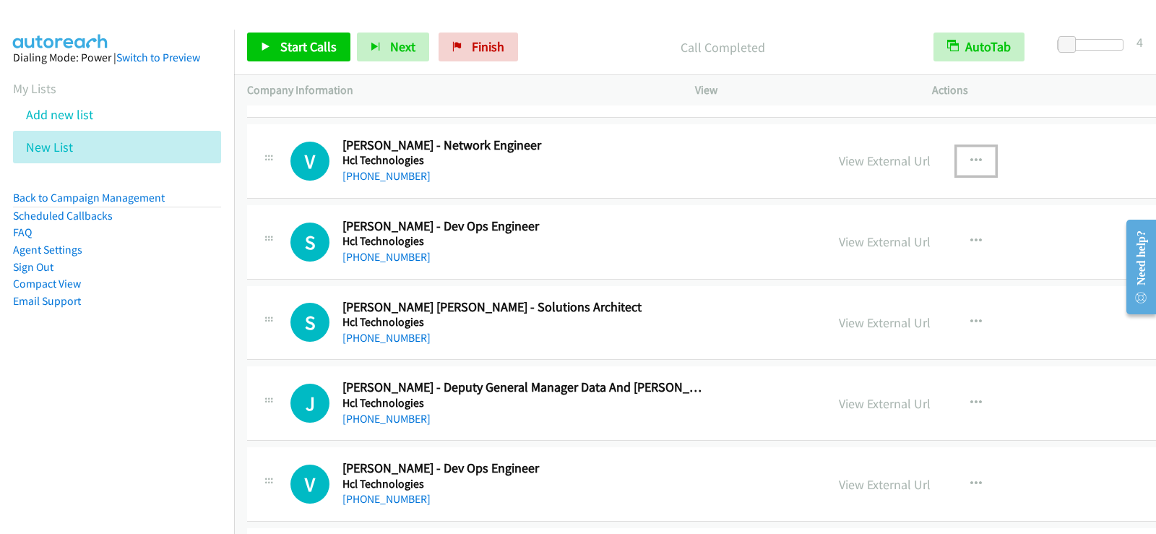
click at [971, 160] on icon "button" at bounding box center [977, 161] width 12 height 12
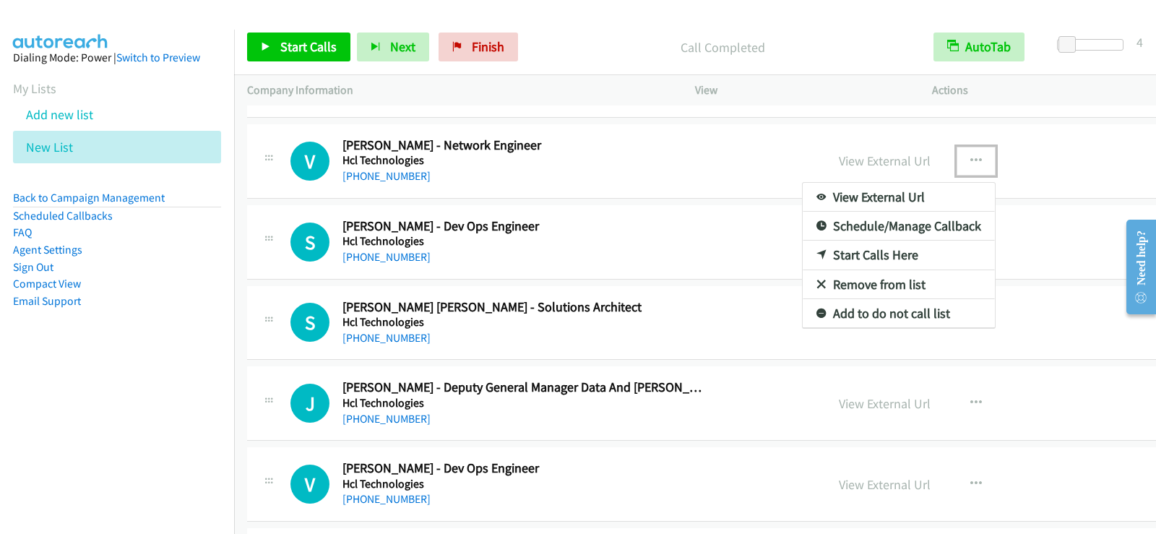
click at [803, 257] on link "Start Calls Here" at bounding box center [899, 255] width 192 height 29
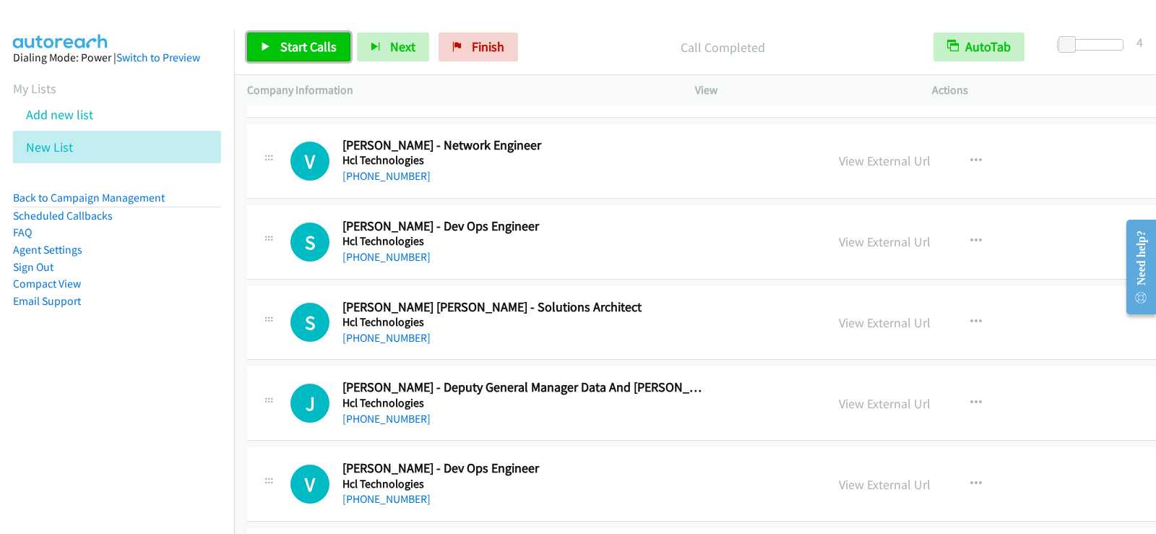
click at [306, 50] on span "Start Calls" at bounding box center [308, 46] width 56 height 17
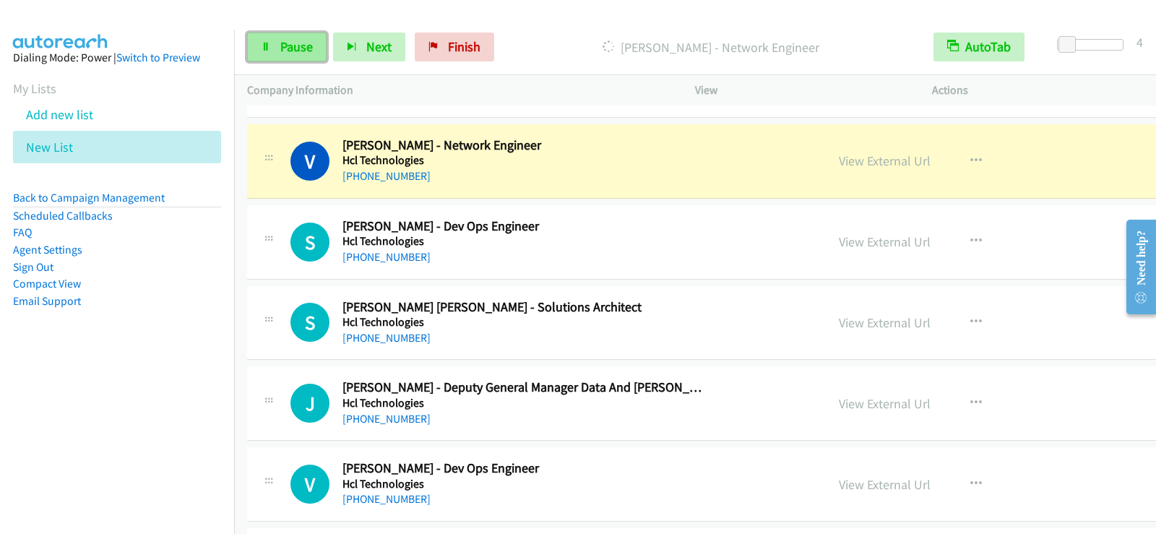
click at [270, 43] on icon at bounding box center [266, 48] width 10 height 10
